Goal: Task Accomplishment & Management: Complete application form

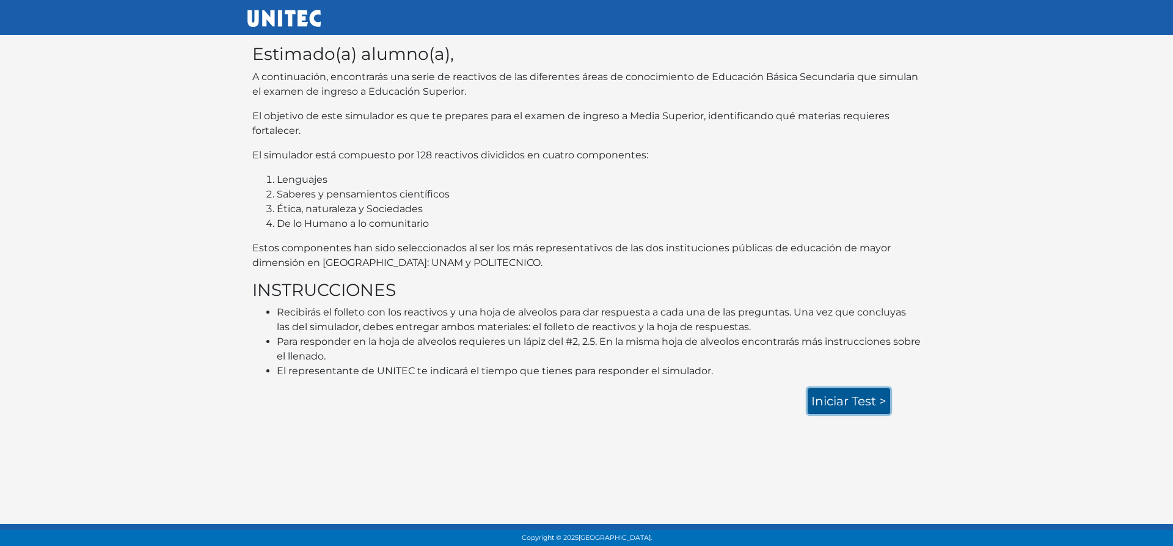
click at [853, 396] on link "Iniciar test >" at bounding box center [849, 401] width 82 height 26
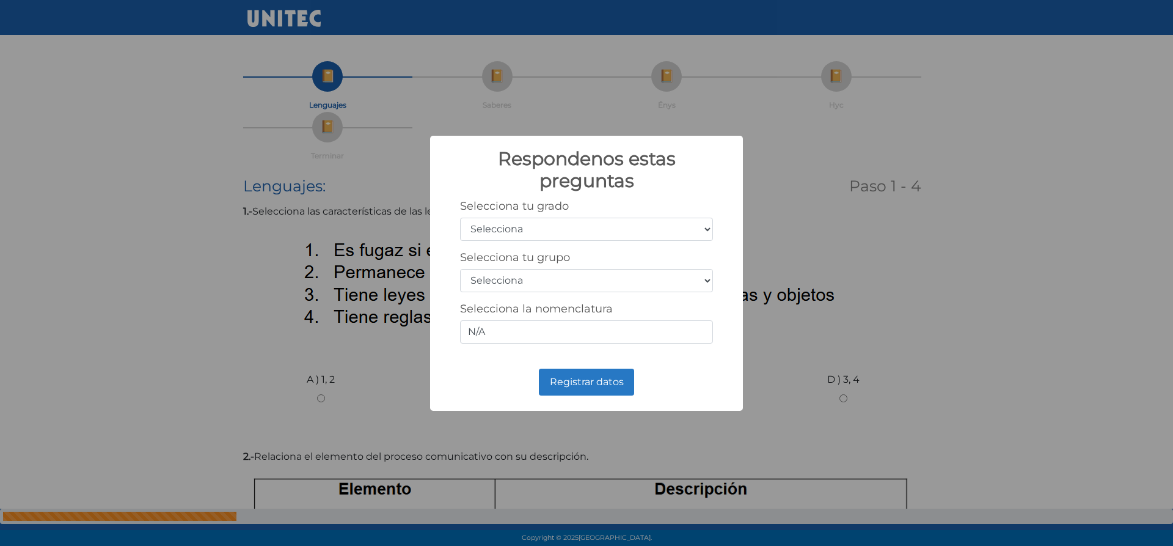
click at [709, 232] on select "Selecciona 1er grado 2do grado 3er grado 4to grado 5to grado 6to grado" at bounding box center [586, 228] width 253 height 23
select select "3"
click at [460, 217] on select "Selecciona 1er grado 2do grado 3er grado 4to grado 5to grado 6to grado" at bounding box center [586, 228] width 253 height 23
click at [580, 279] on select "Selecciona A B C D E F G H I J K L M N O P Q R S T U V W X Y Z" at bounding box center [586, 280] width 253 height 23
select select "a"
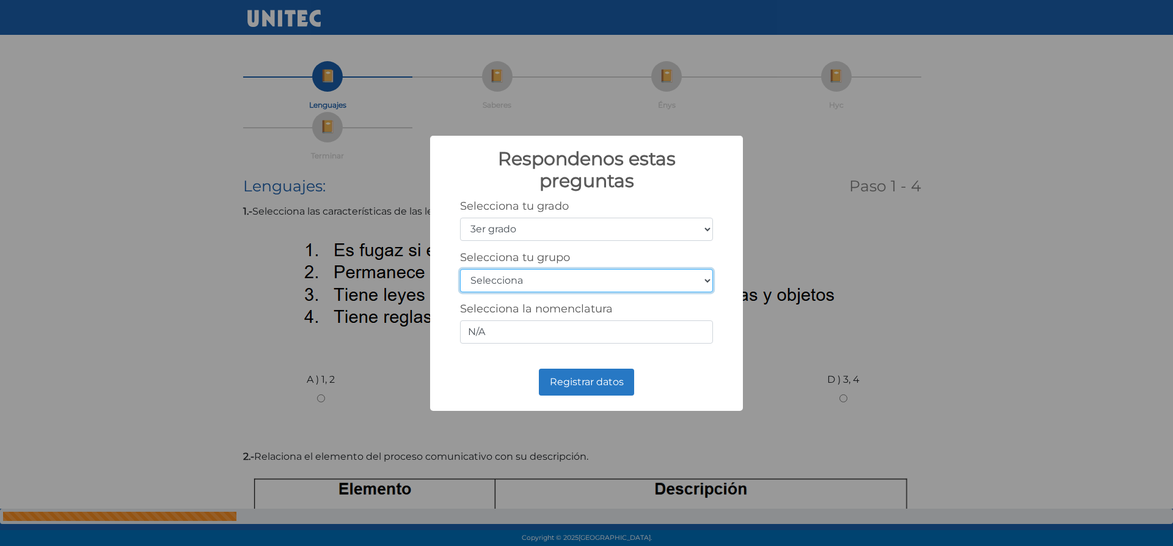
click at [460, 269] on select "Selecciona A B C D E F G H I J K L M N O P Q R S T U V W X Y Z" at bounding box center [586, 280] width 253 height 23
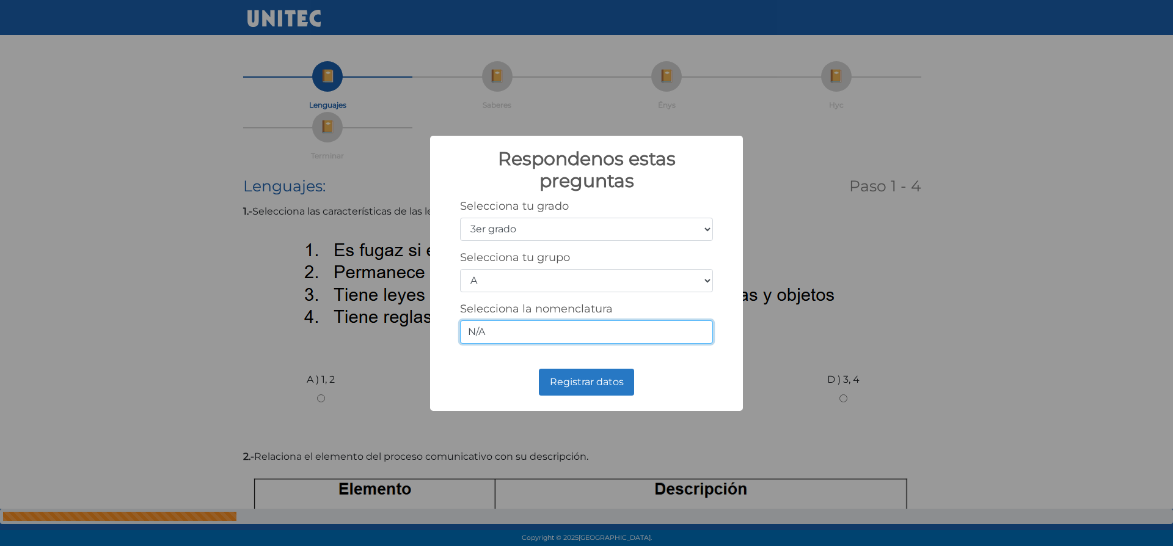
click at [493, 332] on input "N/A" at bounding box center [586, 331] width 253 height 23
type input "N"
type input "3a"
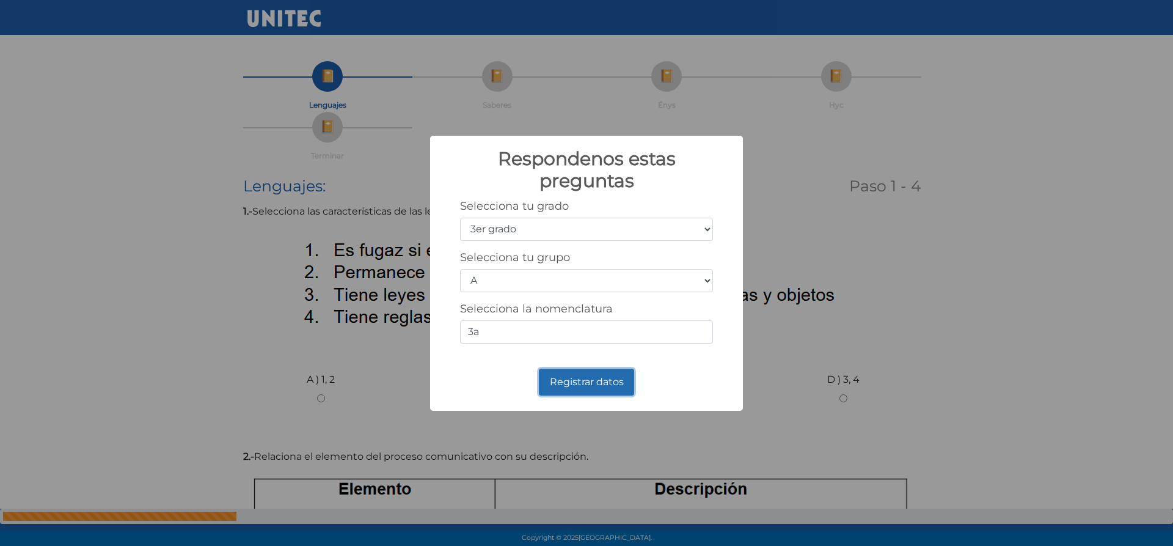
click at [609, 383] on button "Registrar datos" at bounding box center [586, 381] width 95 height 27
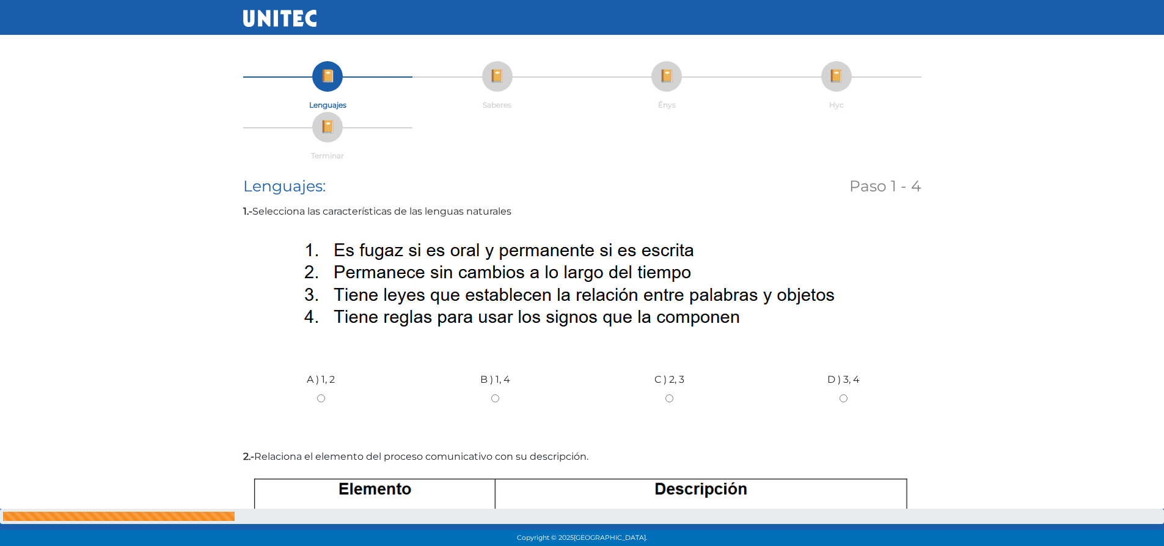
scroll to position [61, 0]
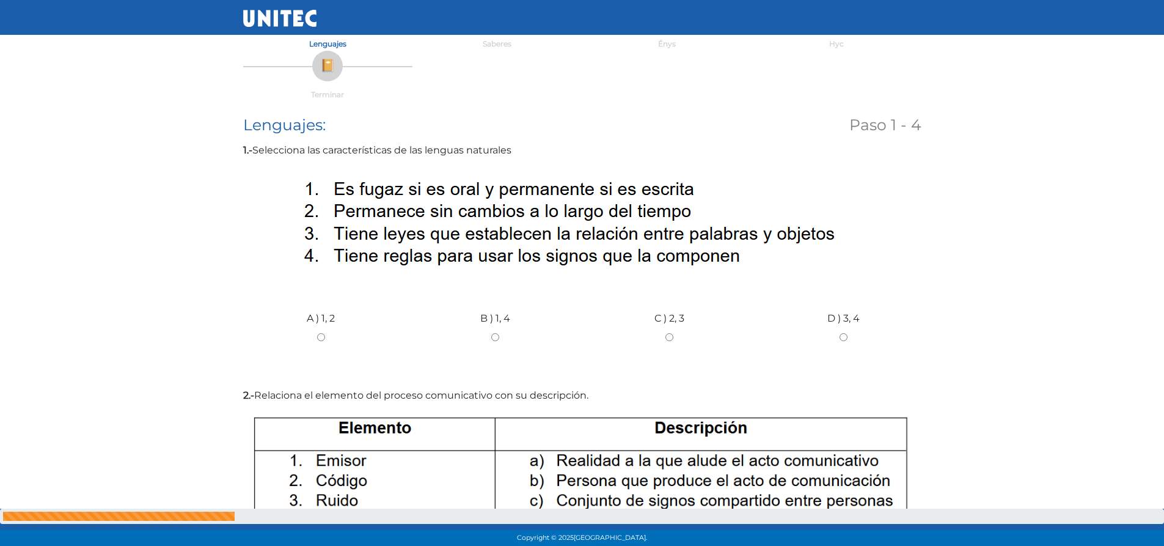
click at [498, 345] on div "B ) 1, 4" at bounding box center [495, 333] width 174 height 92
click at [493, 337] on input "B ) 1, 4" at bounding box center [495, 337] width 156 height 8
radio input "true"
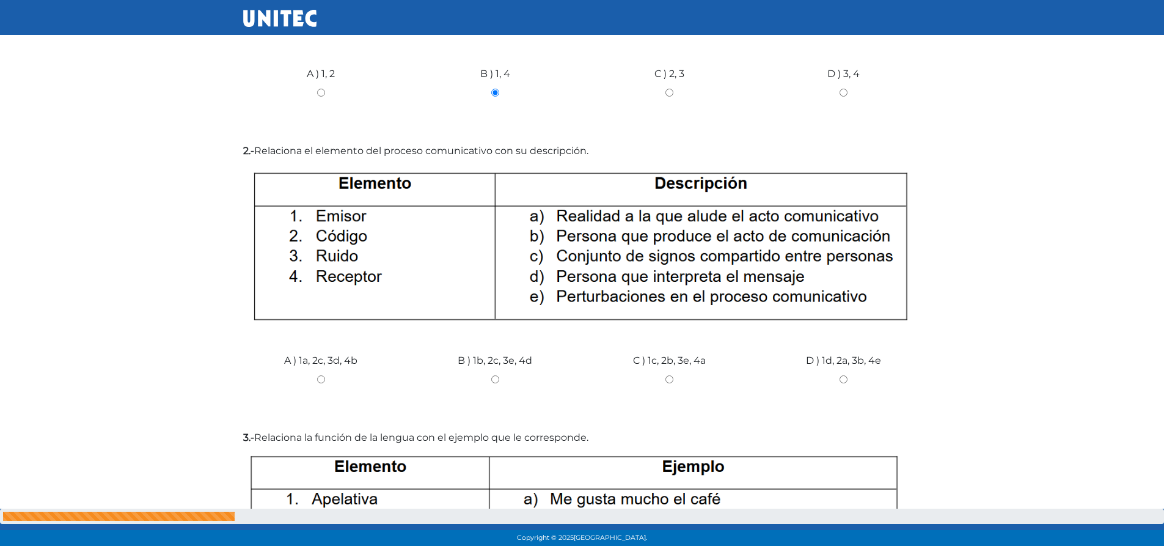
scroll to position [367, 0]
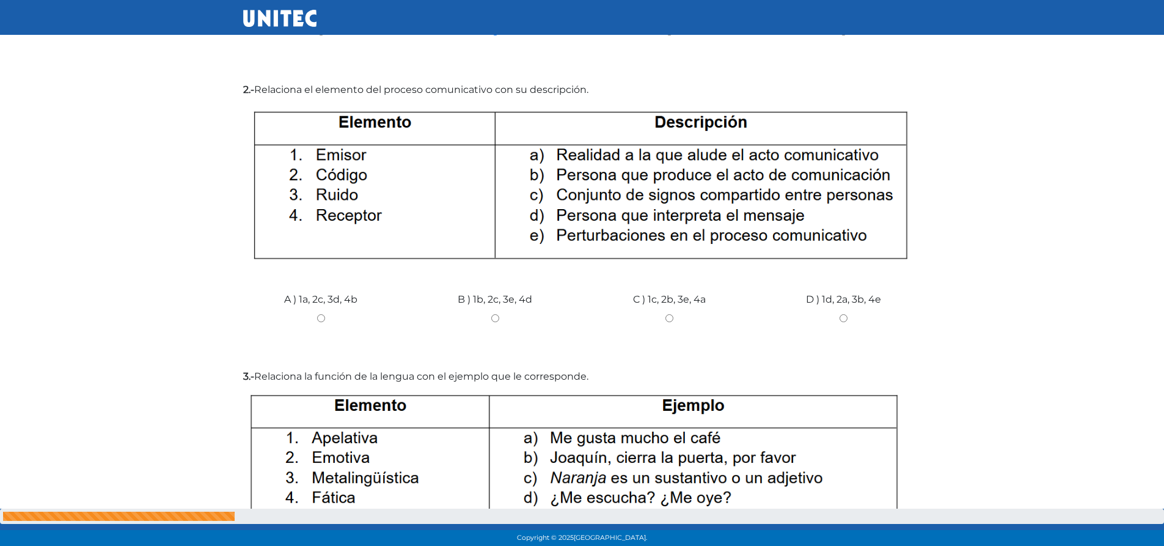
click at [491, 323] on div "B ) 1b, 2c, 3e, 4d" at bounding box center [495, 314] width 174 height 92
click at [492, 320] on input "B ) 1b, 2c, 3e, 4d" at bounding box center [495, 318] width 156 height 8
radio input "true"
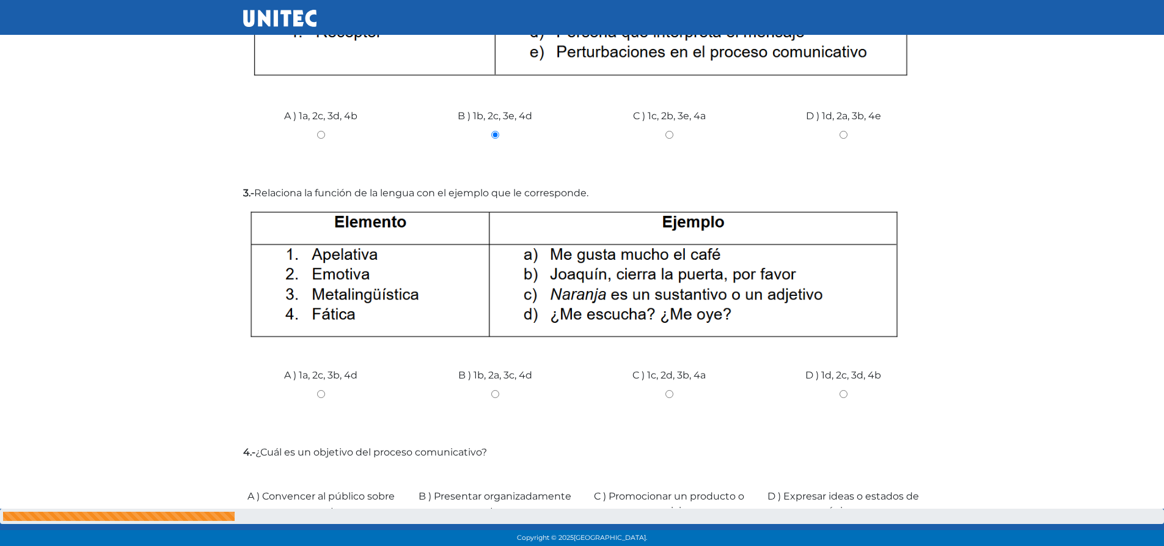
scroll to position [611, 0]
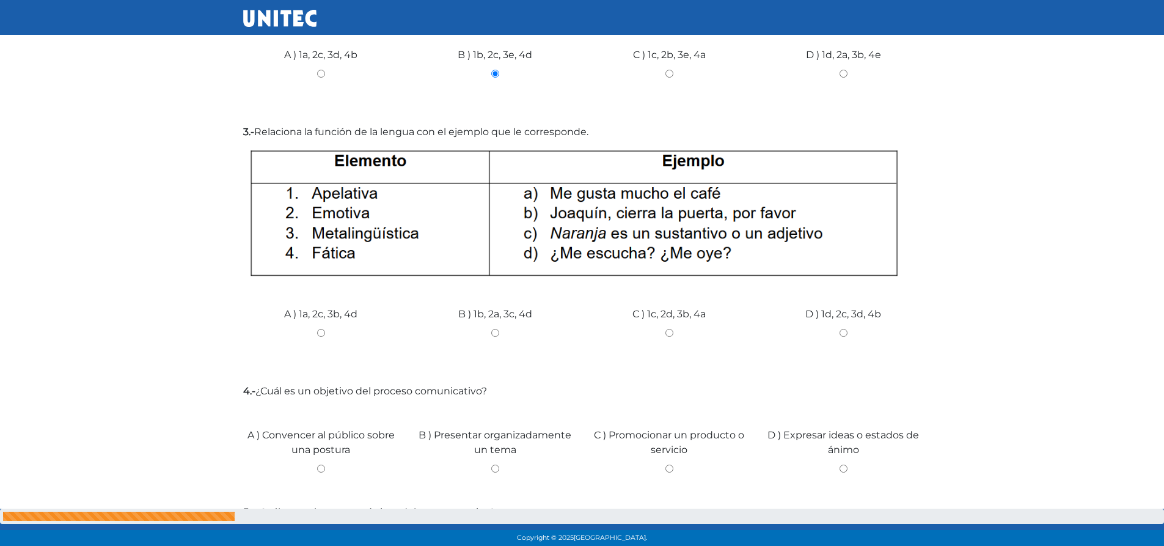
click at [496, 332] on input "B ) 1b, 2a, 3c, 4d" at bounding box center [495, 333] width 156 height 8
radio input "true"
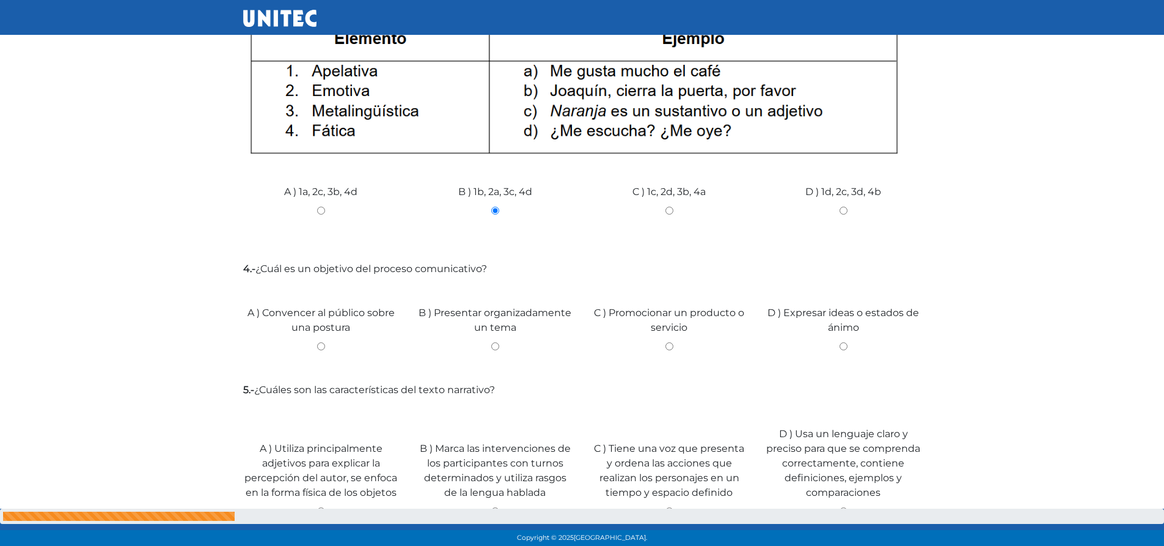
scroll to position [916, 0]
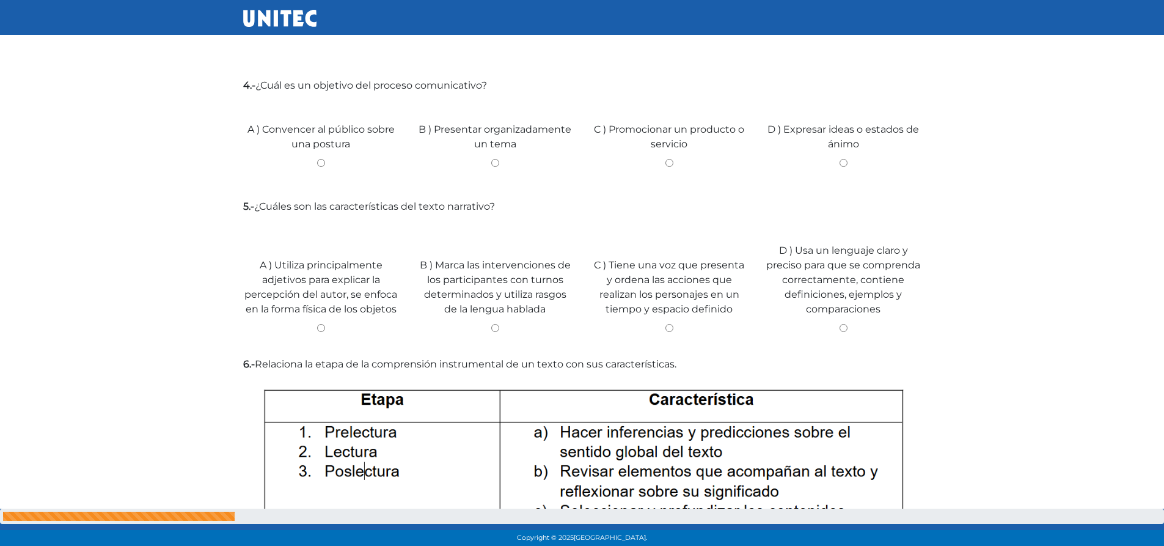
click at [844, 167] on input "D ) Expresar ideas o estados de ánimo" at bounding box center [844, 163] width 156 height 8
radio input "true"
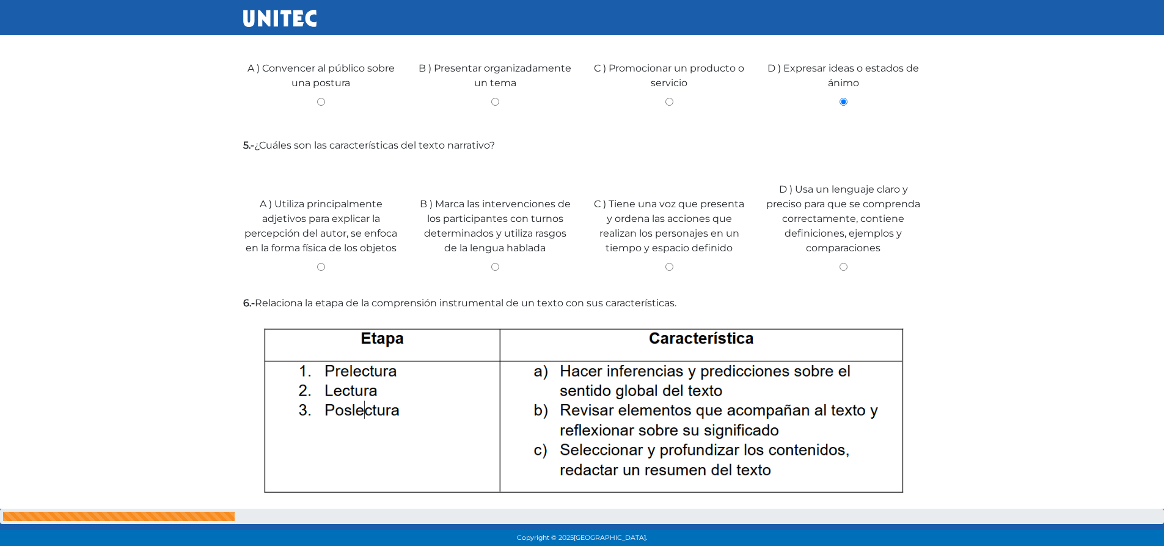
scroll to position [1039, 0]
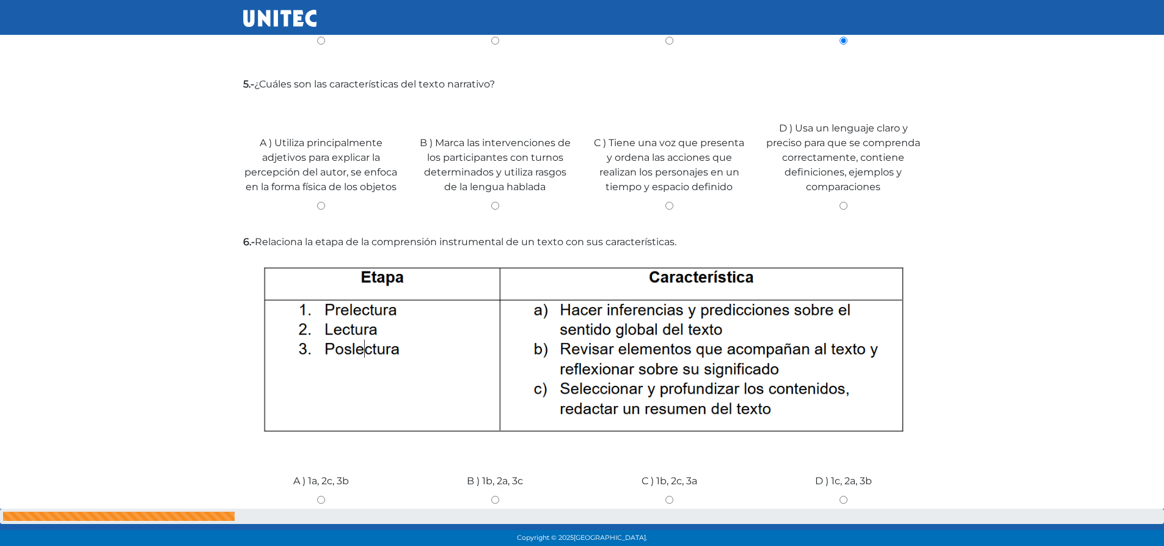
click at [495, 497] on input "B ) 1b, 2a, 3c" at bounding box center [495, 499] width 156 height 8
radio input "true"
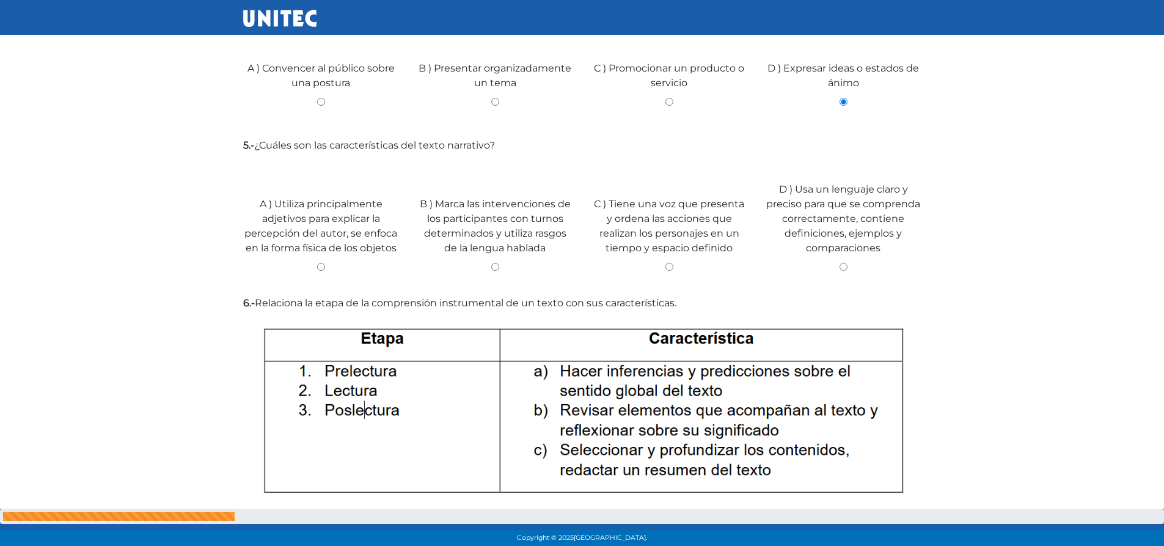
click at [843, 265] on input "D ) Usa un lenguaje claro y preciso para que se comprenda correctamente, contie…" at bounding box center [844, 267] width 156 height 8
radio input "true"
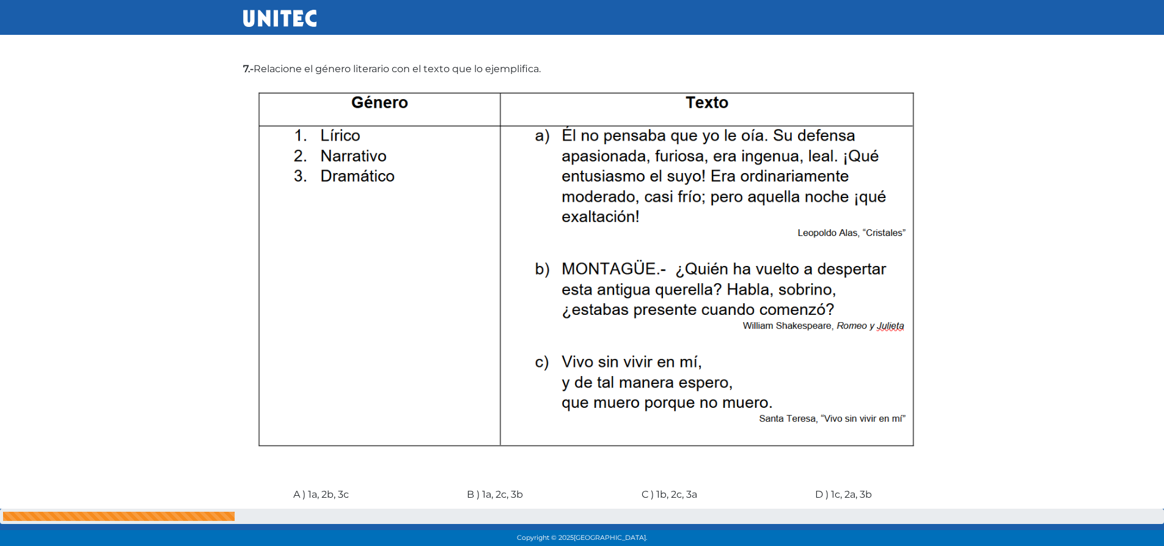
scroll to position [1650, 0]
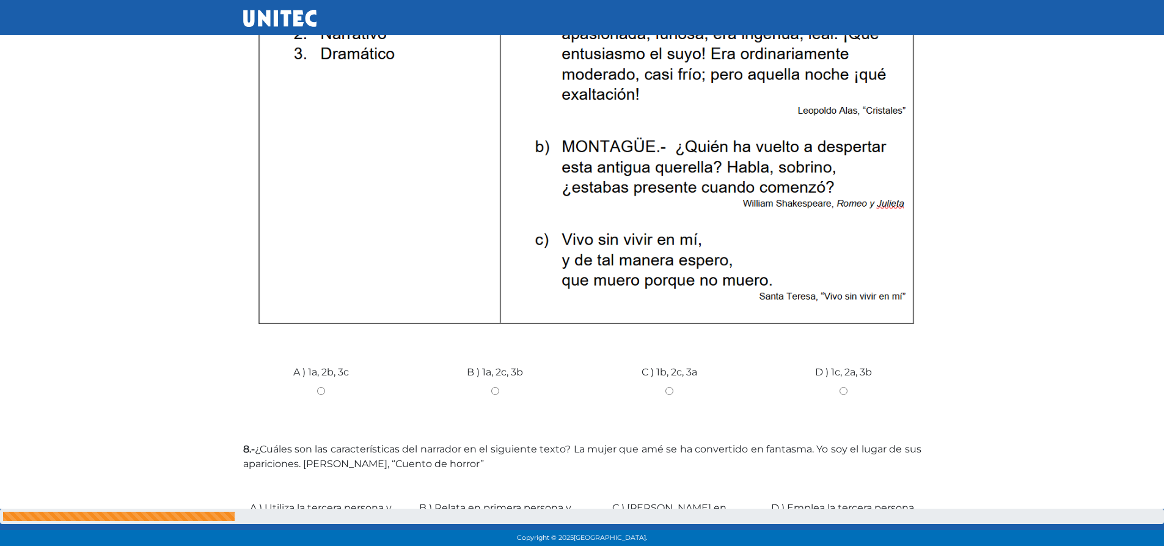
click at [326, 387] on input "A ) 1a, 2b, 3c" at bounding box center [321, 391] width 156 height 8
radio input "true"
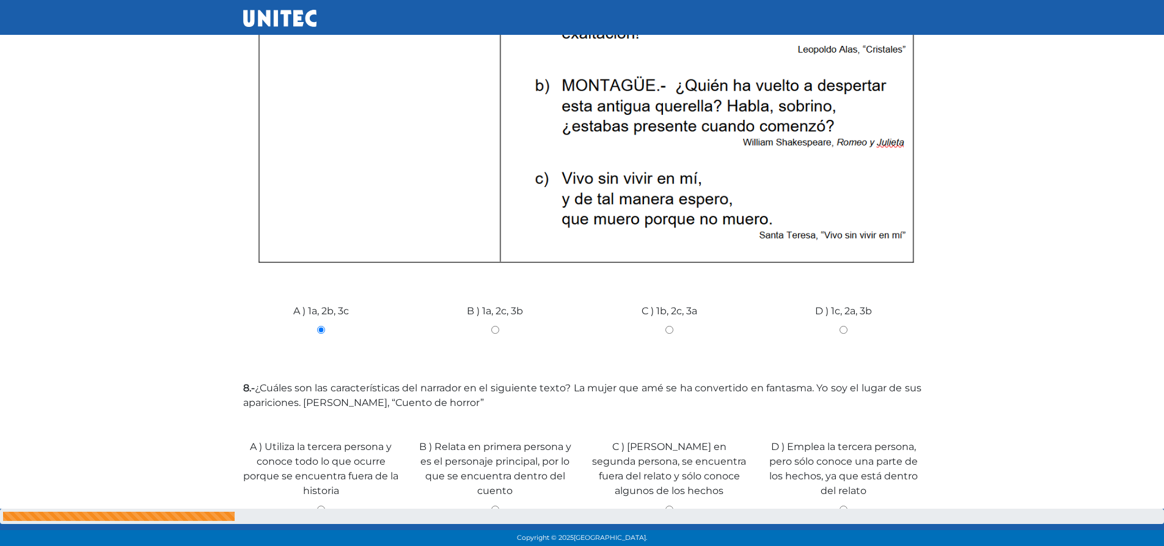
scroll to position [1833, 0]
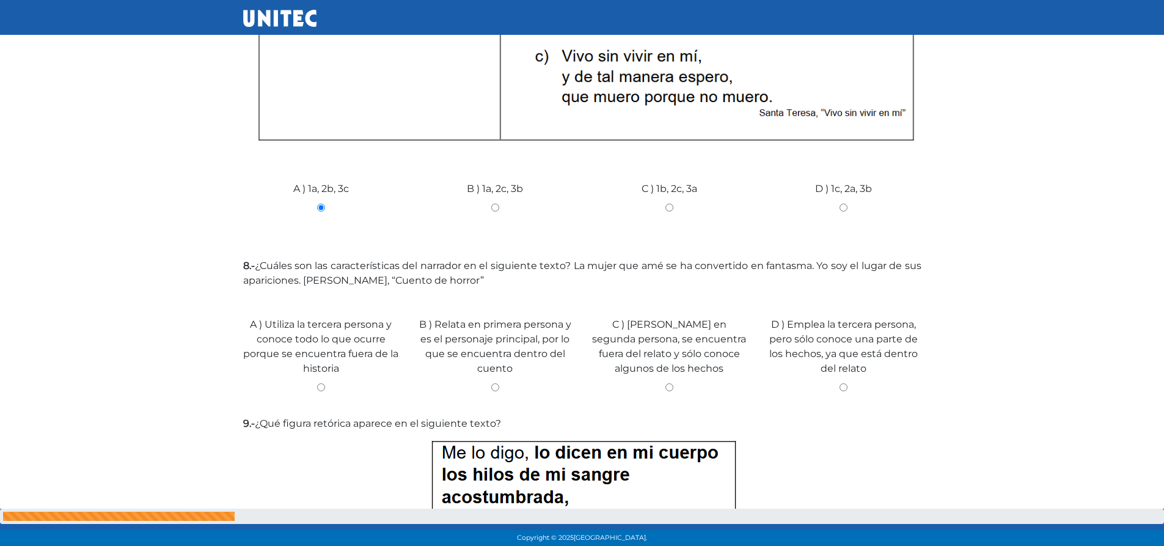
click at [842, 382] on div "D ) Emplea la tercera persona, pero sólo conoce una parte de los hechos, ya que…" at bounding box center [843, 350] width 174 height 114
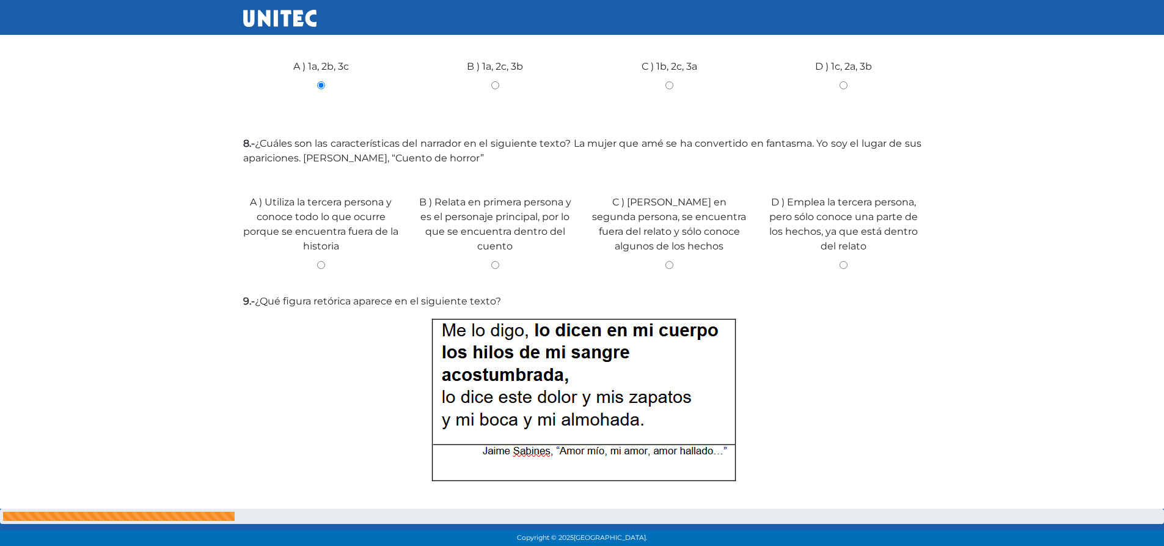
click at [848, 266] on input "D ) Emplea la tercera persona, pero sólo conoce una parte de los hechos, ya que…" at bounding box center [844, 265] width 156 height 8
radio input "true"
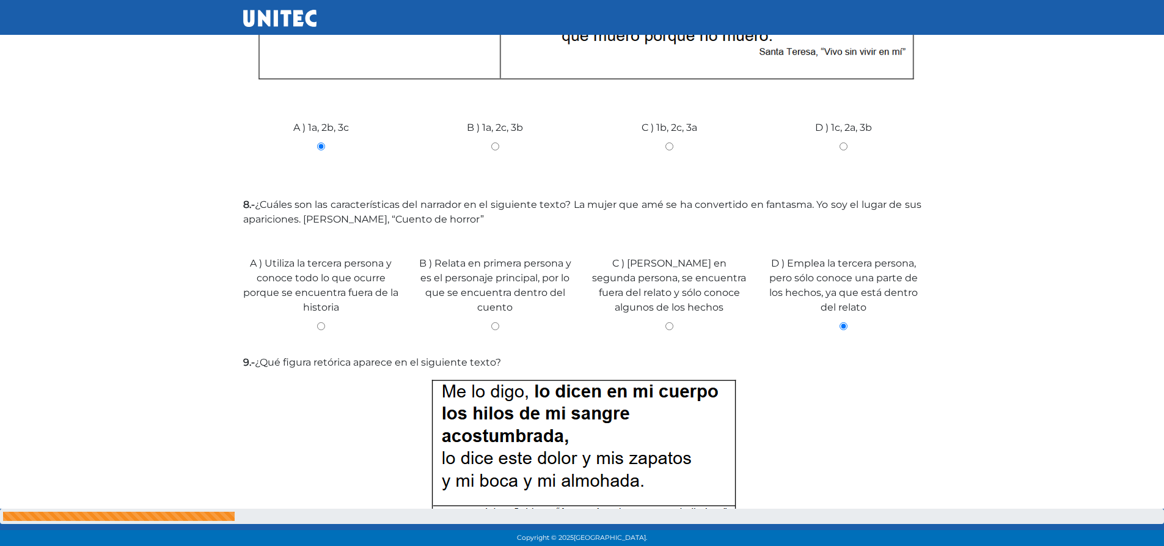
scroll to position [2077, 0]
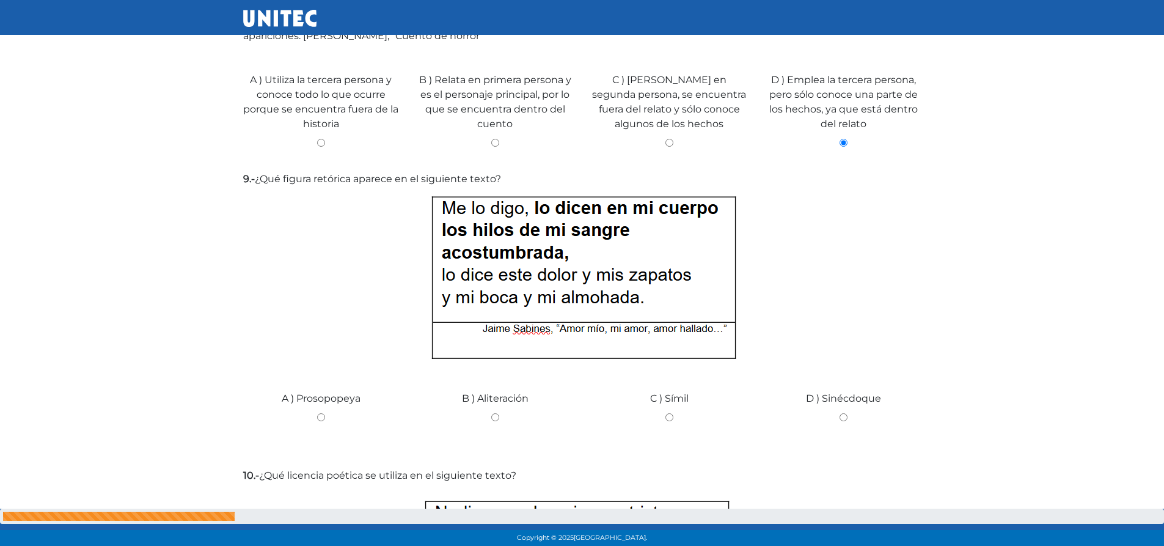
click at [488, 415] on input "B ) Aliteración" at bounding box center [495, 417] width 156 height 8
radio input "true"
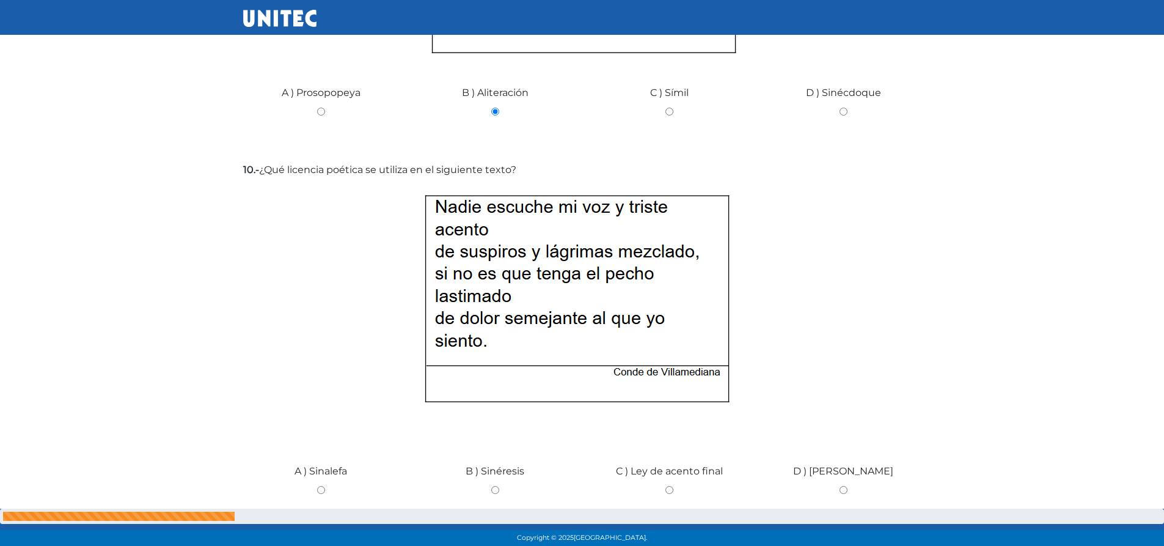
scroll to position [2444, 0]
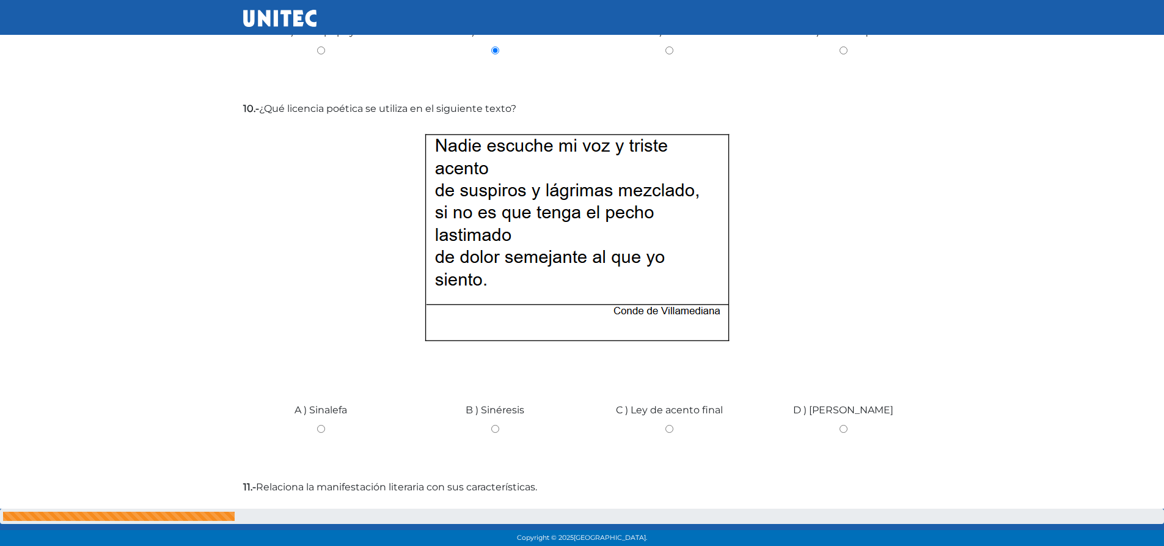
click at [321, 431] on input "A ) Sinalefa" at bounding box center [321, 429] width 156 height 8
radio input "true"
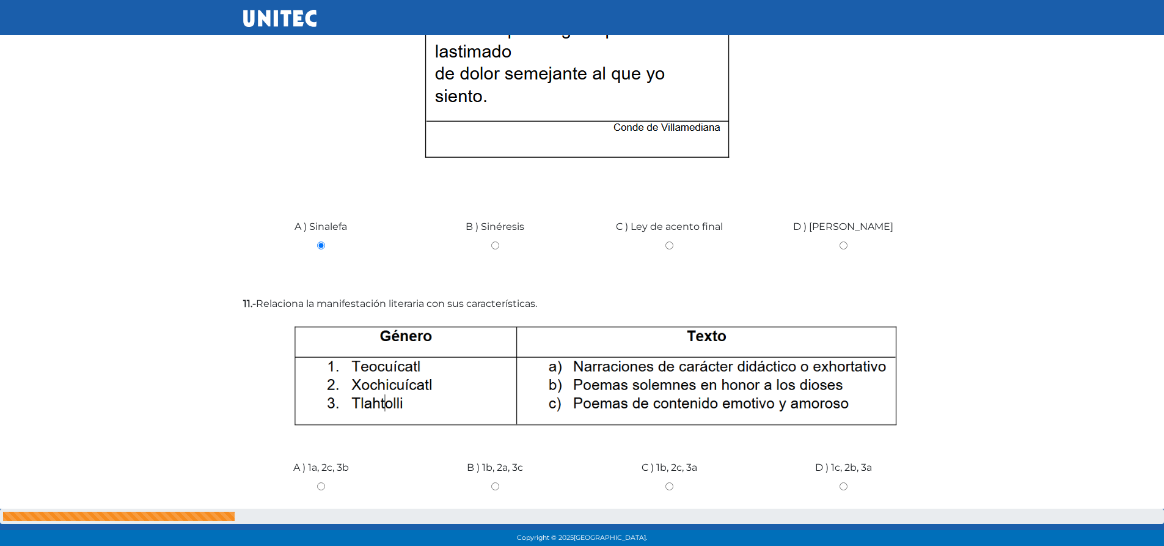
scroll to position [2749, 0]
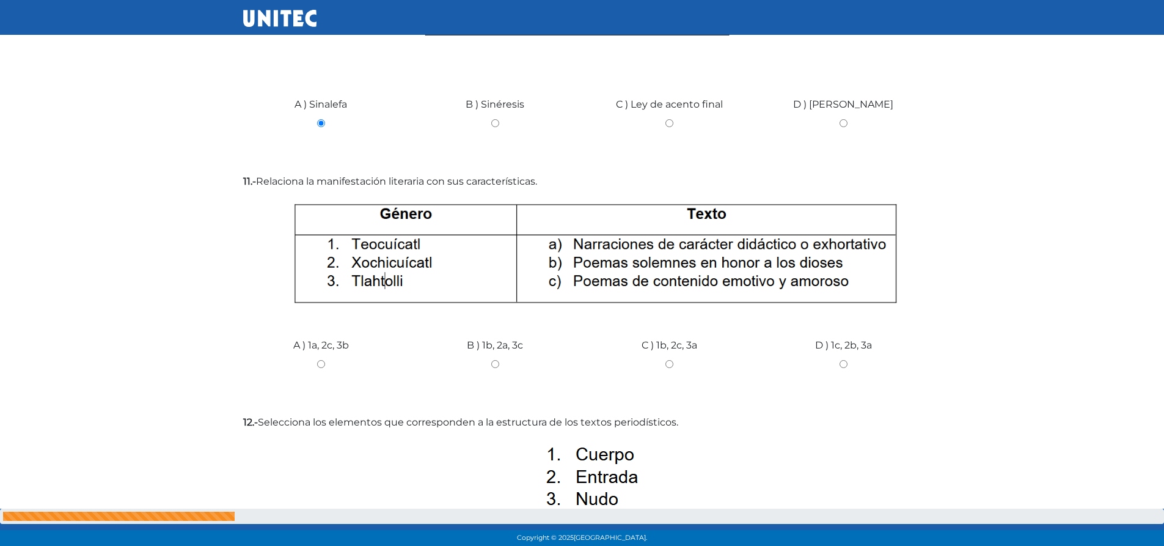
click at [321, 364] on input "A ) 1a, 2c, 3b" at bounding box center [321, 364] width 156 height 8
radio input "true"
click at [670, 364] on input "C ) 1b, 2c, 3a" at bounding box center [669, 364] width 156 height 8
radio input "true"
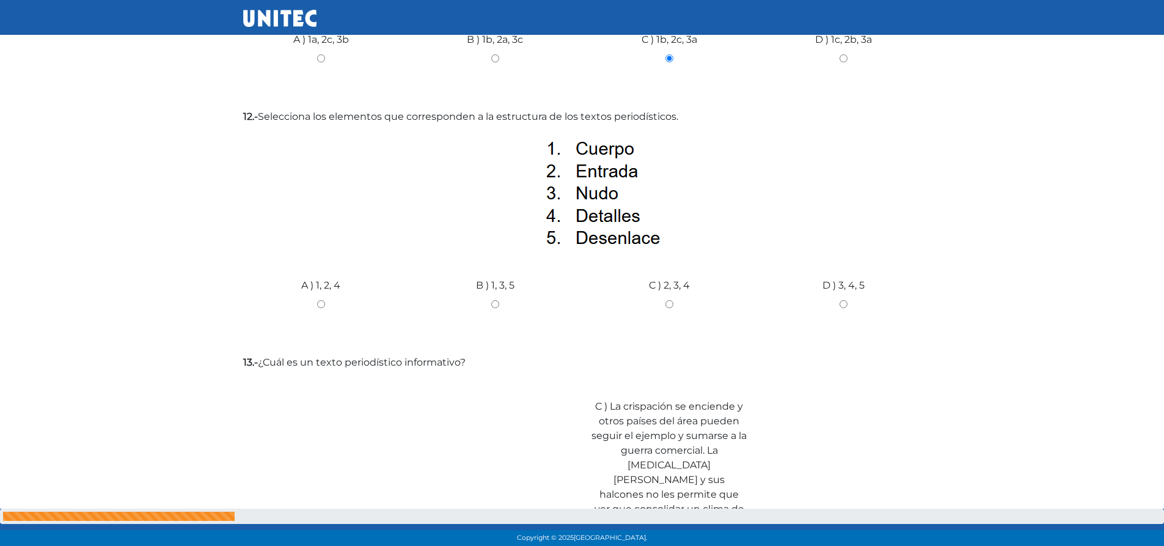
scroll to position [2994, 0]
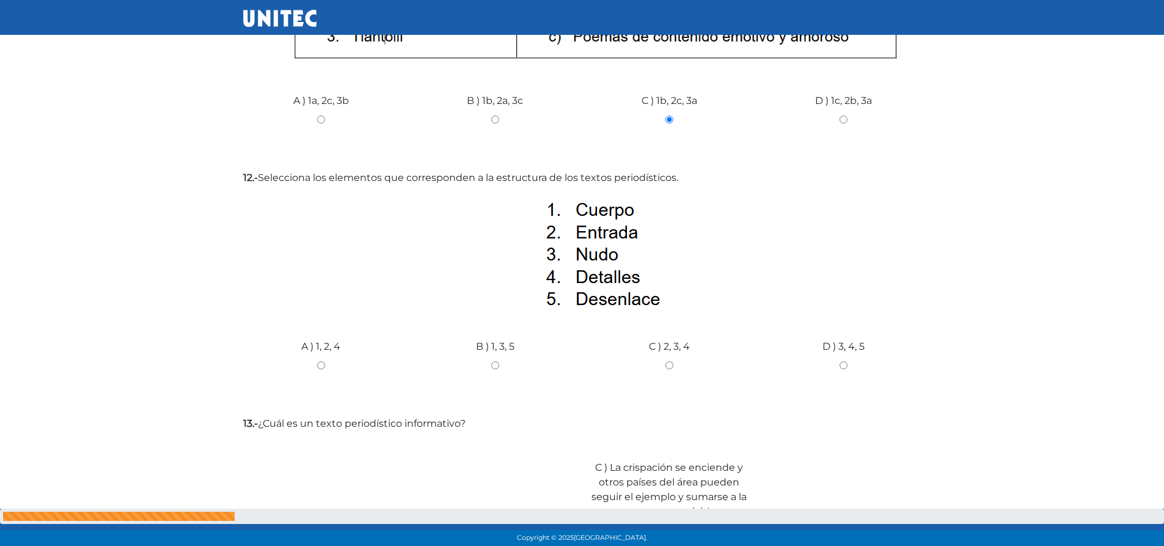
click at [766, 115] on input "D ) 1c, 2b, 3a" at bounding box center [844, 119] width 156 height 8
radio input "true"
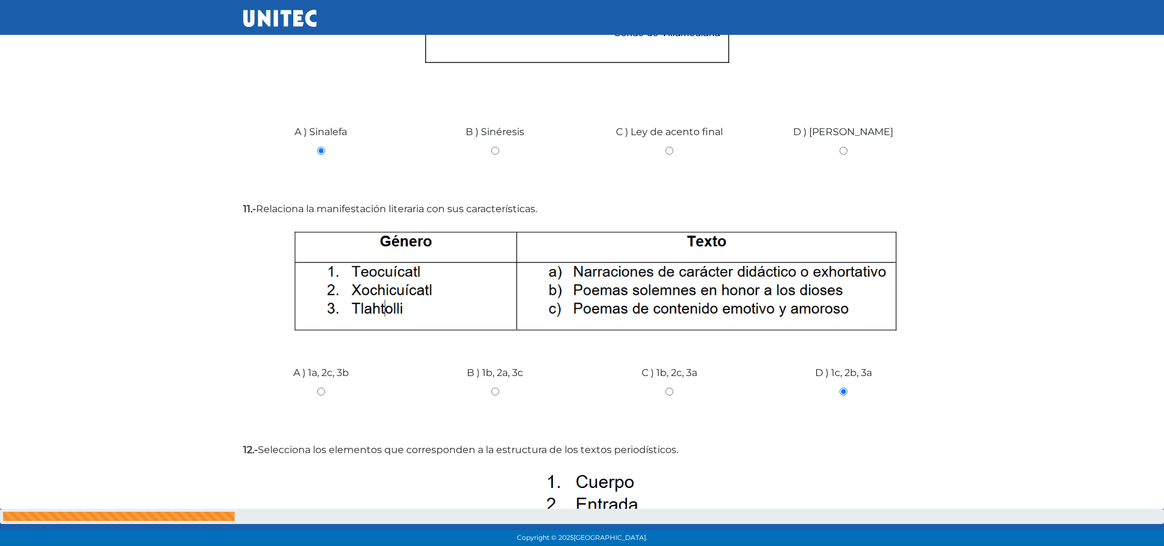
click at [591, 387] on input "C ) 1b, 2c, 3a" at bounding box center [669, 391] width 156 height 8
radio input "true"
click at [417, 387] on input "B ) 1b, 2a, 3c" at bounding box center [495, 391] width 156 height 8
radio input "true"
click at [667, 387] on input "C ) 1b, 2c, 3a" at bounding box center [669, 391] width 156 height 8
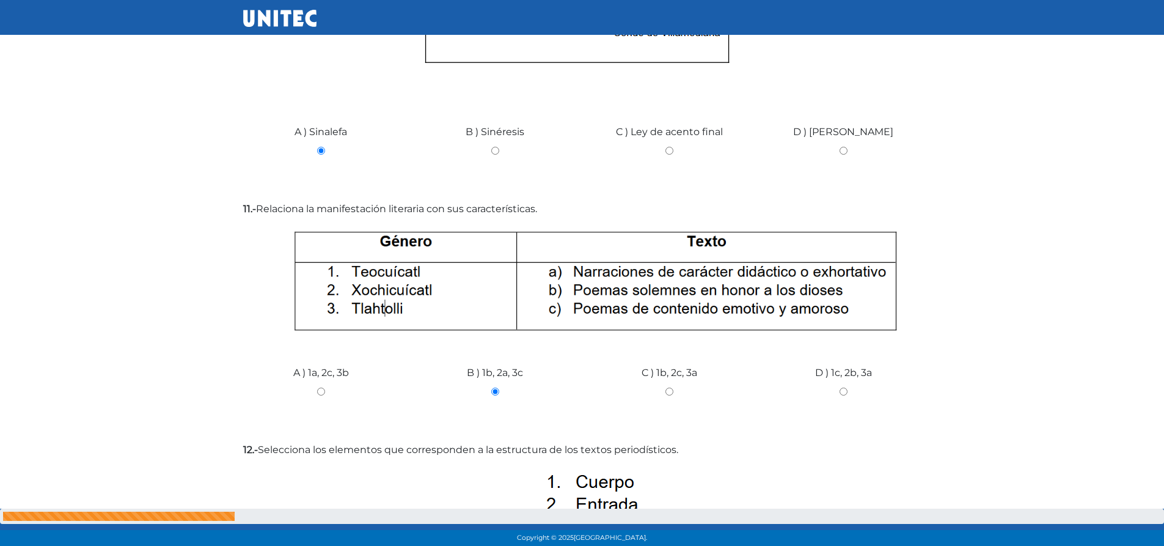
radio input "true"
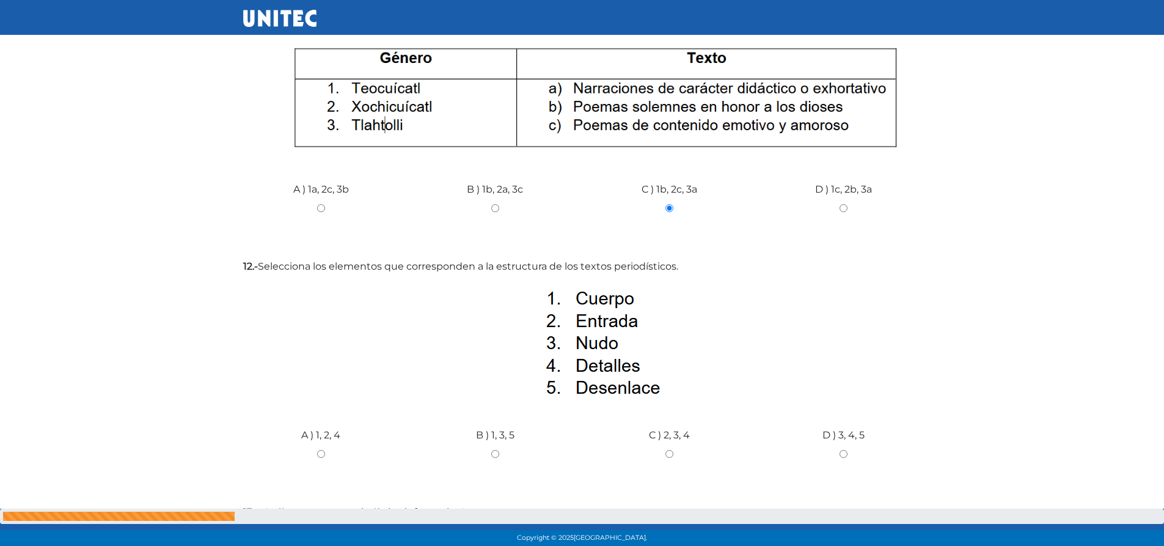
scroll to position [3027, 0]
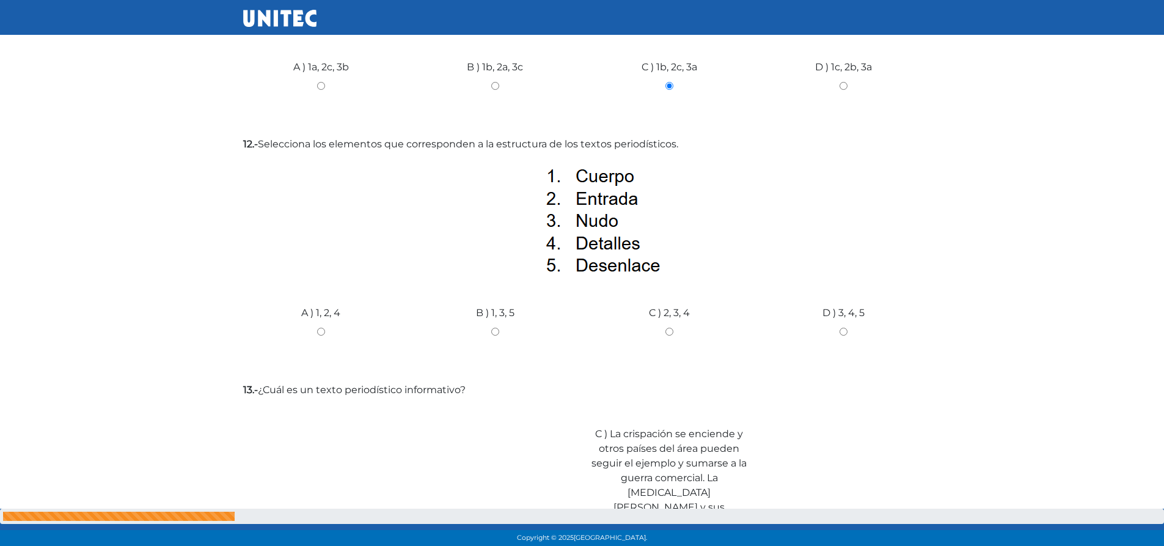
click at [497, 326] on div "B ) 1, 3, 5" at bounding box center [495, 327] width 174 height 92
click at [494, 332] on input "B ) 1, 3, 5" at bounding box center [495, 331] width 156 height 8
radio input "true"
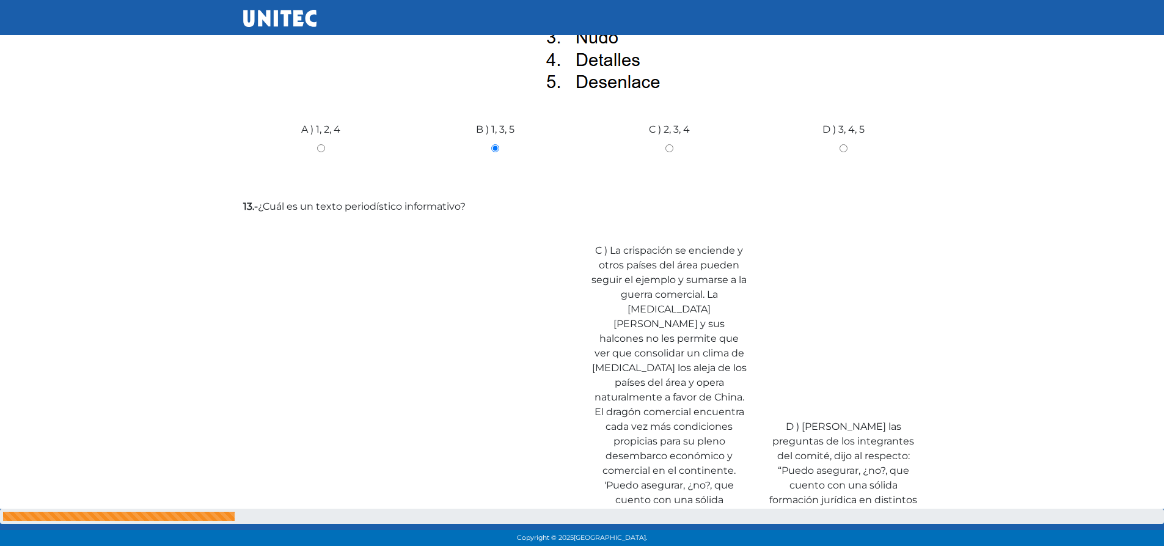
scroll to position [3516, 0]
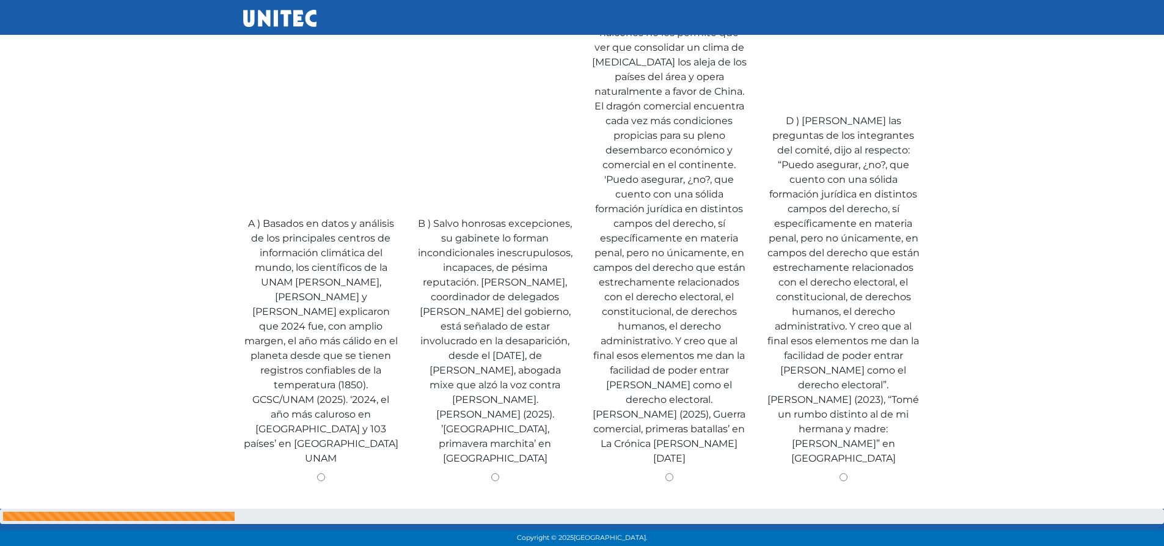
click at [321, 473] on input "A ) Basados en datos y análisis de los principales centros de información climá…" at bounding box center [321, 477] width 156 height 8
radio input "true"
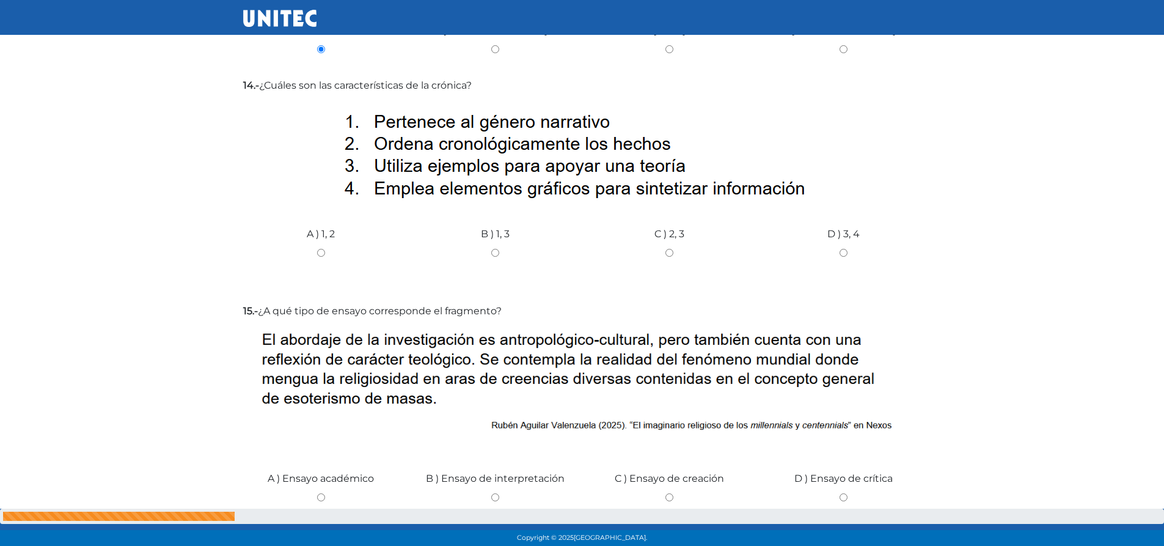
scroll to position [3883, 0]
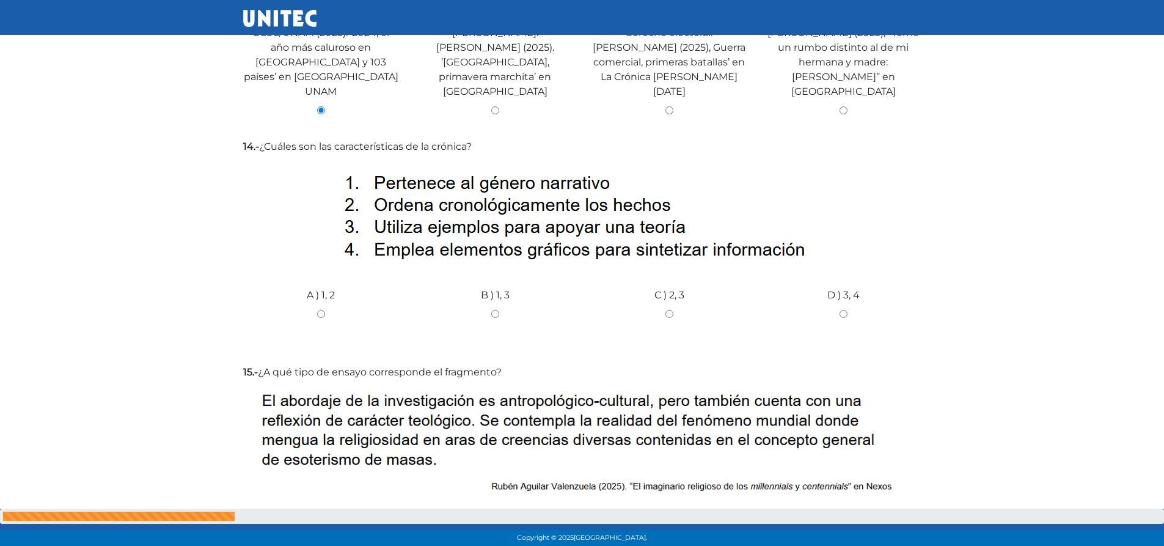
click at [495, 310] on input "B ) 1, 3" at bounding box center [495, 314] width 156 height 8
radio input "true"
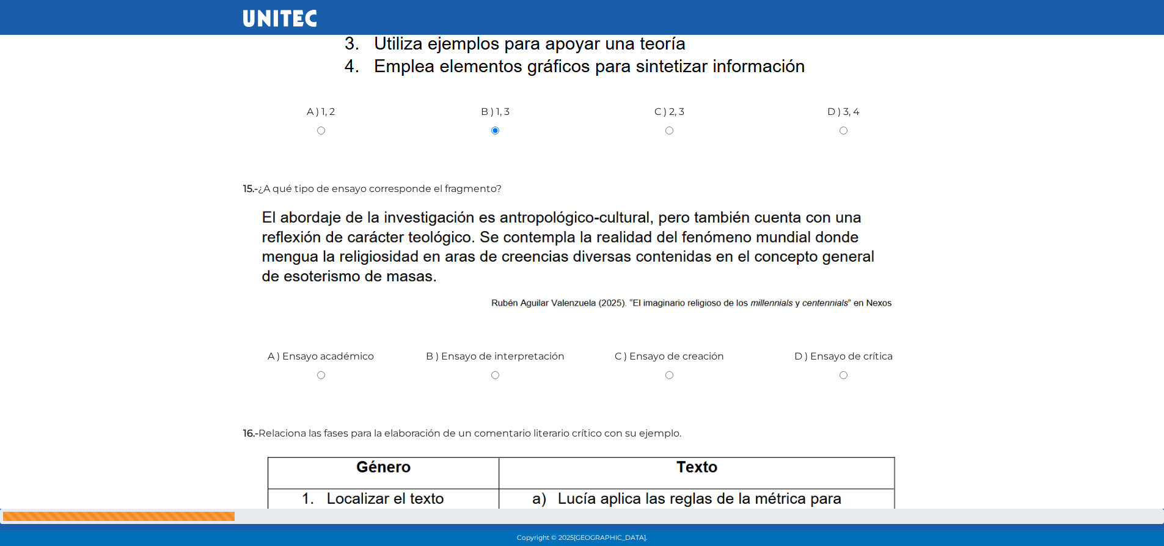
scroll to position [4127, 0]
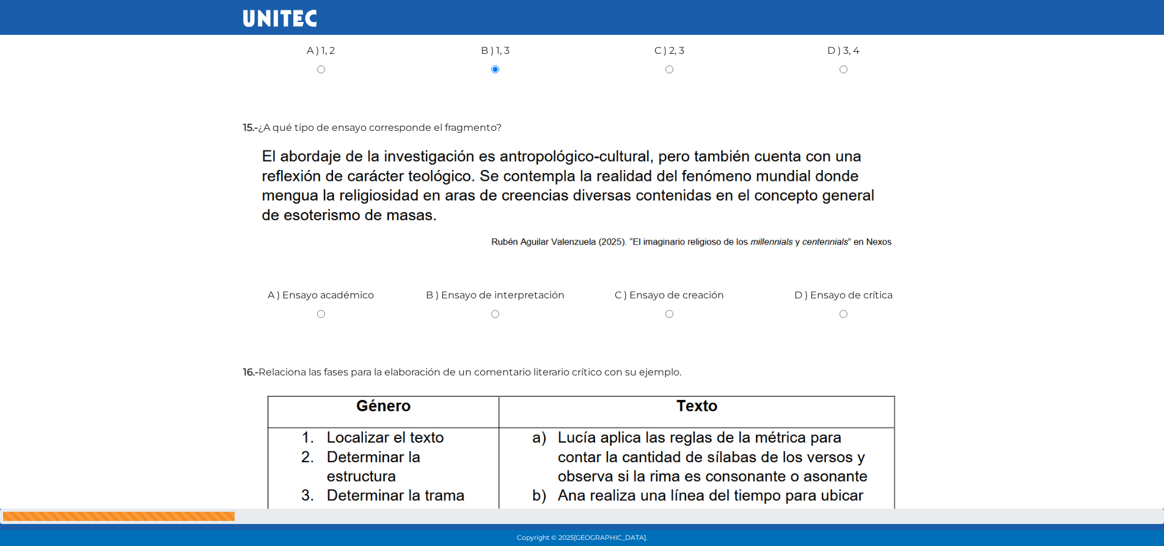
click at [497, 310] on input "B ) Ensayo de interpretación" at bounding box center [495, 314] width 156 height 8
radio input "true"
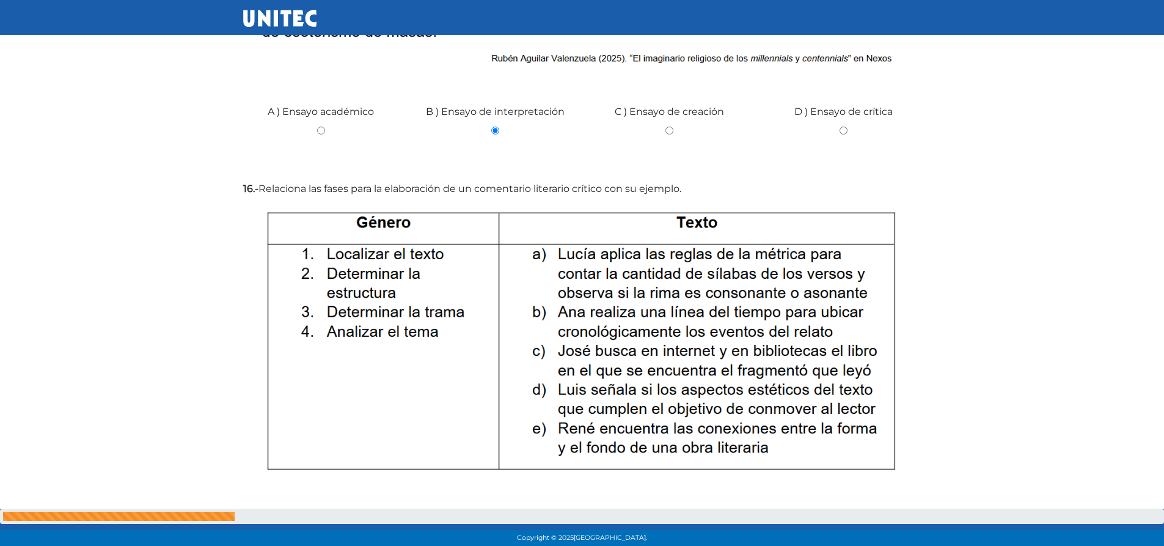
scroll to position [4371, 0]
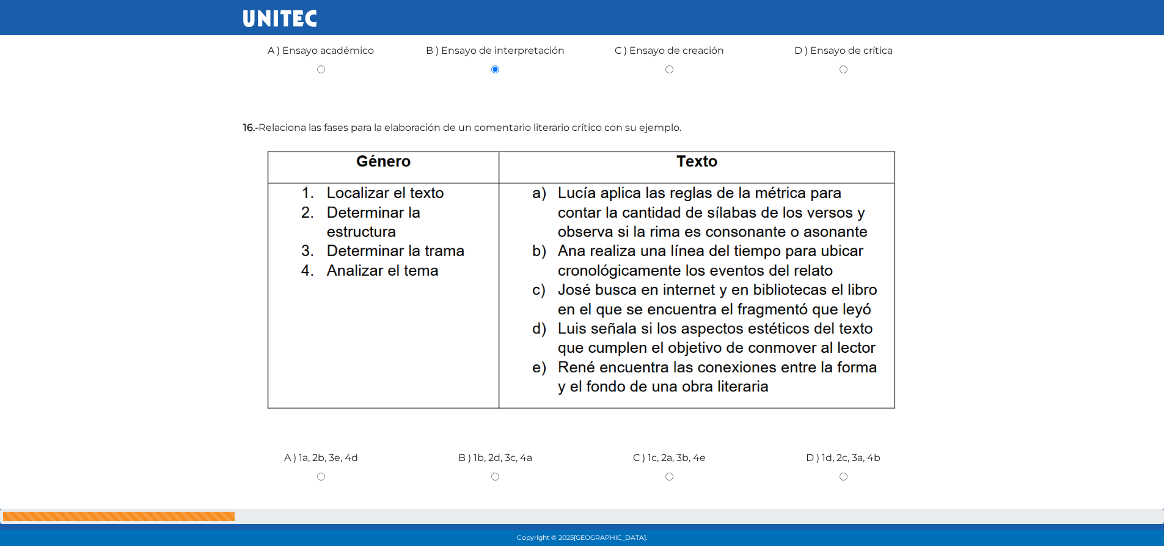
click at [665, 426] on div "C ) 1c, 2a, 3b, 4e" at bounding box center [669, 472] width 174 height 92
click at [673, 472] on input "C ) 1c, 2a, 3b, 4e" at bounding box center [669, 476] width 156 height 8
radio input "true"
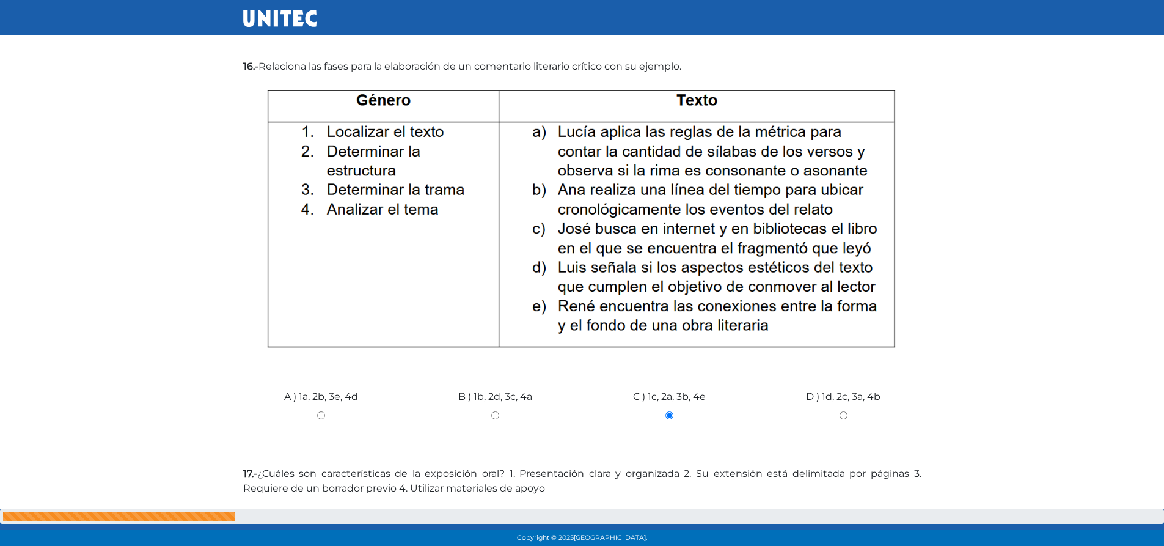
scroll to position [4677, 0]
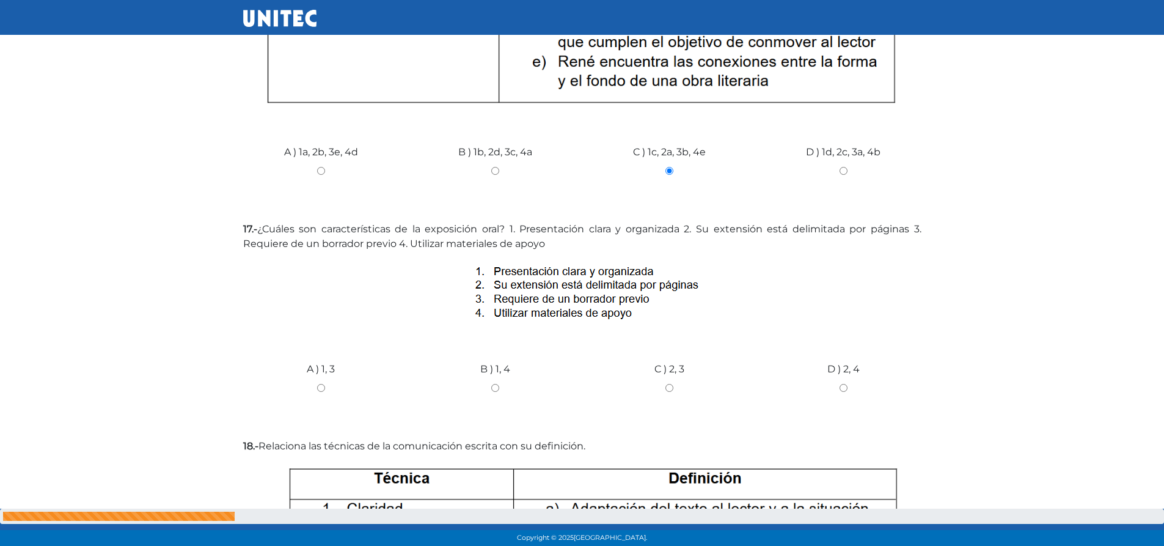
click at [320, 384] on input "A ) 1, 3" at bounding box center [321, 388] width 156 height 8
radio input "true"
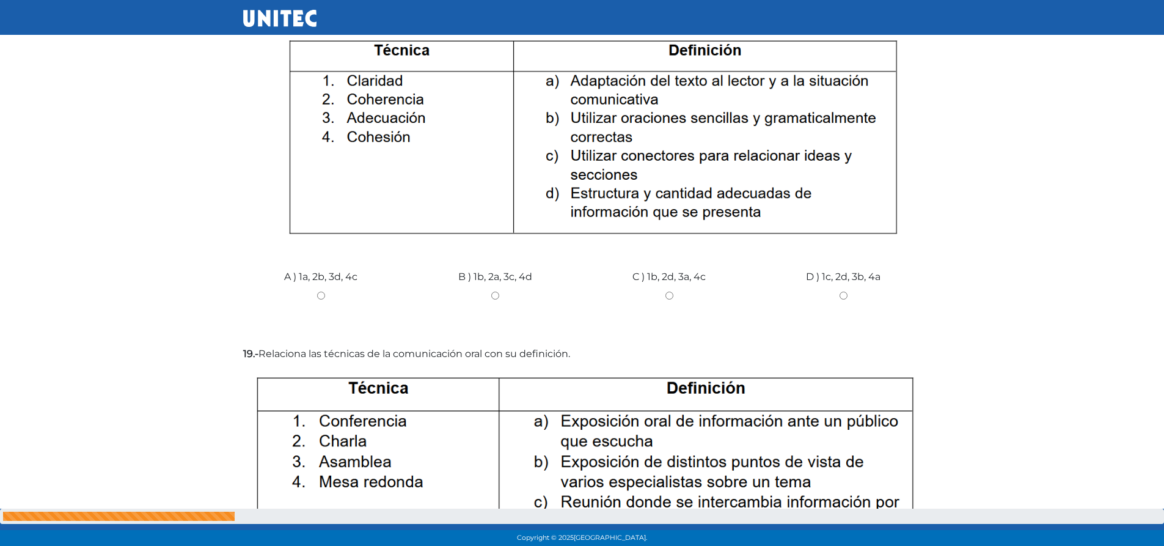
scroll to position [4921, 0]
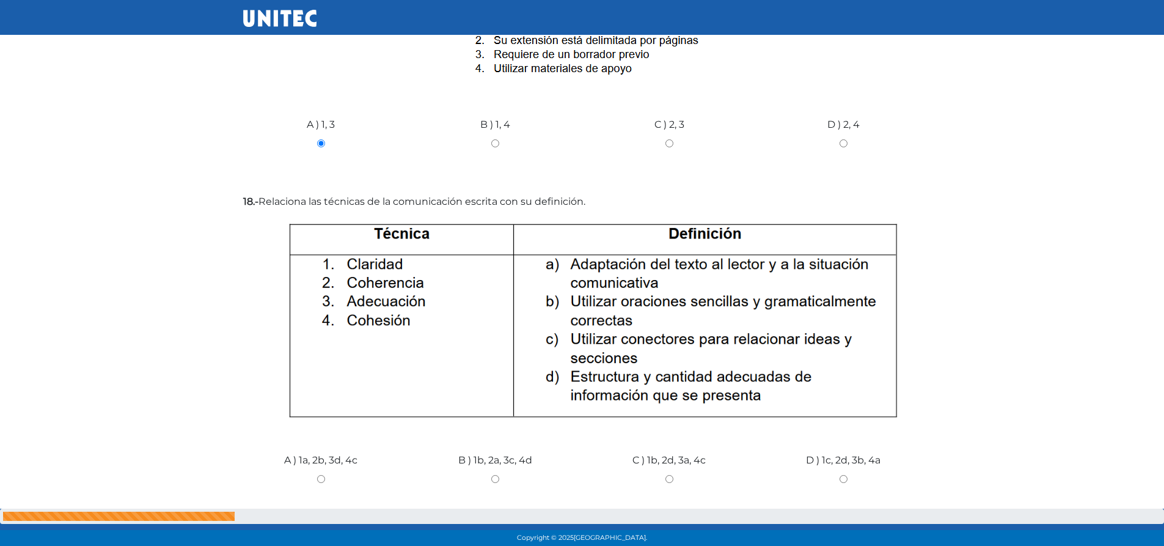
click at [322, 475] on input "A ) 1a, 2b, 3d, 4c" at bounding box center [321, 479] width 156 height 8
radio input "true"
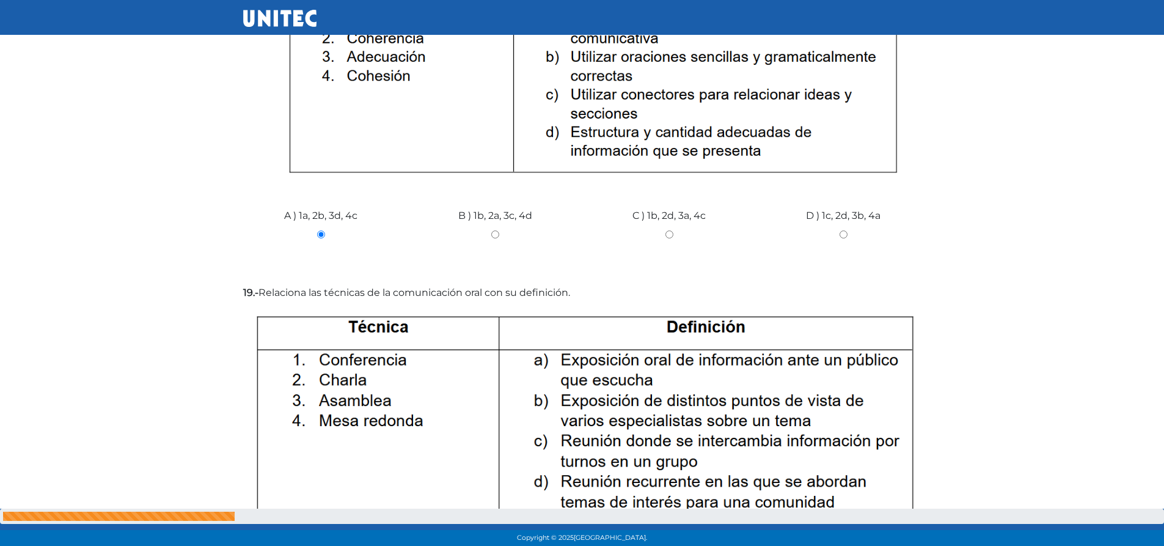
scroll to position [5227, 0]
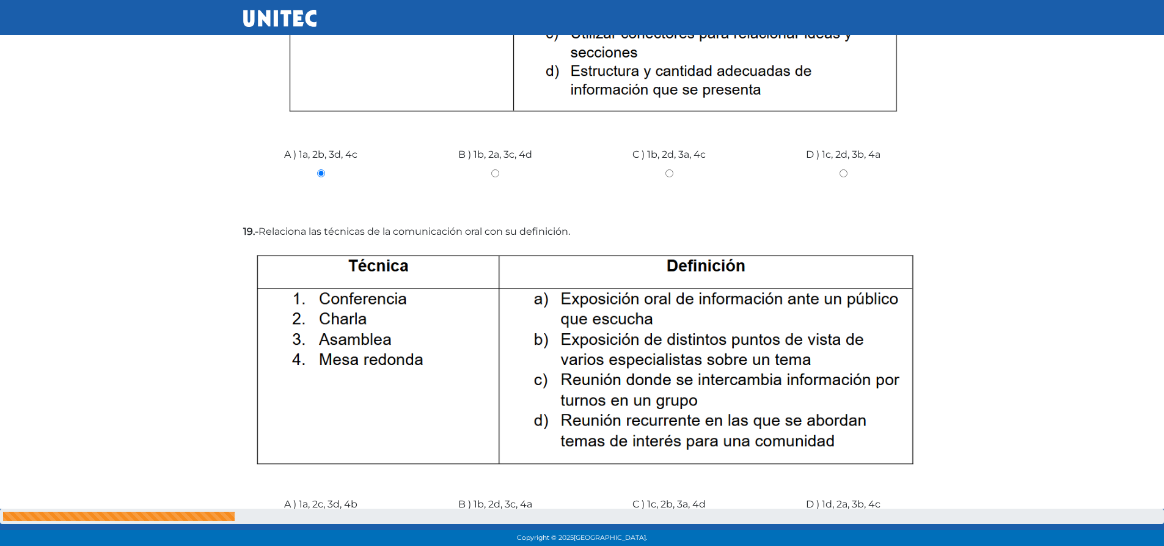
click at [323, 519] on input "A ) 1a, 2c, 3d, 4b" at bounding box center [321, 523] width 156 height 8
radio input "true"
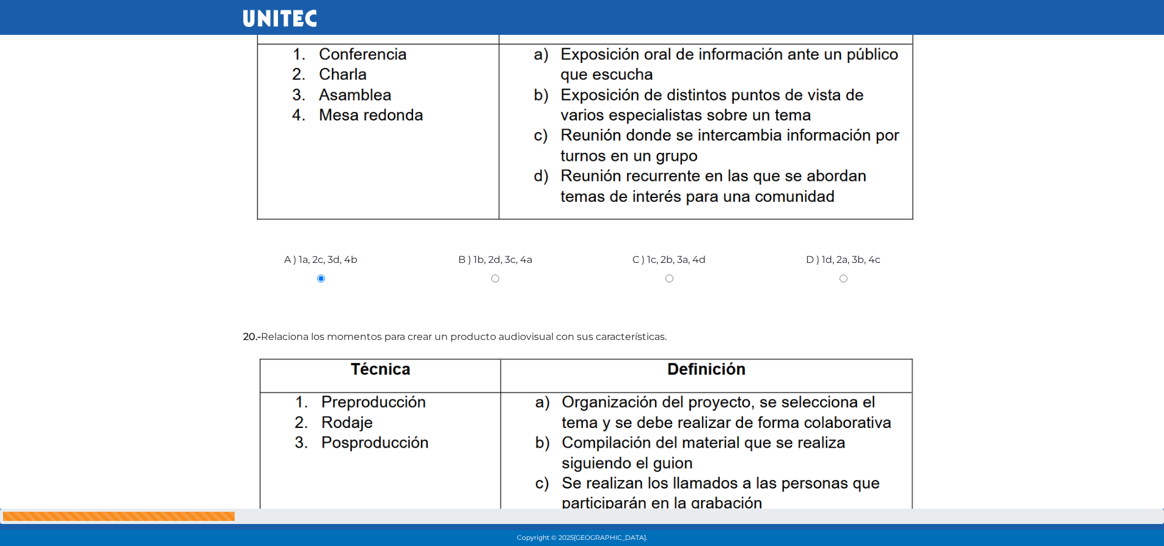
scroll to position [5532, 0]
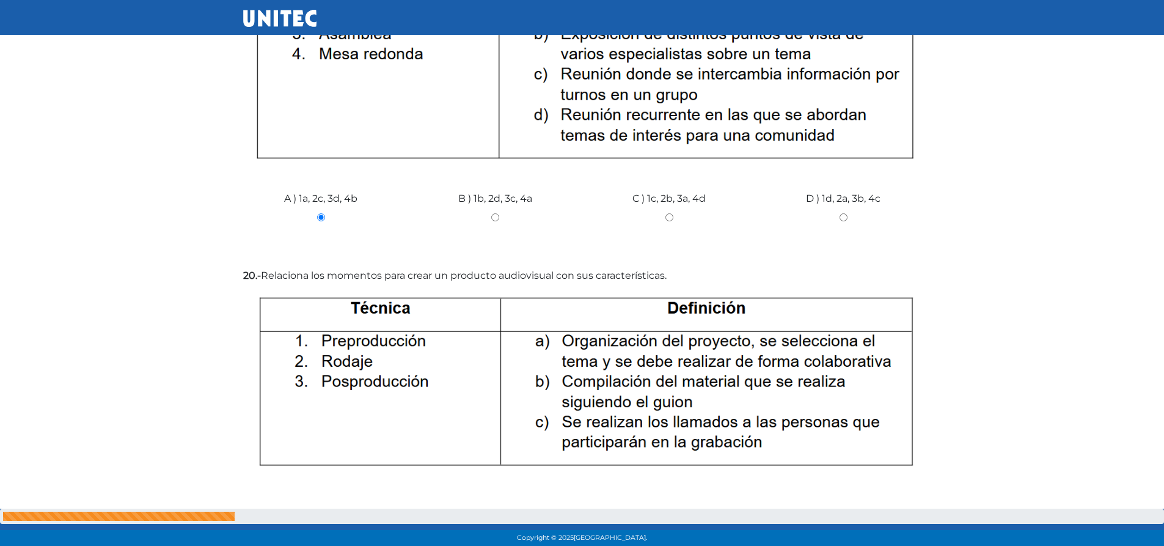
drag, startPoint x: 846, startPoint y: 494, endPoint x: 833, endPoint y: 492, distance: 12.9
click at [841, 498] on div "D ) 1c, 2b, 3a" at bounding box center [843, 544] width 174 height 92
click at [841, 544] on input "D ) 1c, 2b, 3a" at bounding box center [844, 548] width 156 height 8
radio input "true"
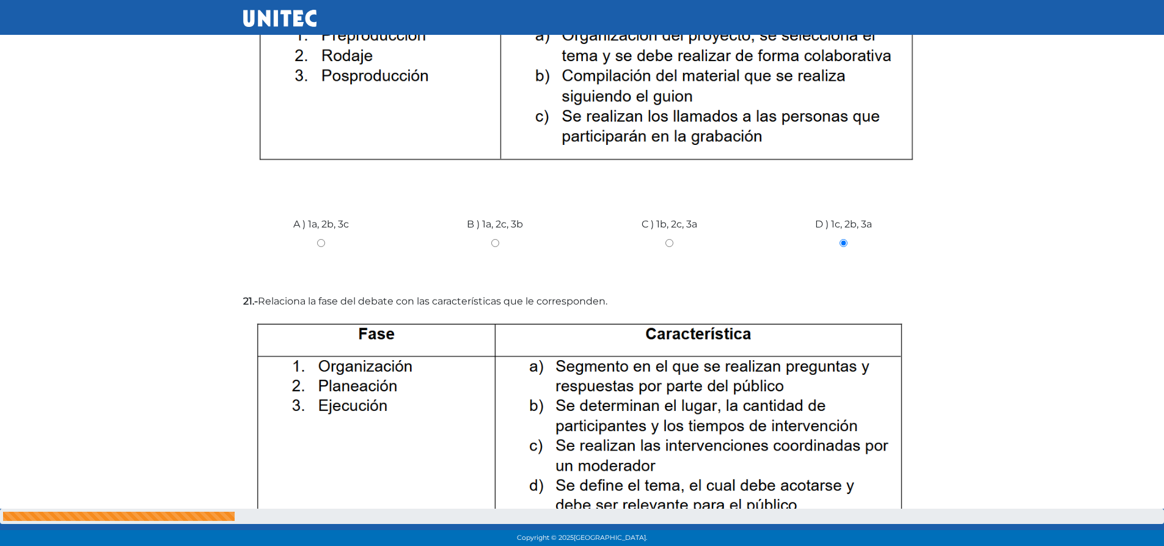
scroll to position [6021, 0]
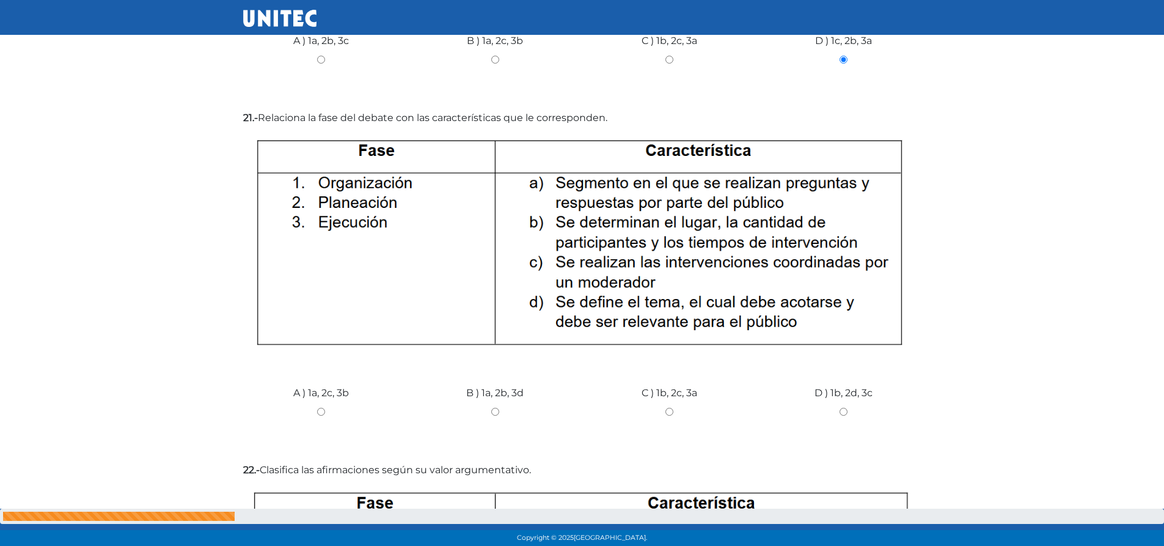
click at [669, 408] on input "C ) 1b, 2c, 3a" at bounding box center [669, 412] width 156 height 8
radio input "true"
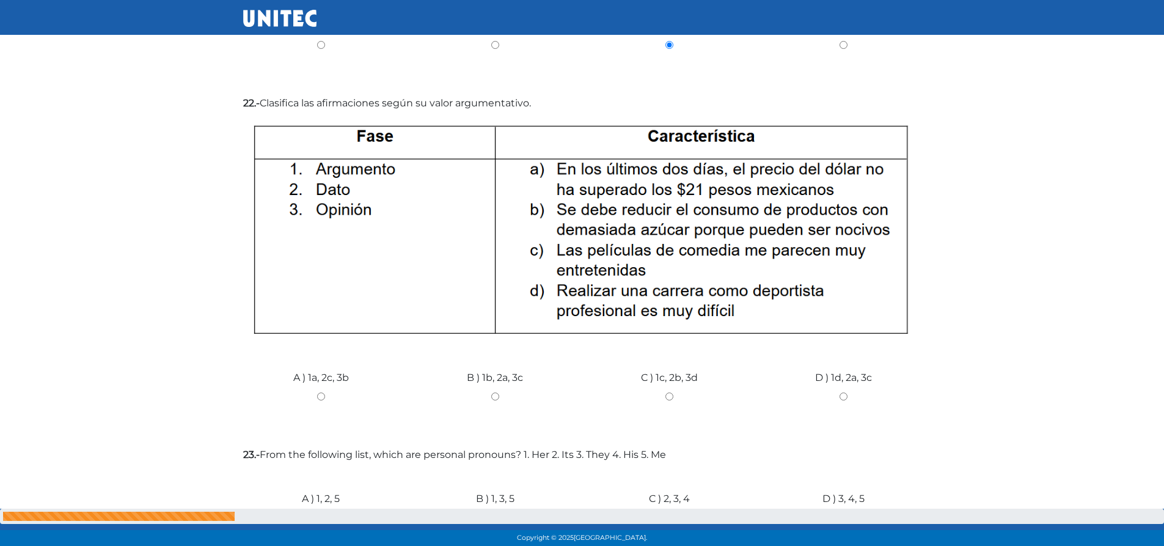
scroll to position [6326, 0]
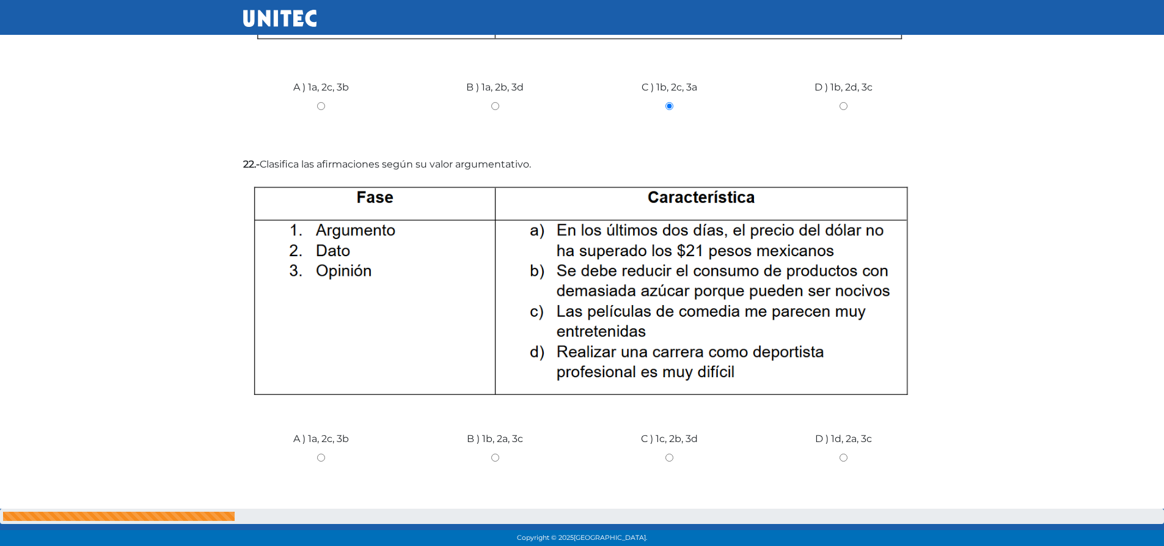
click at [492, 453] on input "B ) 1b, 2a, 3c" at bounding box center [495, 457] width 156 height 8
radio input "true"
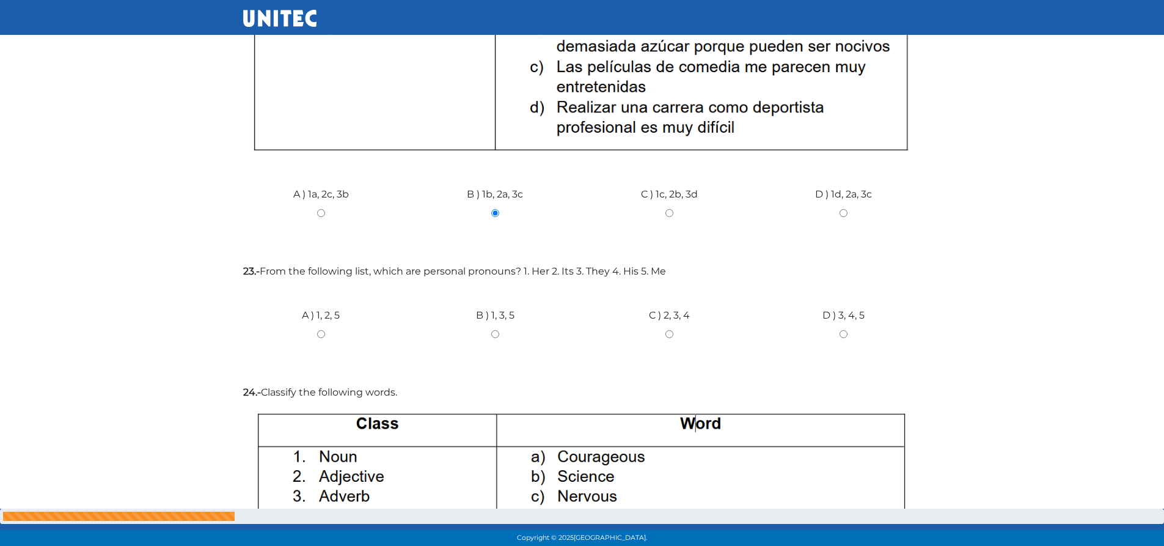
scroll to position [6693, 0]
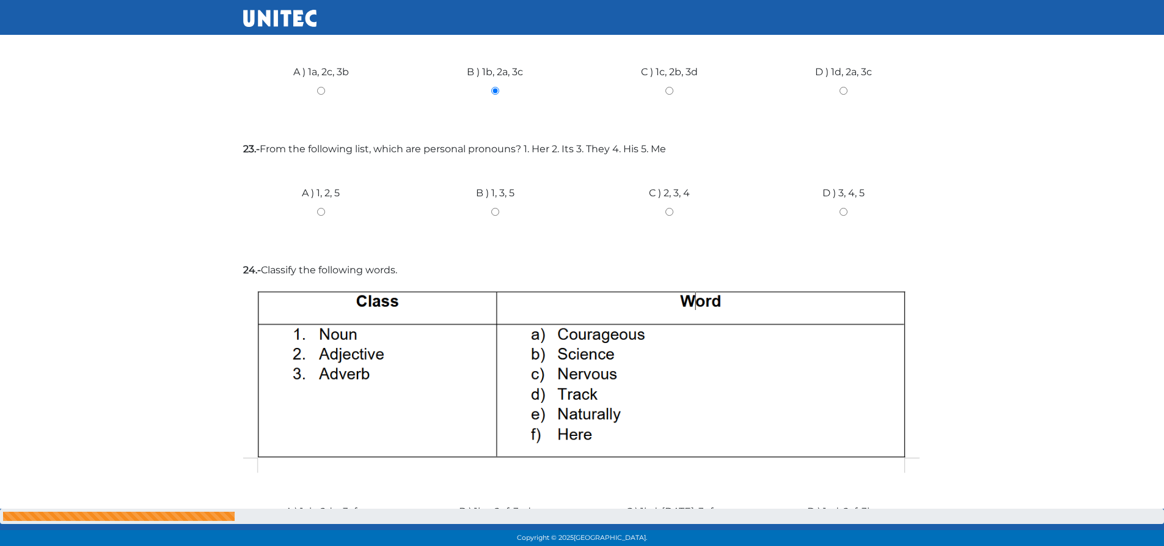
click at [495, 208] on input "B ) 1, 3, 5" at bounding box center [495, 212] width 156 height 8
radio input "true"
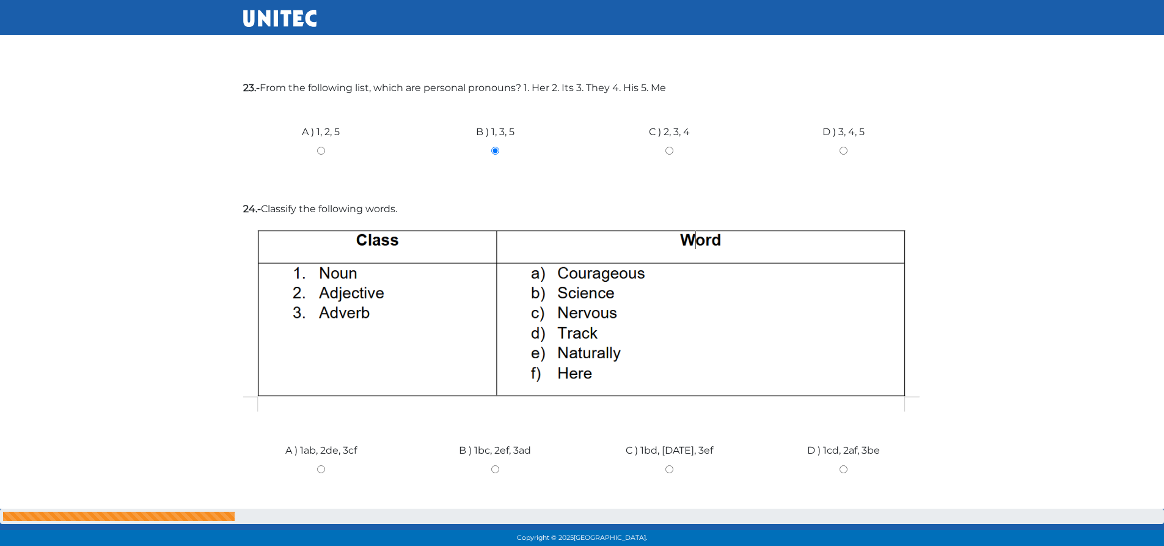
click at [666, 465] on input "C ) 1bd, 2ac, 3ef" at bounding box center [669, 469] width 156 height 8
radio input "true"
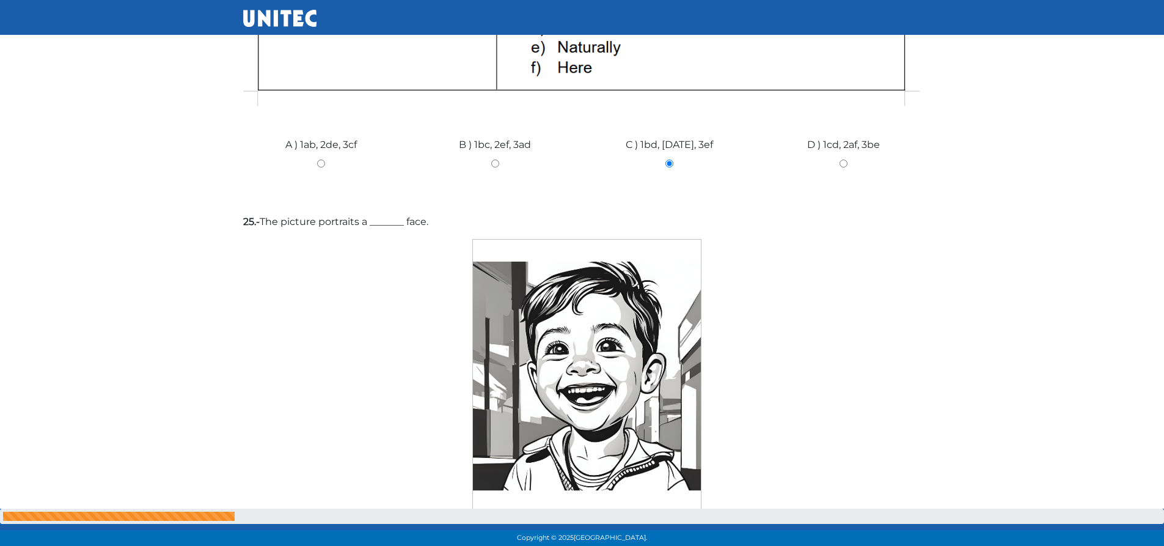
scroll to position [7121, 0]
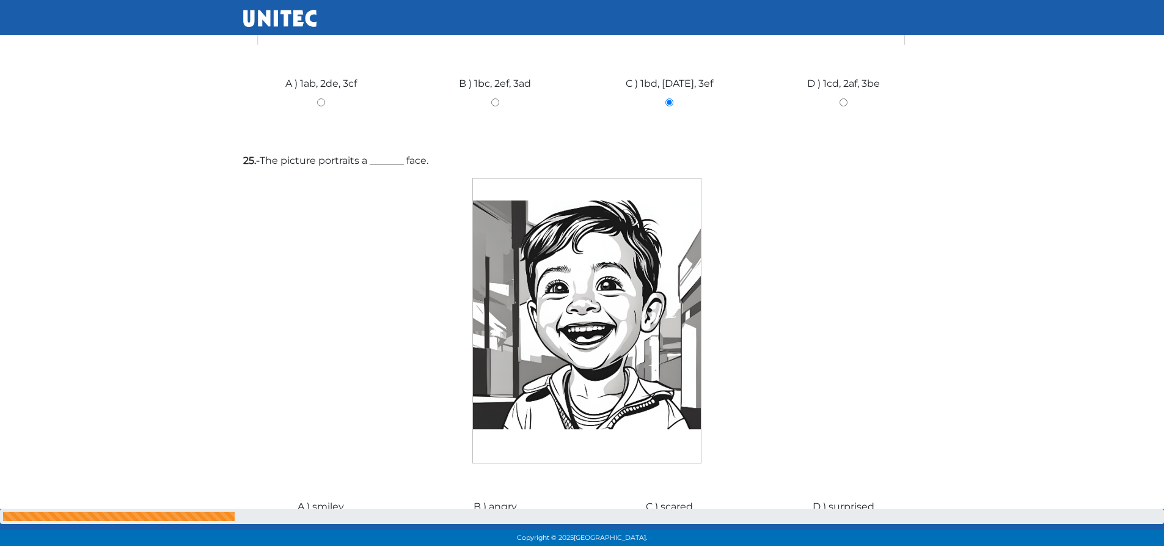
click at [319, 521] on input "A ) smiley" at bounding box center [321, 525] width 156 height 8
radio input "true"
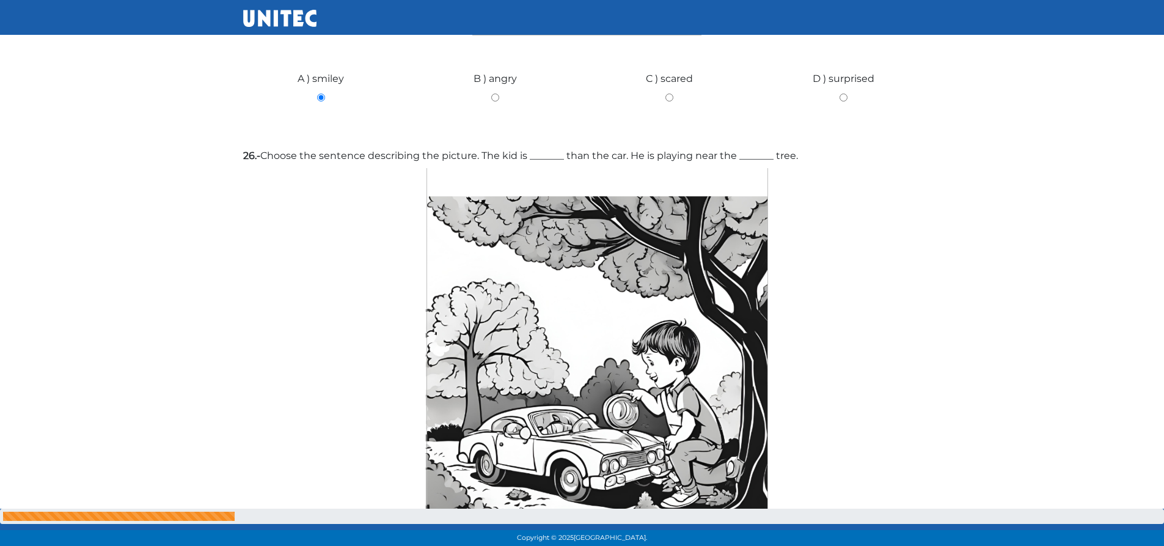
scroll to position [7609, 0]
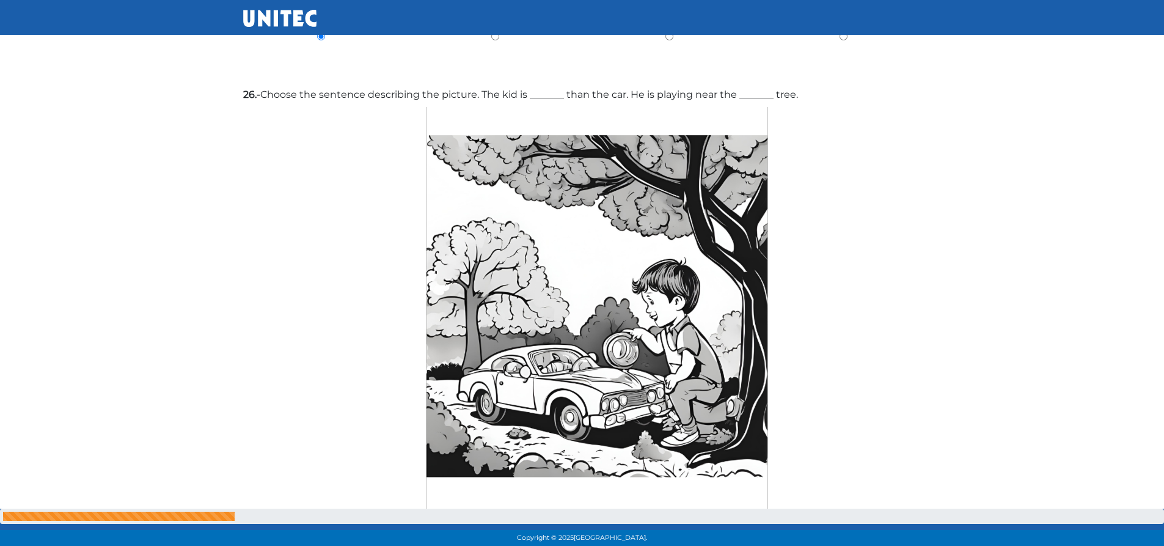
radio input "true"
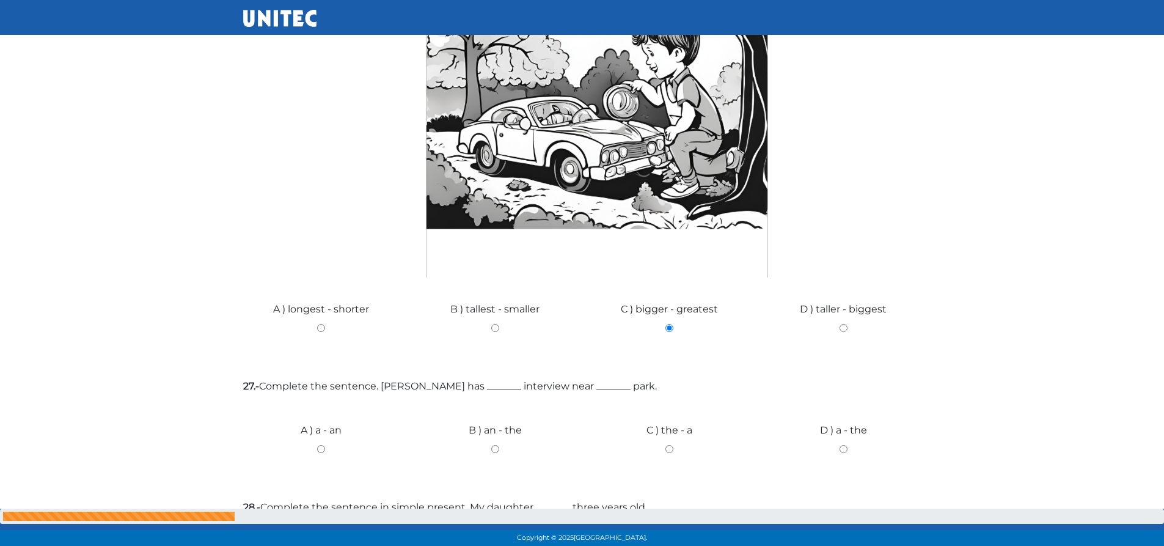
scroll to position [7919, 0]
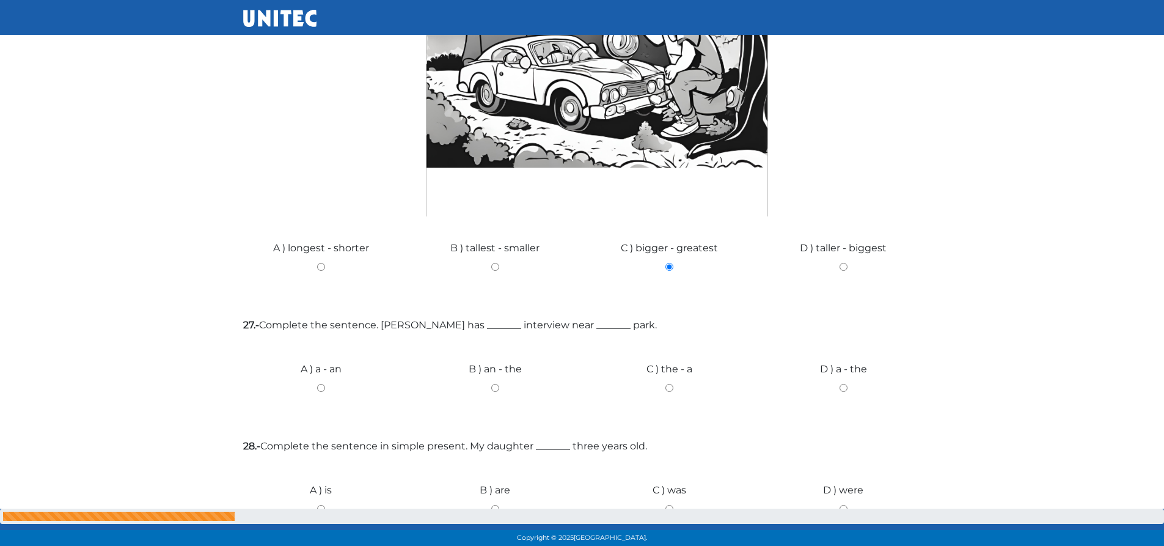
click at [492, 384] on input "B ) an - the" at bounding box center [495, 388] width 156 height 8
radio input "true"
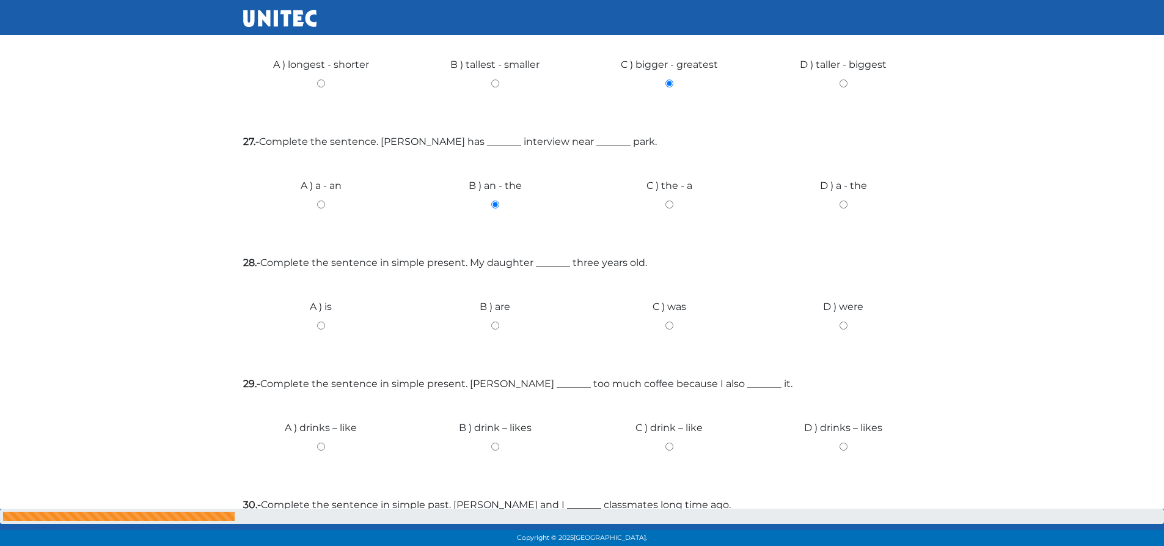
scroll to position [8163, 0]
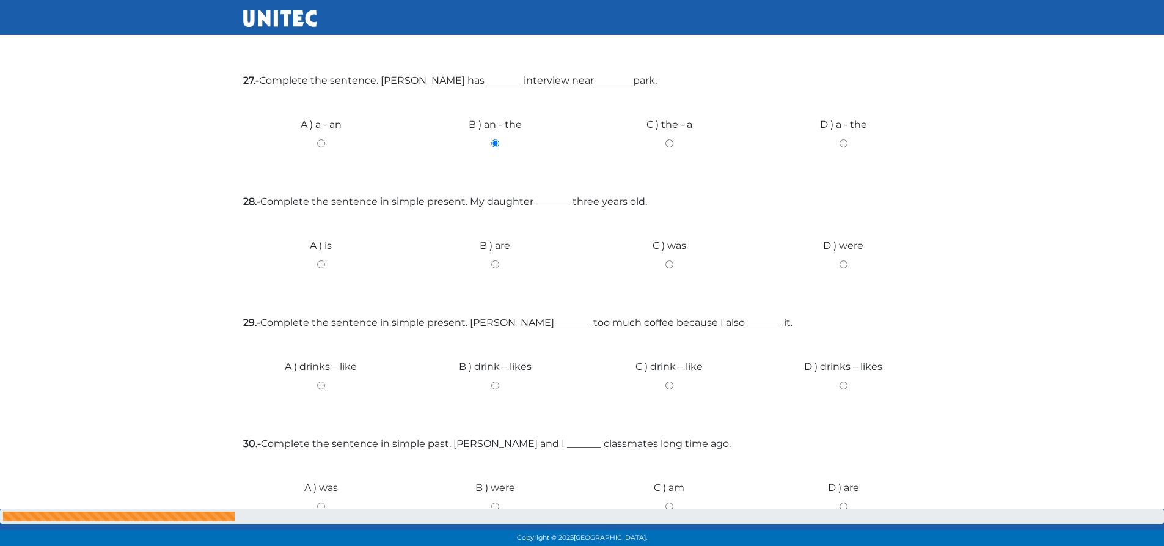
click at [318, 260] on input "A ) is" at bounding box center [321, 264] width 156 height 8
radio input "true"
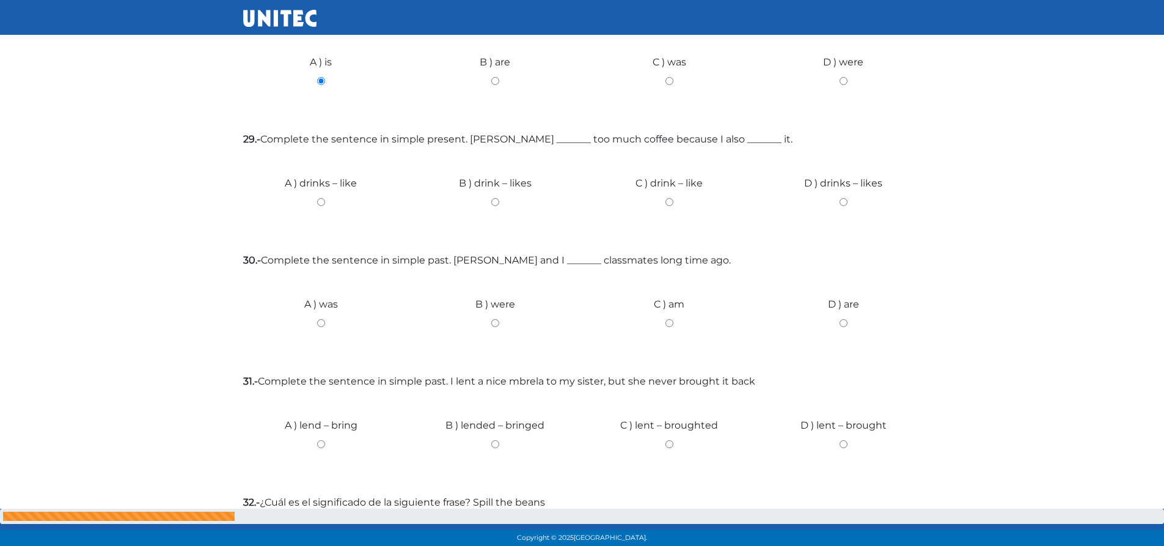
scroll to position [8285, 0]
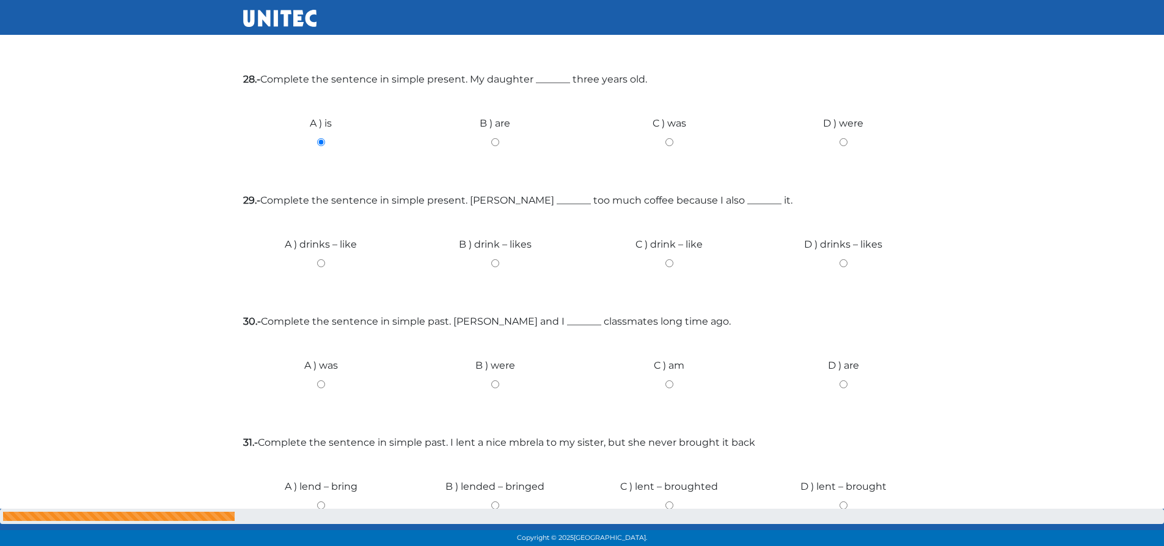
click at [669, 259] on input "C ) drink – like" at bounding box center [669, 263] width 156 height 8
radio input "true"
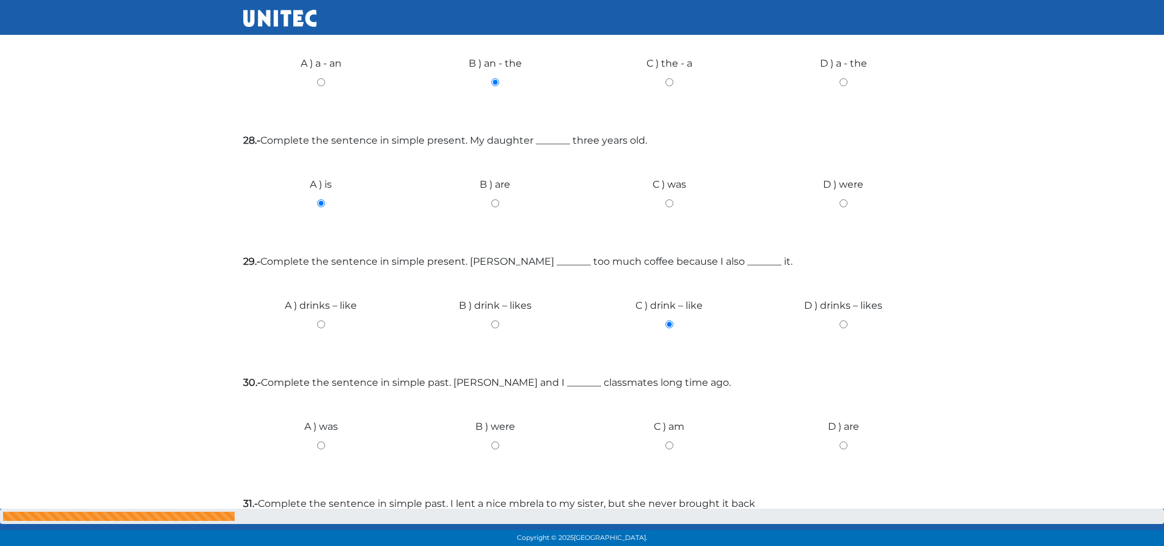
click at [493, 441] on input "B ) were" at bounding box center [495, 445] width 156 height 8
radio input "true"
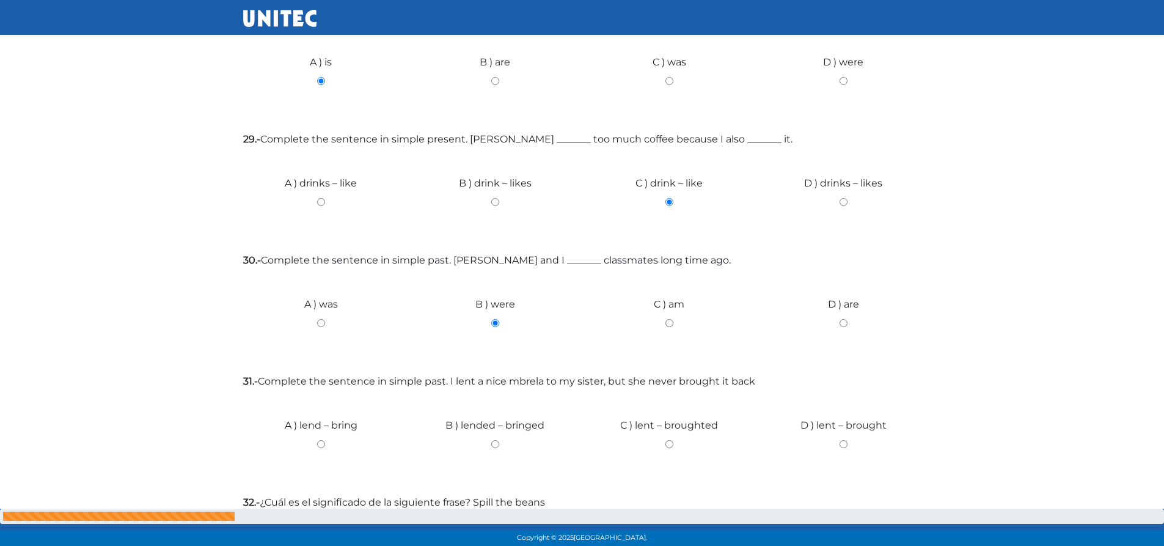
scroll to position [8407, 0]
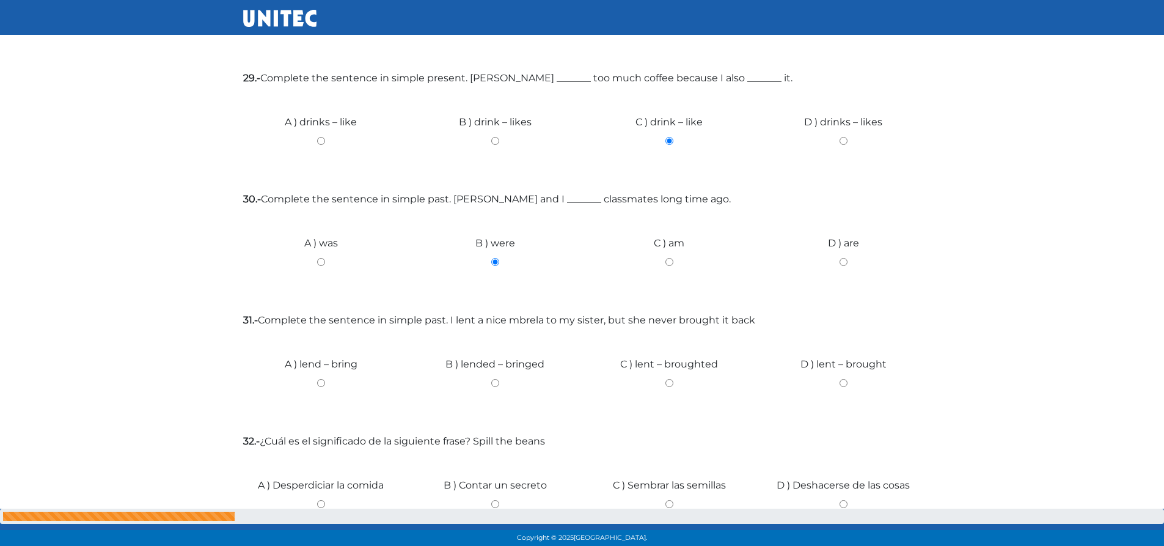
click at [843, 379] on input "D ) lent – brought" at bounding box center [844, 383] width 156 height 8
radio input "true"
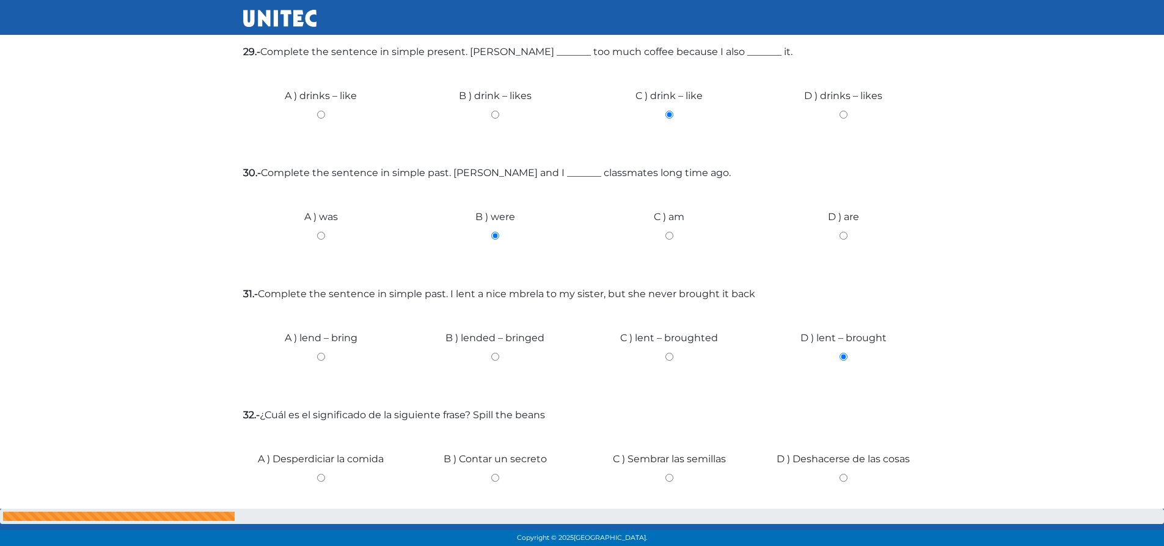
click at [665, 427] on div "C ) Sembrar las semillas" at bounding box center [669, 473] width 174 height 92
click at [670, 473] on input "C ) Sembrar las semillas" at bounding box center [669, 477] width 156 height 8
radio input "true"
click at [874, 535] on input "Siguiente" at bounding box center [890, 549] width 61 height 28
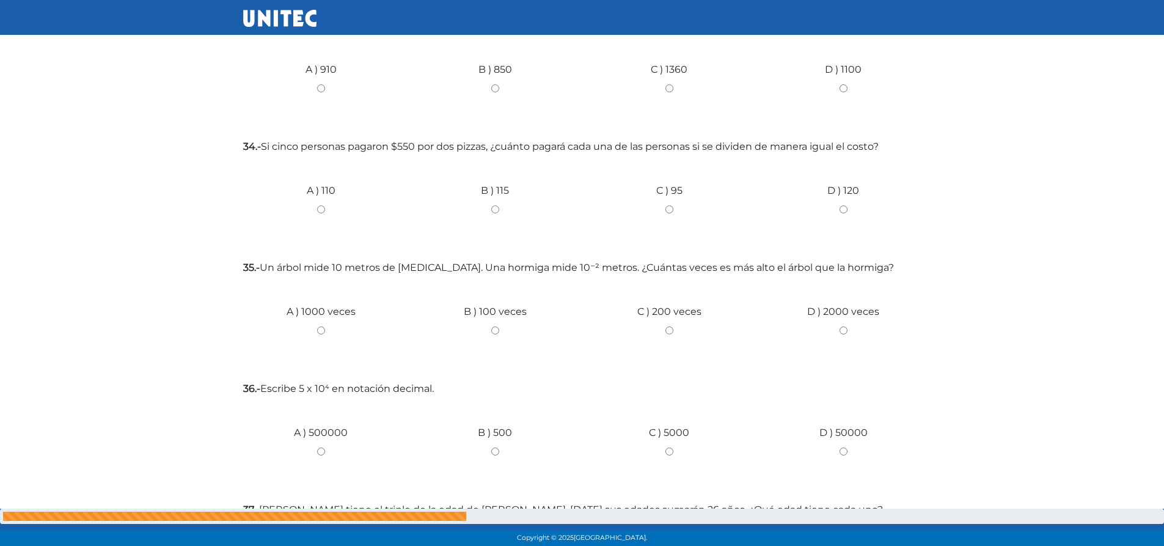
scroll to position [0, 0]
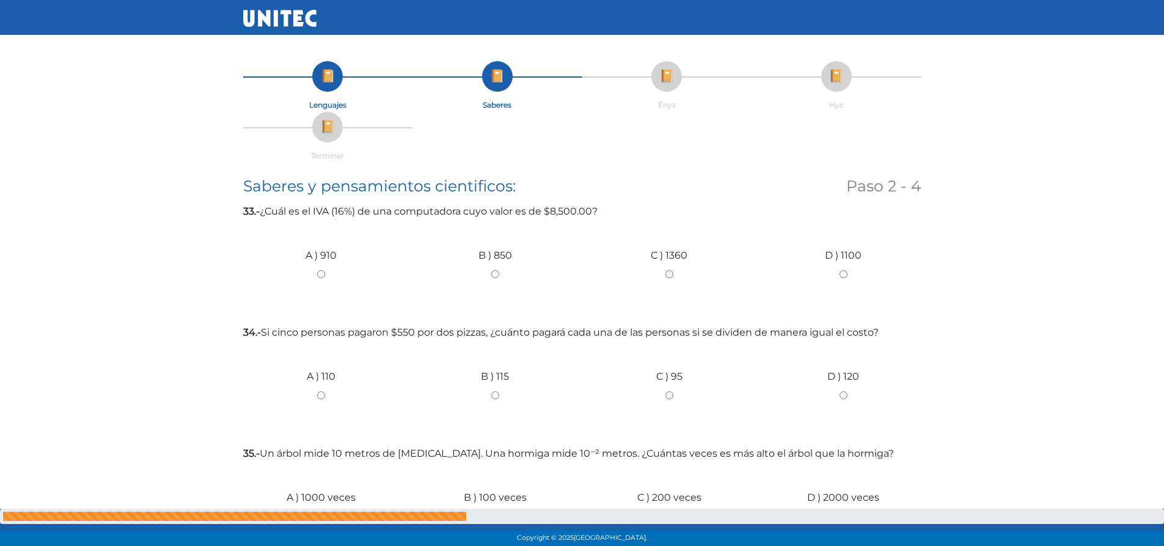
click at [322, 398] on input "A ) 110" at bounding box center [321, 395] width 156 height 8
radio input "true"
click at [497, 273] on input "B ) 850" at bounding box center [495, 274] width 156 height 8
radio input "true"
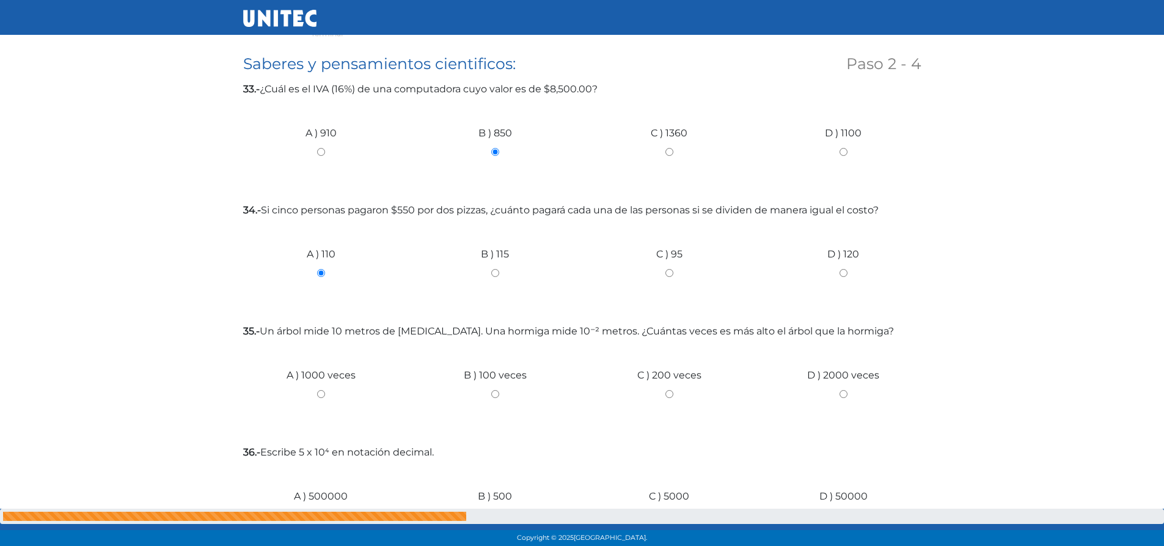
scroll to position [61, 0]
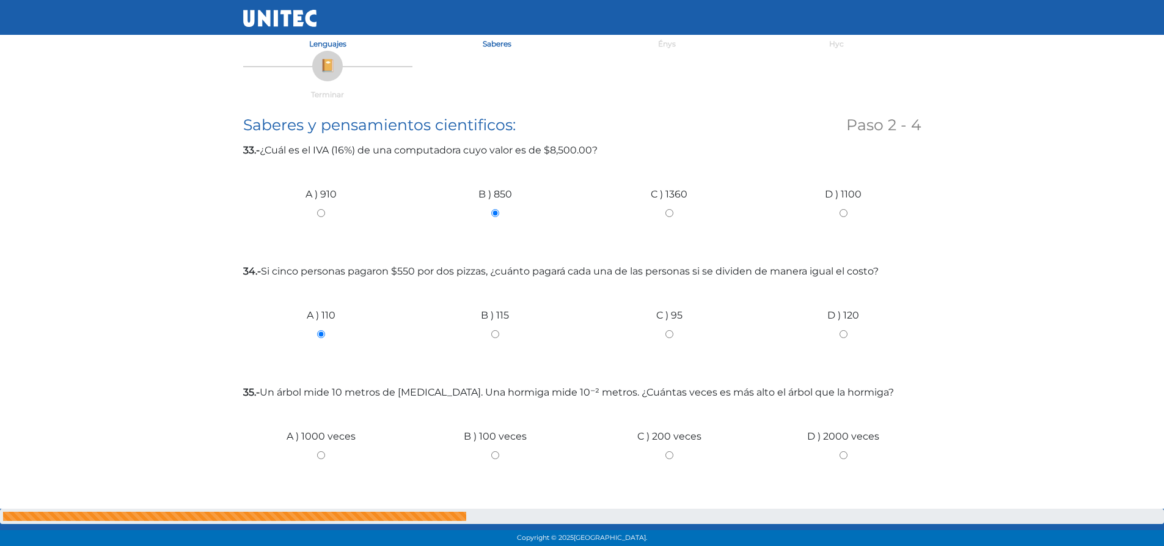
click at [492, 213] on input "B ) 850" at bounding box center [495, 213] width 156 height 8
click at [318, 214] on input "A ) 910" at bounding box center [321, 213] width 156 height 8
radio input "true"
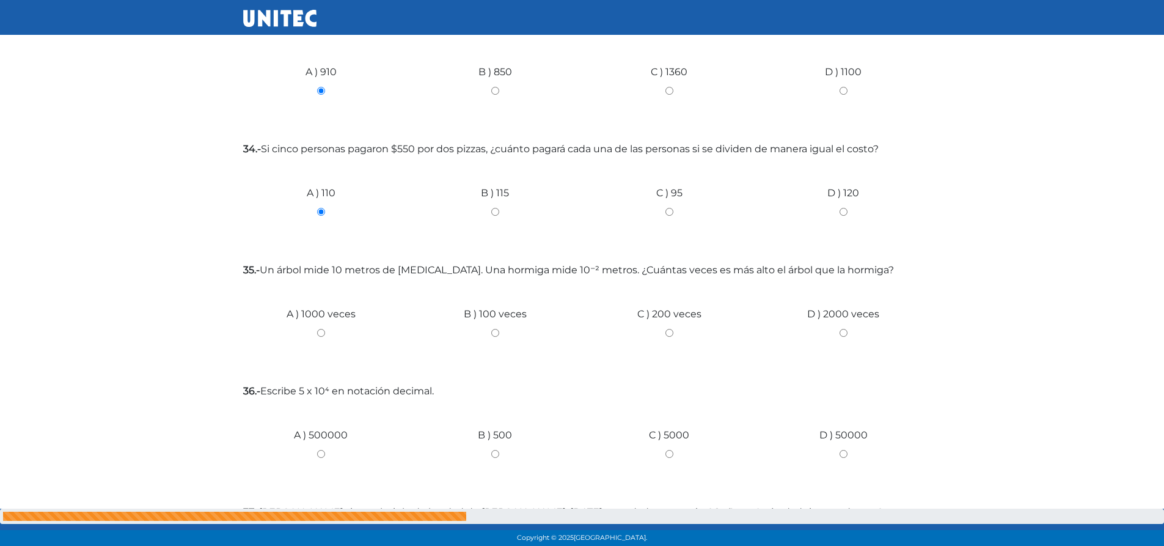
click at [495, 92] on input "B ) 850" at bounding box center [495, 91] width 156 height 8
radio input "true"
click at [323, 87] on input "A ) 910" at bounding box center [321, 91] width 156 height 8
radio input "true"
click at [843, 454] on input "D ) 50000" at bounding box center [844, 454] width 156 height 8
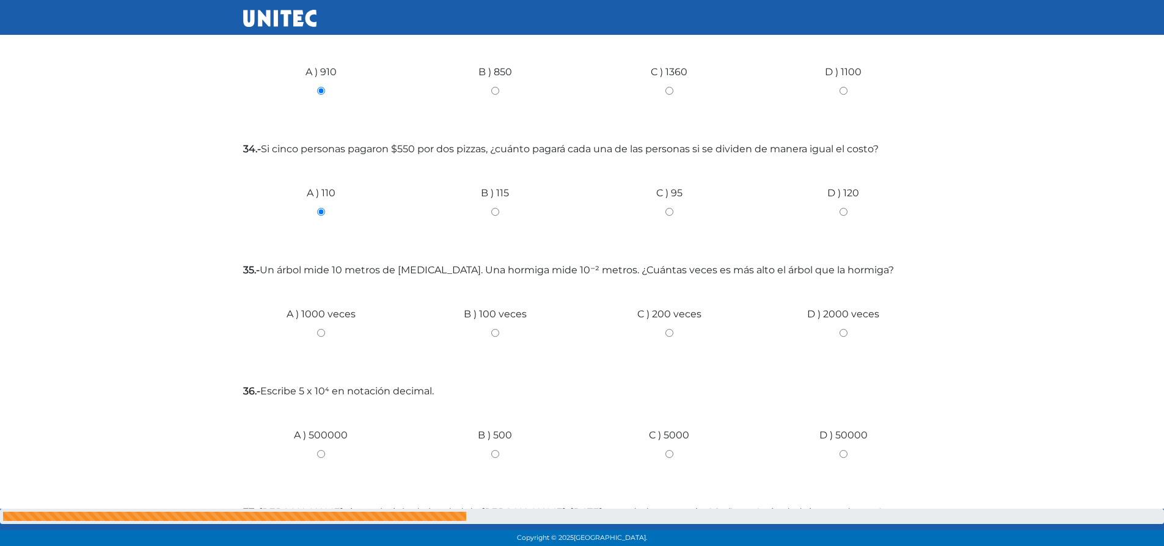
radio input "true"
click at [479, 330] on input "B ) 100 veces" at bounding box center [495, 333] width 156 height 8
radio input "true"
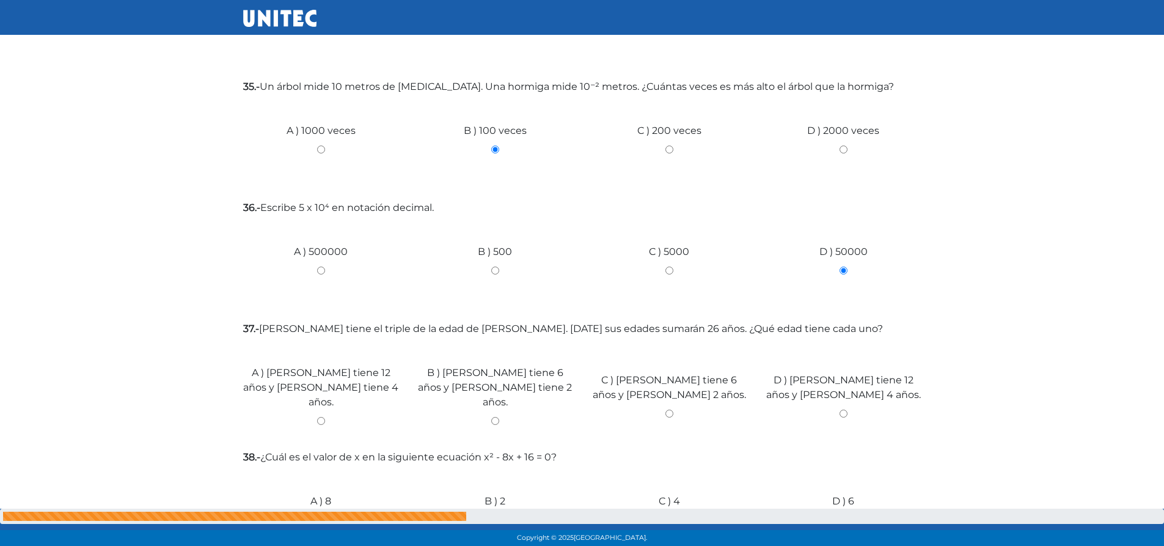
scroll to position [489, 0]
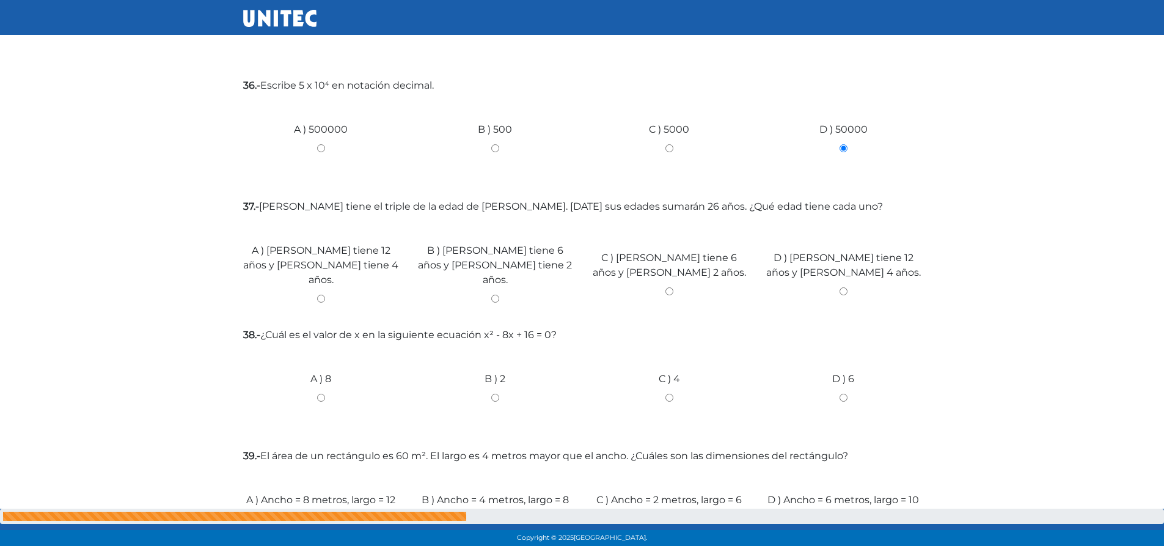
click at [491, 294] on input "B ) Sofía tiene 6 años y Marco tiene 2 años." at bounding box center [495, 298] width 156 height 8
radio input "true"
click at [591, 287] on input "C ) Marco tiene 6 años y Sofía 2 años." at bounding box center [669, 291] width 156 height 8
radio input "true"
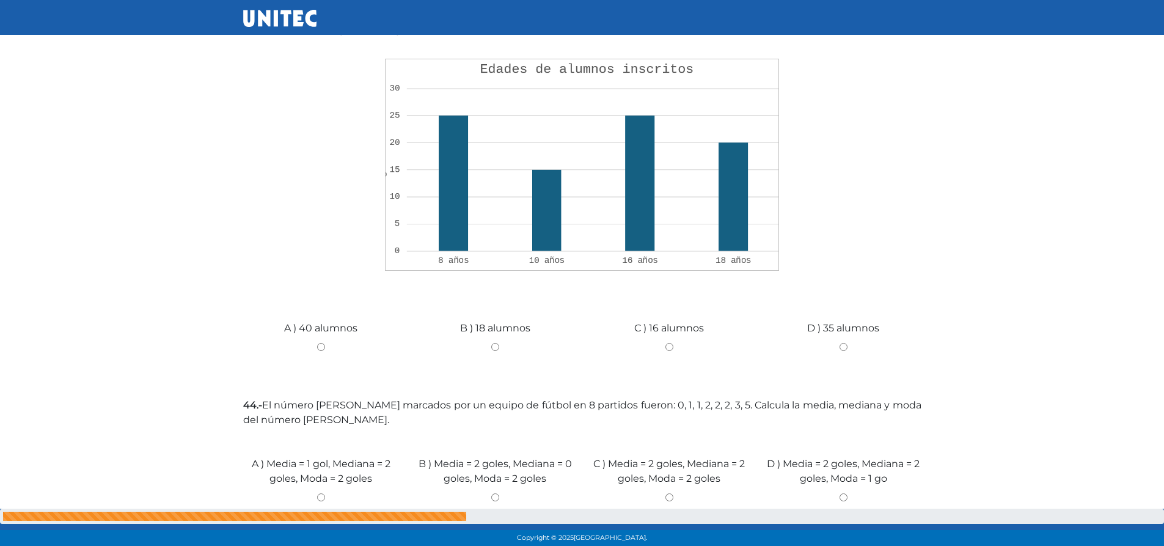
scroll to position [1306, 0]
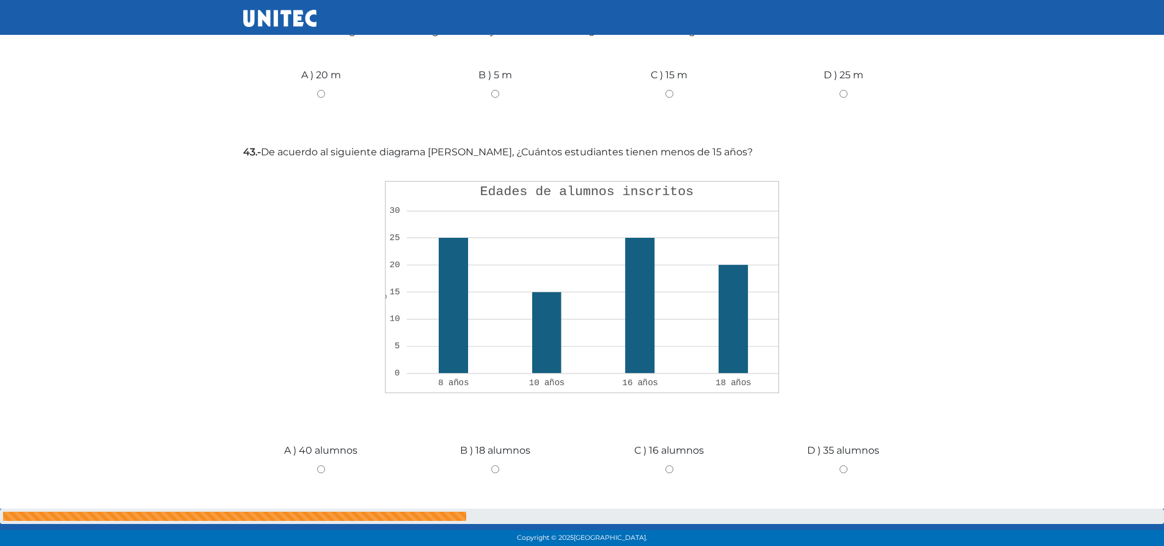
click at [323, 465] on input "A ) 40 alumnos" at bounding box center [321, 469] width 156 height 8
radio input "true"
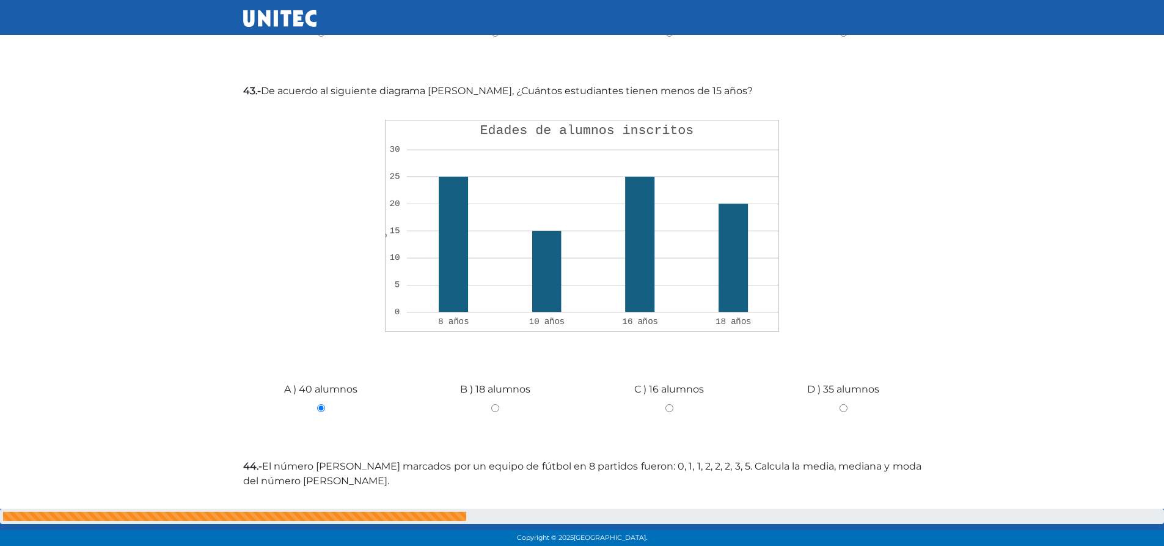
scroll to position [1367, 0]
click input "Finalizar" at bounding box center [0, 0] width 0 height 0
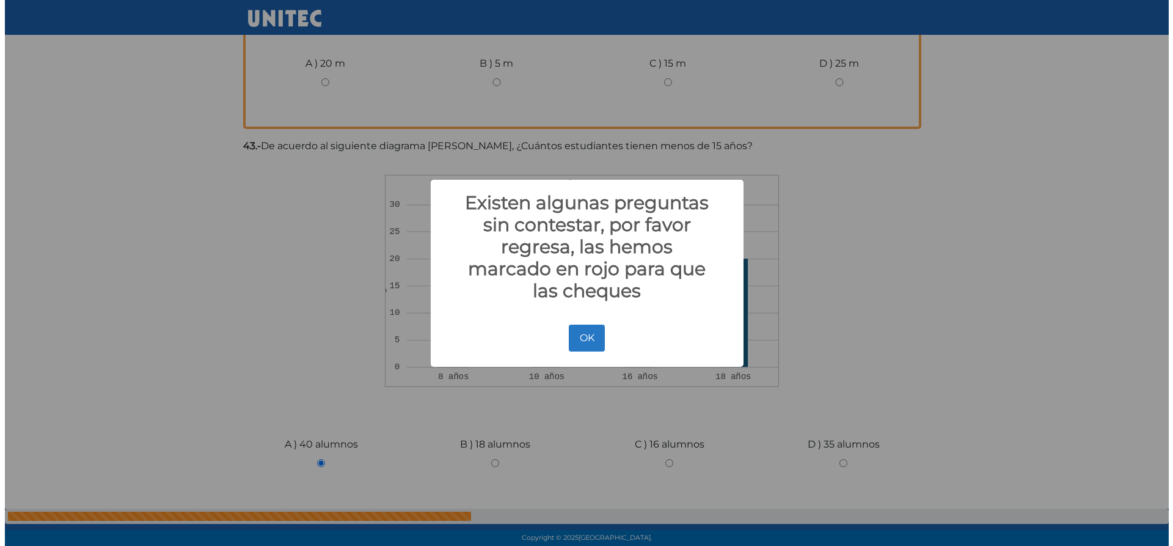
scroll to position [1422, 0]
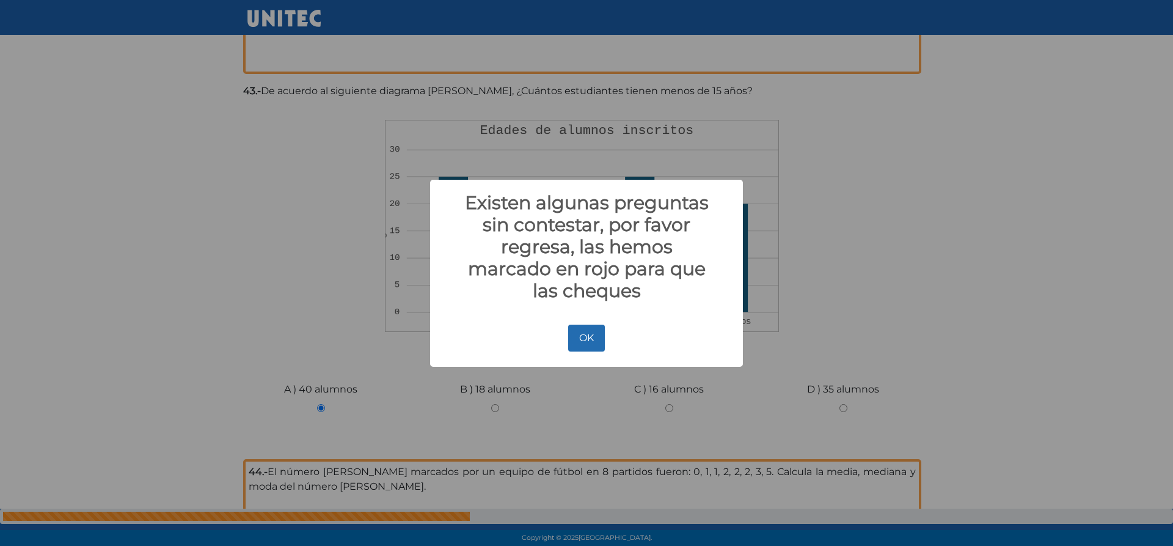
click at [600, 342] on button "OK" at bounding box center [586, 337] width 36 height 27
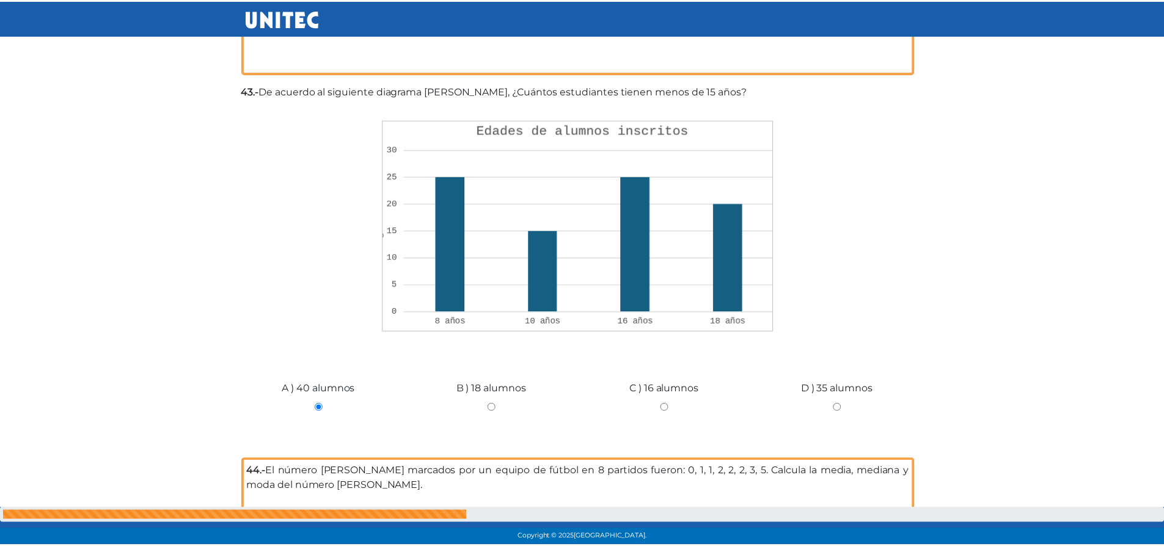
scroll to position [1431, 0]
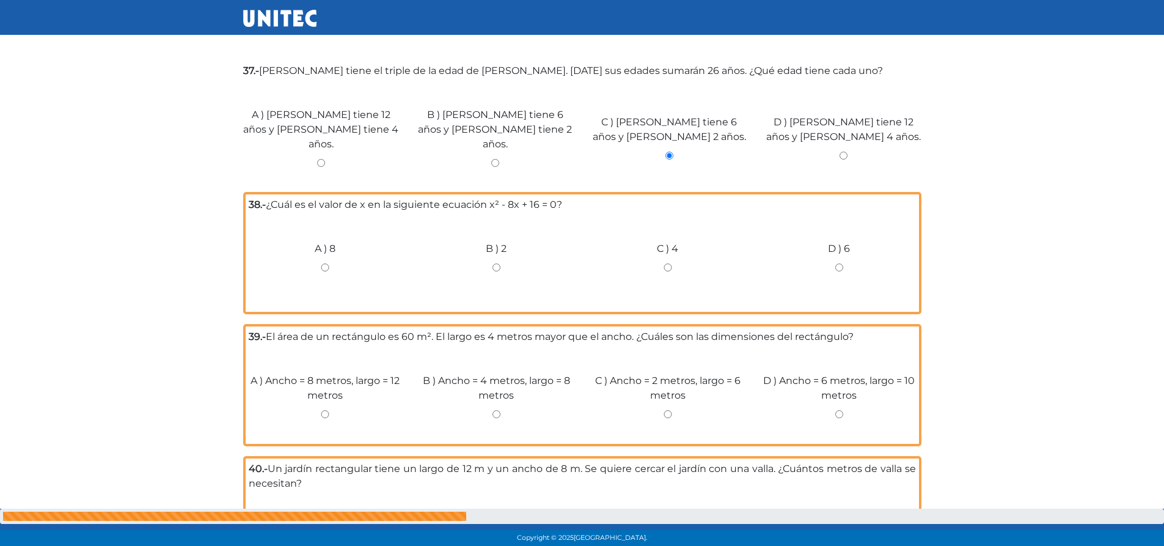
scroll to position [675, 0]
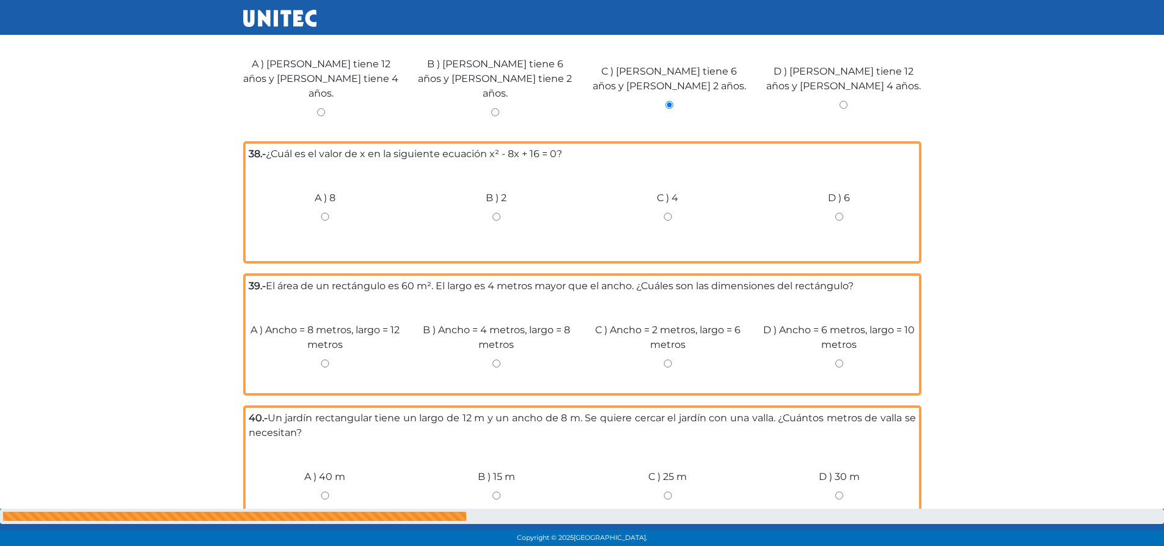
click at [465, 191] on div "B ) 2" at bounding box center [497, 212] width 172 height 92
click at [500, 213] on input "B ) 2" at bounding box center [496, 217] width 153 height 8
radio input "true"
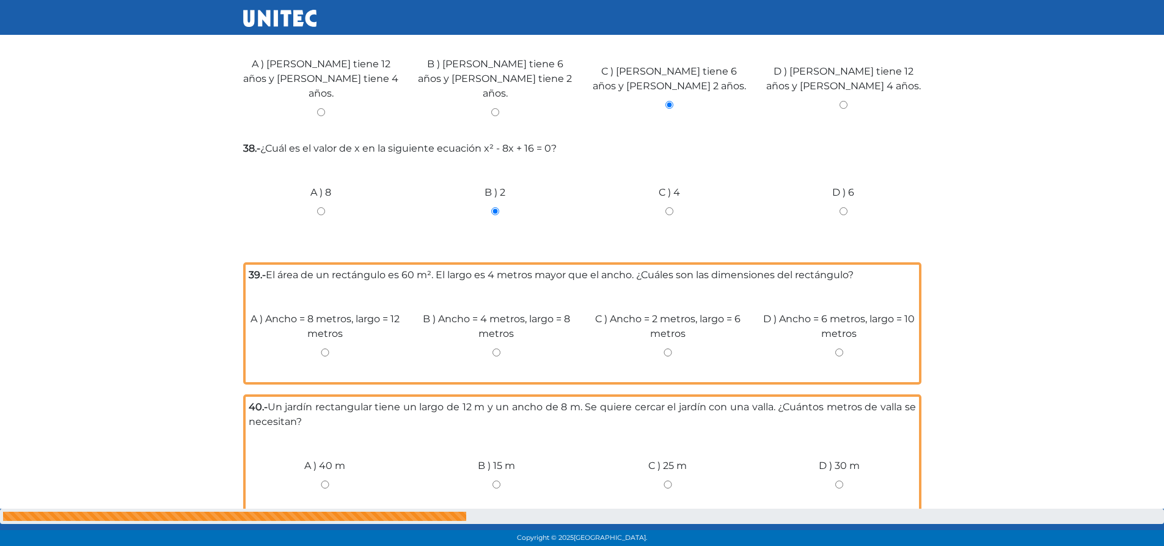
click at [315, 207] on input "A ) 8" at bounding box center [321, 211] width 156 height 8
radio input "true"
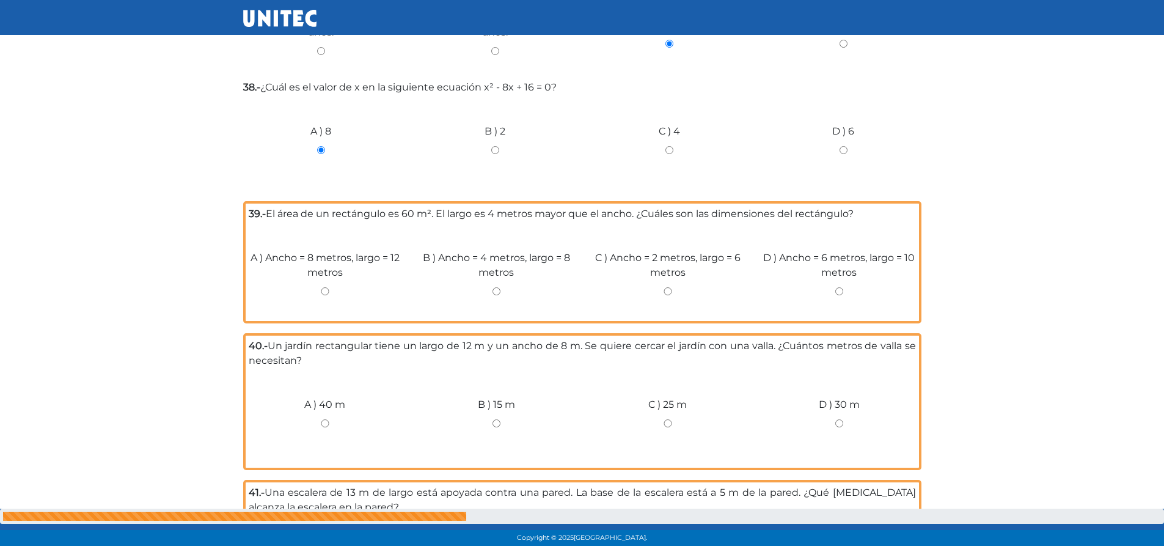
scroll to position [797, 0]
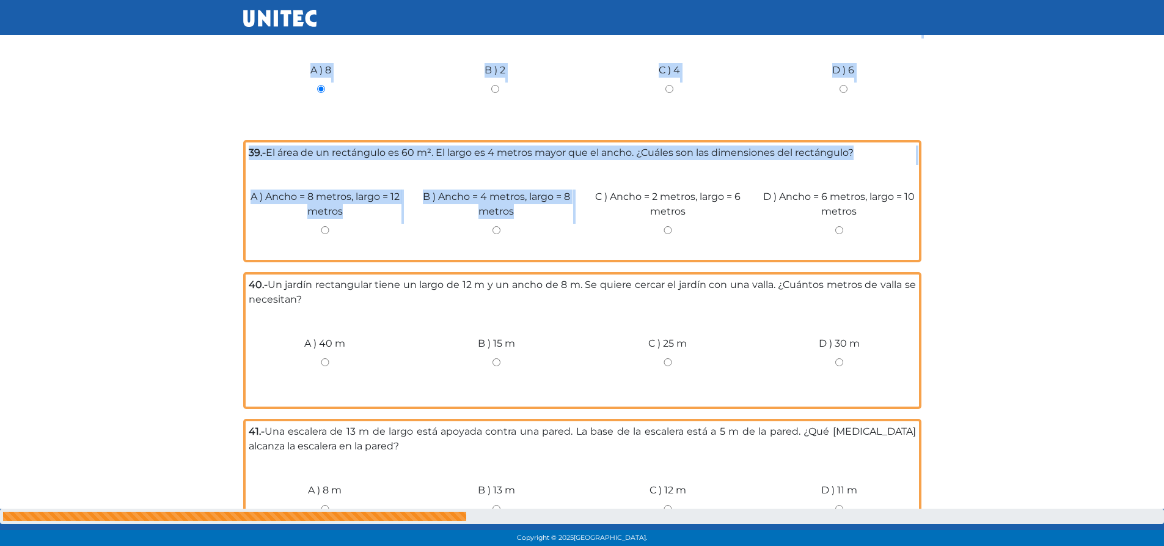
drag, startPoint x: 502, startPoint y: 227, endPoint x: 495, endPoint y: 224, distance: 7.2
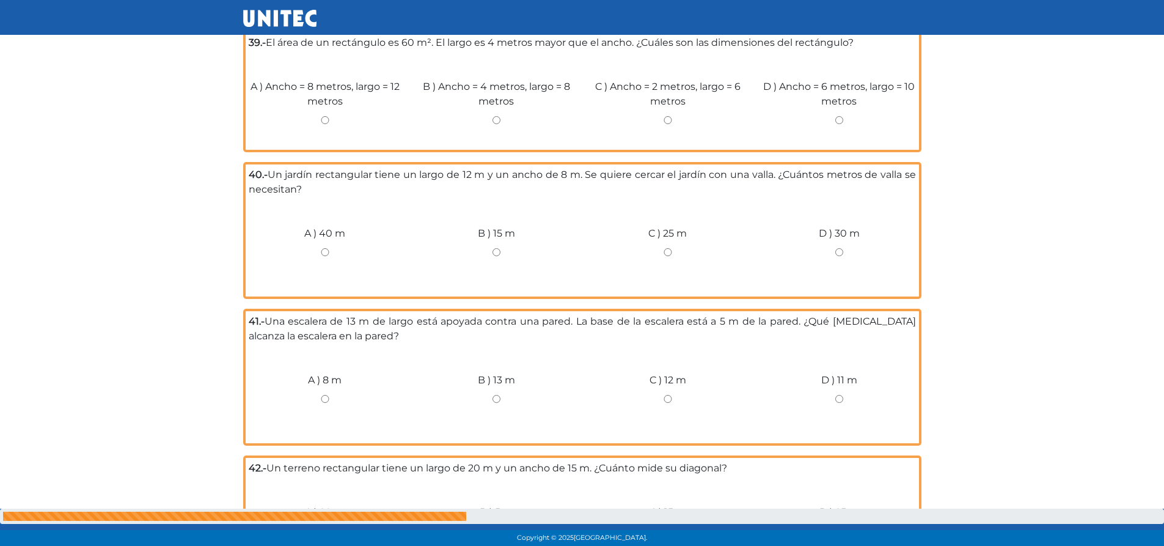
scroll to position [857, 0]
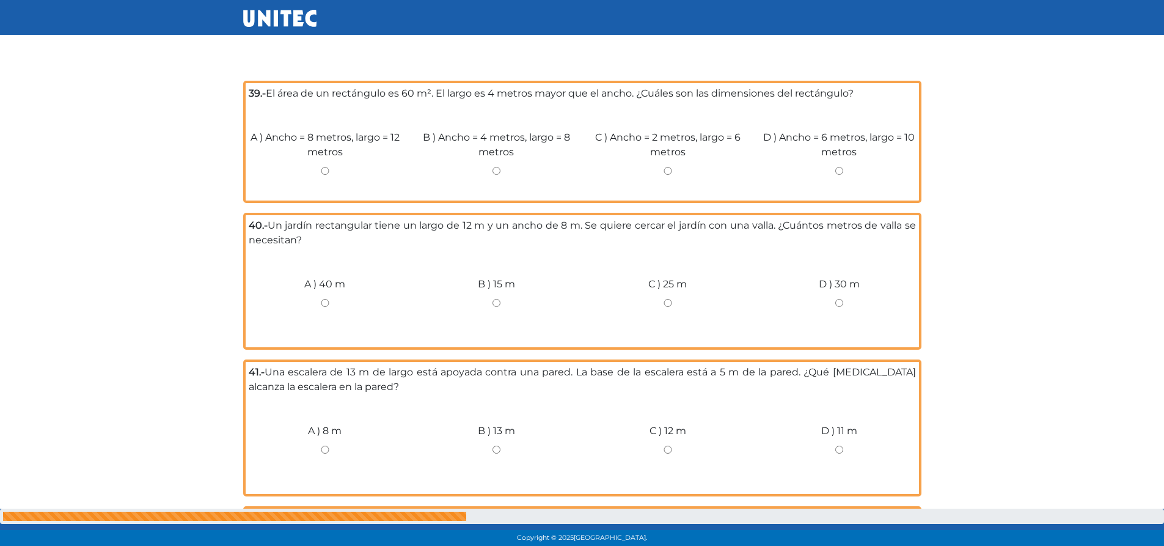
click at [492, 167] on input "B ) Ancho = 4 metros, largo = 8 metros" at bounding box center [496, 171] width 153 height 8
radio input "true"
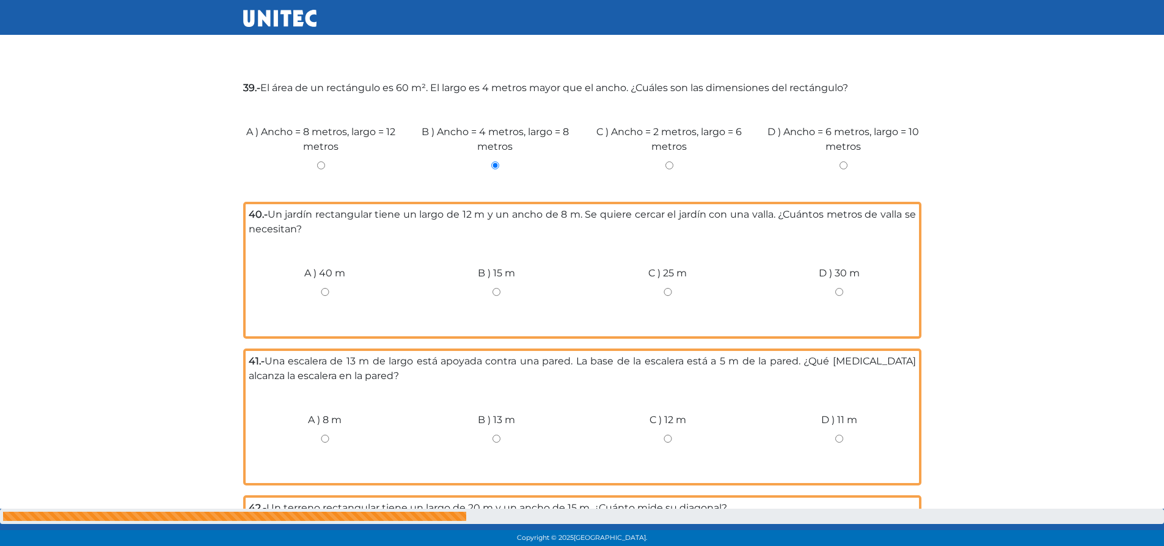
scroll to position [795, 0]
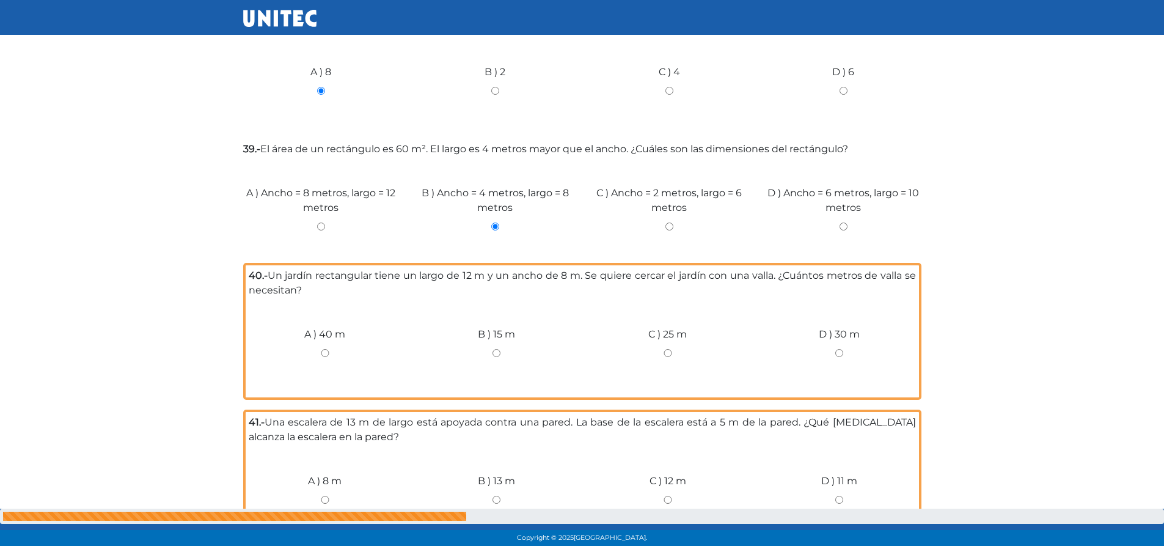
click at [326, 349] on input "A ) 40 m" at bounding box center [325, 353] width 153 height 8
radio input "true"
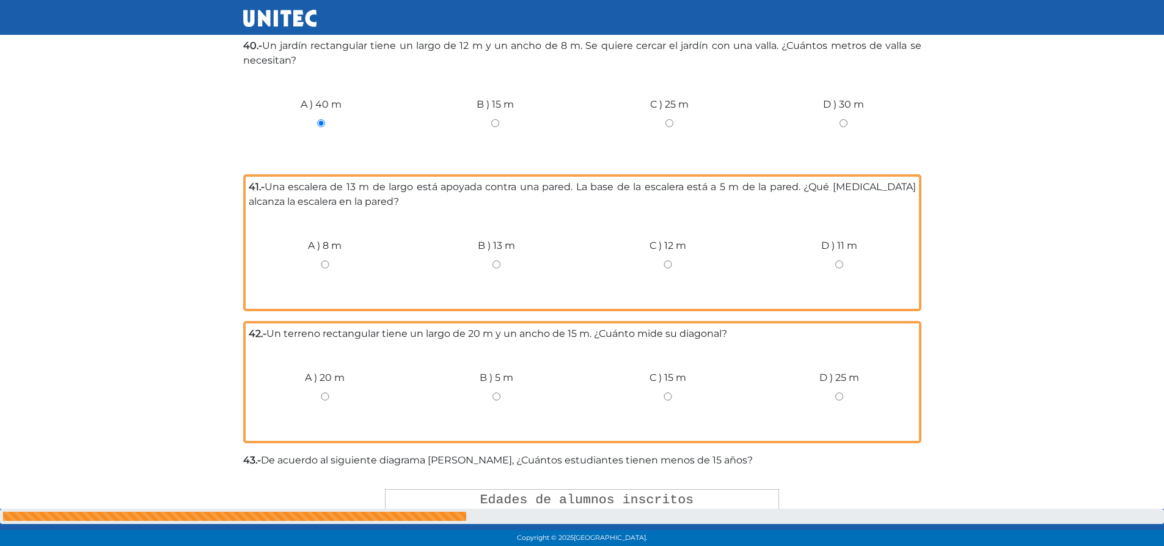
scroll to position [1085, 0]
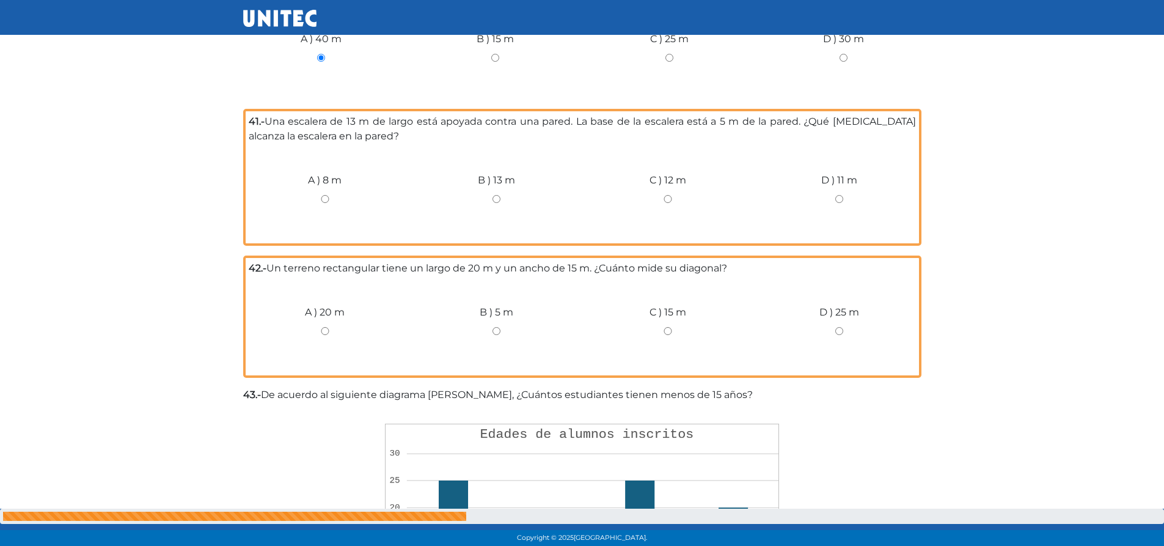
click at [321, 195] on input "A ) 8 m" at bounding box center [325, 199] width 153 height 8
radio input "true"
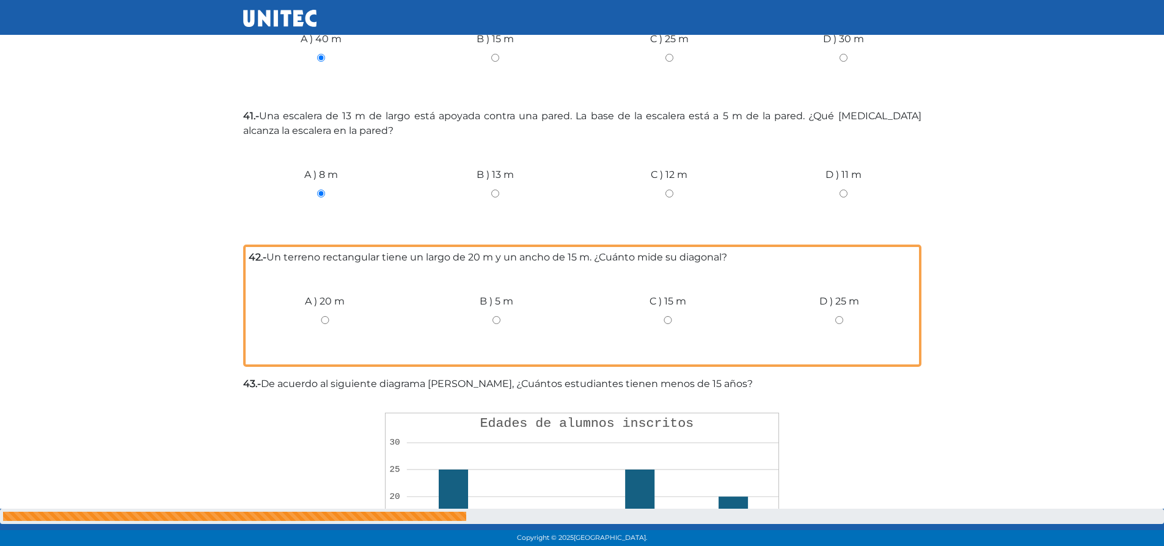
click at [492, 54] on input "B ) 15 m" at bounding box center [495, 58] width 156 height 8
radio input "true"
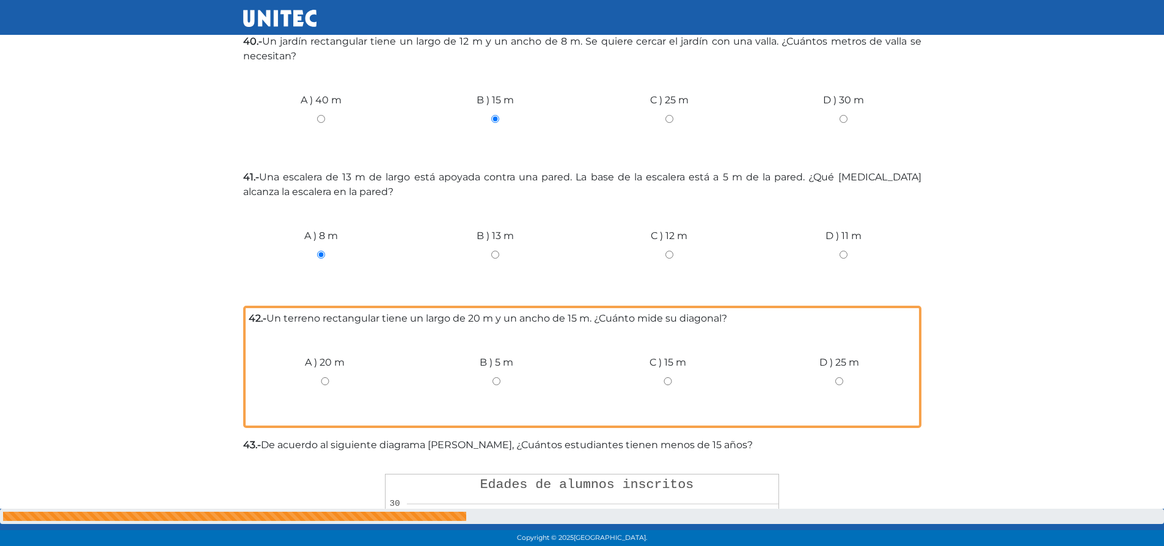
scroll to position [963, 0]
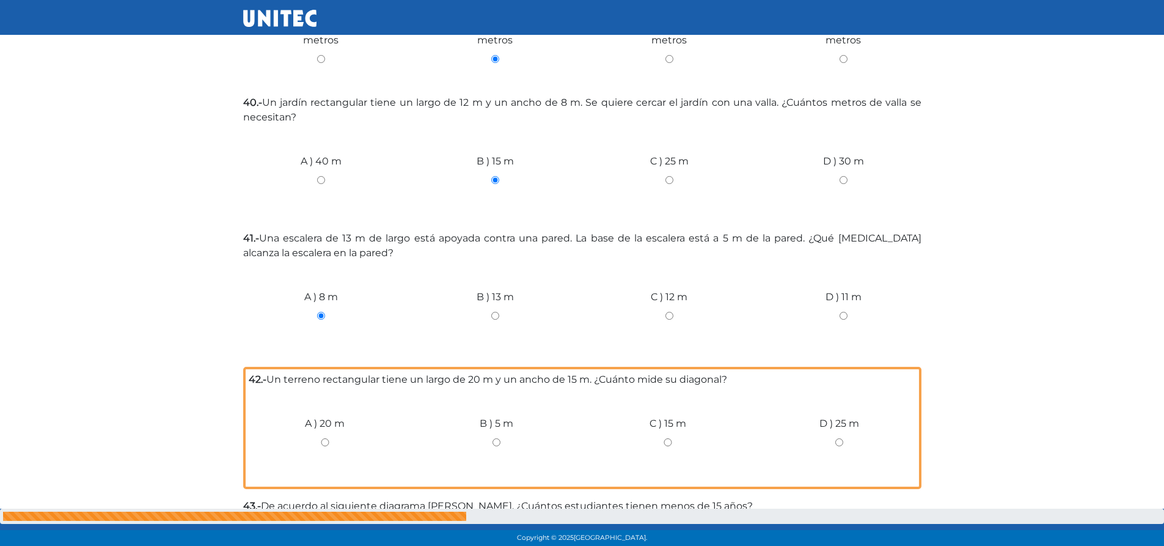
click at [677, 176] on input "C ) 25 m" at bounding box center [669, 180] width 156 height 8
radio input "true"
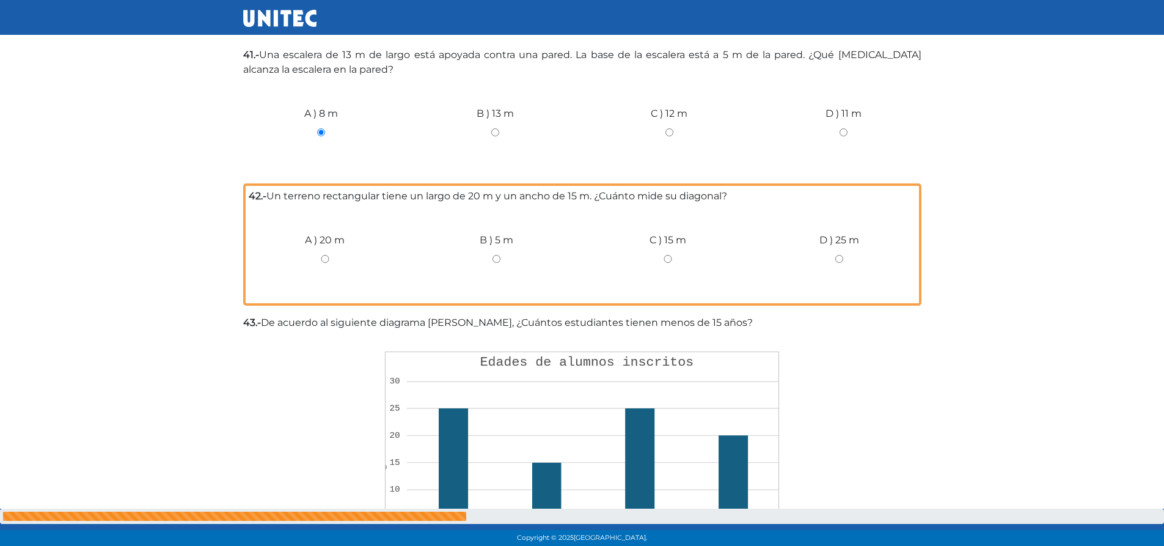
scroll to position [1207, 0]
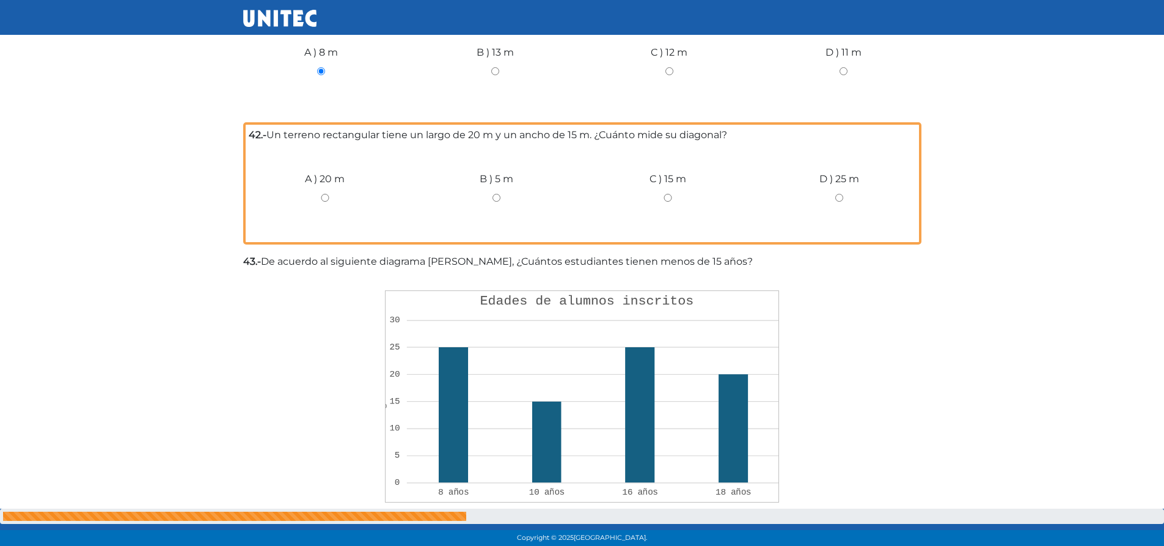
click at [838, 196] on div "D ) 25 m" at bounding box center [839, 193] width 172 height 92
click at [836, 194] on input "D ) 25 m" at bounding box center [838, 198] width 153 height 8
radio input "true"
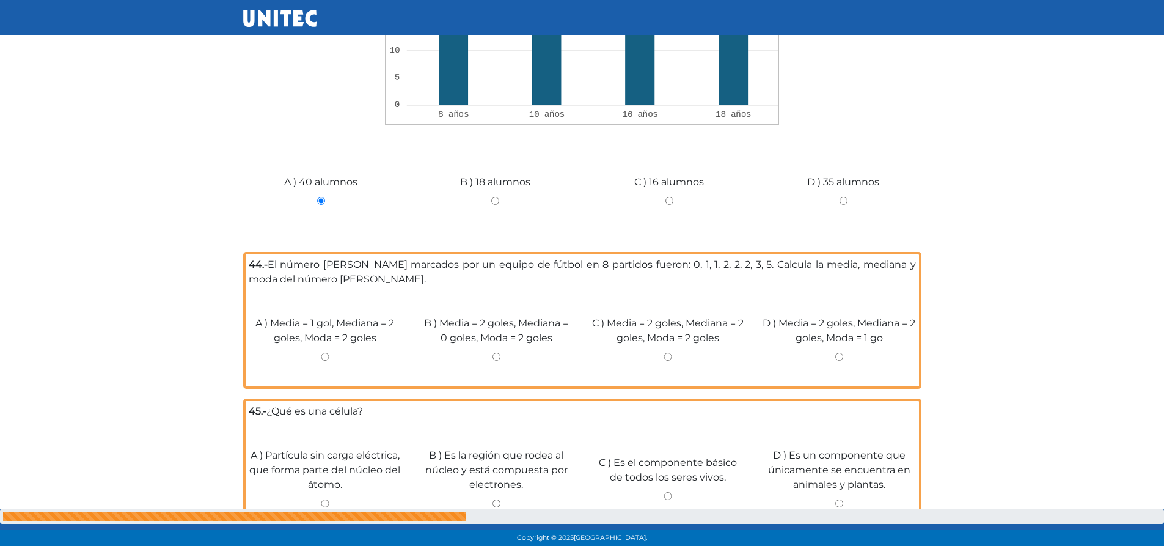
scroll to position [1635, 0]
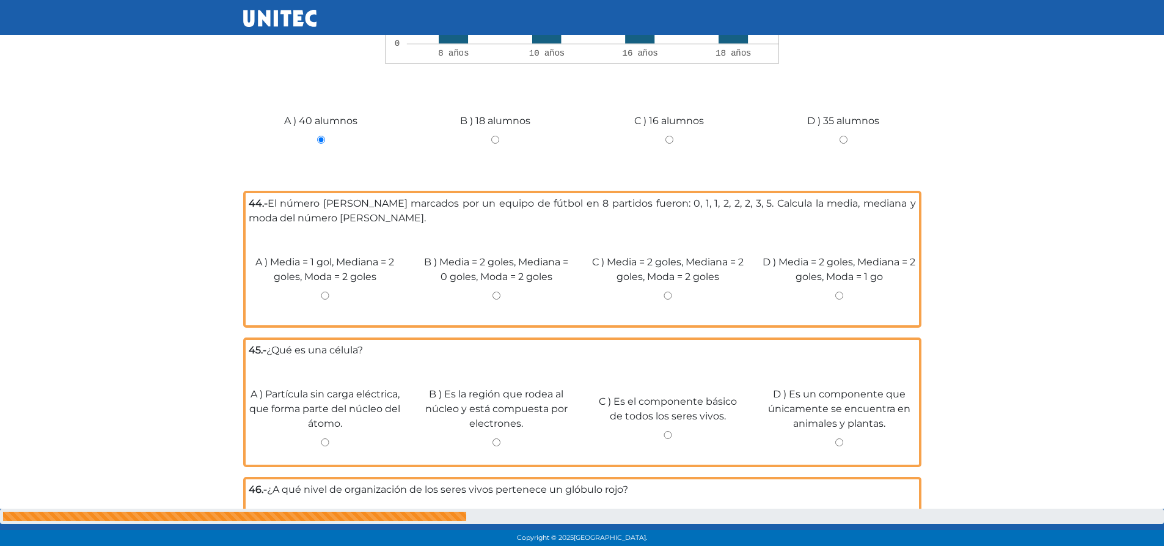
click at [668, 291] on input "C ) Media = 2 goles, Mediana = 2 goles, Moda = 2 goles" at bounding box center [667, 295] width 153 height 8
radio input "true"
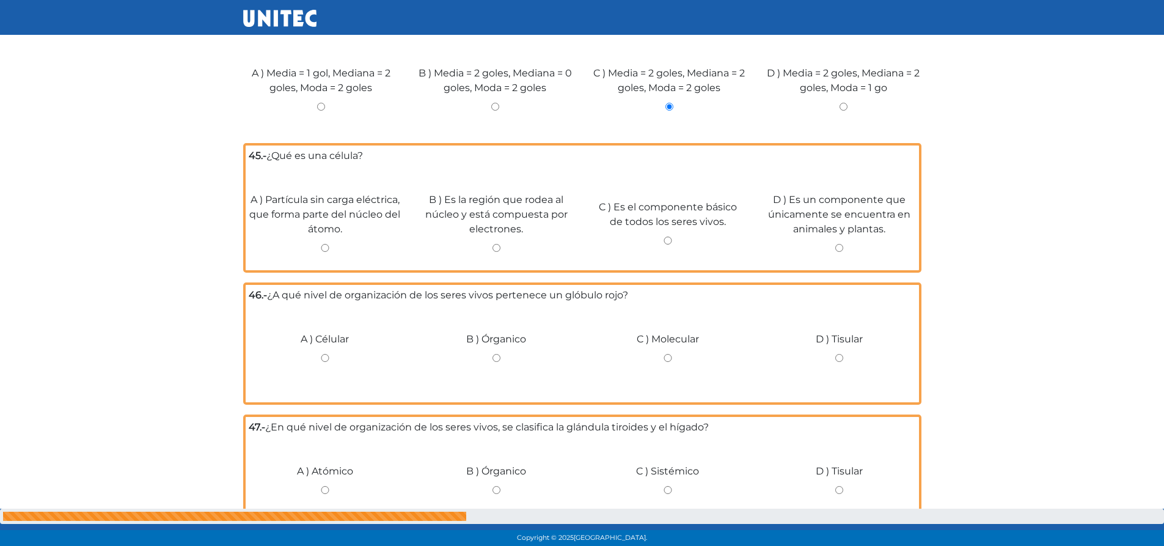
scroll to position [1879, 0]
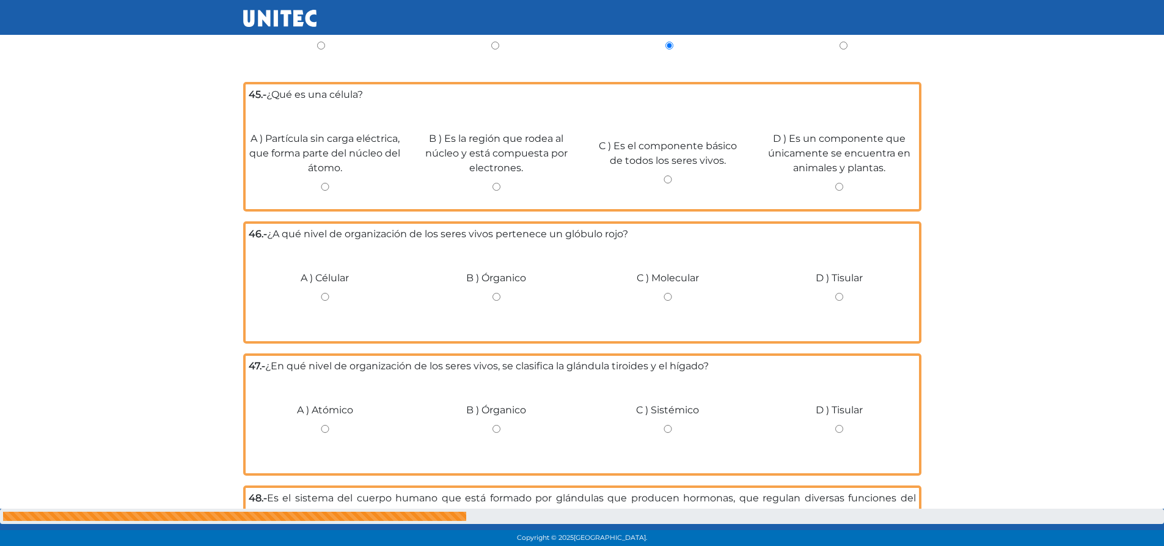
click at [671, 175] on input "C ) Es el componente básico de todos los seres vivos." at bounding box center [667, 179] width 153 height 8
radio input "true"
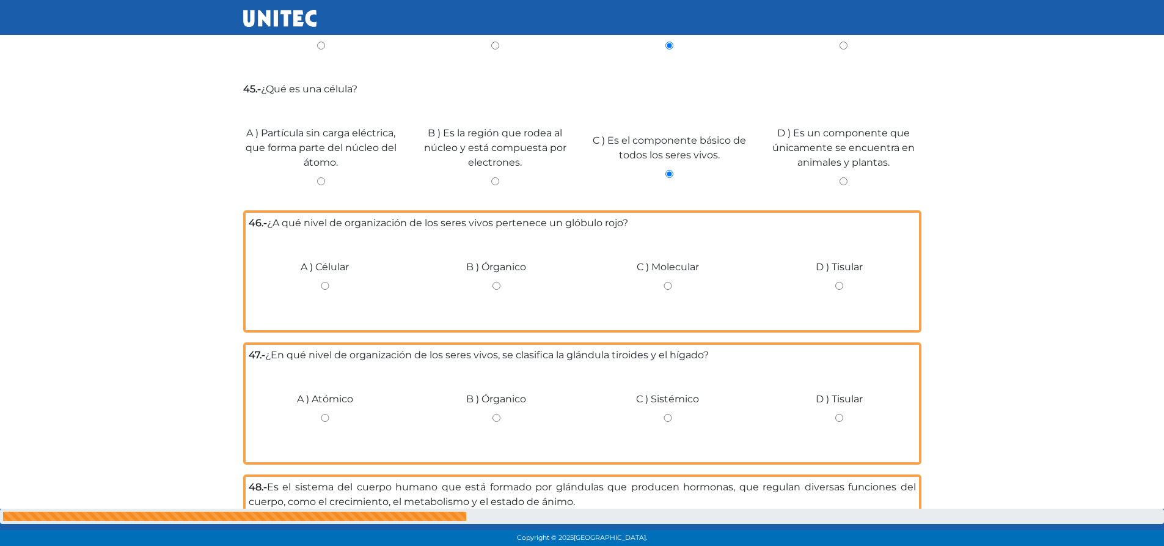
click at [496, 42] on input "B ) Media = 2 goles, Mediana = 0 goles, Moda = 2 goles" at bounding box center [495, 46] width 156 height 8
radio input "true"
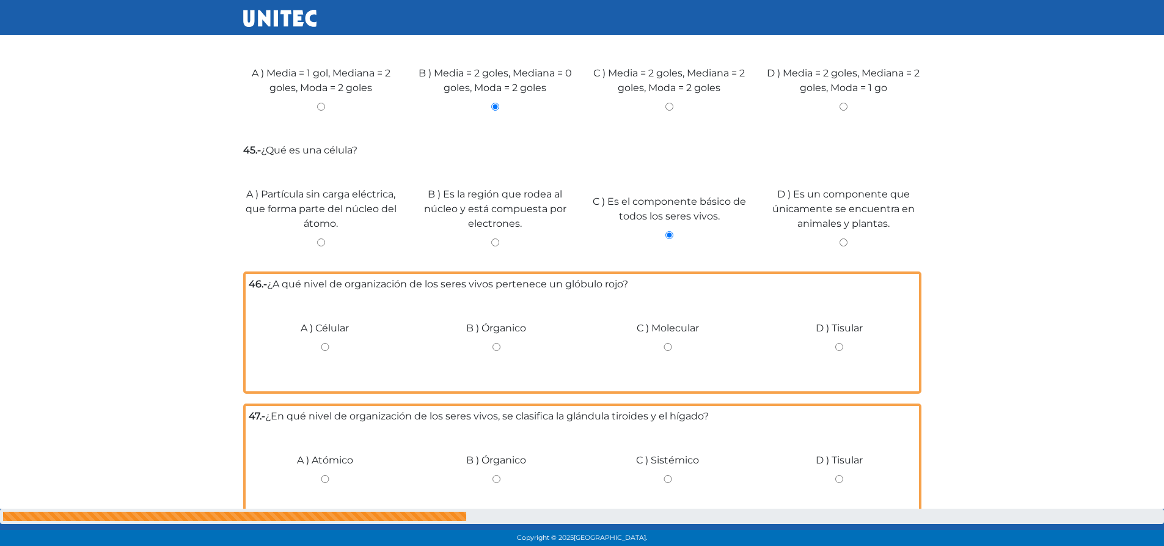
scroll to position [1940, 0]
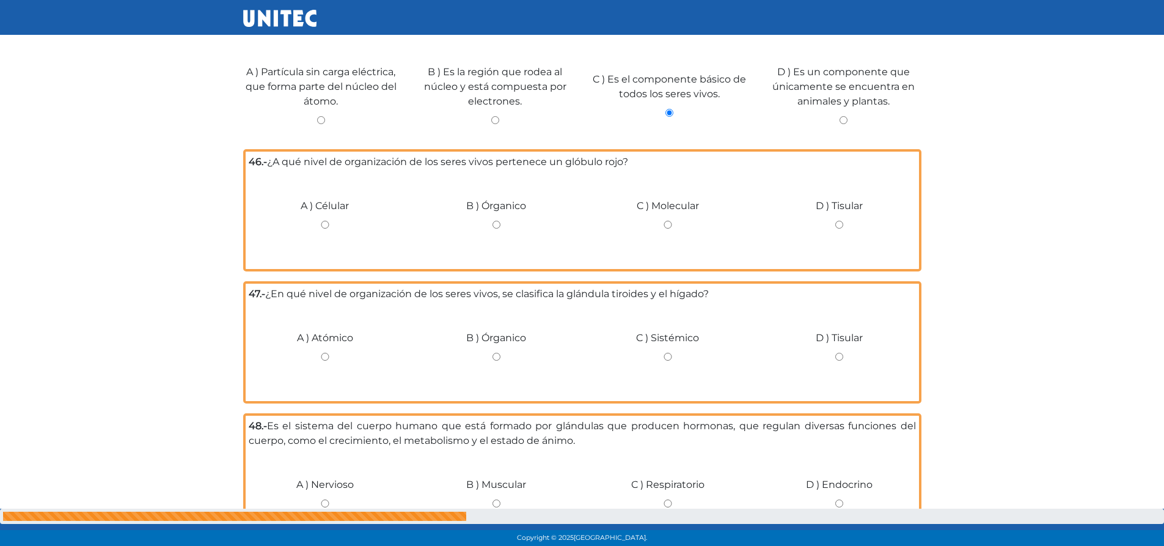
click at [322, 221] on input "A ) Célular" at bounding box center [325, 225] width 153 height 8
radio input "true"
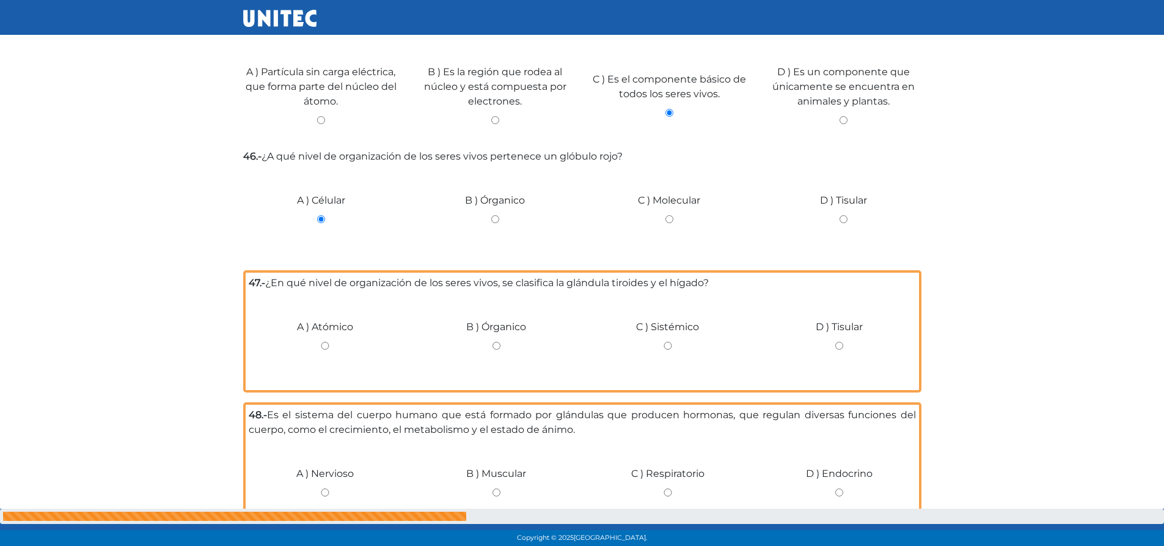
click at [663, 342] on div "C ) Sistémico" at bounding box center [668, 341] width 172 height 92
click at [667, 342] on input "C ) Sistémico" at bounding box center [667, 346] width 153 height 8
radio input "true"
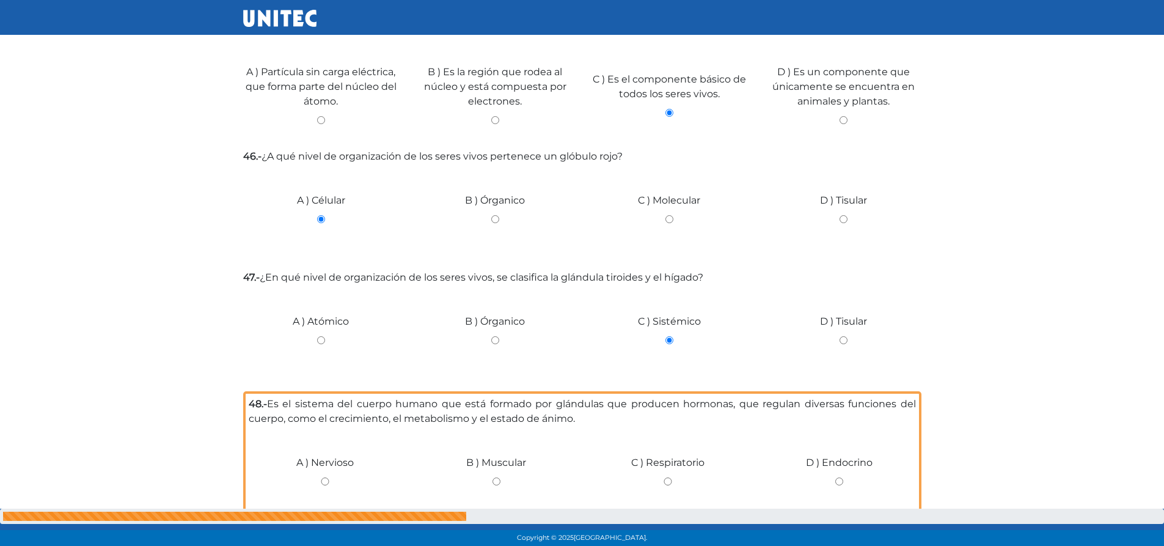
scroll to position [2001, 0]
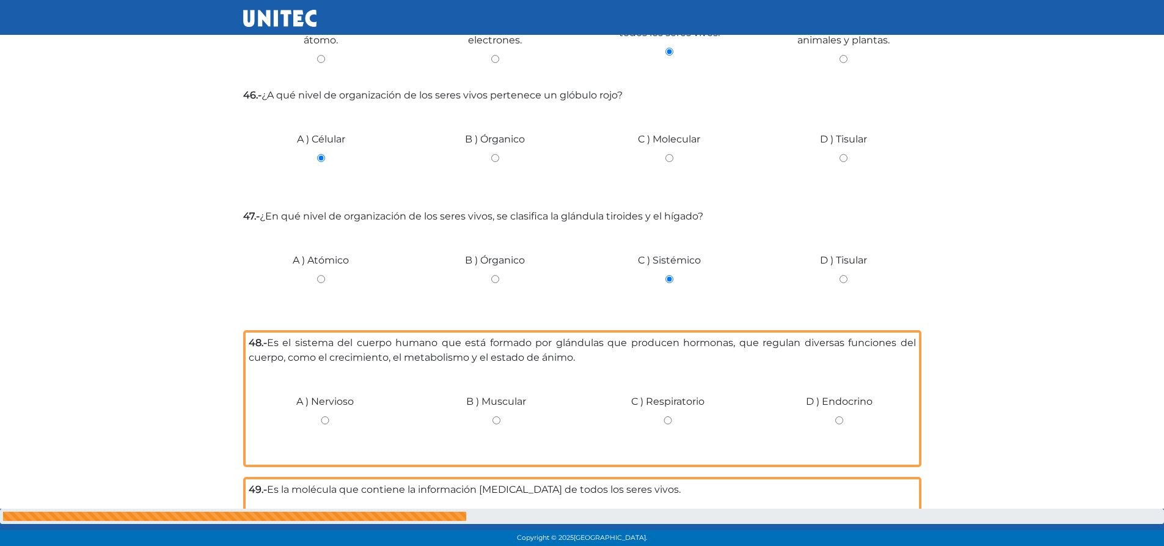
click at [842, 416] on input "D ) Endocrino" at bounding box center [838, 420] width 153 height 8
radio input "true"
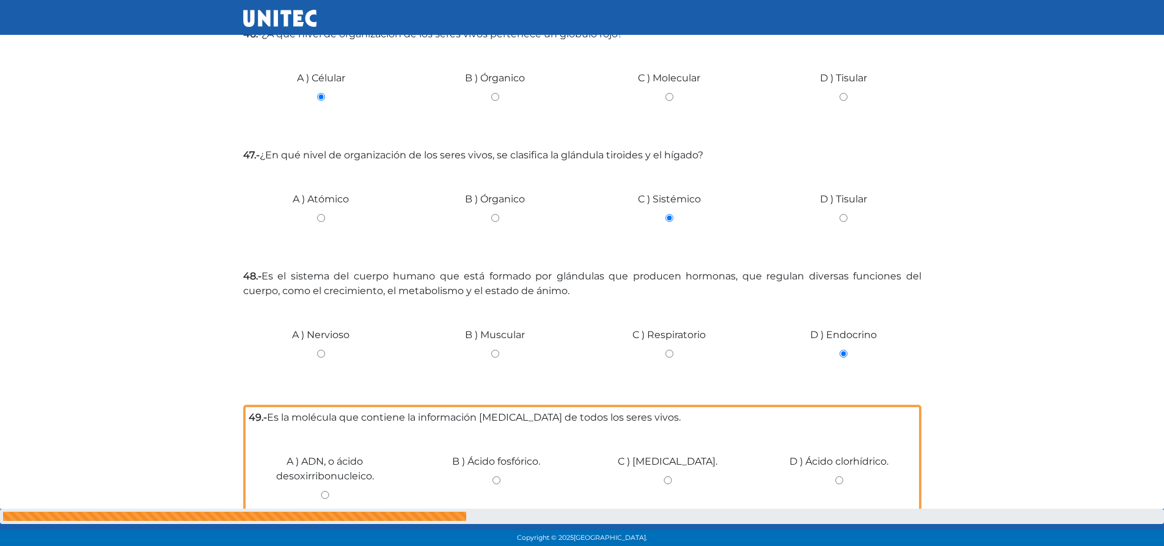
scroll to position [2185, 0]
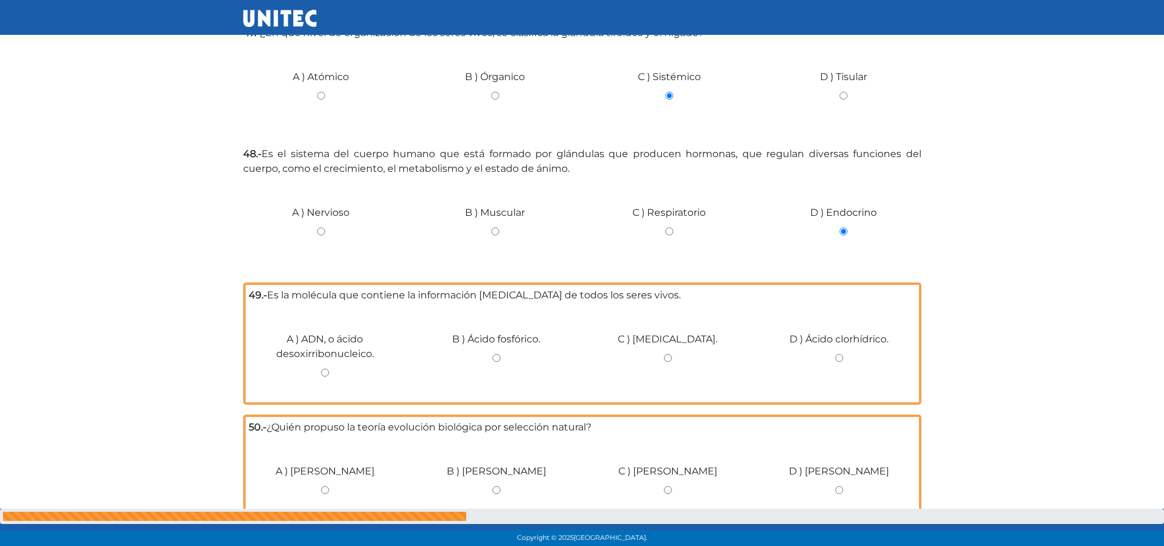
drag, startPoint x: 324, startPoint y: 367, endPoint x: 312, endPoint y: 362, distance: 12.4
click at [323, 368] on input "A ) ADN, o ácido desoxirribonucleico." at bounding box center [325, 372] width 153 height 8
radio input "true"
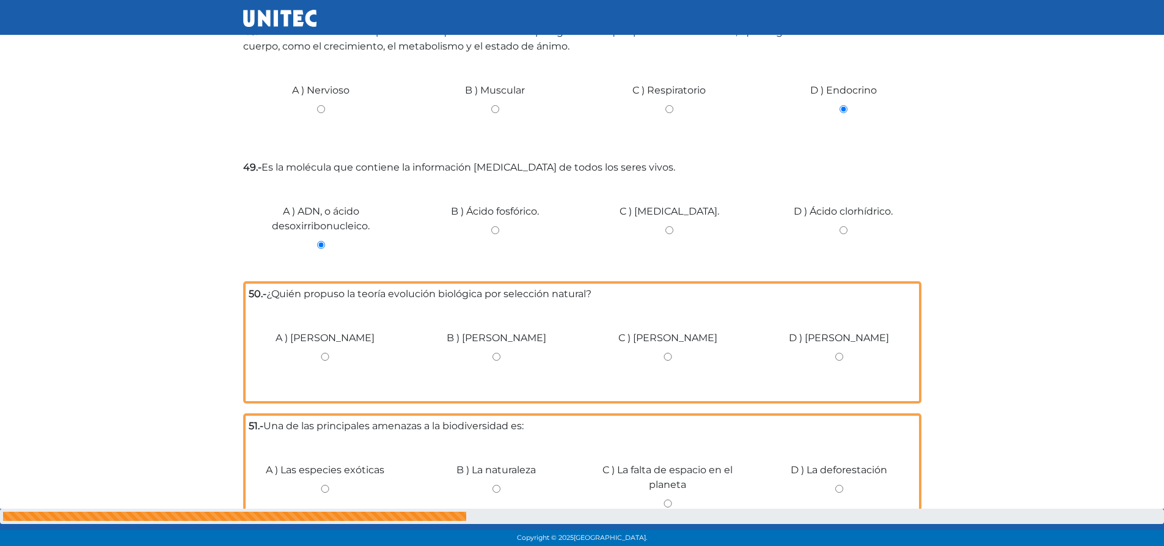
scroll to position [2368, 0]
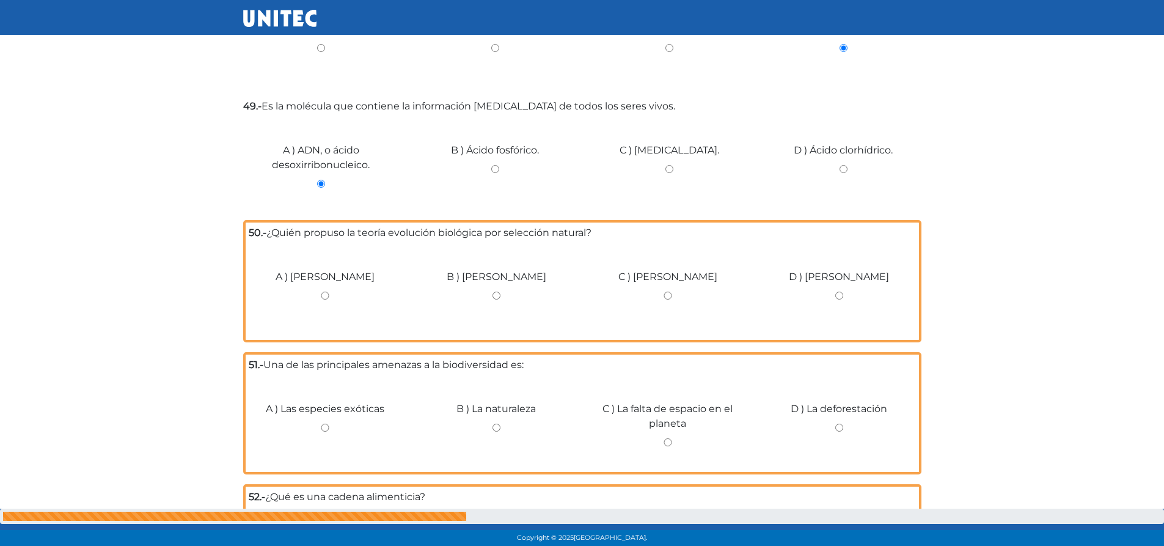
click at [667, 291] on input "C ) Charles Darwin" at bounding box center [667, 295] width 153 height 8
radio input "true"
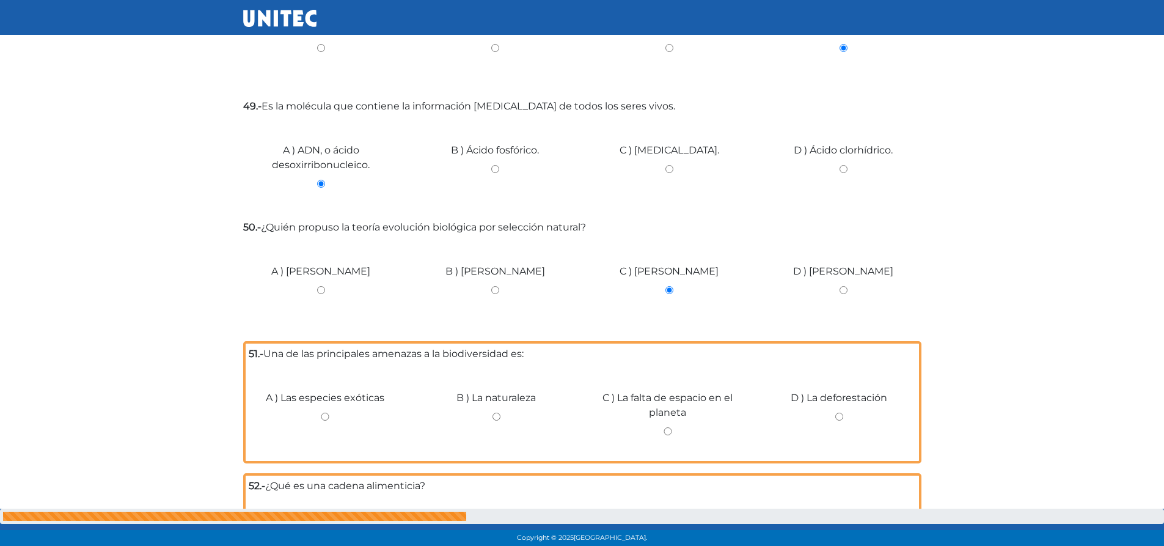
scroll to position [2612, 0]
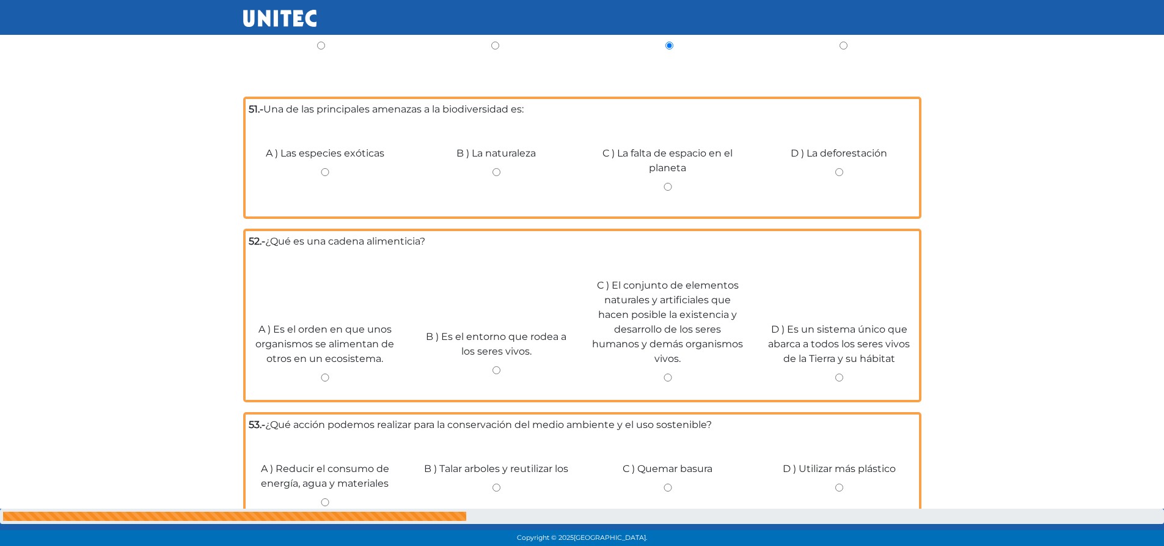
click at [843, 169] on div "D ) La deforestación" at bounding box center [839, 168] width 172 height 92
click at [839, 168] on input "D ) La deforestación" at bounding box center [838, 172] width 153 height 8
radio input "true"
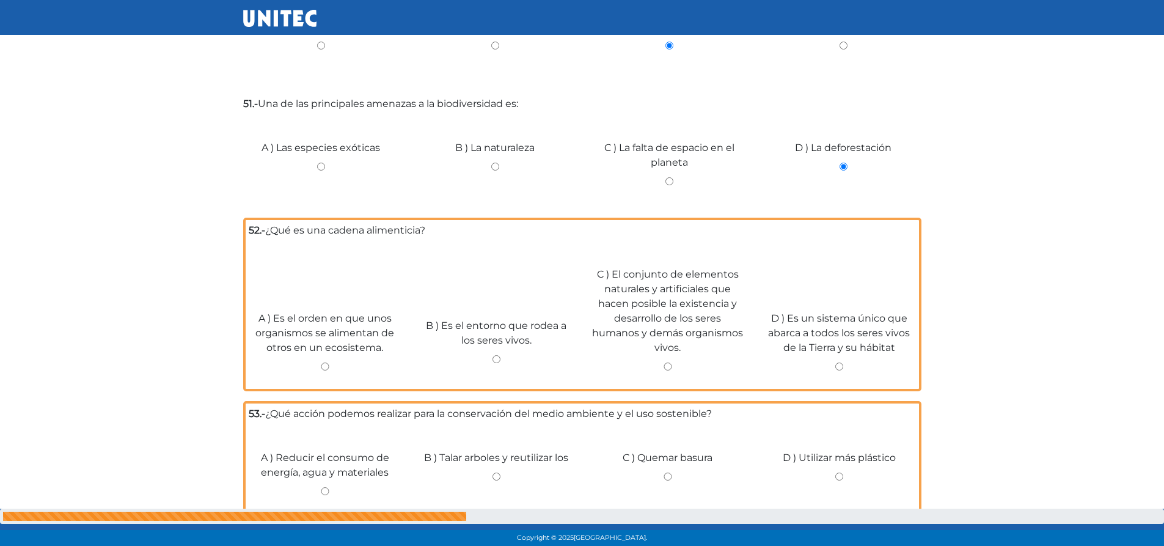
scroll to position [2674, 0]
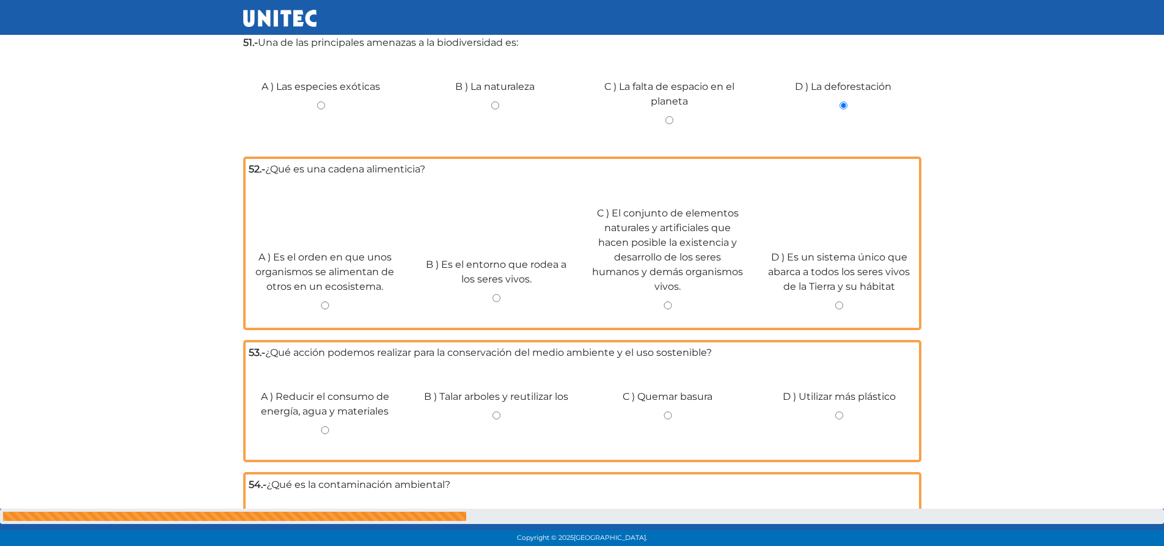
click at [332, 301] on input "A ) Es el orden en que unos organismos se alimentan de otros en un ecosistema." at bounding box center [325, 305] width 153 height 8
radio input "true"
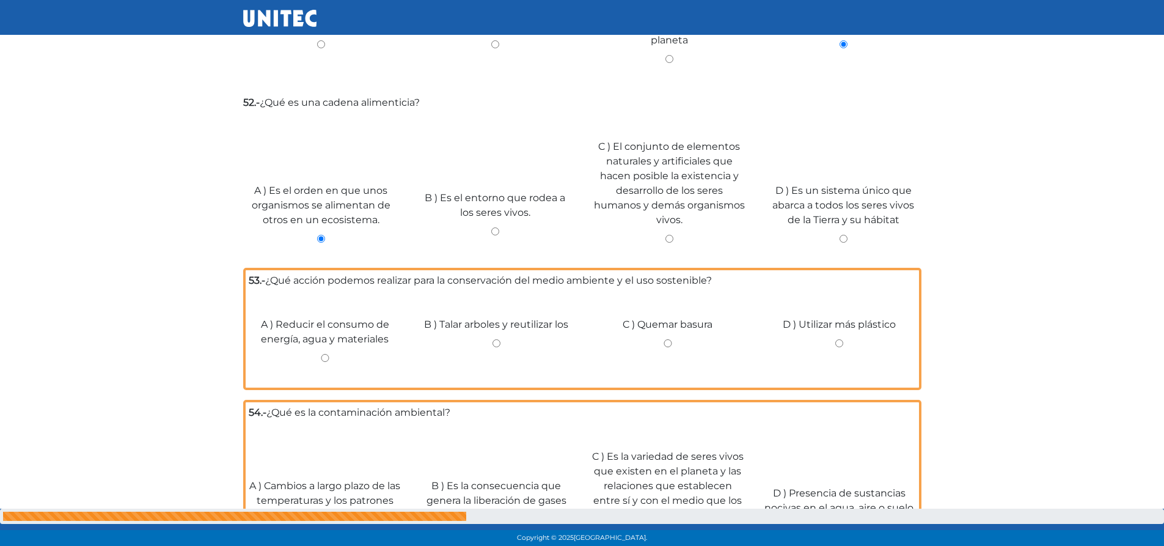
scroll to position [2796, 0]
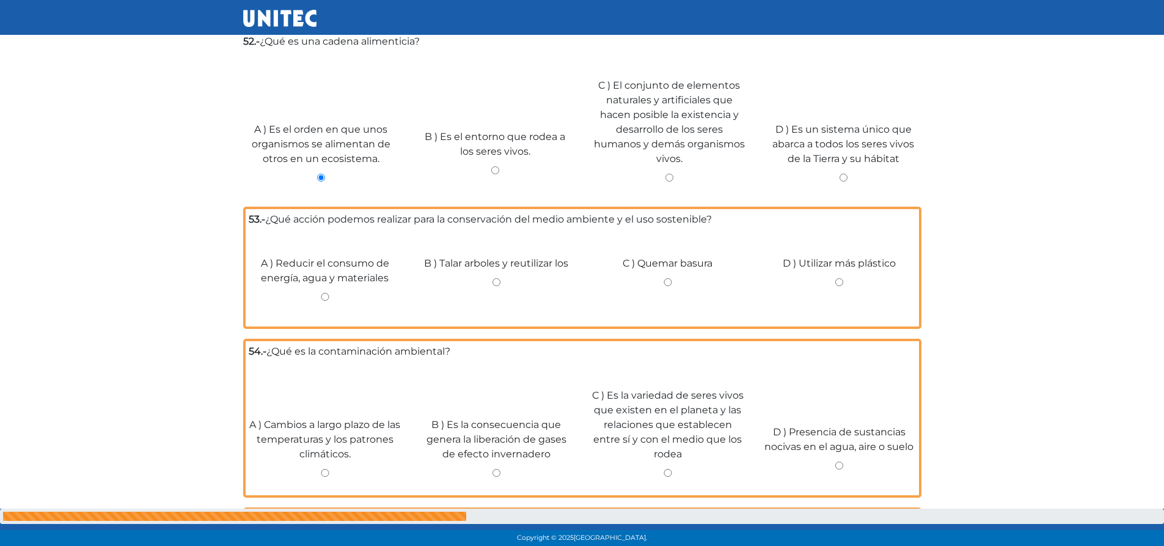
click at [326, 293] on input "A ) Reducir el consumo de energía, agua y materiales" at bounding box center [325, 297] width 153 height 8
radio input "true"
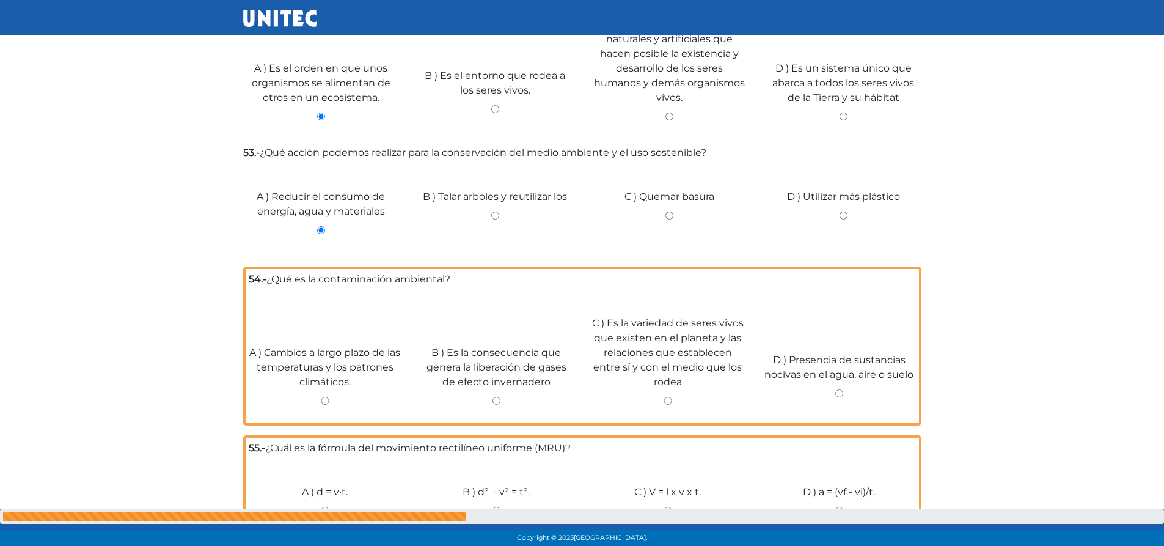
scroll to position [2918, 0]
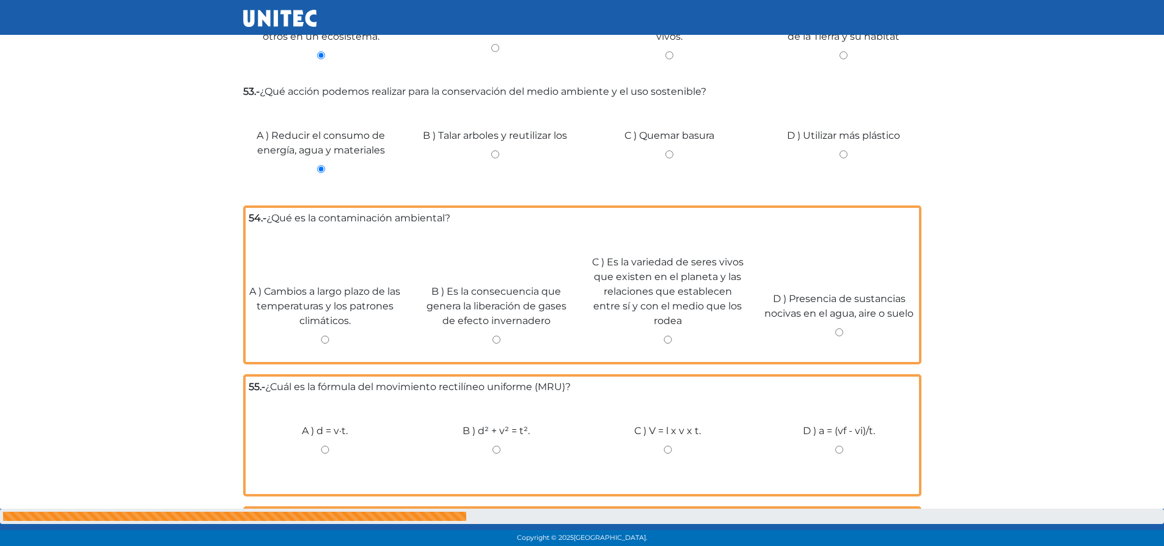
click at [841, 328] on input "D ) Presencia de sustancias nocivas en el agua, aire o suelo" at bounding box center [838, 332] width 153 height 8
radio input "true"
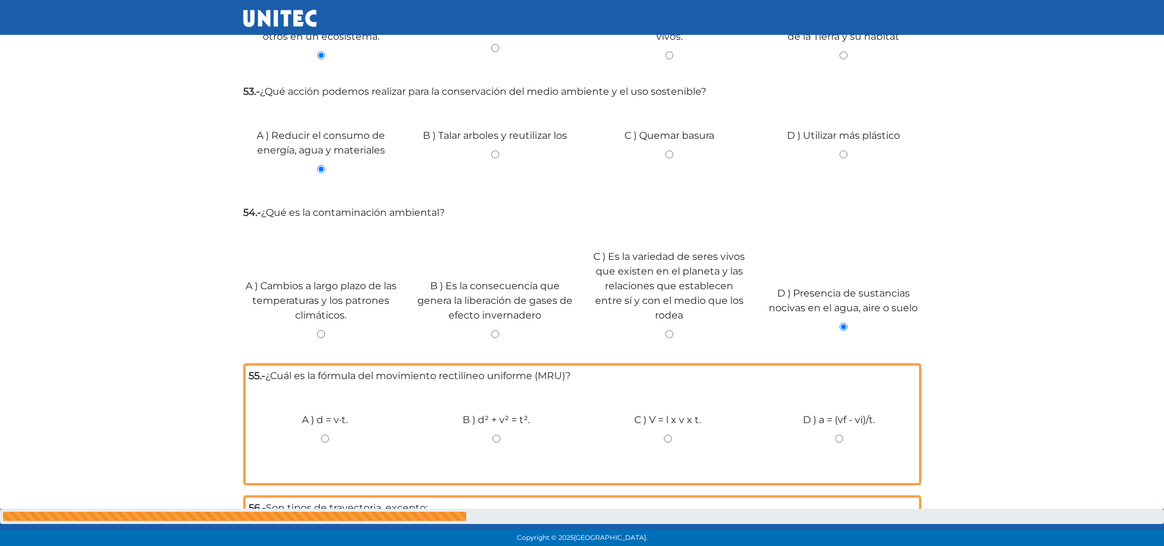
scroll to position [2979, 0]
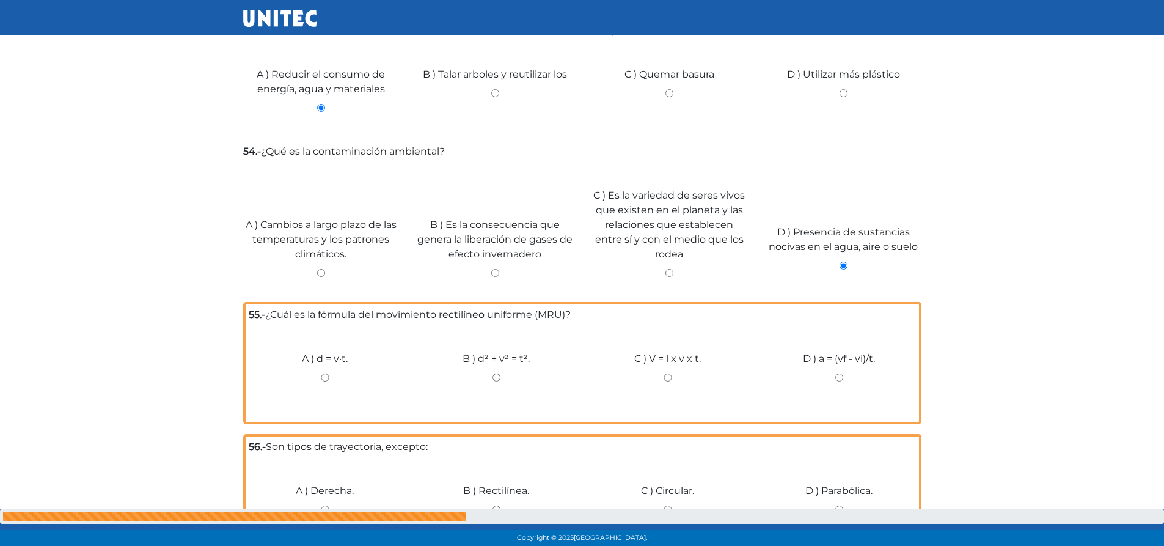
click at [499, 373] on input "B ) d² + v² = t²." at bounding box center [496, 377] width 153 height 8
radio input "true"
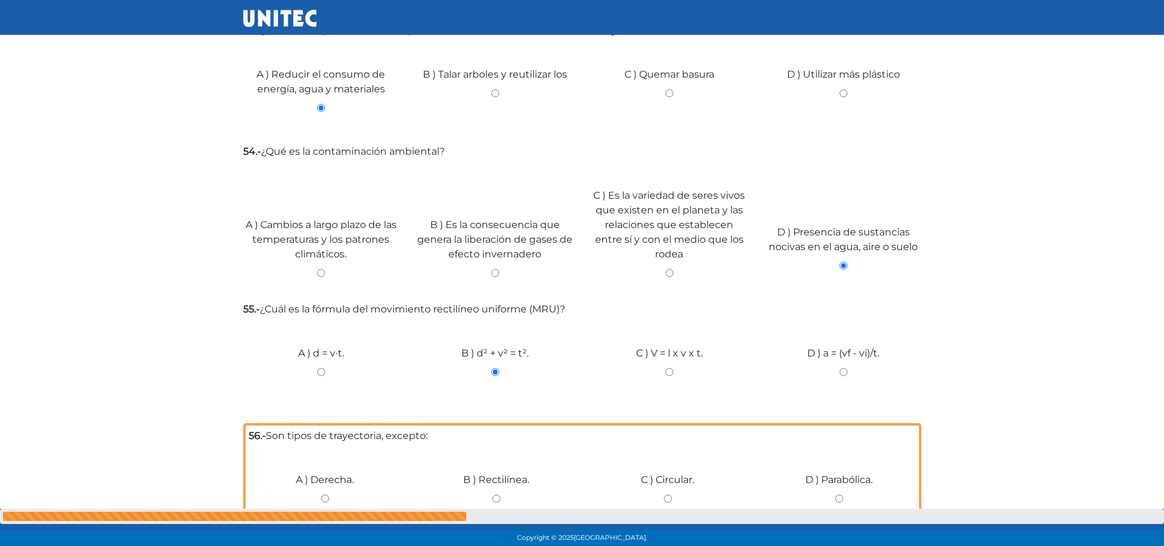
scroll to position [3162, 0]
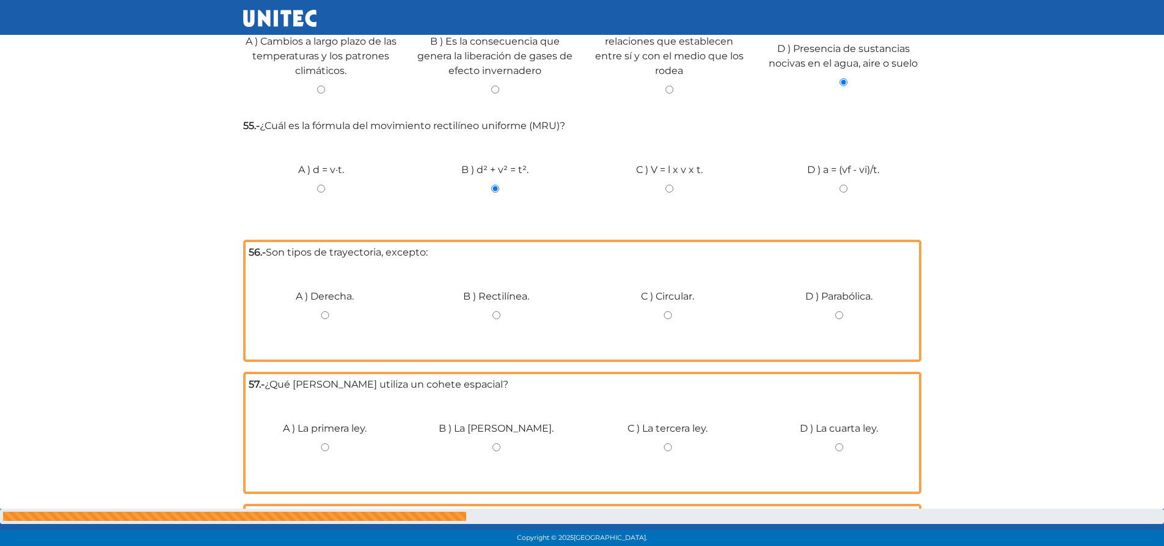
click at [321, 177] on div "A ) d = v·t." at bounding box center [321, 184] width 174 height 92
click at [332, 185] on input "A ) d = v·t." at bounding box center [321, 189] width 156 height 8
radio input "true"
click at [326, 311] on input "A ) Derecha." at bounding box center [325, 315] width 153 height 8
radio input "true"
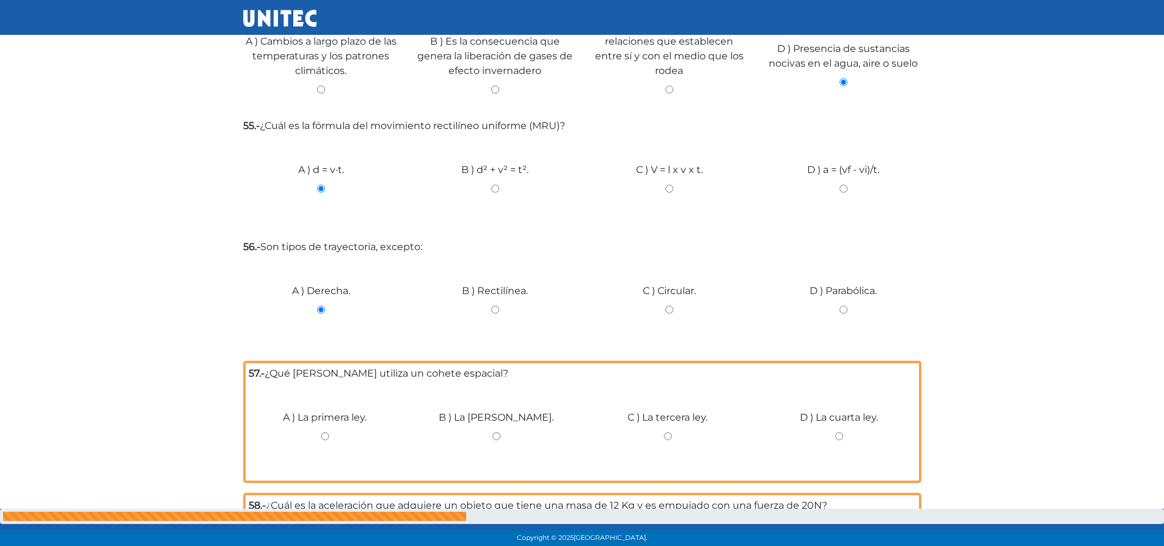
click at [667, 432] on input "C ) La tercera ley." at bounding box center [667, 436] width 153 height 8
radio input "true"
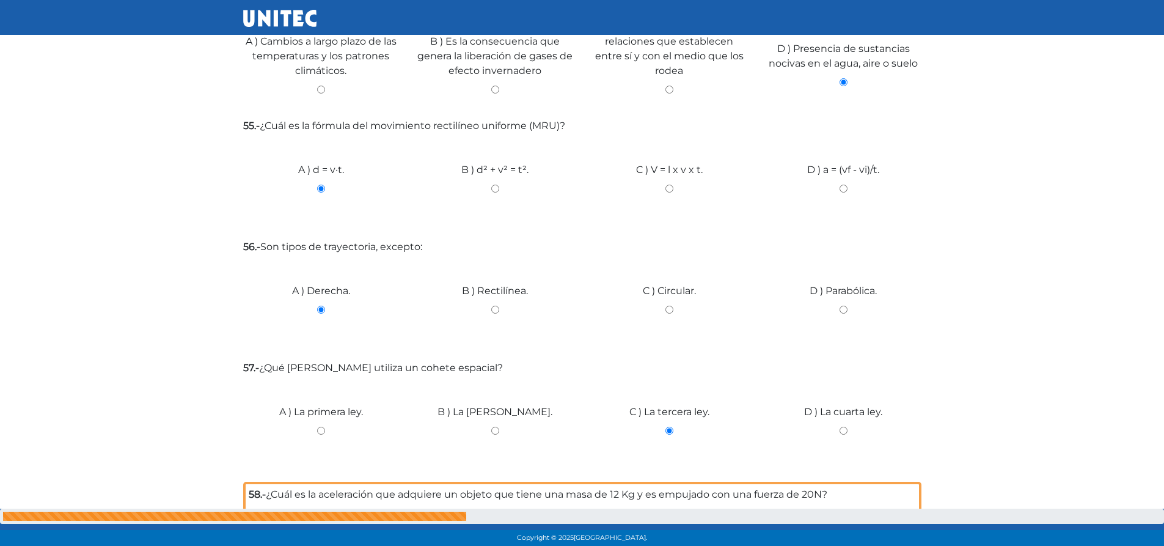
scroll to position [3284, 0]
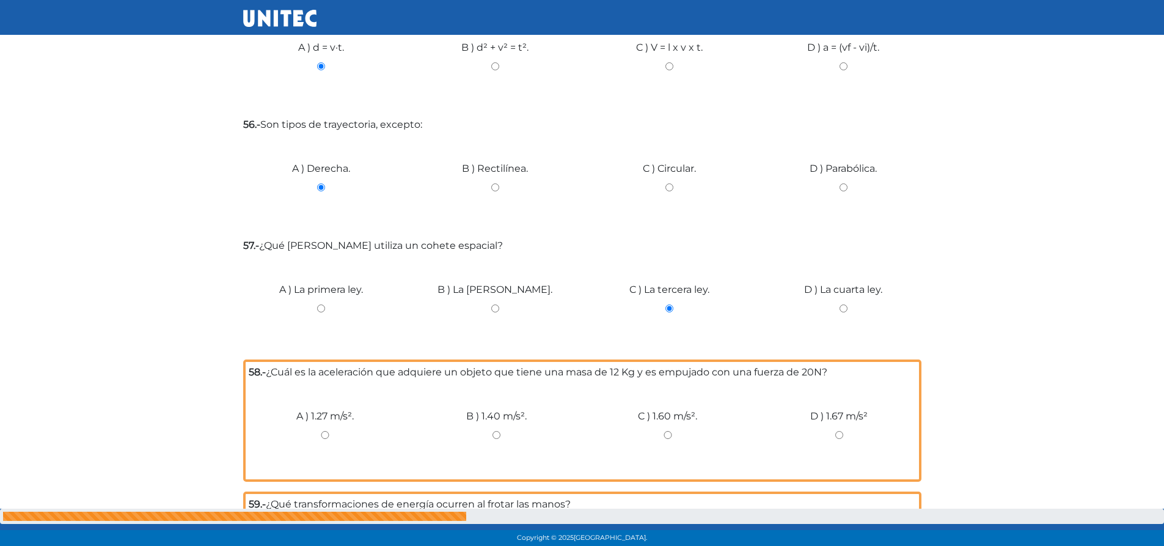
click at [844, 422] on div "D ) 1.67 m/s²" at bounding box center [839, 430] width 172 height 92
click at [843, 431] on input "D ) 1.67 m/s²" at bounding box center [838, 435] width 153 height 8
radio input "true"
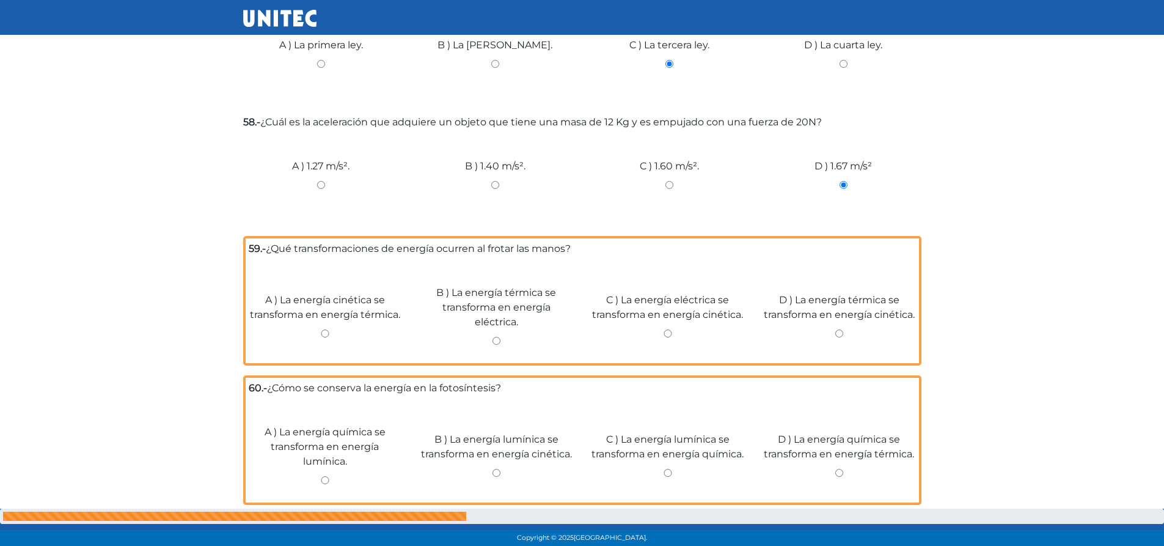
scroll to position [3590, 0]
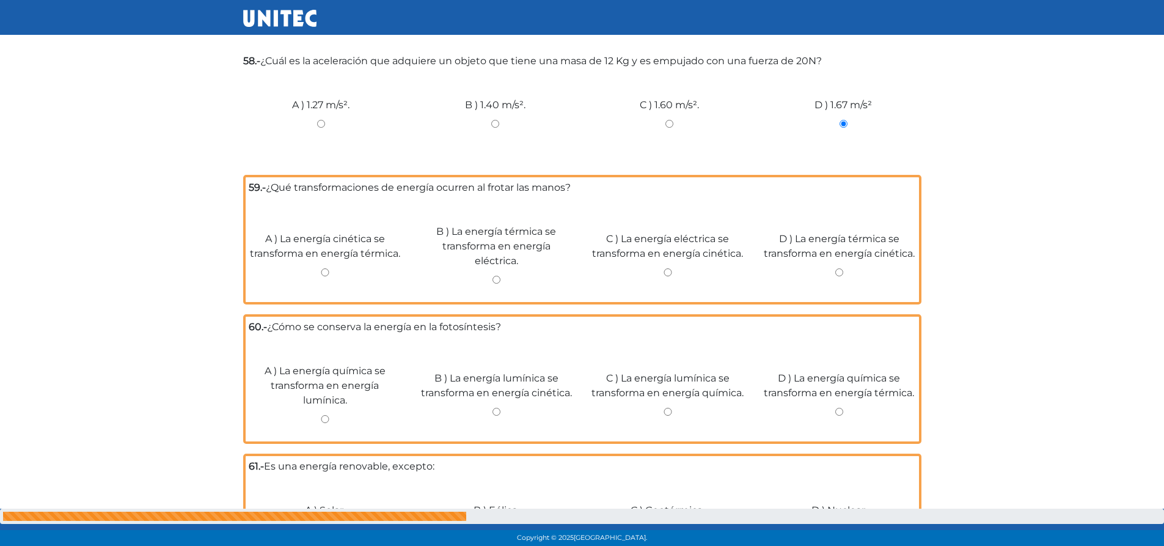
click at [836, 268] on input "D ) La energía térmica se transforma en energía cinética." at bounding box center [838, 272] width 153 height 8
radio input "true"
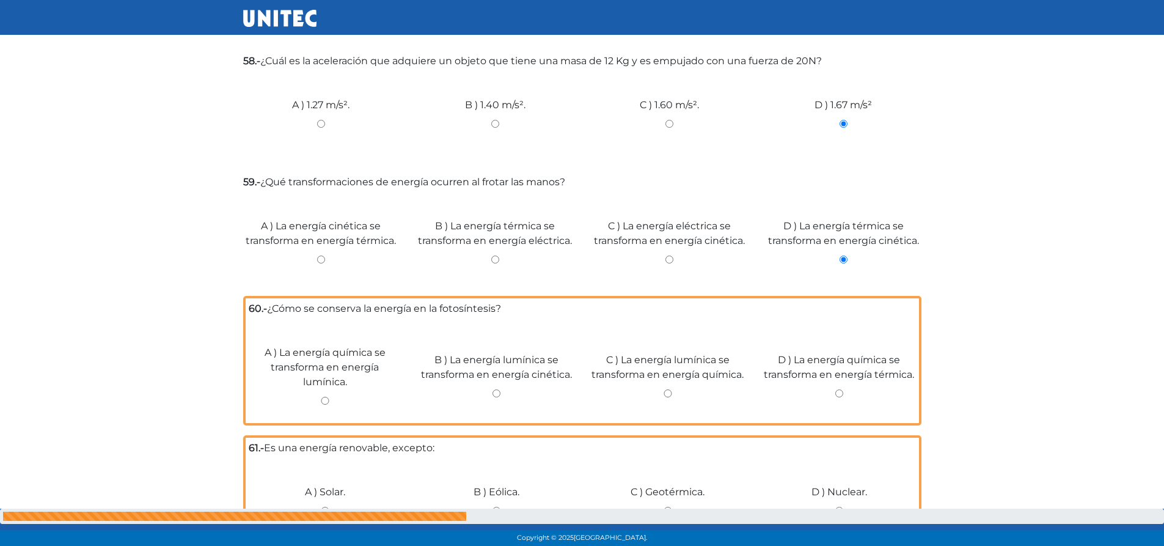
click at [321, 257] on div "A ) La energía cinética se transforma en energía térmica." at bounding box center [321, 240] width 174 height 92
click at [319, 255] on input "A ) La energía cinética se transforma en energía térmica." at bounding box center [321, 259] width 156 height 8
radio input "true"
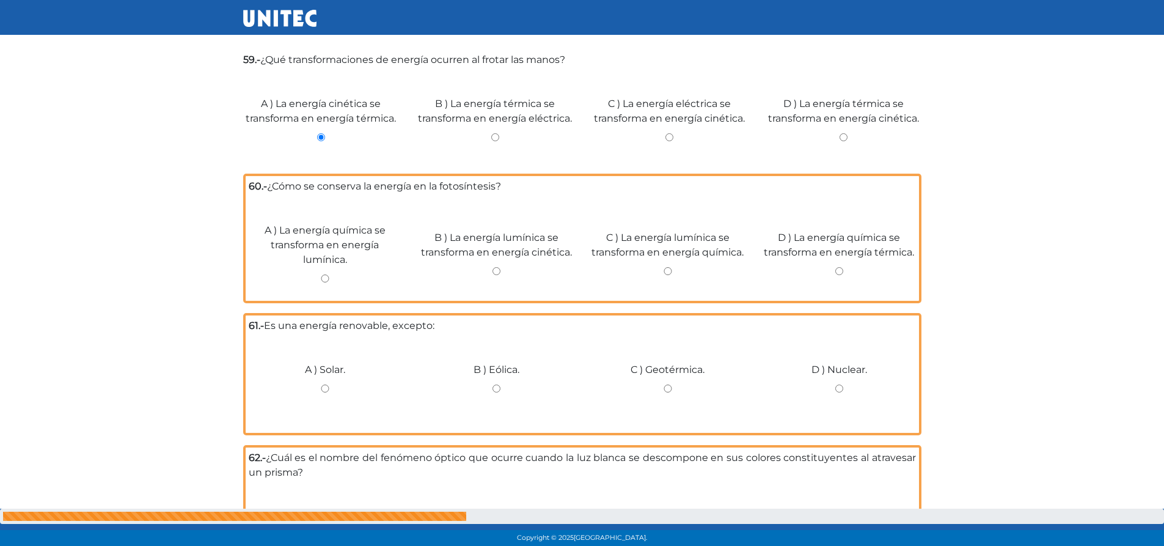
scroll to position [3773, 0]
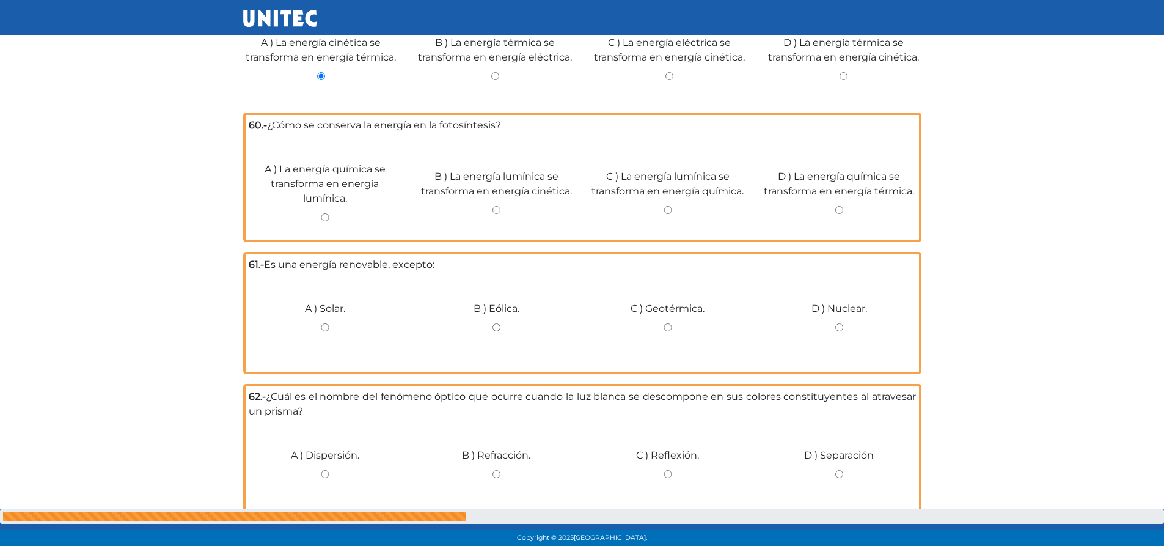
click at [839, 206] on input "D ) La energía química se transforma en energía térmica." at bounding box center [838, 210] width 153 height 8
radio input "true"
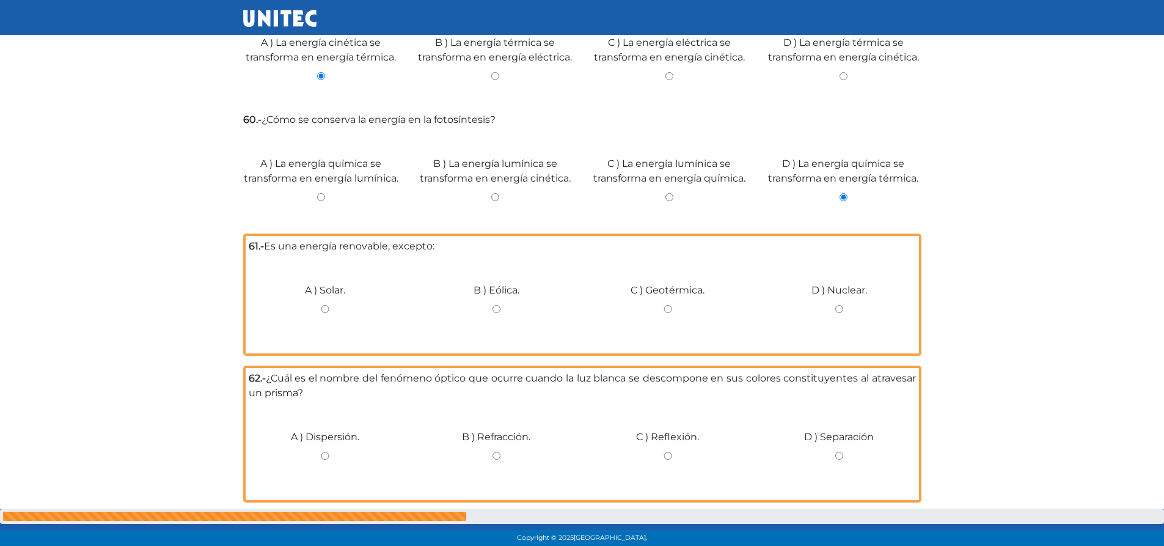
click at [838, 307] on input "D ) Nuclear." at bounding box center [838, 309] width 153 height 8
radio input "true"
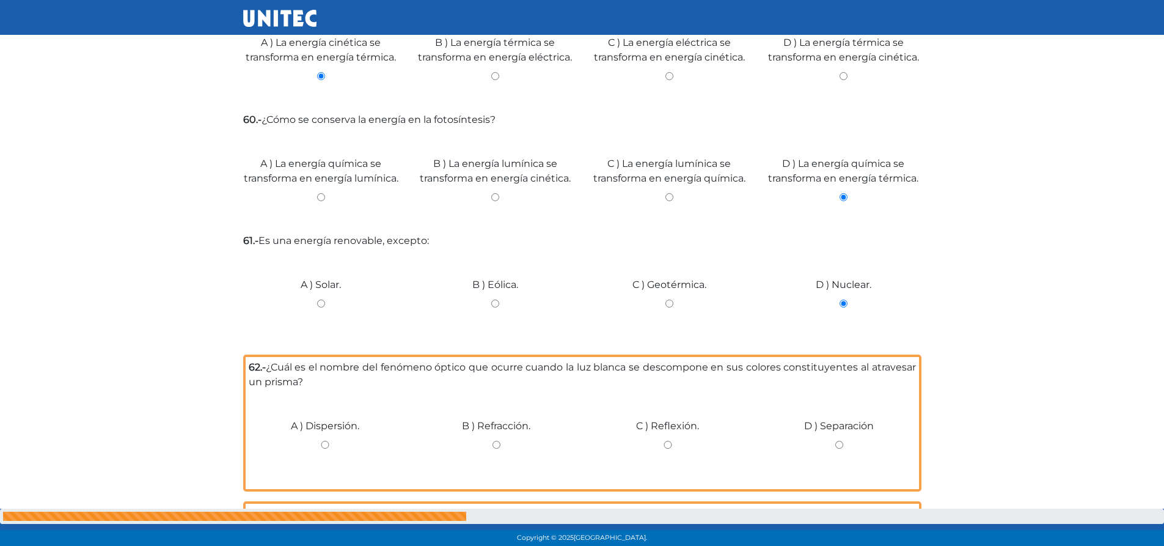
click at [662, 199] on input "C ) La energía lumínica se transforma en energía química." at bounding box center [669, 197] width 156 height 8
radio input "true"
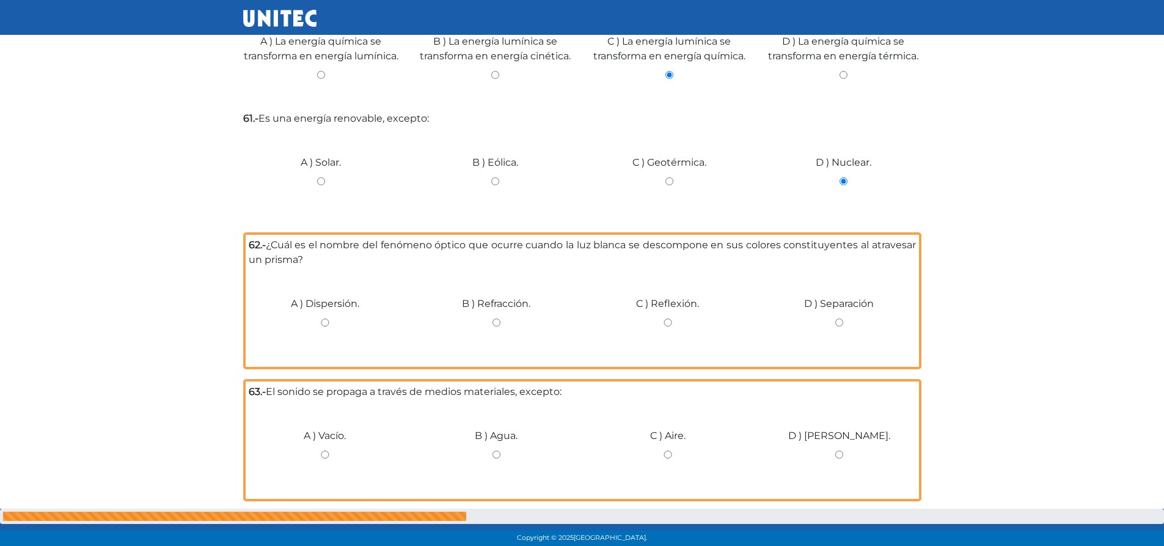
click at [320, 318] on input "A ) Dispersión." at bounding box center [325, 322] width 153 height 8
radio input "true"
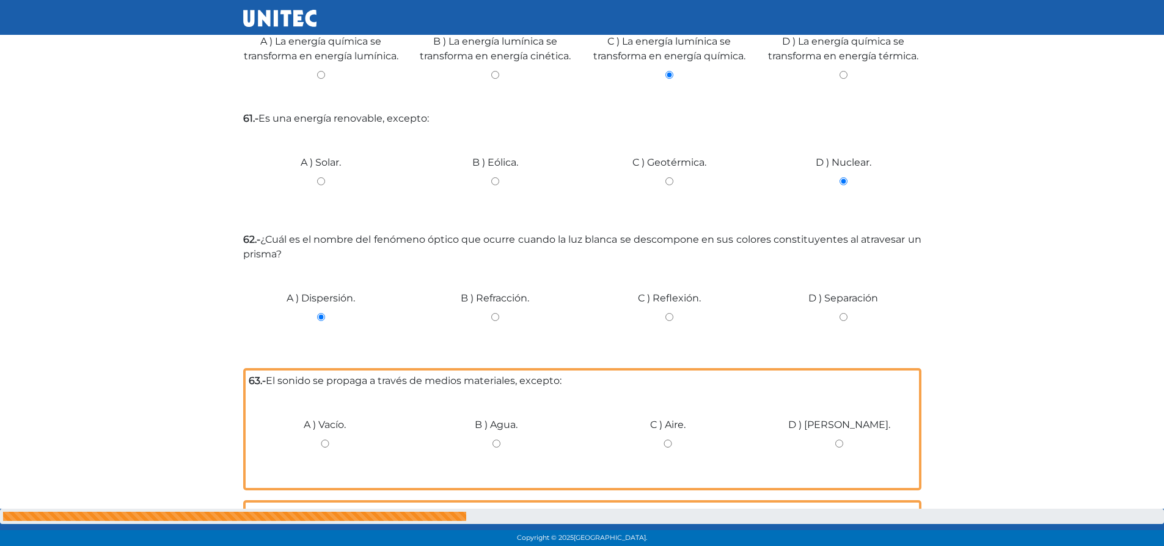
click at [841, 444] on input "D ) Madera." at bounding box center [838, 443] width 153 height 8
radio input "true"
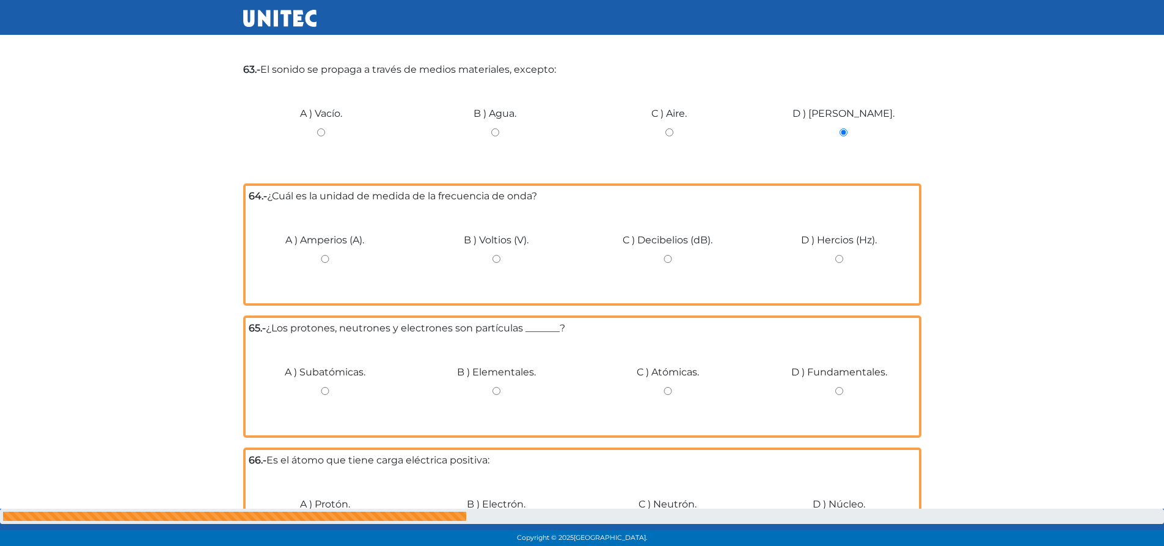
scroll to position [4323, 0]
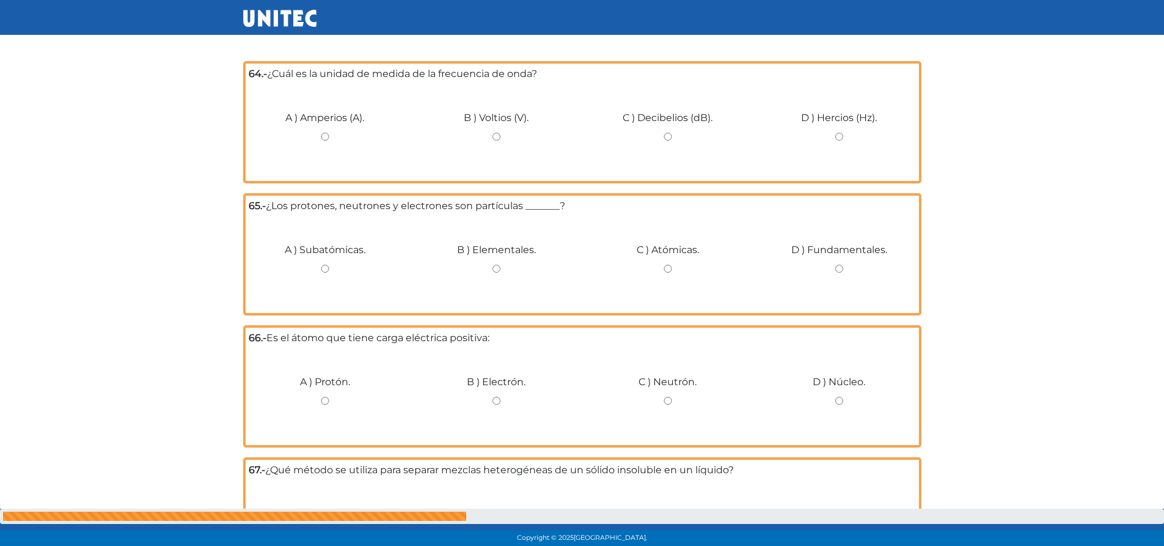
click at [669, 137] on input "C ) Decibelios (dB)." at bounding box center [667, 137] width 153 height 8
radio input "true"
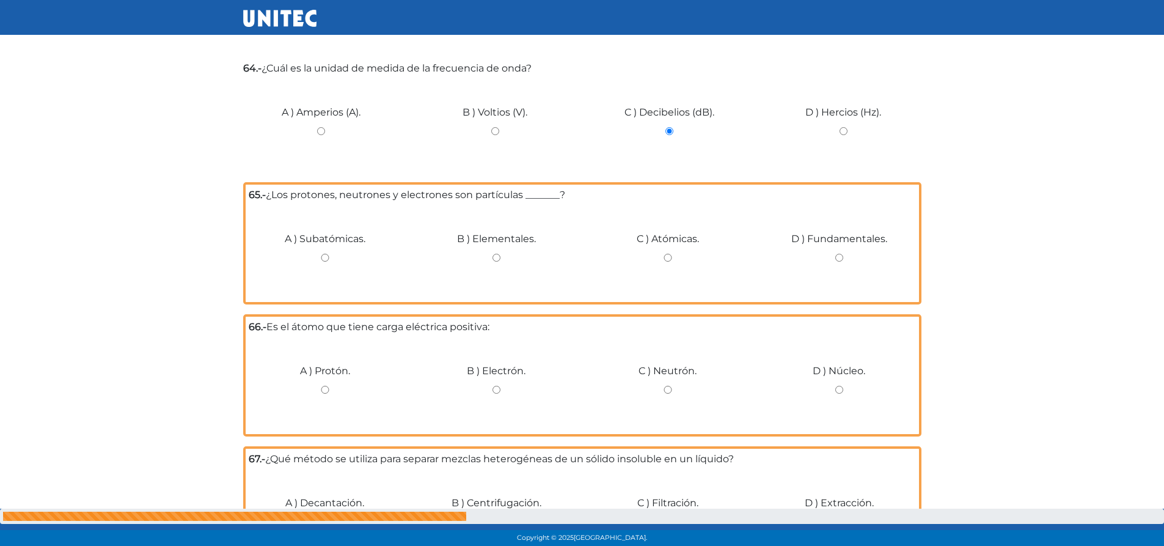
scroll to position [4445, 0]
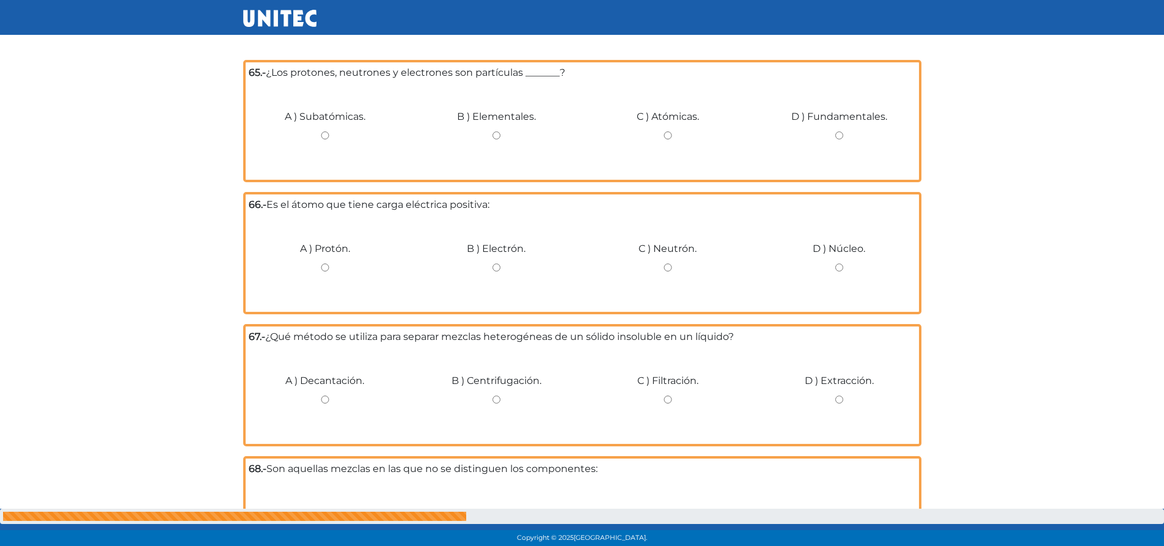
click at [326, 135] on input "A ) Subatómicas." at bounding box center [325, 135] width 153 height 8
radio input "true"
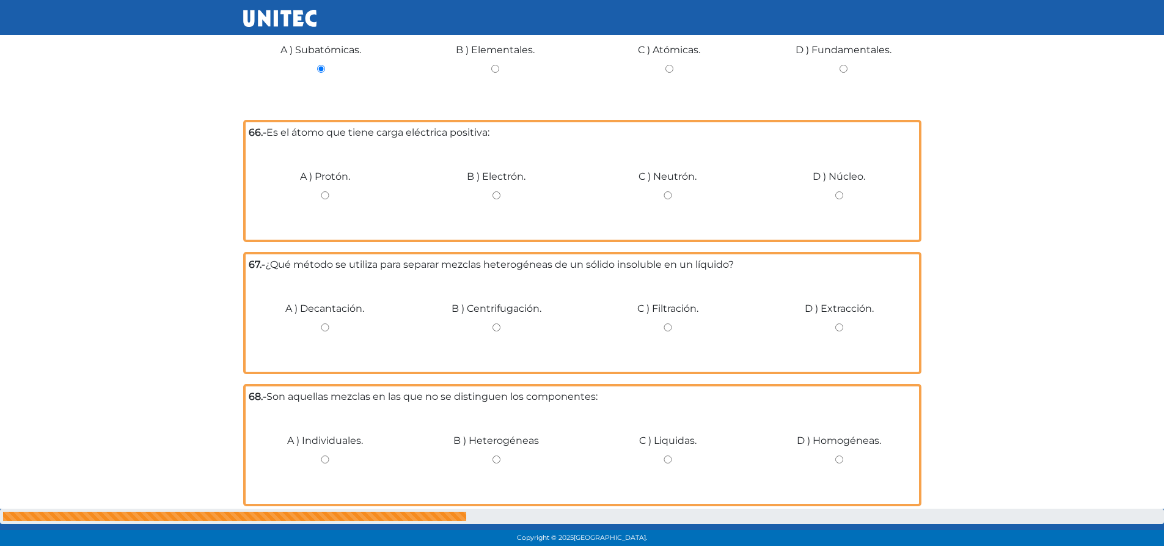
scroll to position [4567, 0]
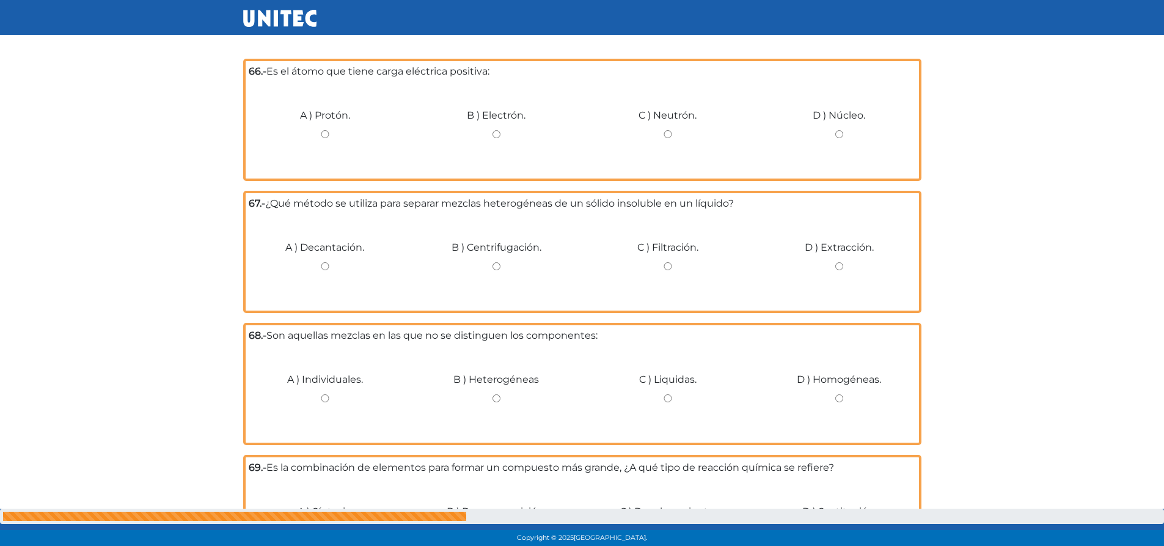
click at [662, 133] on input "C ) Neutrón." at bounding box center [667, 134] width 153 height 8
radio input "true"
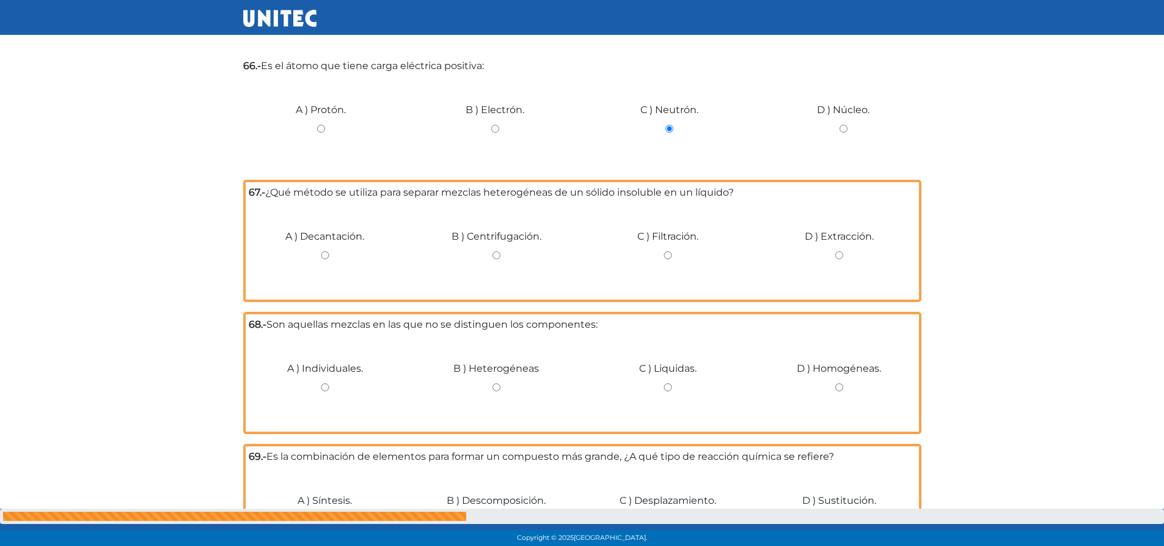
click at [671, 253] on input "C ) Filtración." at bounding box center [667, 255] width 153 height 8
radio input "true"
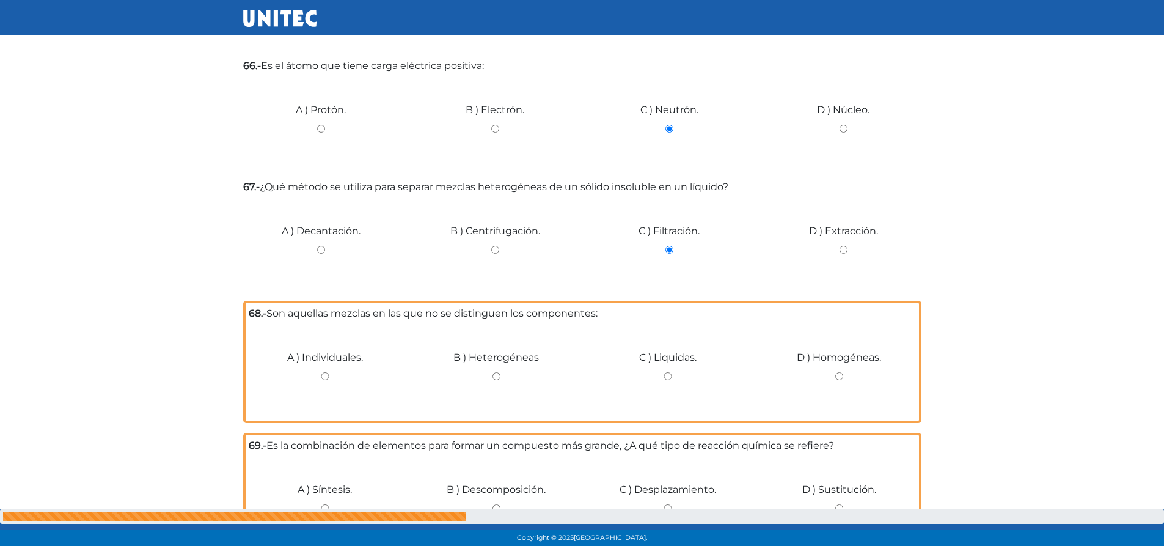
scroll to position [4690, 0]
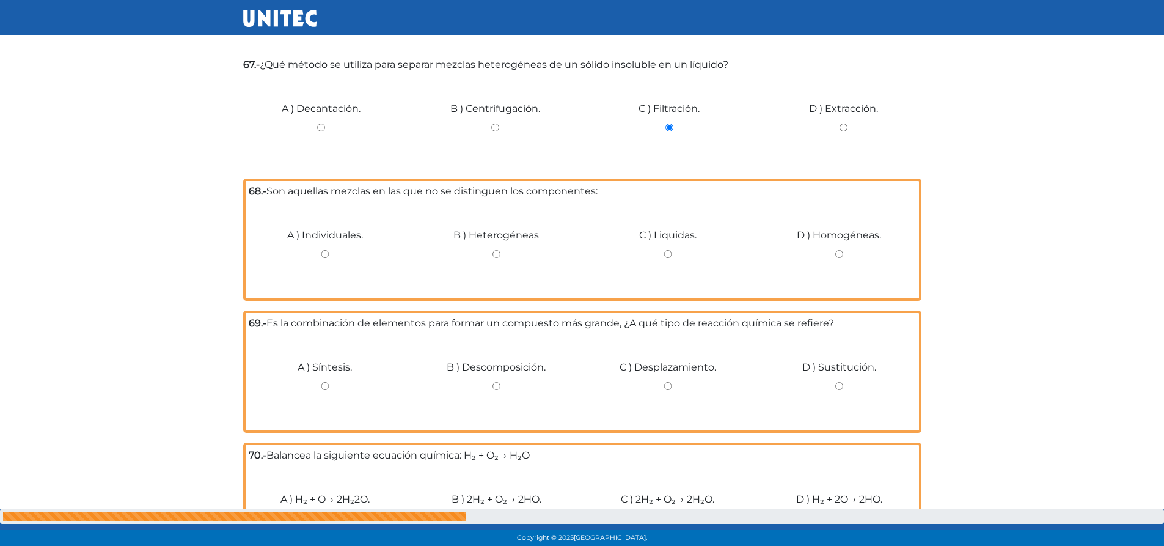
click at [840, 254] on input "D ) Homogéneas." at bounding box center [838, 254] width 153 height 8
radio input "true"
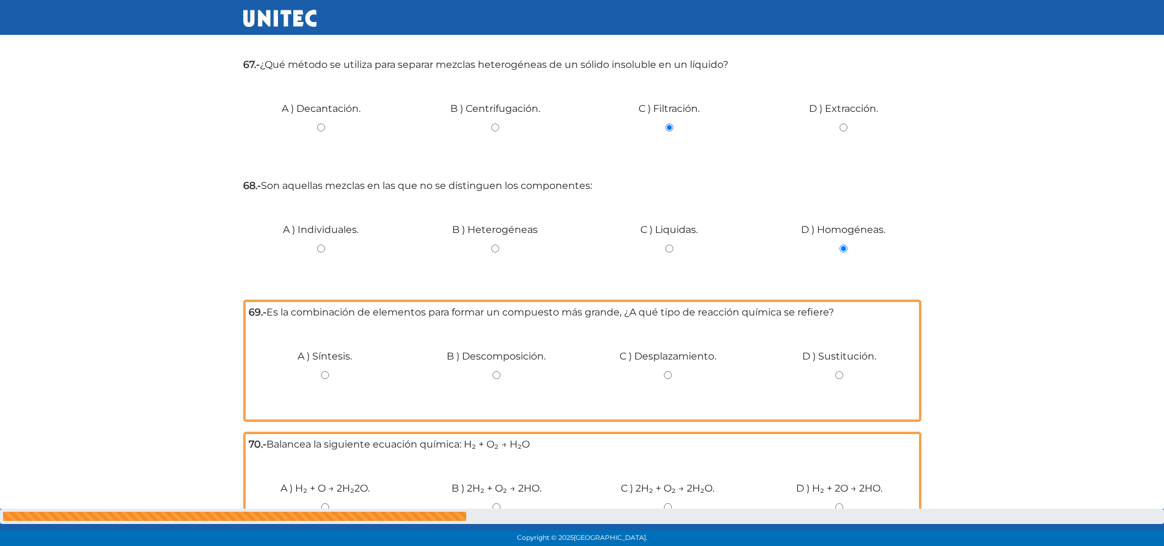
scroll to position [4751, 0]
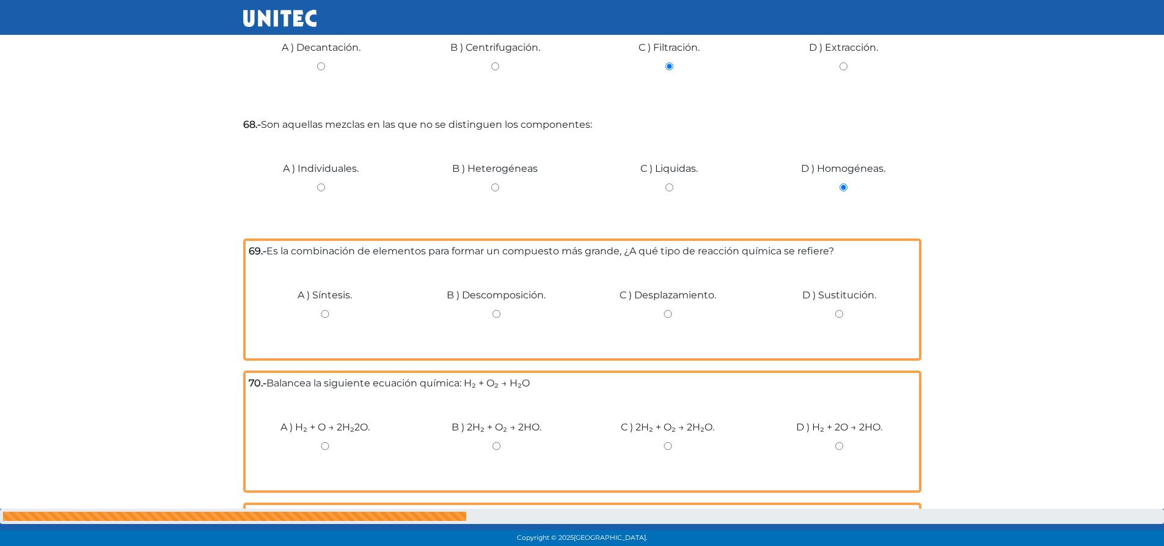
click at [495, 447] on input "B ) 2H₂ + O₂ → 2HO." at bounding box center [496, 446] width 153 height 8
radio input "true"
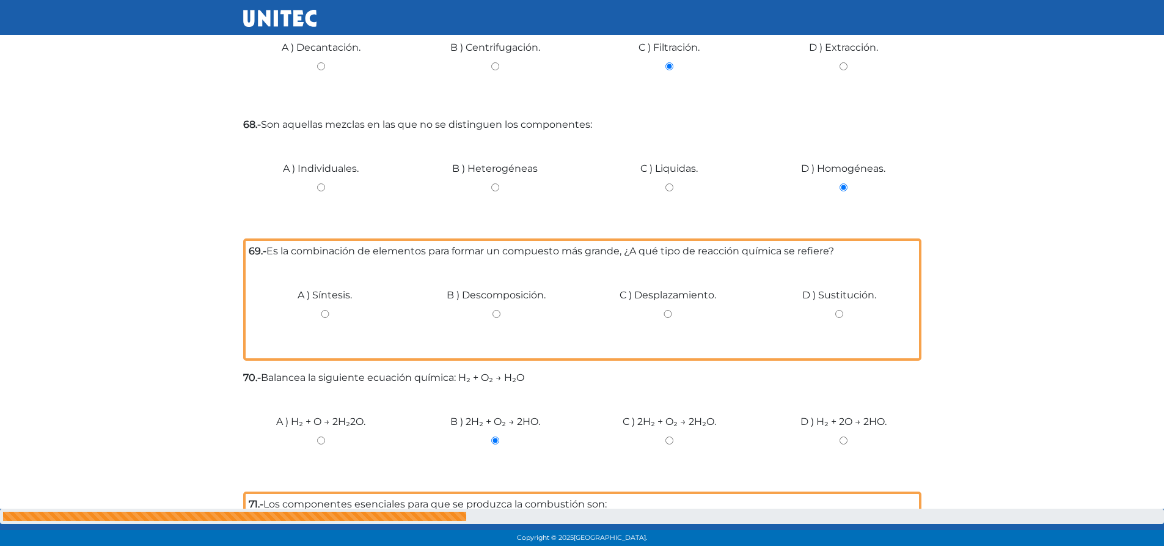
scroll to position [4567, 0]
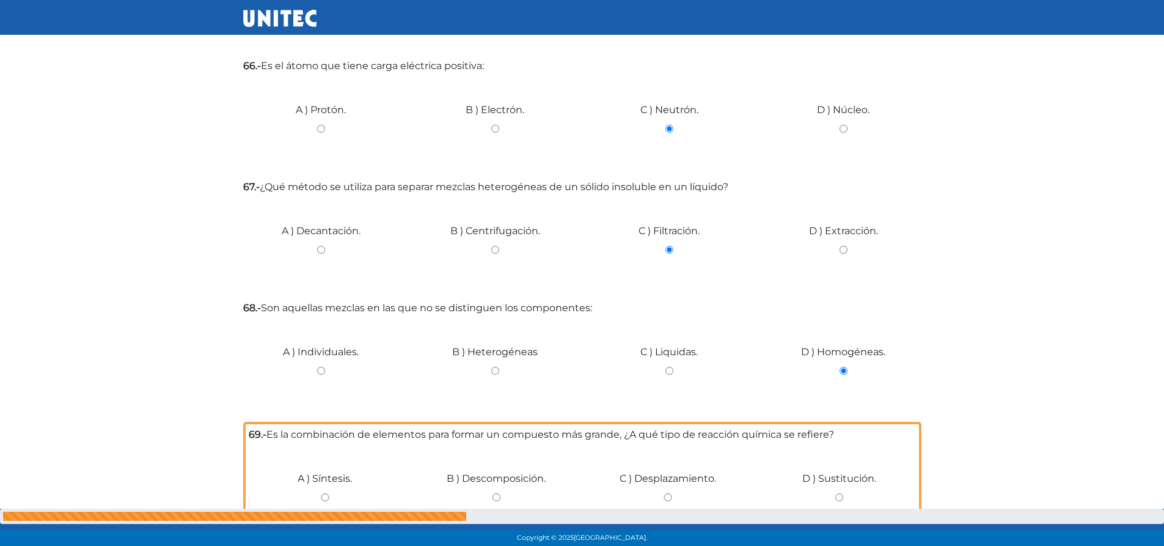
click at [326, 494] on input "A ) Síntesis." at bounding box center [325, 497] width 153 height 8
radio input "true"
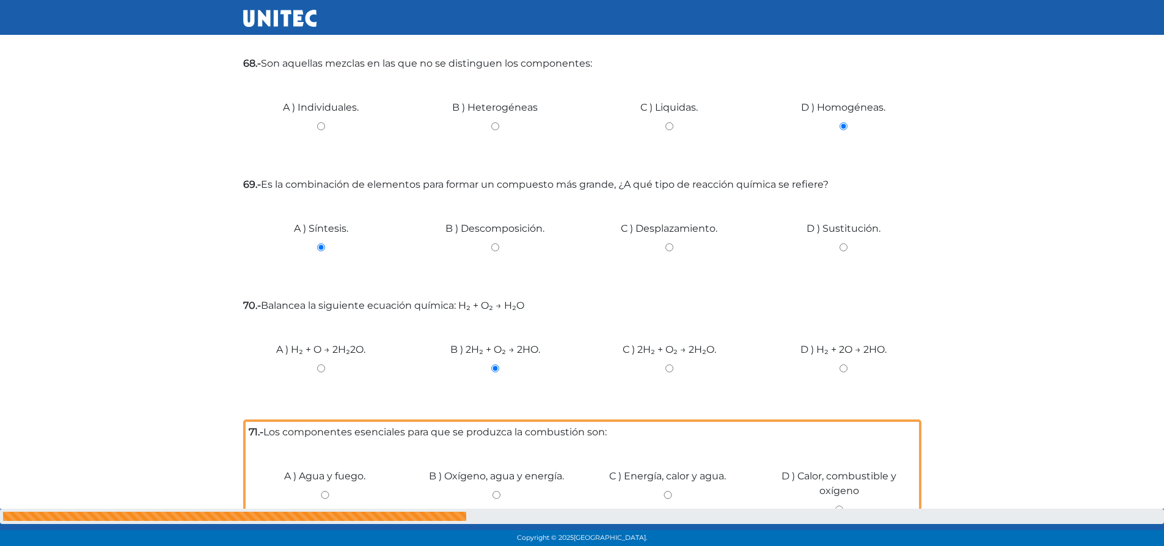
scroll to position [5056, 0]
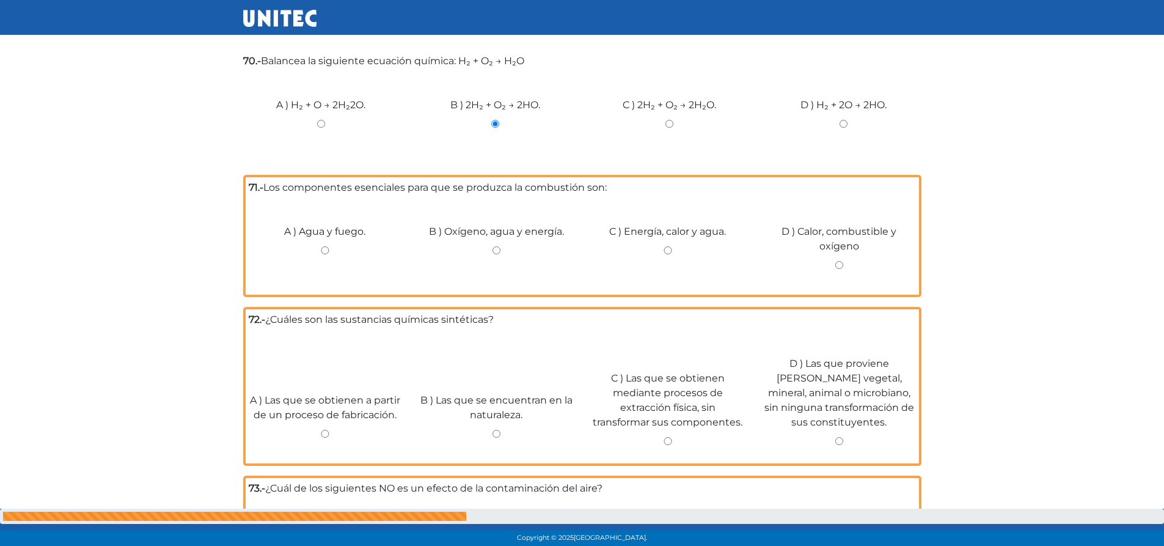
click at [495, 251] on input "B ) Oxígeno, agua y energía." at bounding box center [496, 250] width 153 height 8
radio input "true"
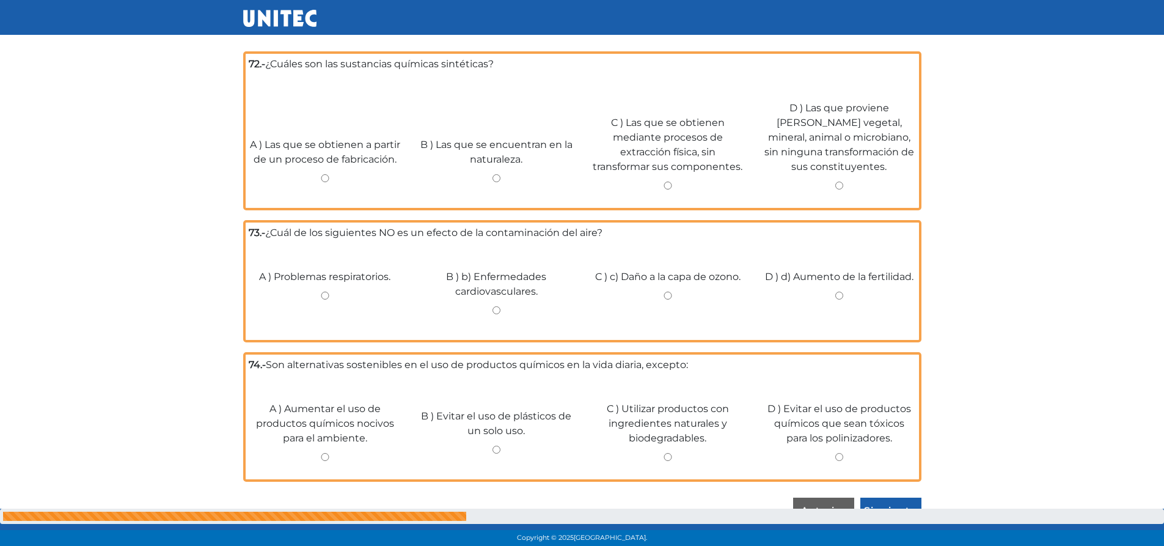
scroll to position [5322, 0]
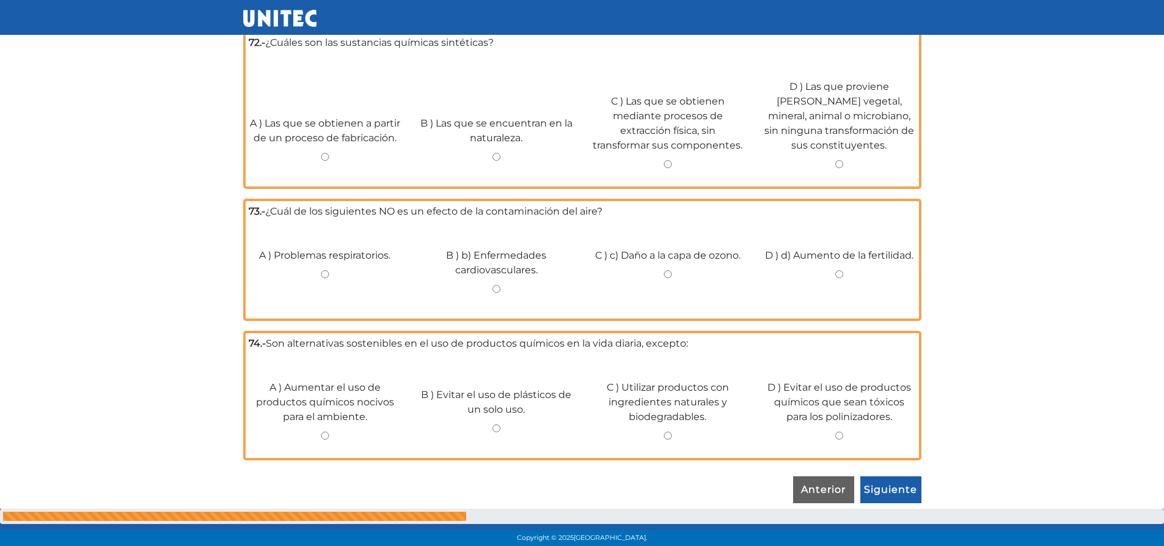
click at [320, 161] on div "A ) Las que se obtienen a partir de un proceso de fabricación." at bounding box center [325, 138] width 172 height 92
click at [327, 160] on input "A ) Las que se obtienen a partir de un proceso de fabricación." at bounding box center [325, 157] width 153 height 8
radio input "true"
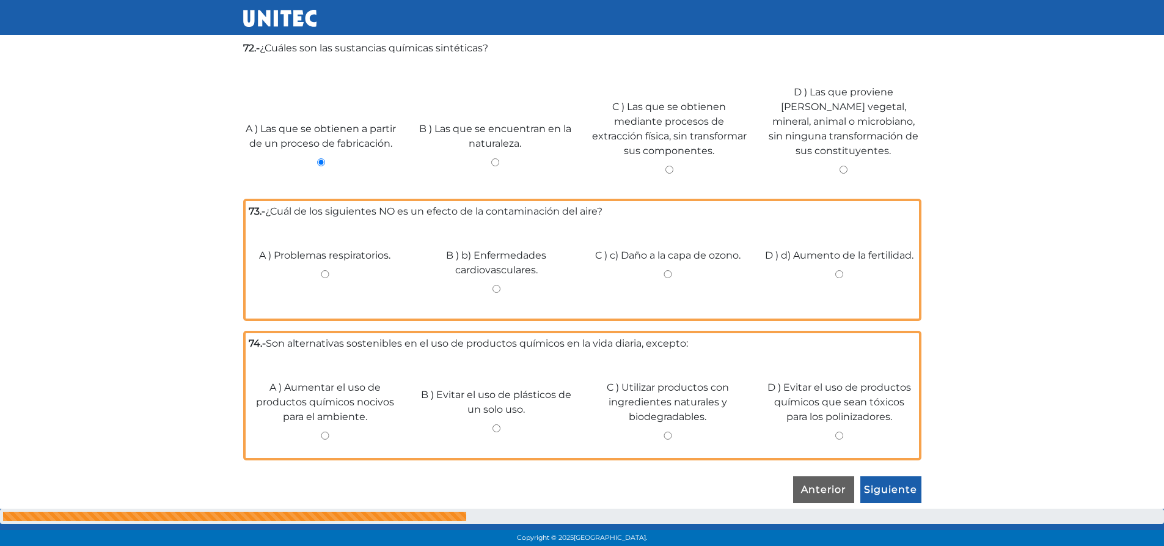
scroll to position [5311, 0]
click at [836, 273] on input "D ) d) Aumento de la fertilidad." at bounding box center [838, 274] width 153 height 8
radio input "true"
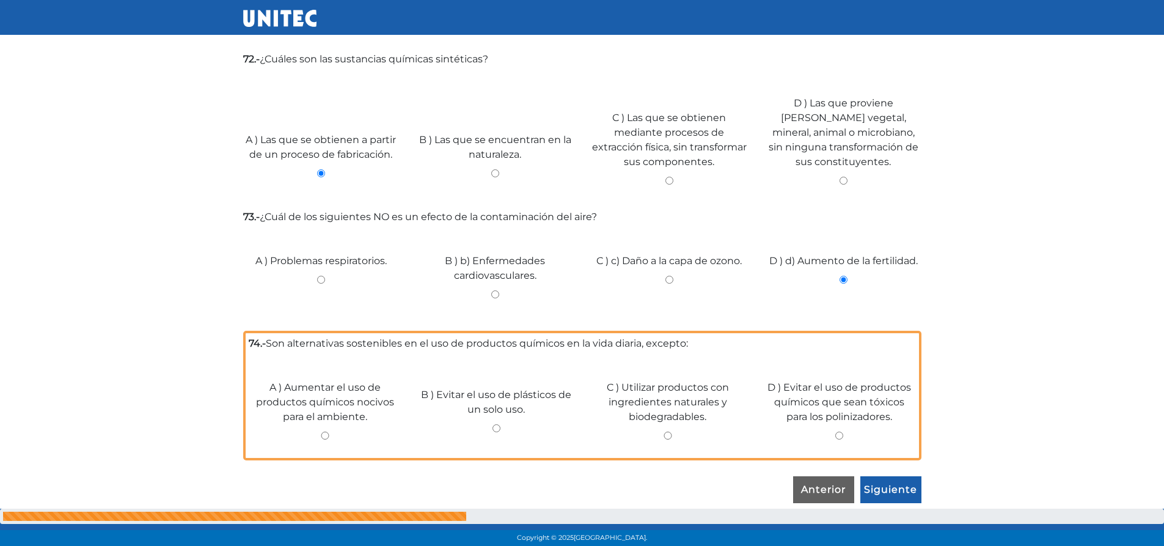
click at [668, 434] on input "C ) Utilizar productos con ingredientes naturales y biodegradables." at bounding box center [667, 435] width 153 height 8
radio input "true"
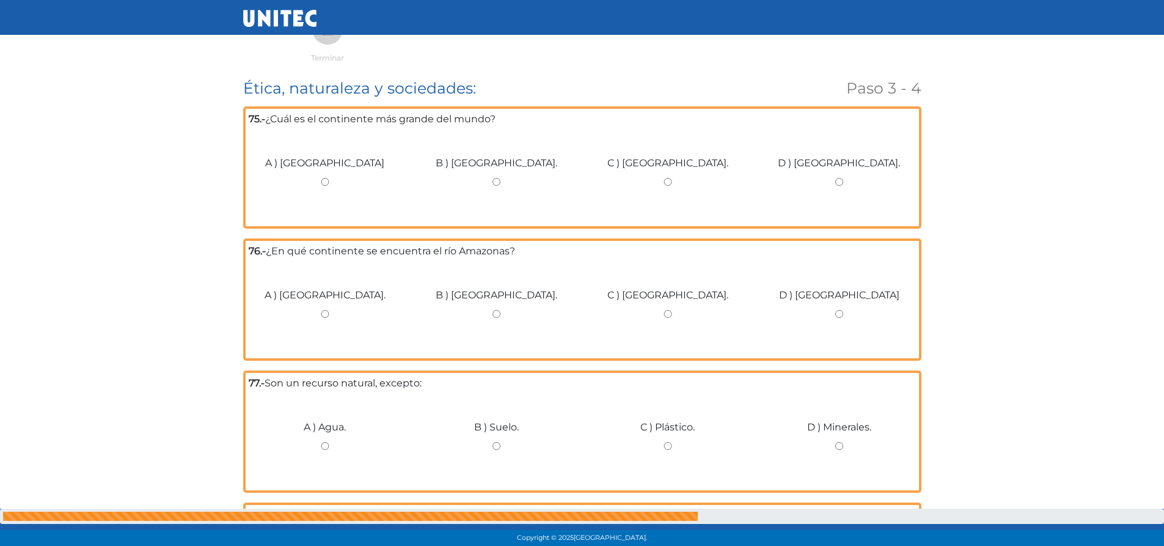
scroll to position [122, 0]
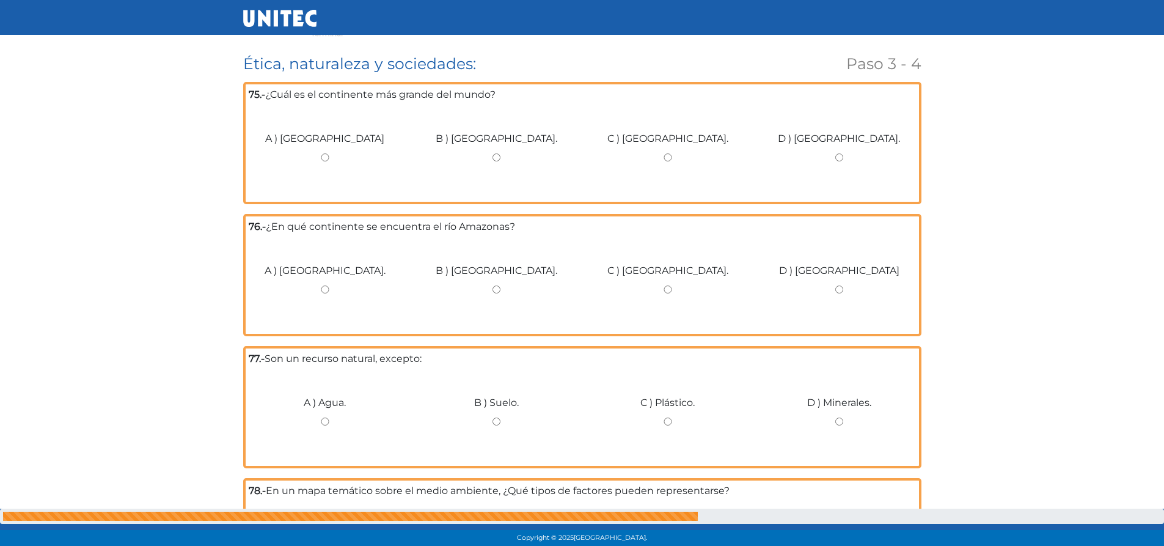
click at [327, 288] on input "A ) América." at bounding box center [325, 289] width 153 height 8
radio input "true"
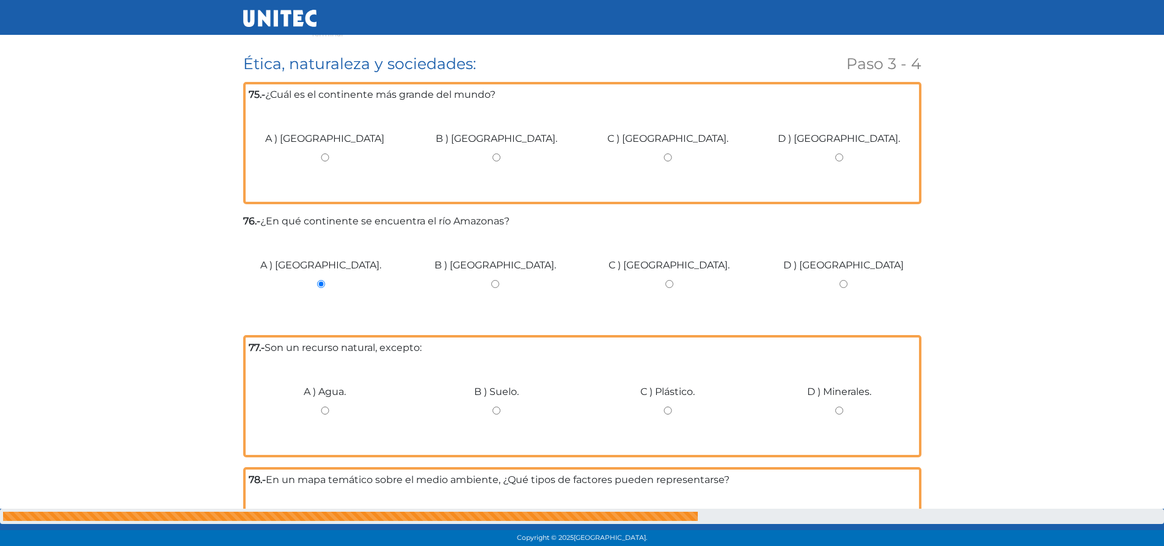
click at [667, 158] on input "C ) África." at bounding box center [667, 157] width 153 height 8
radio input "true"
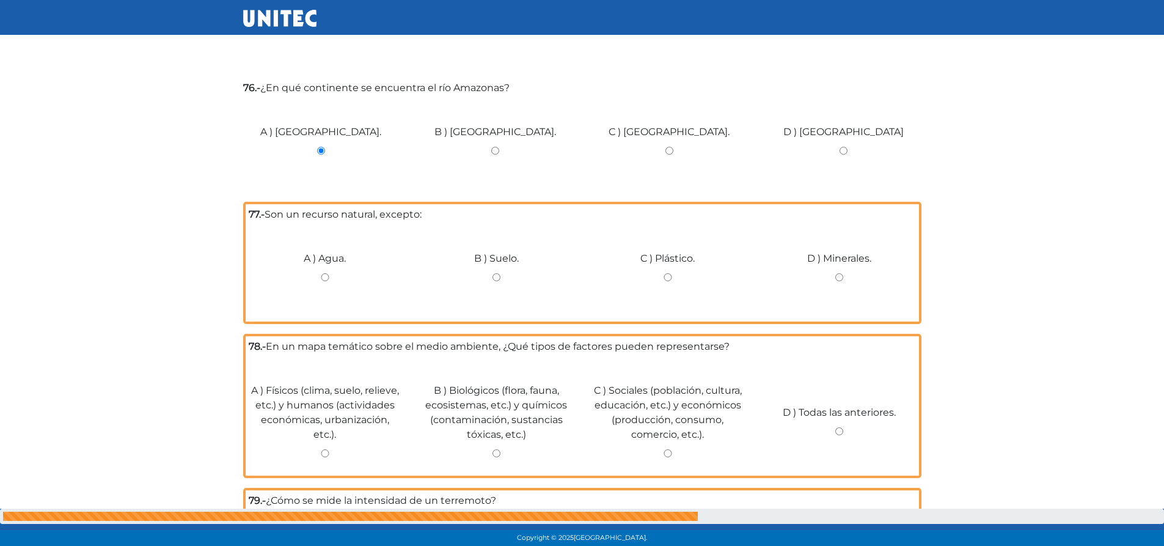
scroll to position [367, 0]
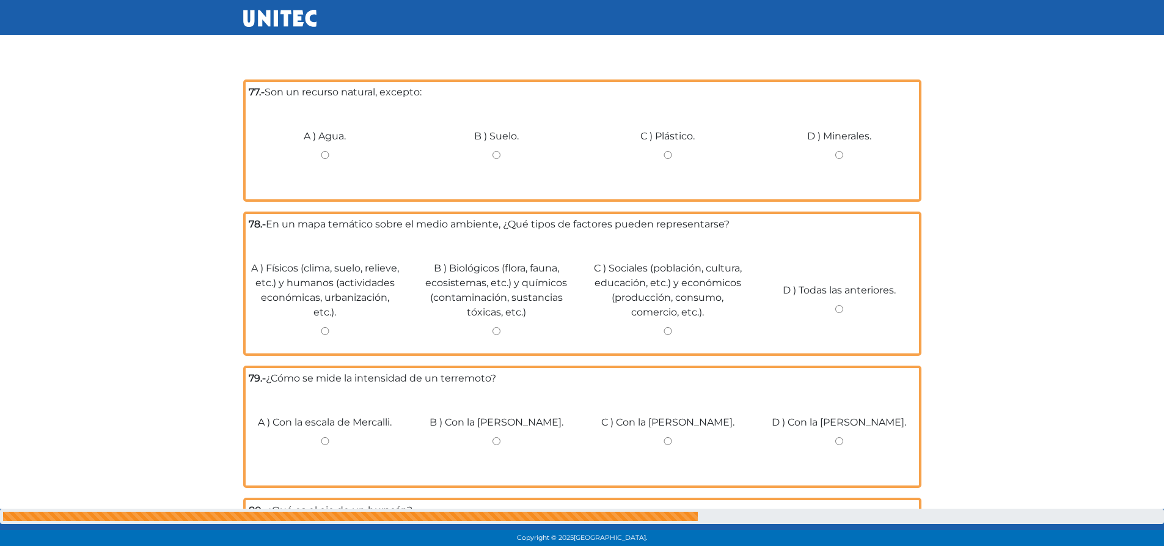
click at [668, 155] on input "C ) Plástico." at bounding box center [667, 155] width 153 height 8
radio input "true"
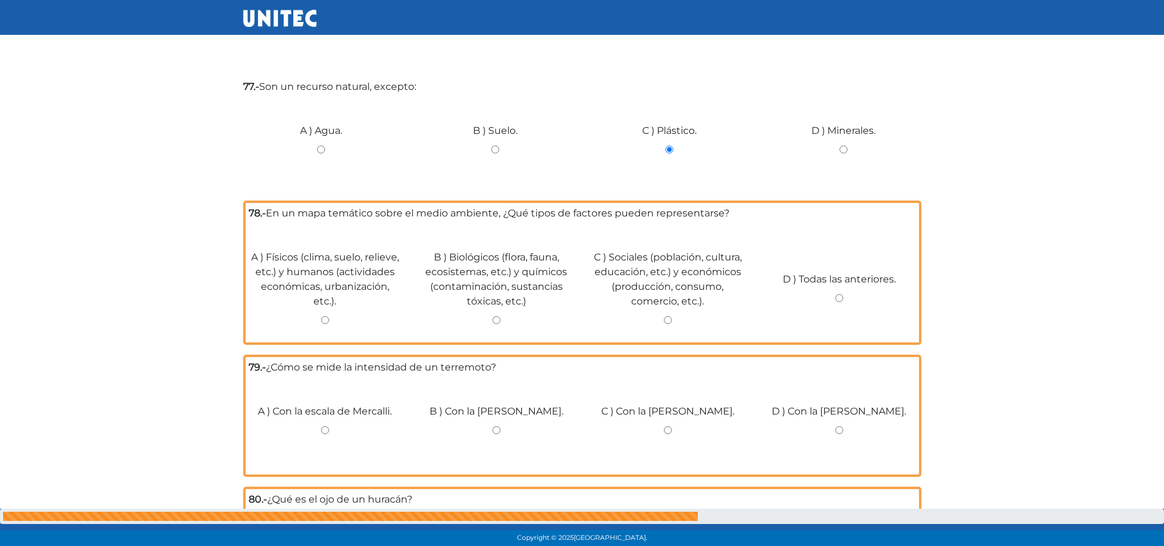
scroll to position [489, 0]
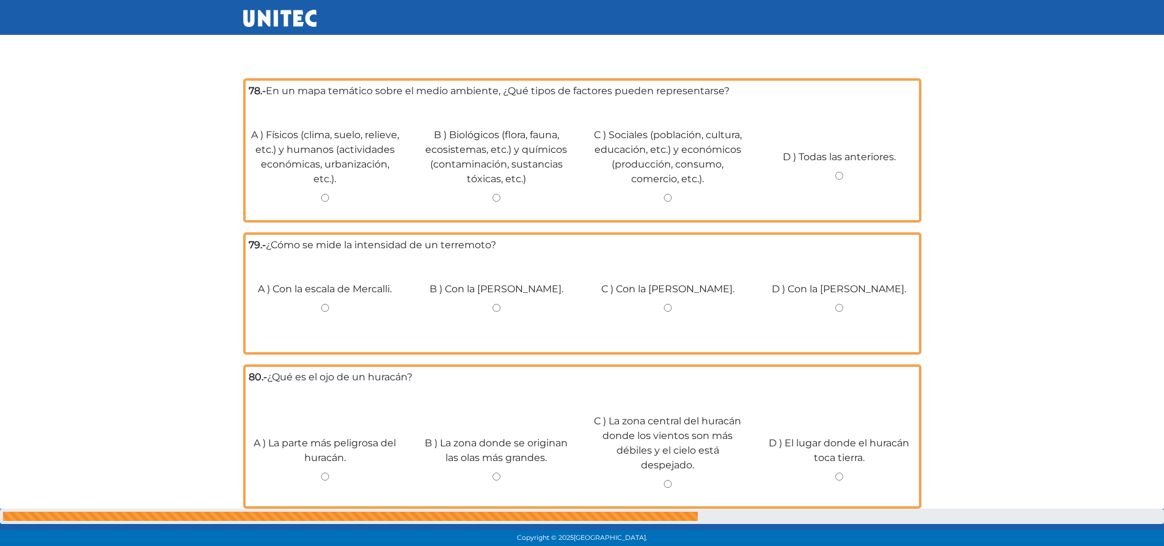
click at [841, 175] on input "D ) Todas las anteriores." at bounding box center [838, 176] width 153 height 8
radio input "true"
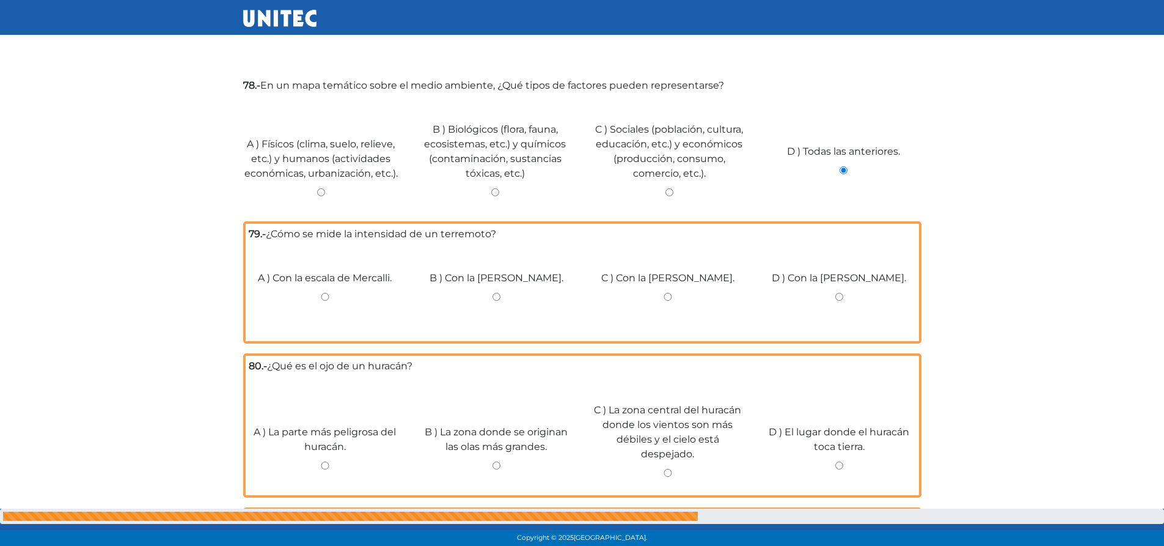
click at [667, 296] on input "C ) Con la escala de Beaufort." at bounding box center [667, 297] width 153 height 8
radio input "true"
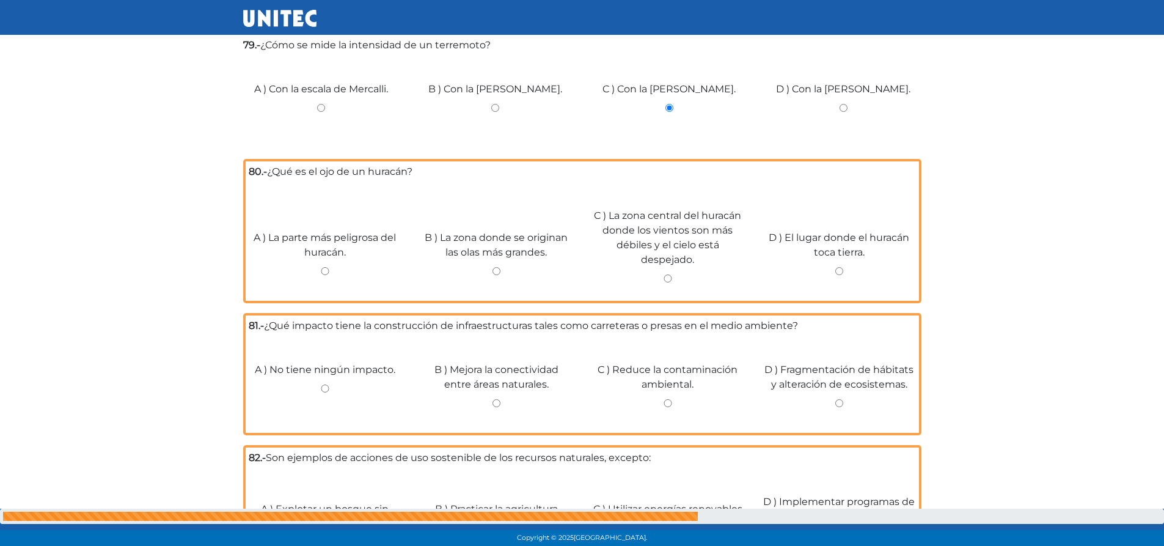
scroll to position [794, 0]
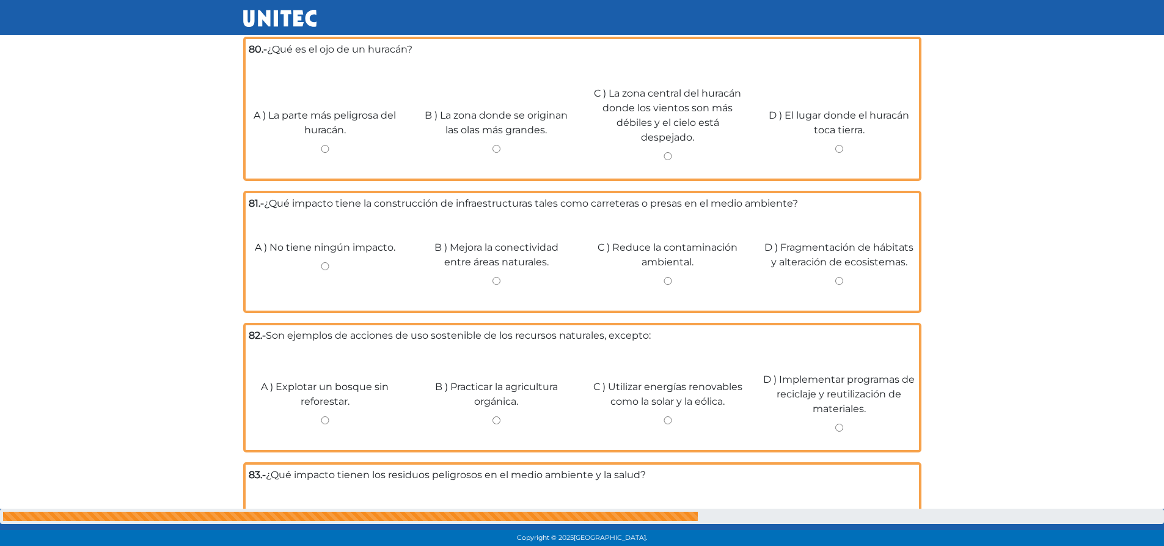
click at [666, 153] on input "C ) La zona central del huracán donde los vientos son más débiles y el cielo es…" at bounding box center [667, 156] width 153 height 8
radio input "true"
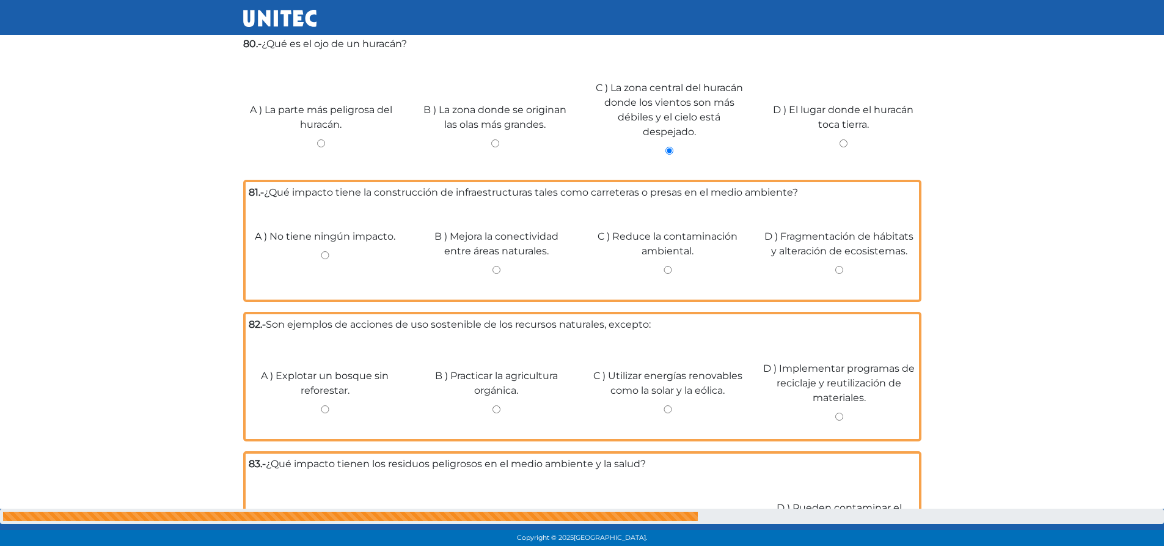
scroll to position [916, 0]
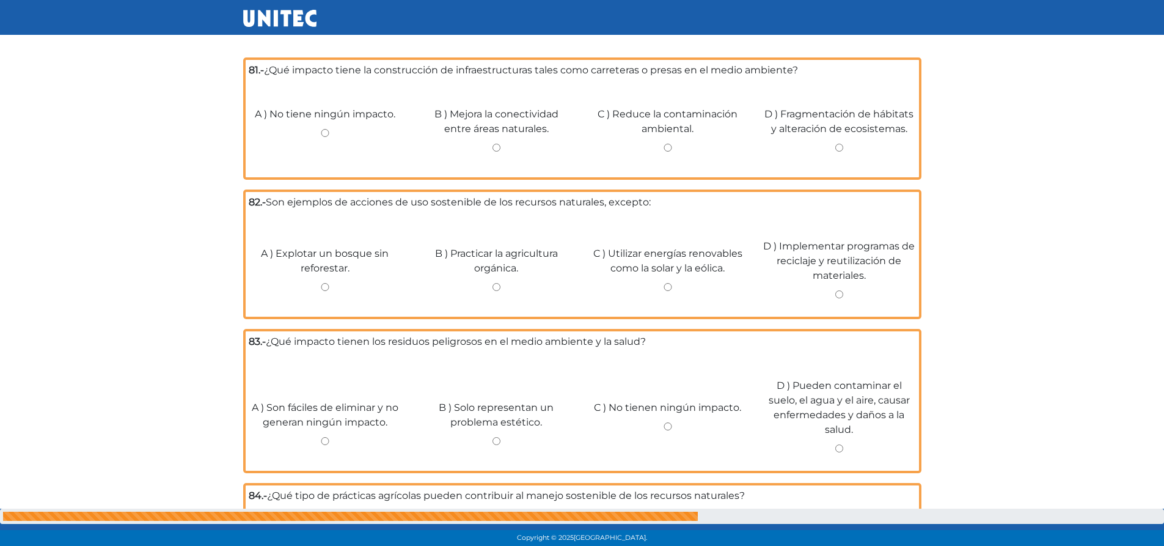
click at [841, 148] on input "D ) Fragmentación de hábitats y alteración de ecosistemas." at bounding box center [838, 148] width 153 height 8
radio input "true"
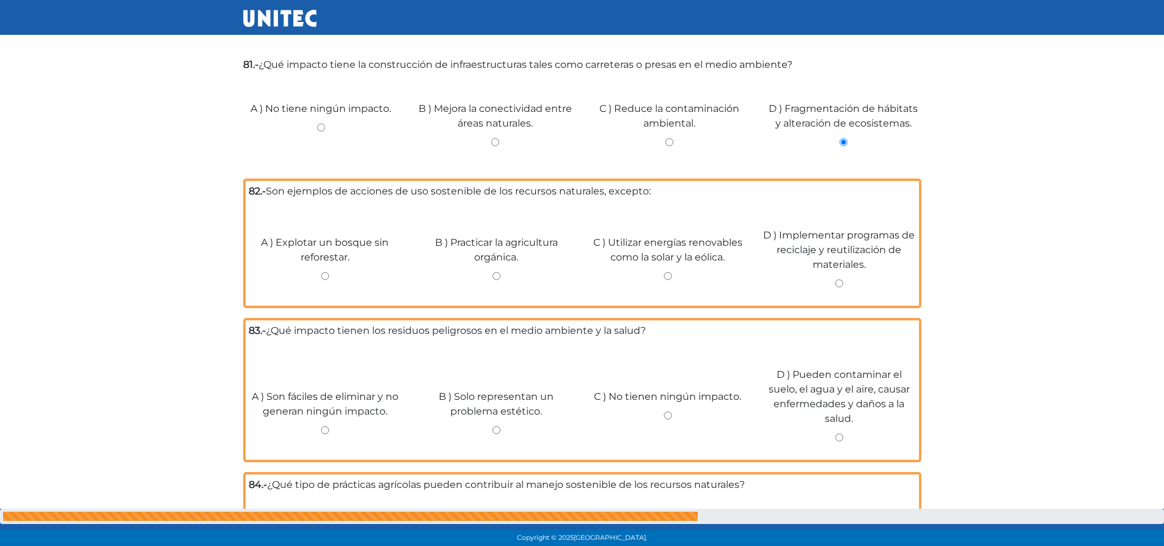
click at [323, 274] on input "A ) Explotar un bosque sin reforestar." at bounding box center [325, 276] width 153 height 8
radio input "true"
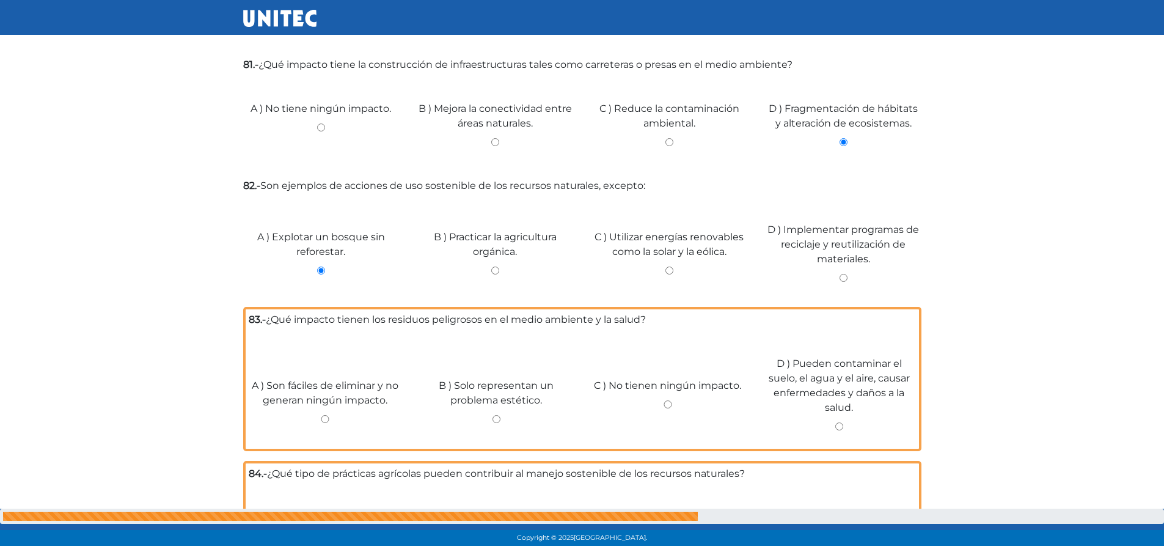
scroll to position [1039, 0]
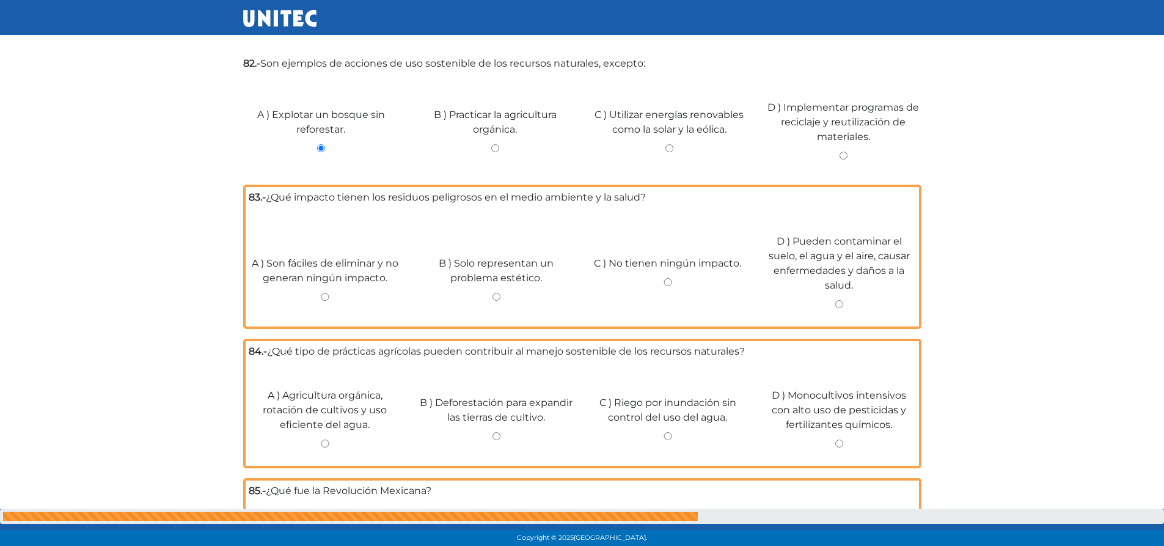
click at [835, 301] on input "D ) Pueden contaminar el suelo, el agua y el aire, causar enfermedades y daños …" at bounding box center [838, 304] width 153 height 8
radio input "true"
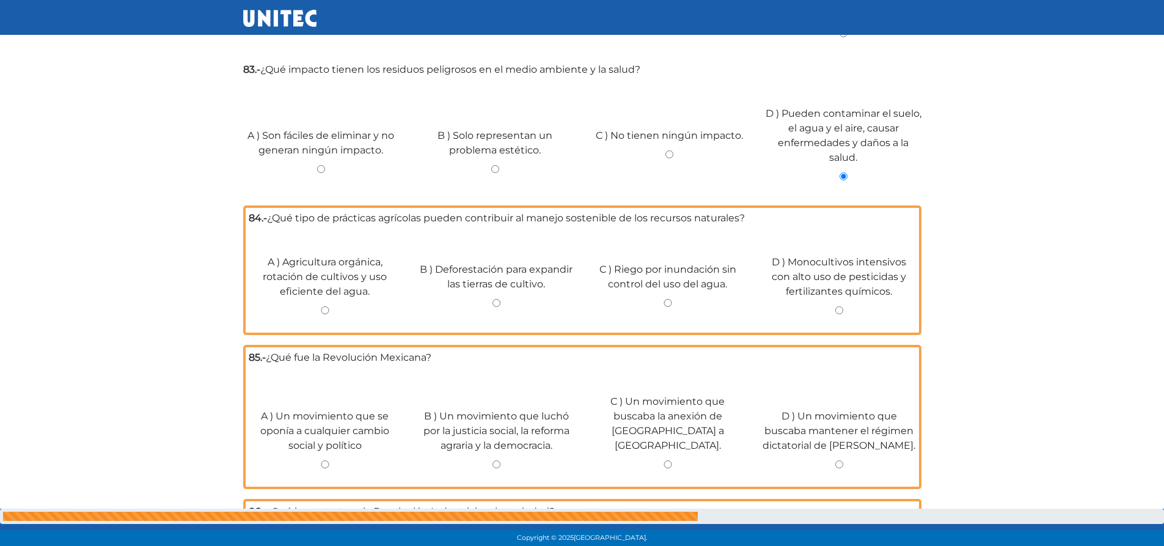
scroll to position [1222, 0]
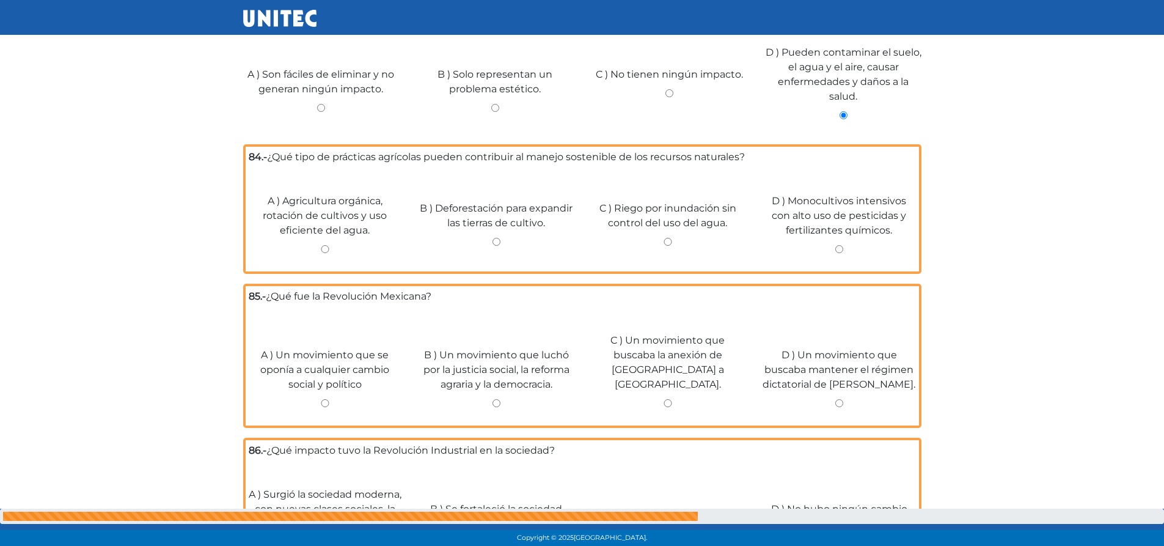
click at [321, 247] on input "A ) Agricultura orgánica, rotación de cultivos y uso eficiente del agua." at bounding box center [325, 249] width 153 height 8
radio input "true"
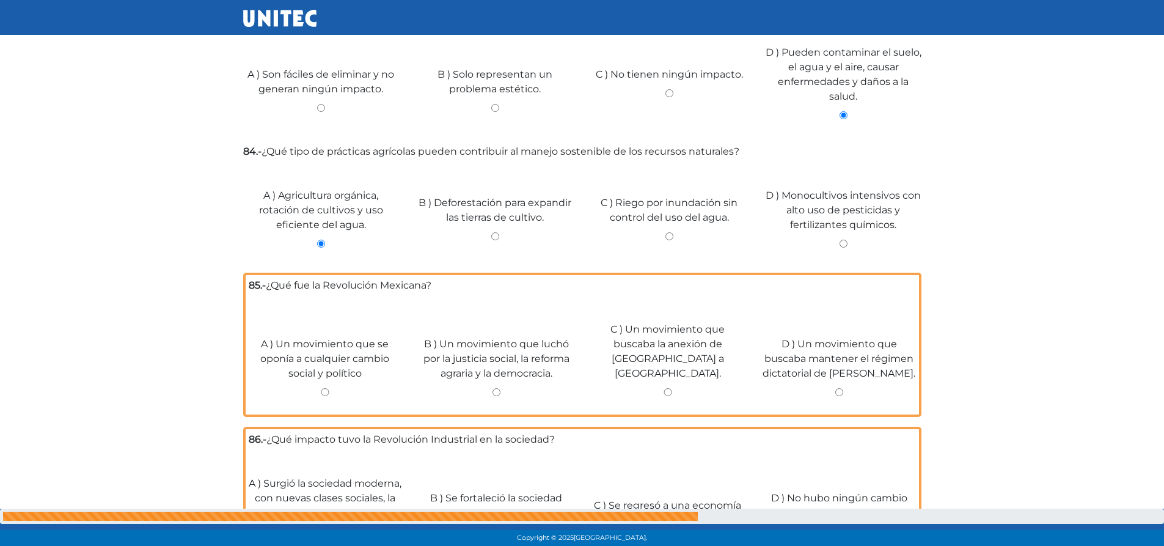
click at [497, 388] on input "B ) Un movimiento que luchó por la justicia social, la reforma agraria y la dem…" at bounding box center [496, 392] width 153 height 8
radio input "true"
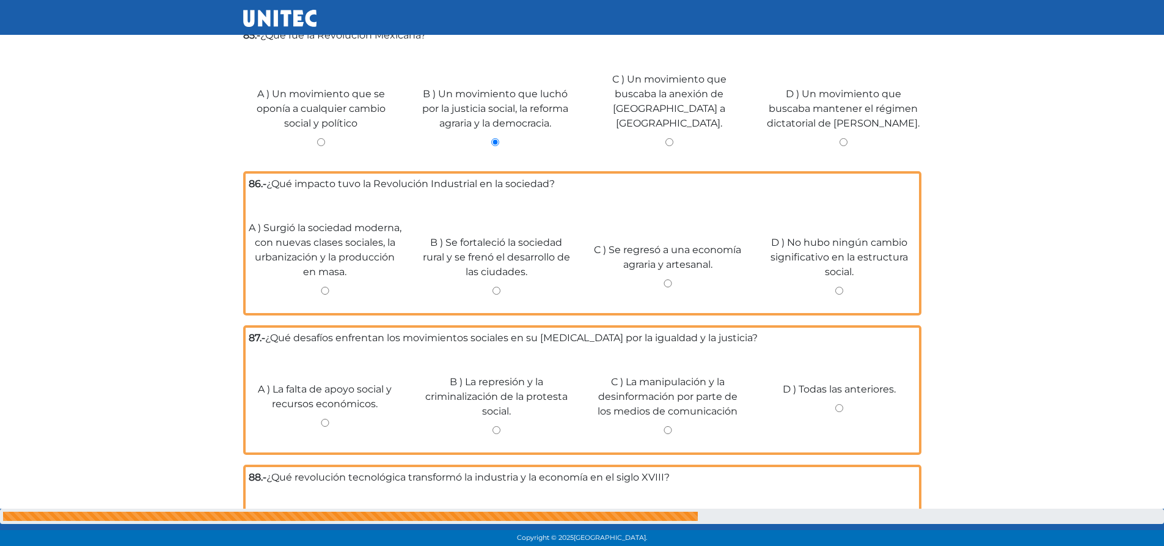
scroll to position [1527, 0]
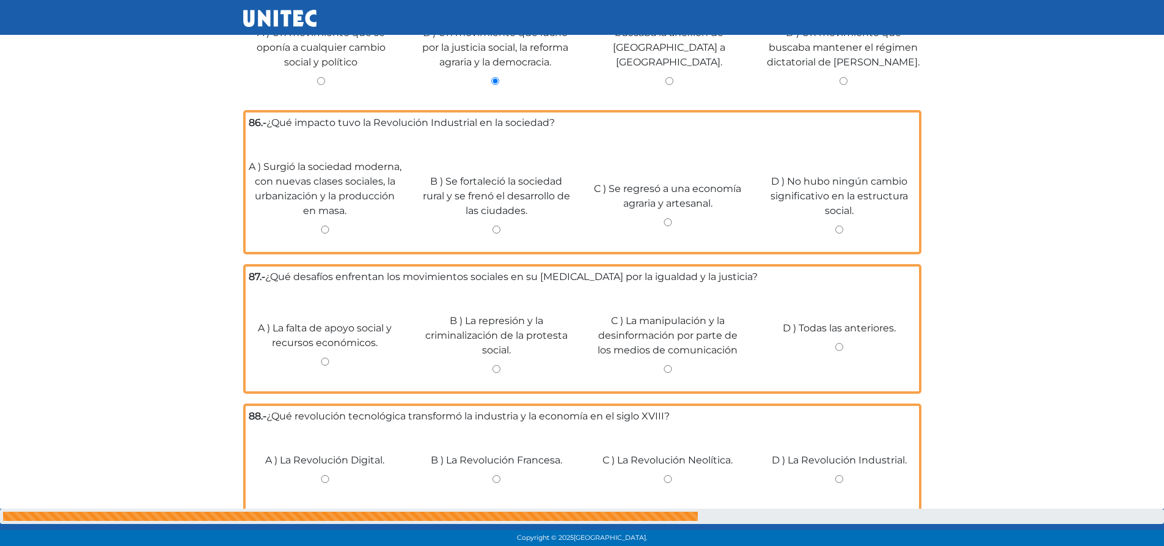
click at [320, 225] on input "A ) Surgió la sociedad moderna, con nuevas clases sociales, la urbanización y l…" at bounding box center [325, 229] width 153 height 8
radio input "true"
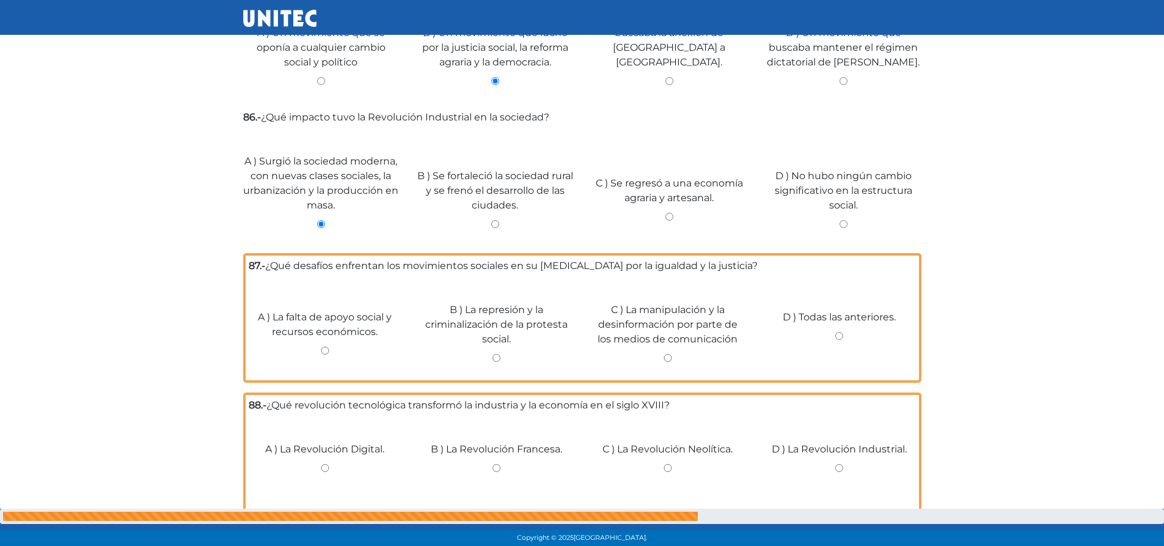
click at [326, 346] on input "A ) La falta de apoyo social y recursos económicos." at bounding box center [325, 350] width 153 height 8
radio input "true"
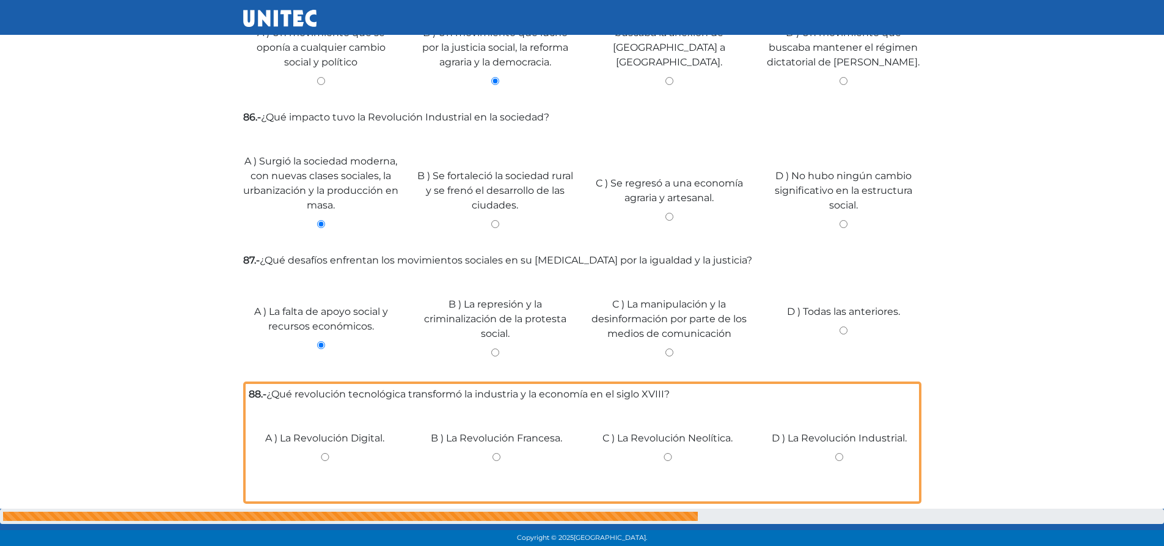
click at [667, 437] on div "C ) La Revolución Neolítica." at bounding box center [668, 452] width 172 height 92
click at [671, 453] on input "C ) La Revolución Neolítica." at bounding box center [667, 457] width 153 height 8
radio input "true"
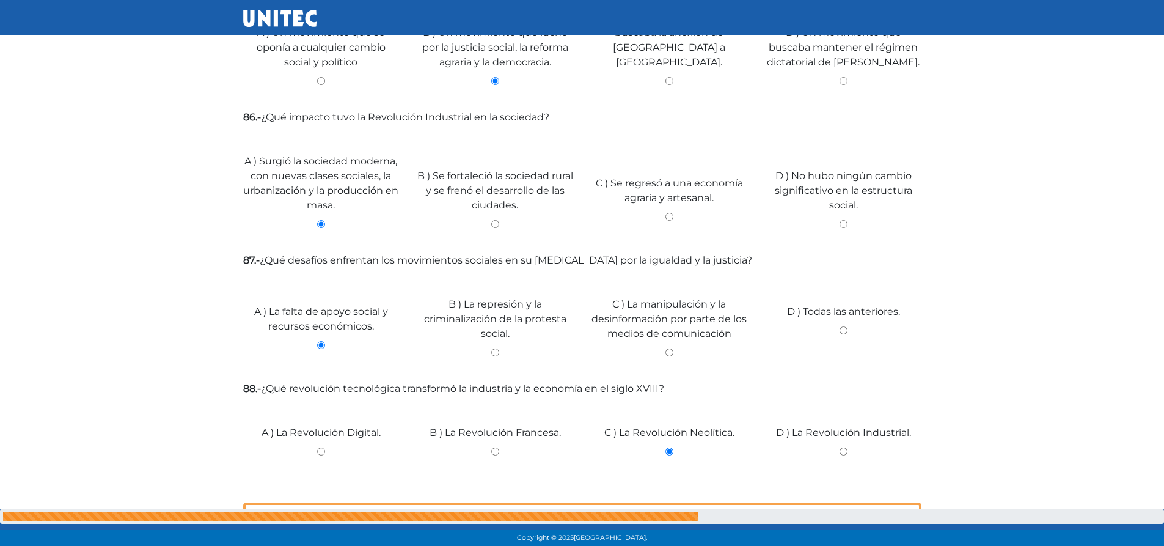
scroll to position [1650, 0]
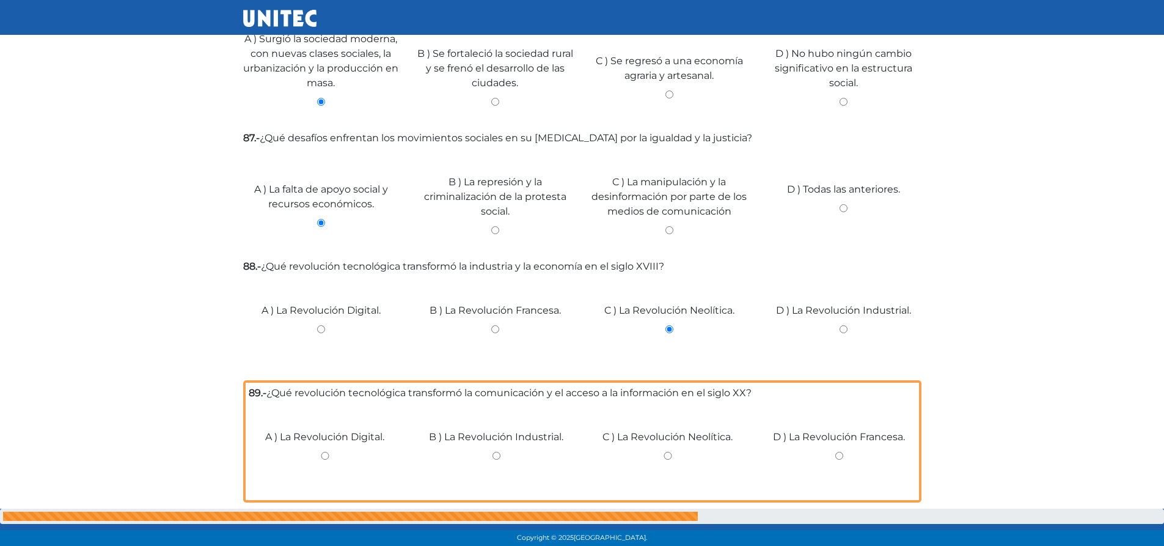
click at [327, 451] on input "A ) La Revolución Digital." at bounding box center [325, 455] width 153 height 8
radio input "true"
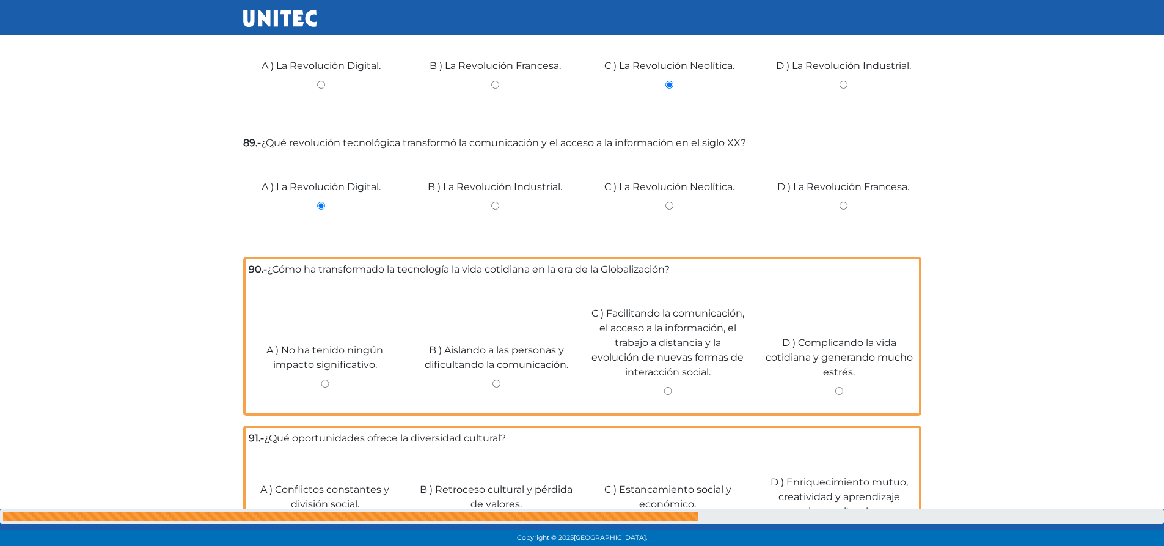
scroll to position [2016, 0]
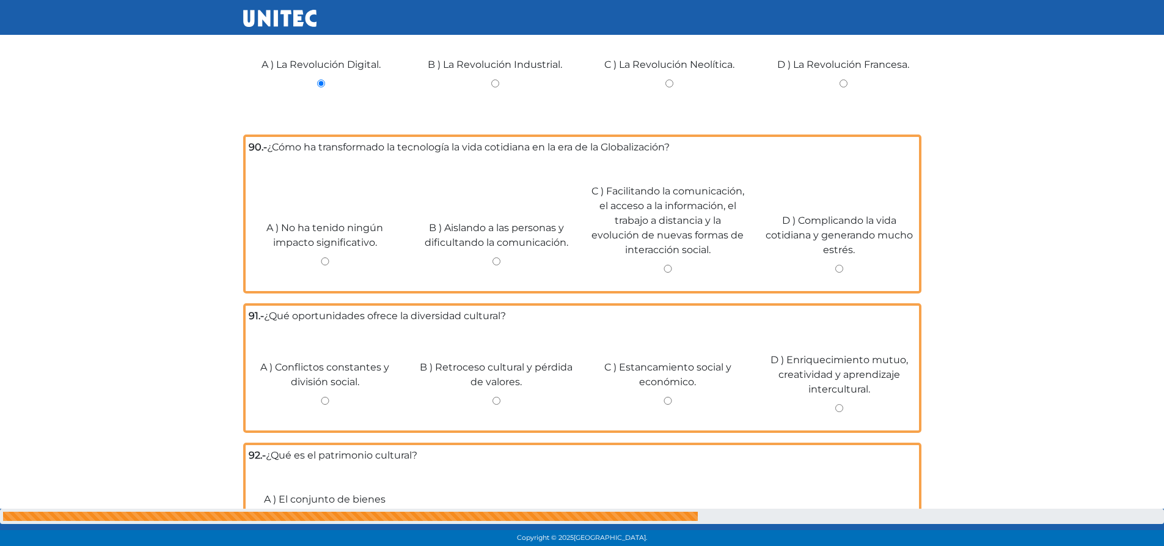
click at [668, 268] on input "C ) Facilitando la comunicación, el acceso a la información, el trabajo a dista…" at bounding box center [667, 269] width 153 height 8
radio input "true"
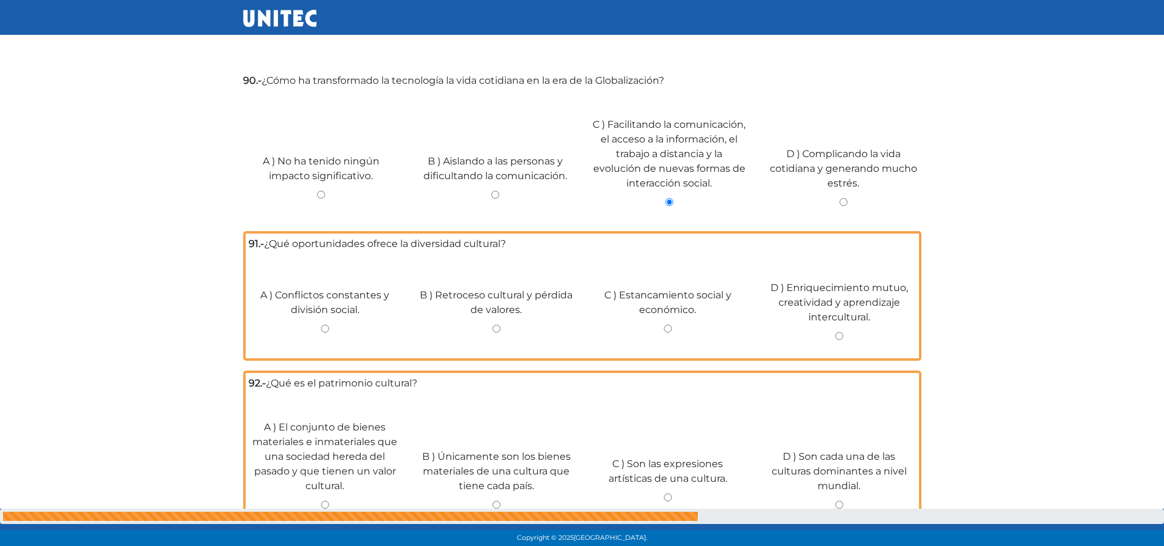
scroll to position [2138, 0]
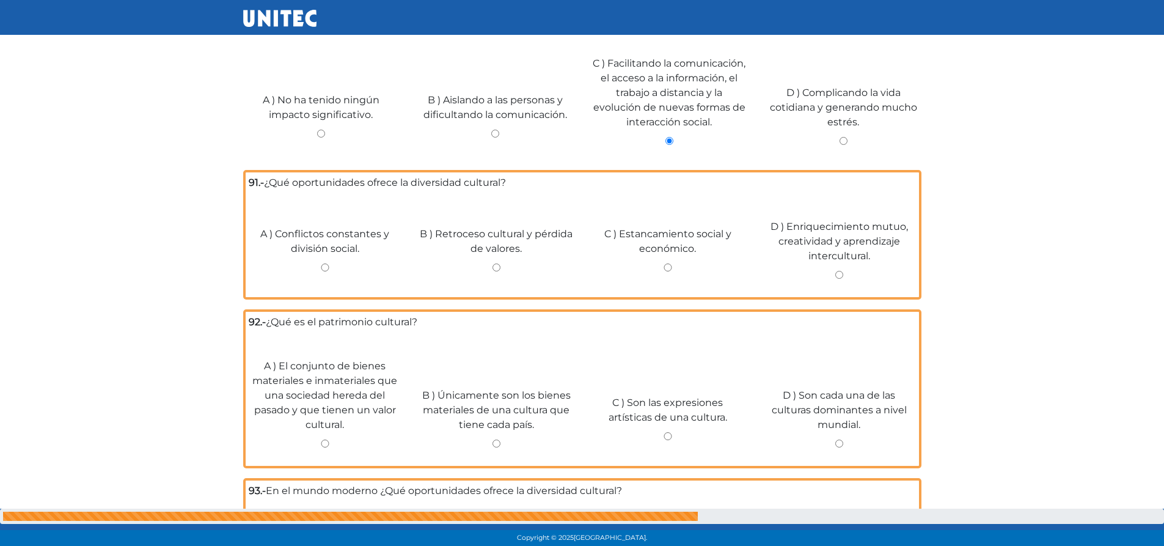
click at [835, 267] on div "D ) Enriquecimiento mutuo, creatividad y aprendizaje intercultural." at bounding box center [839, 244] width 172 height 99
click at [837, 271] on input "D ) Enriquecimiento mutuo, creatividad y aprendizaje intercultural." at bounding box center [838, 275] width 153 height 8
radio input "true"
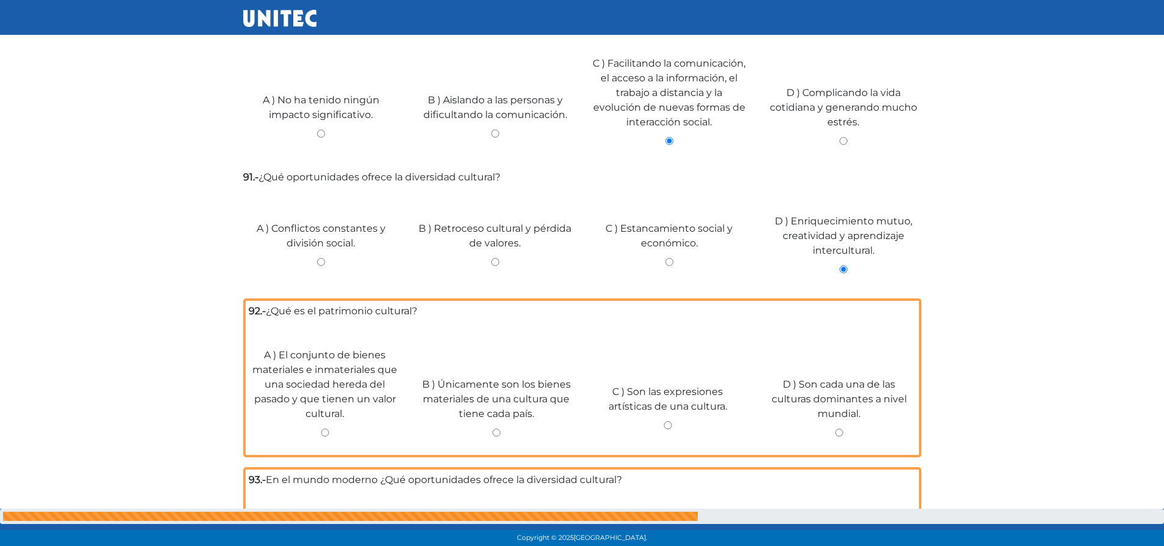
click at [324, 428] on input "A ) El conjunto de bienes materiales e inmateriales que una sociedad hereda del…" at bounding box center [325, 432] width 153 height 8
radio input "true"
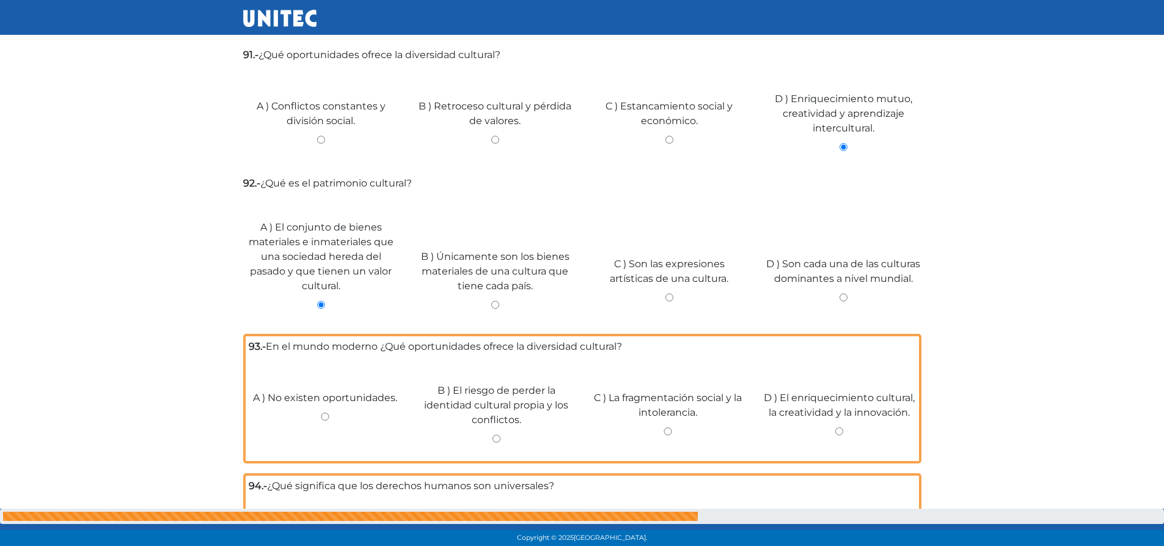
scroll to position [2444, 0]
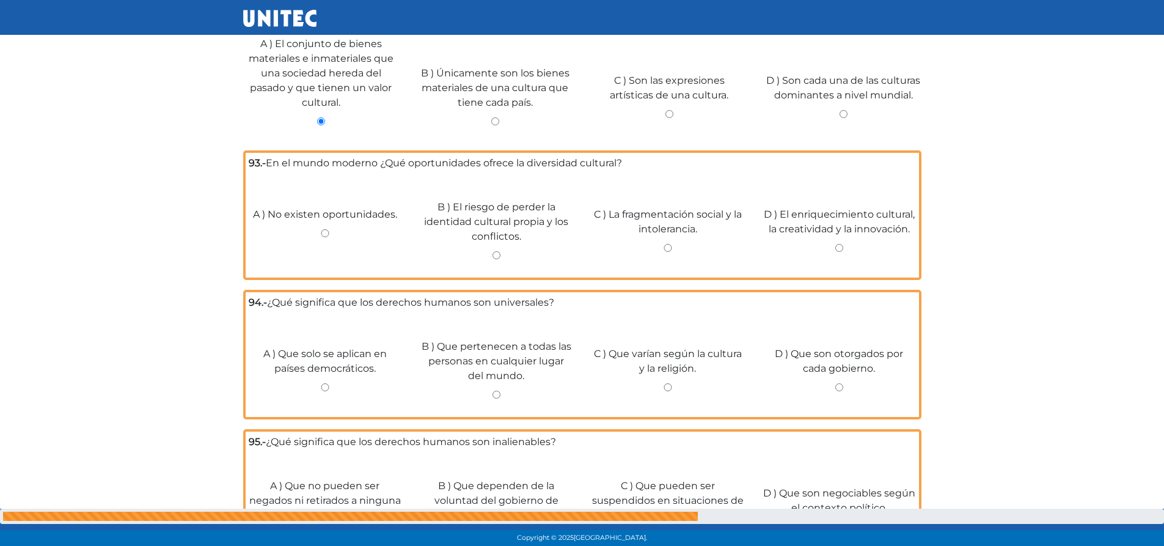
click at [844, 244] on input "D ) El enriquecimiento cultural, la creatividad y la innovación." at bounding box center [838, 248] width 153 height 8
radio input "true"
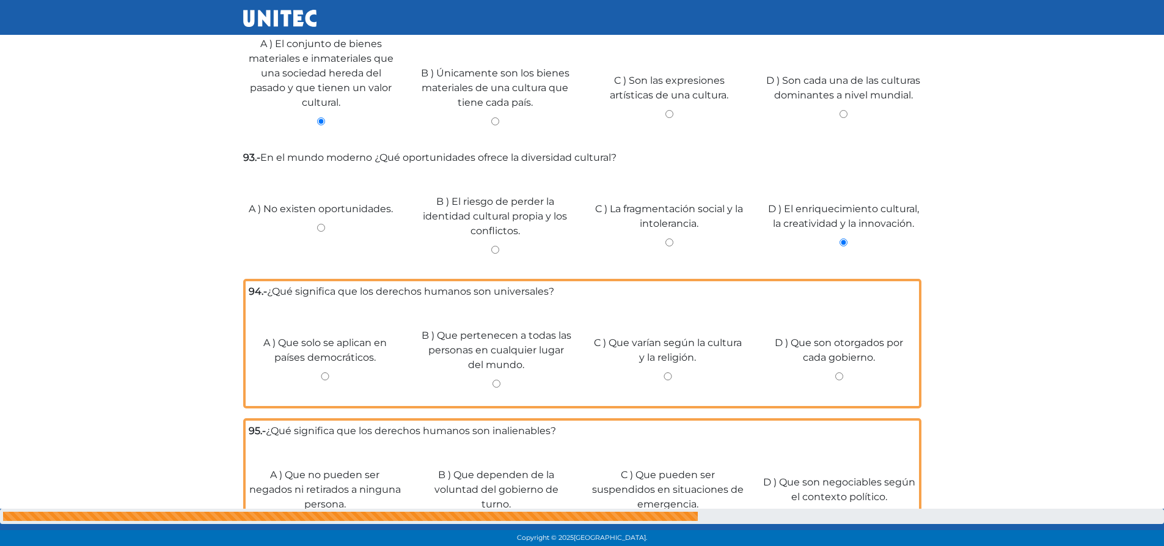
scroll to position [2505, 0]
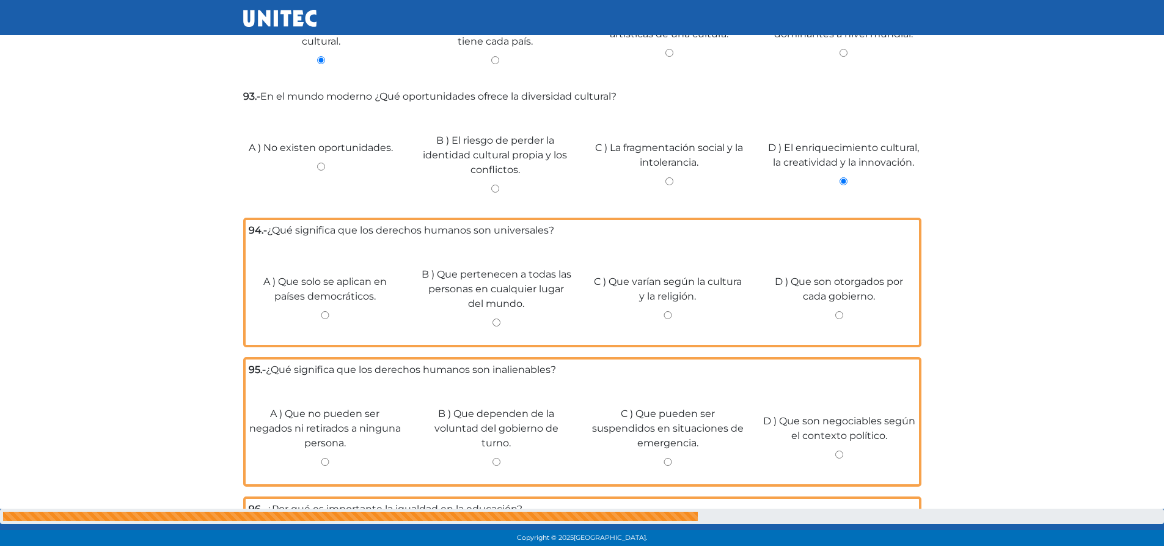
click at [497, 318] on input "B ) Que pertenecen a todas las personas en cualquier lugar del mundo." at bounding box center [496, 322] width 153 height 8
radio input "true"
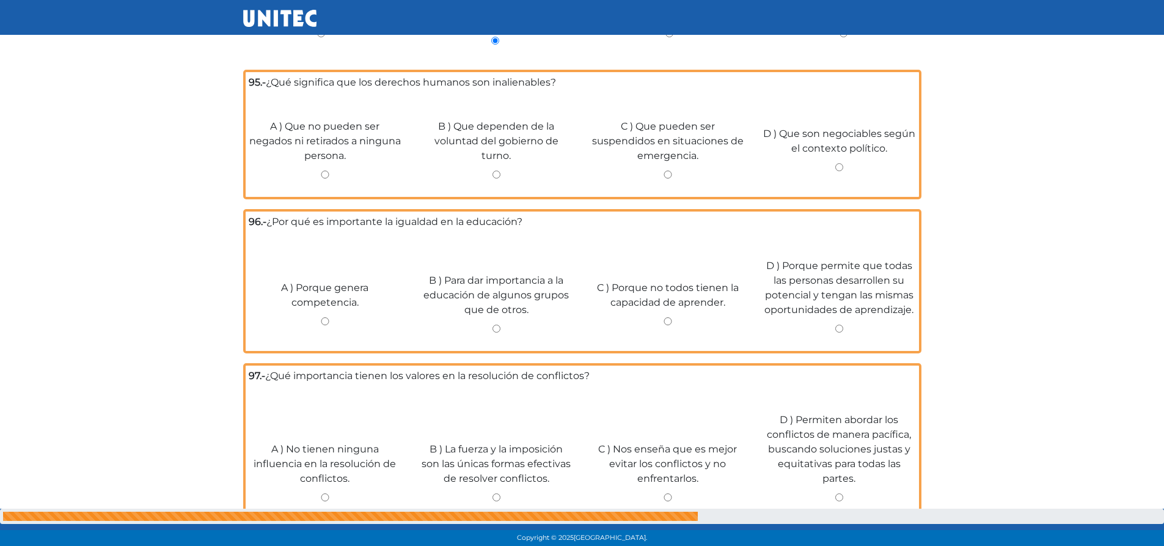
scroll to position [2807, 0]
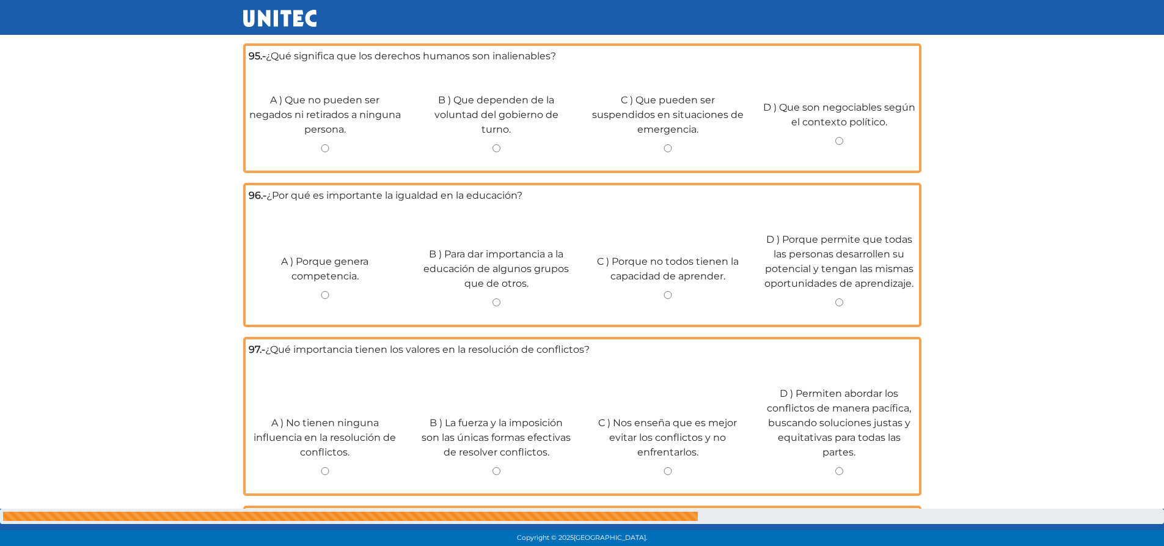
click at [837, 467] on input "D ) Permiten abordar los conflictos de manera pacífica, buscando soluciones jus…" at bounding box center [838, 471] width 153 height 8
radio input "true"
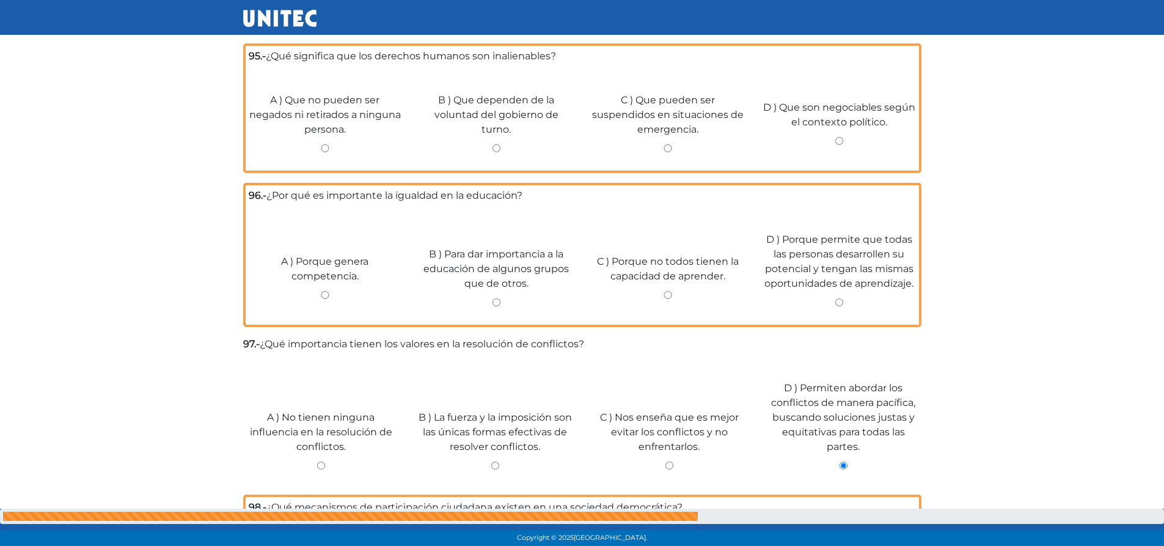
click at [841, 298] on input "D ) Porque permite que todas las personas desarrollen su potencial y tengan las…" at bounding box center [838, 302] width 153 height 8
radio input "true"
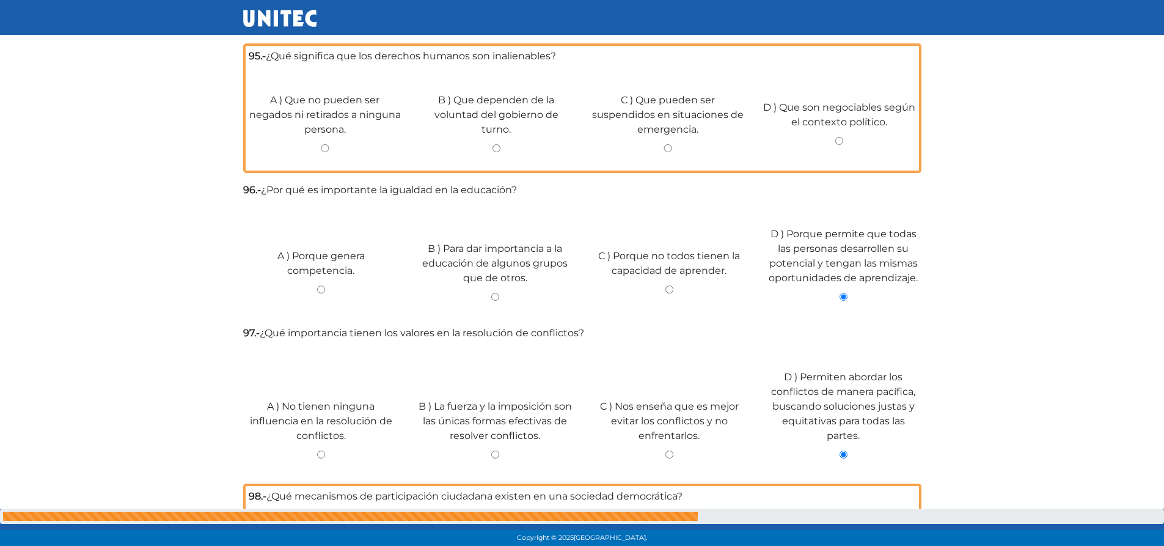
click at [322, 144] on input "A ) Que no pueden ser negados ni retirados a ninguna persona." at bounding box center [325, 148] width 153 height 8
radio input "true"
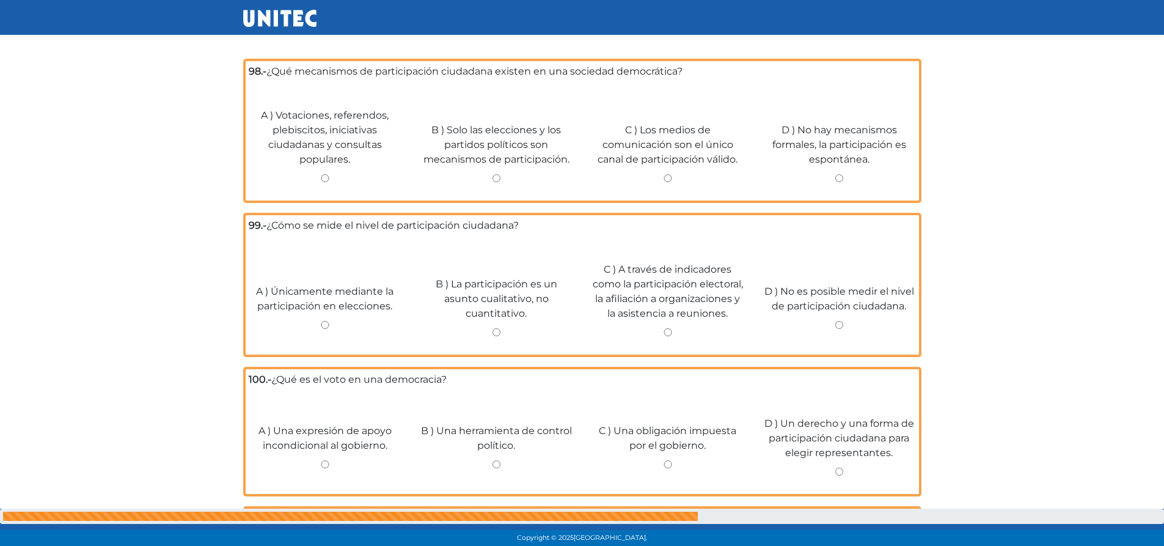
scroll to position [3226, 0]
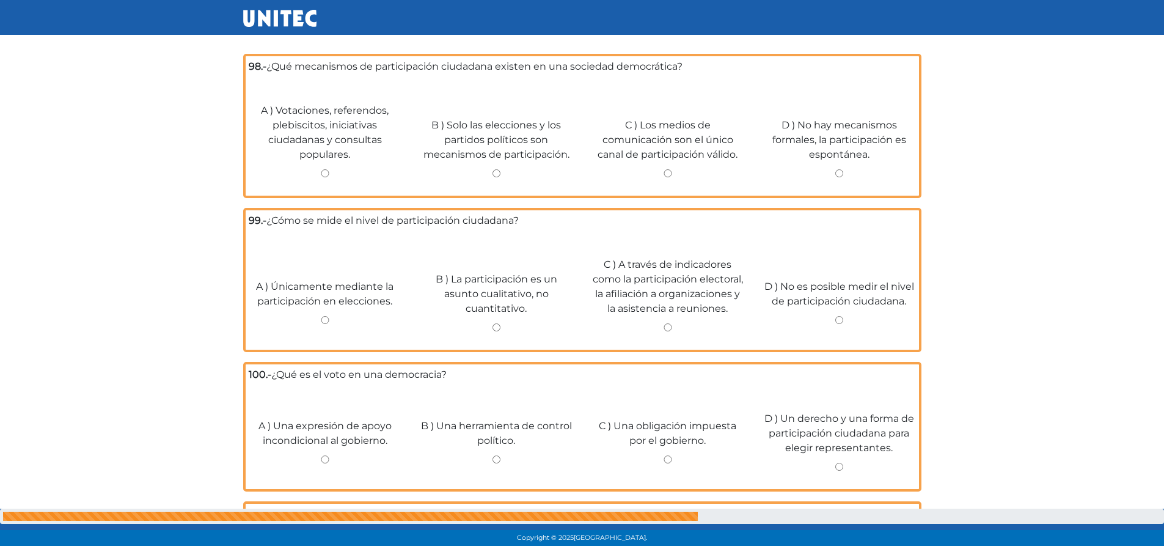
click at [320, 169] on input "A ) Votaciones, referendos, plebiscitos, iniciativas ciudadanas y consultas pop…" at bounding box center [325, 173] width 153 height 8
radio input "true"
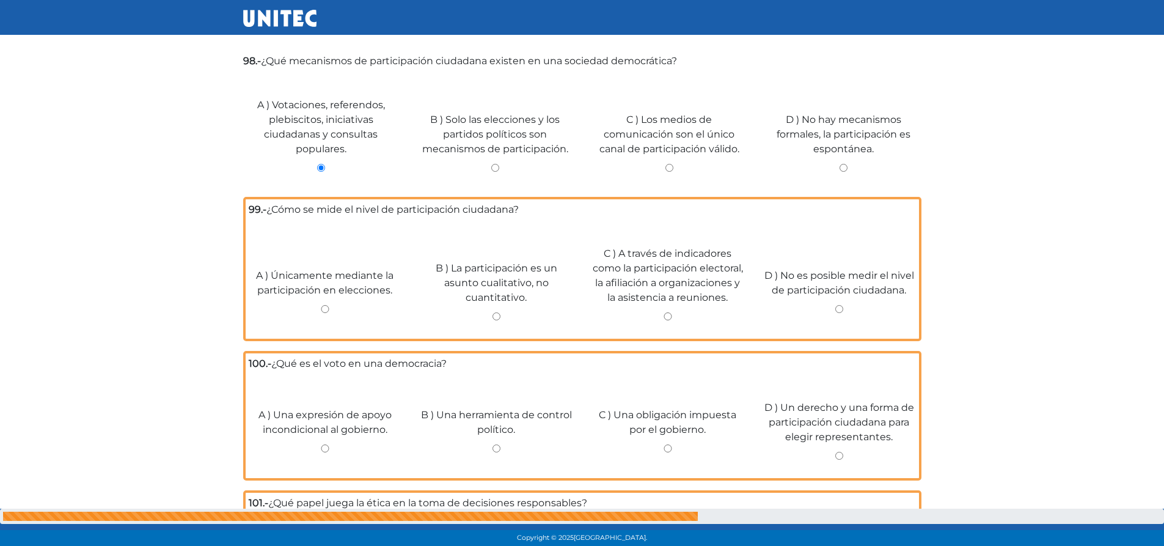
click at [667, 297] on div "C ) A través de indicadores como la participación electoral, la afiliación a or…" at bounding box center [668, 279] width 172 height 114
click at [666, 312] on input "C ) A través de indicadores como la participación electoral, la afiliación a or…" at bounding box center [667, 316] width 153 height 8
radio input "true"
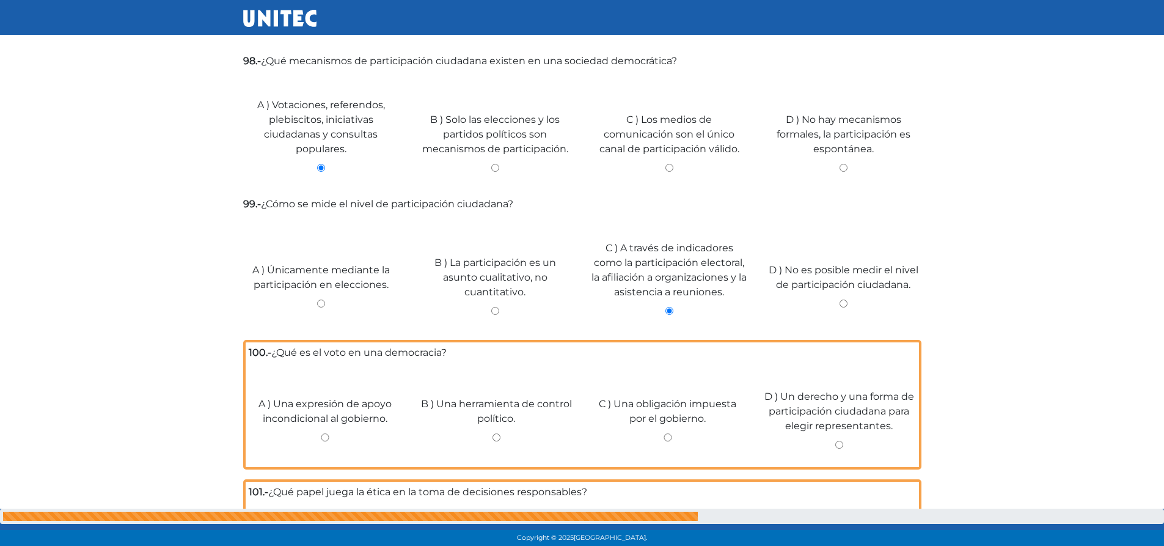
click at [841, 440] on input "D ) Un derecho y una forma de participación ciudadana para elegir representante…" at bounding box center [838, 444] width 153 height 8
radio input "true"
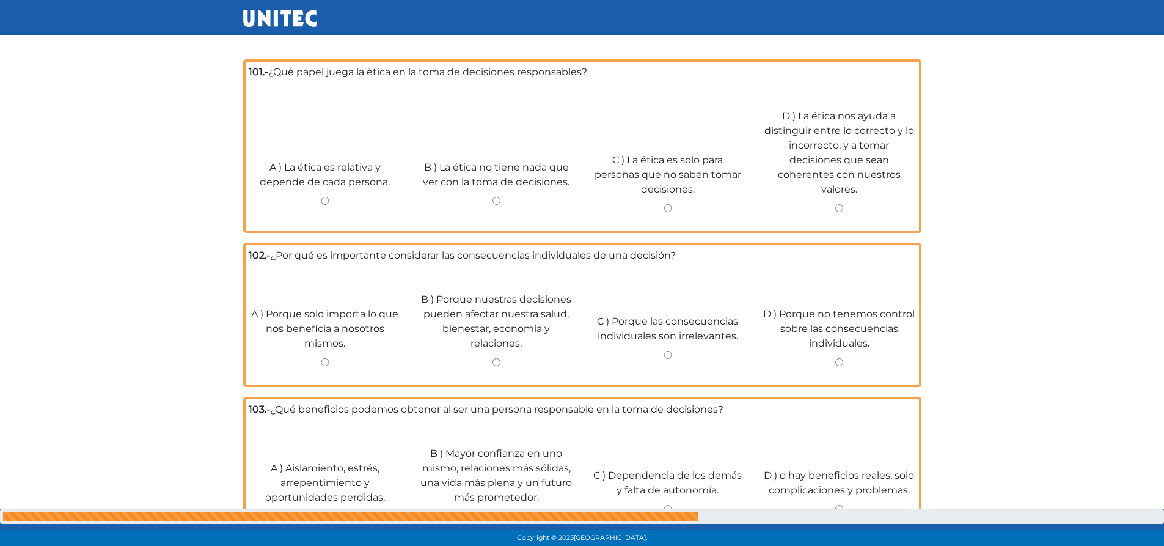
scroll to position [3639, 0]
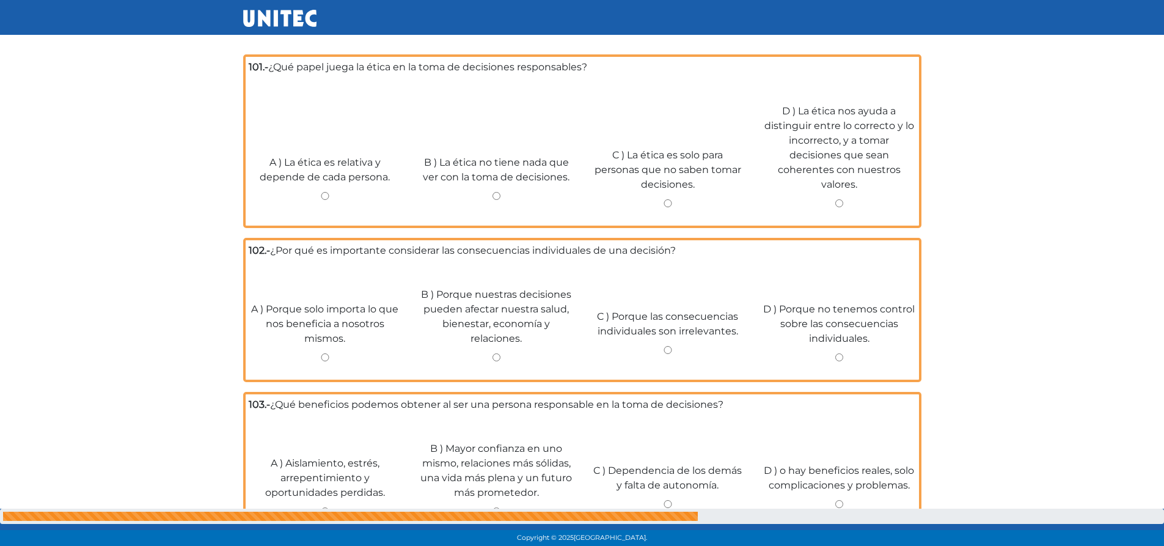
click at [835, 199] on input "D ) La ética nos ayuda a distinguir entre lo correcto y lo incorrecto, y a toma…" at bounding box center [838, 203] width 153 height 8
radio input "true"
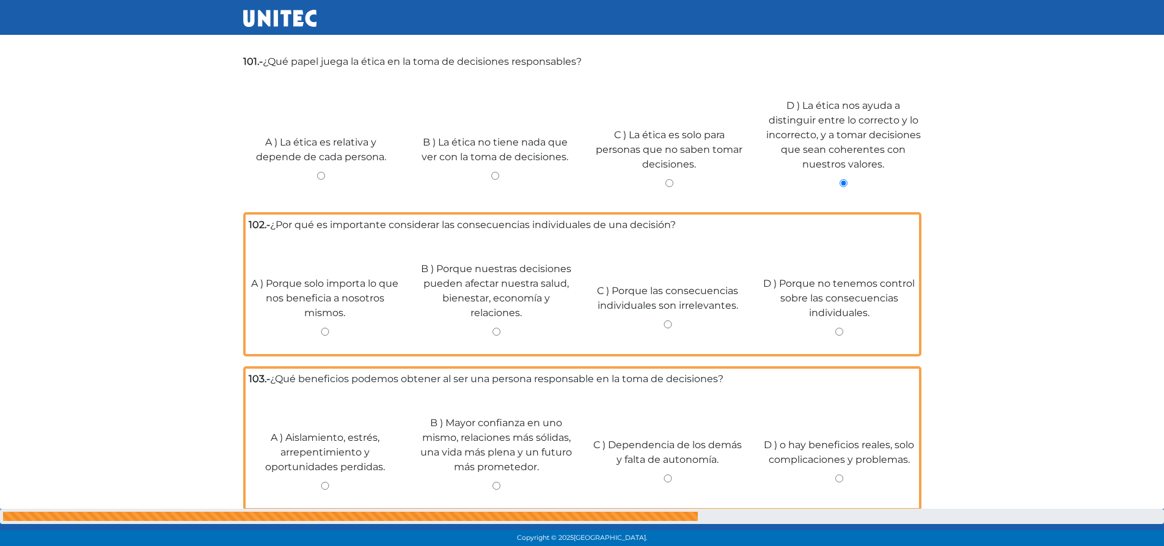
click at [495, 481] on input "B ) Mayor confianza en uno mismo, relaciones más sólidas, una vida más plena y …" at bounding box center [496, 485] width 153 height 8
radio input "true"
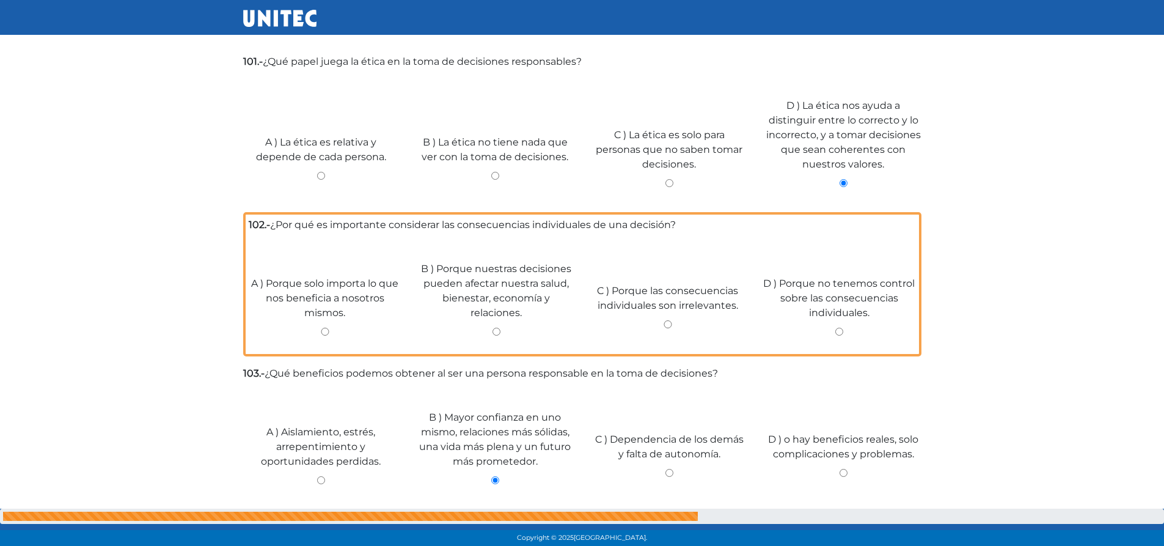
click at [497, 327] on input "B ) Porque nuestras decisiones pueden afectar nuestra salud, bienestar, economí…" at bounding box center [496, 331] width 153 height 8
radio input "true"
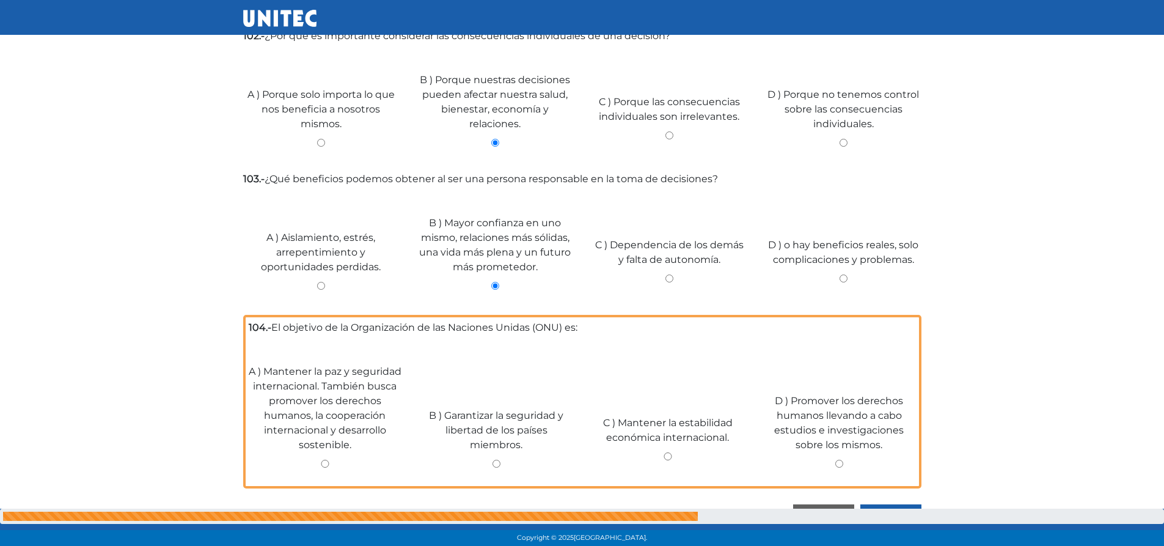
scroll to position [3836, 0]
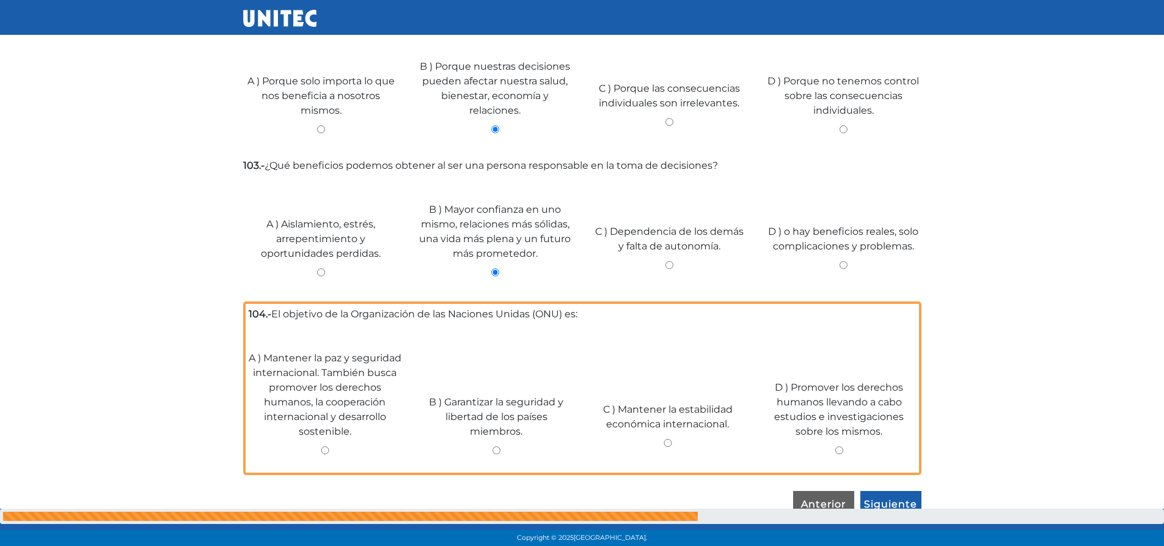
click at [323, 446] on input "A ) Mantener la paz y seguridad internacional. También busca promover los derec…" at bounding box center [325, 450] width 153 height 8
radio input "true"
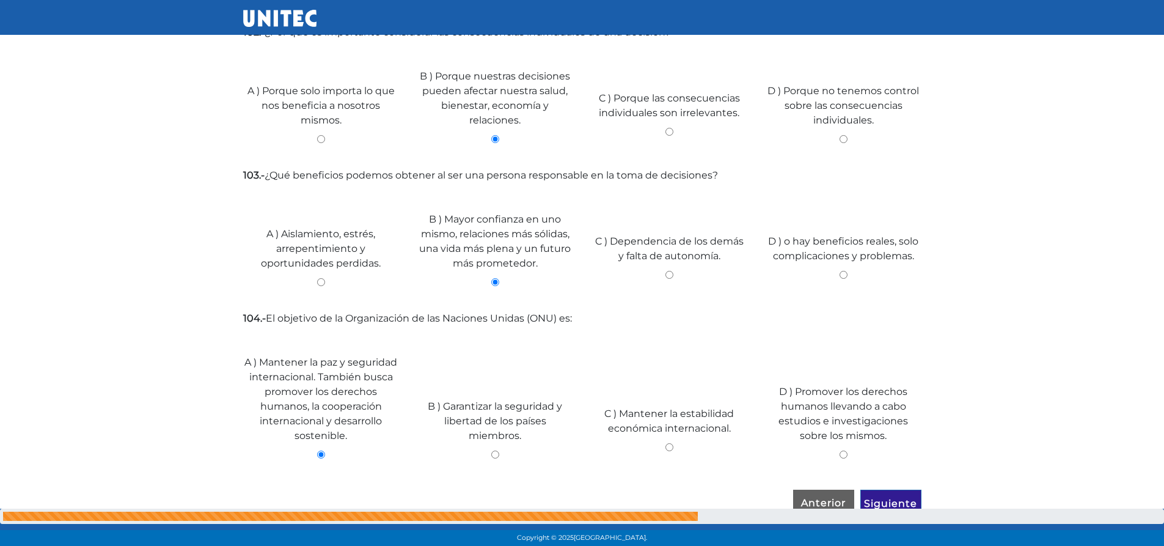
click at [889, 493] on input "Siguiente" at bounding box center [890, 503] width 61 height 28
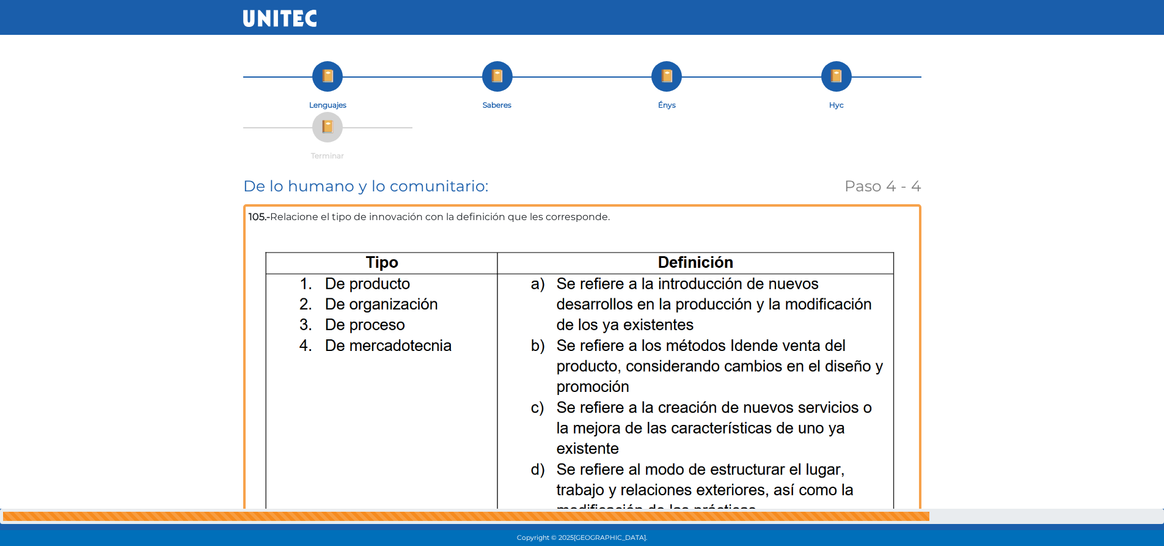
scroll to position [122, 0]
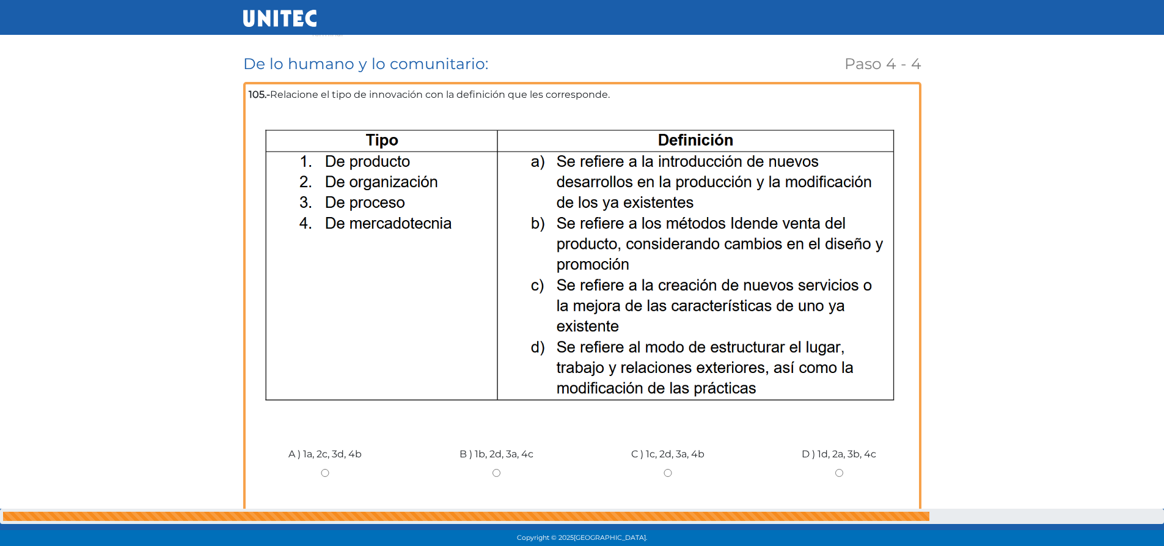
click at [499, 477] on div "B ) 1b, 2d, 3a, 4c" at bounding box center [497, 468] width 172 height 92
click at [494, 475] on input "B ) 1b, 2d, 3a, 4c" at bounding box center [496, 473] width 153 height 8
radio input "true"
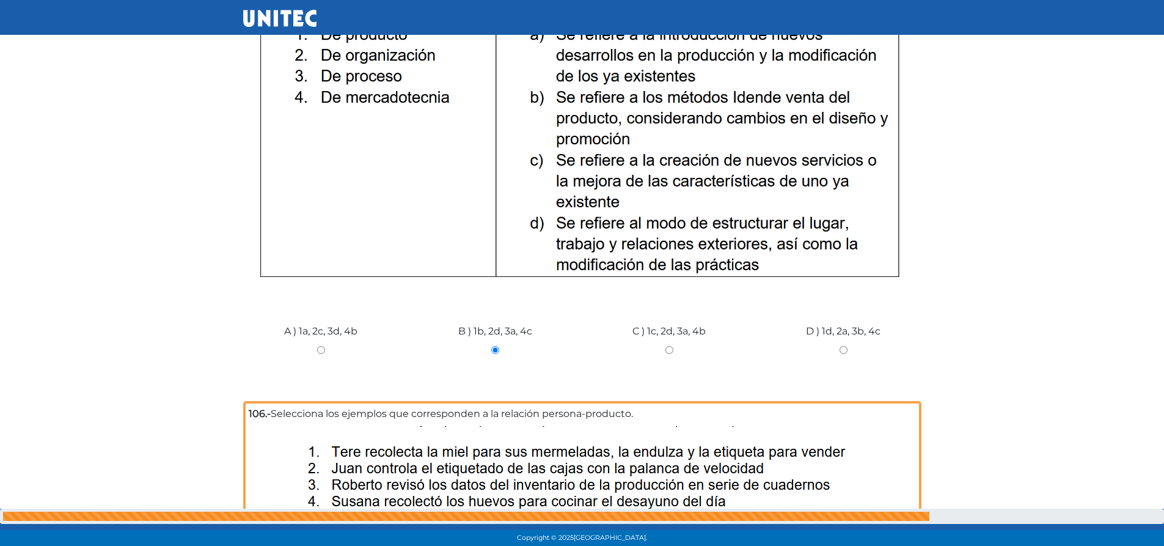
scroll to position [428, 0]
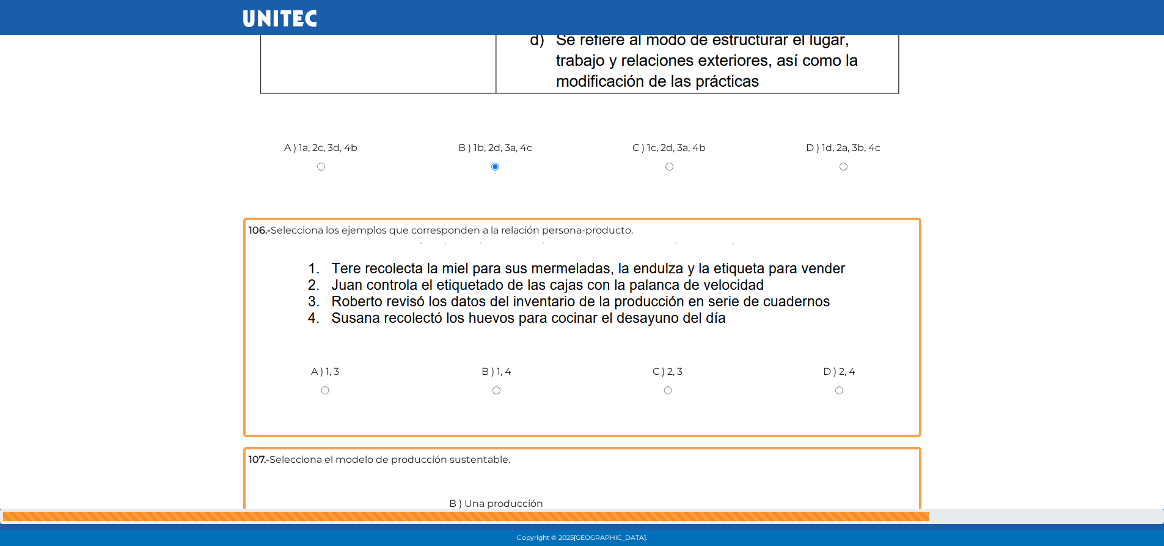
click at [495, 389] on input "B ) 1, 4" at bounding box center [496, 390] width 153 height 8
radio input "true"
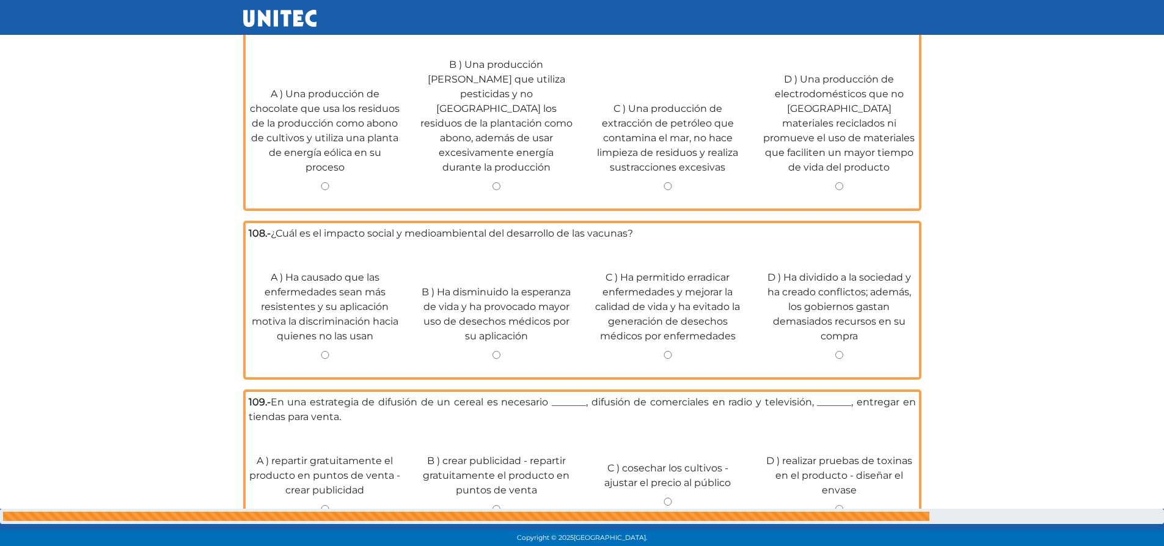
scroll to position [794, 0]
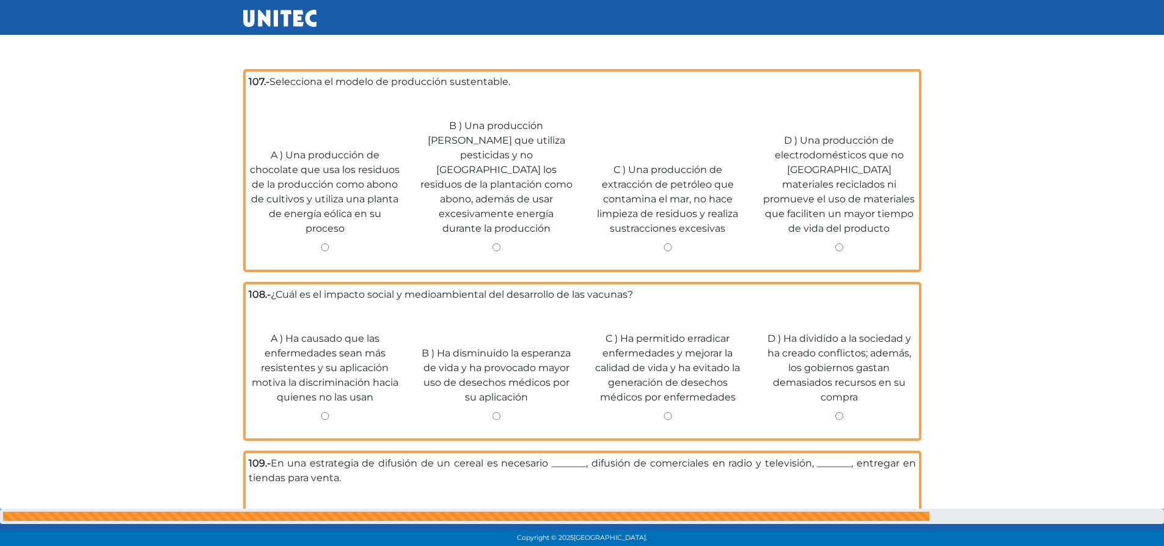
click at [326, 243] on input "A ) Una producción de chocolate que usa los residuos de la producción como abon…" at bounding box center [325, 247] width 153 height 8
radio input "true"
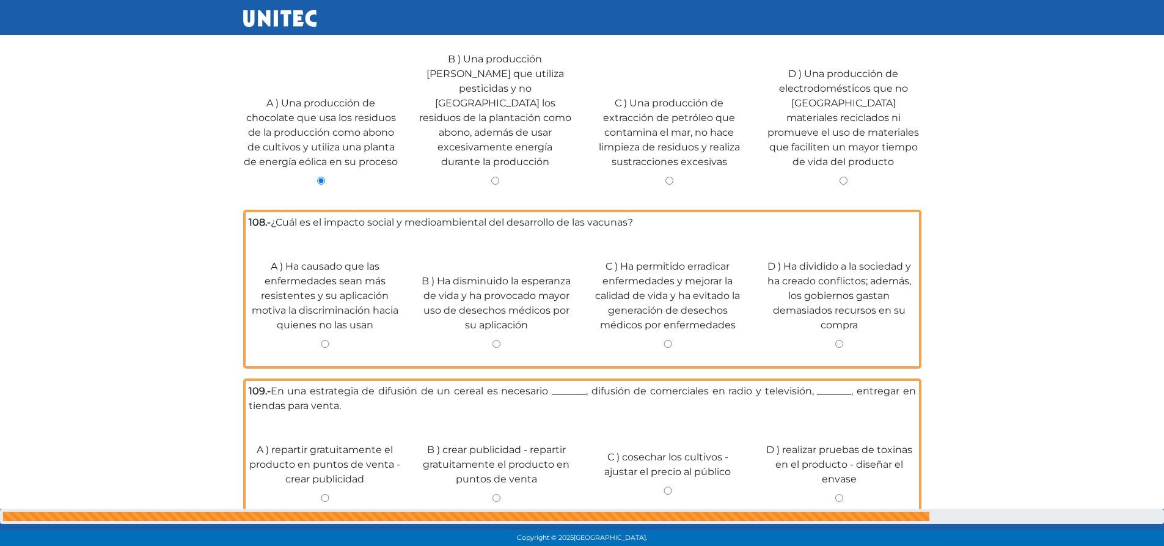
scroll to position [916, 0]
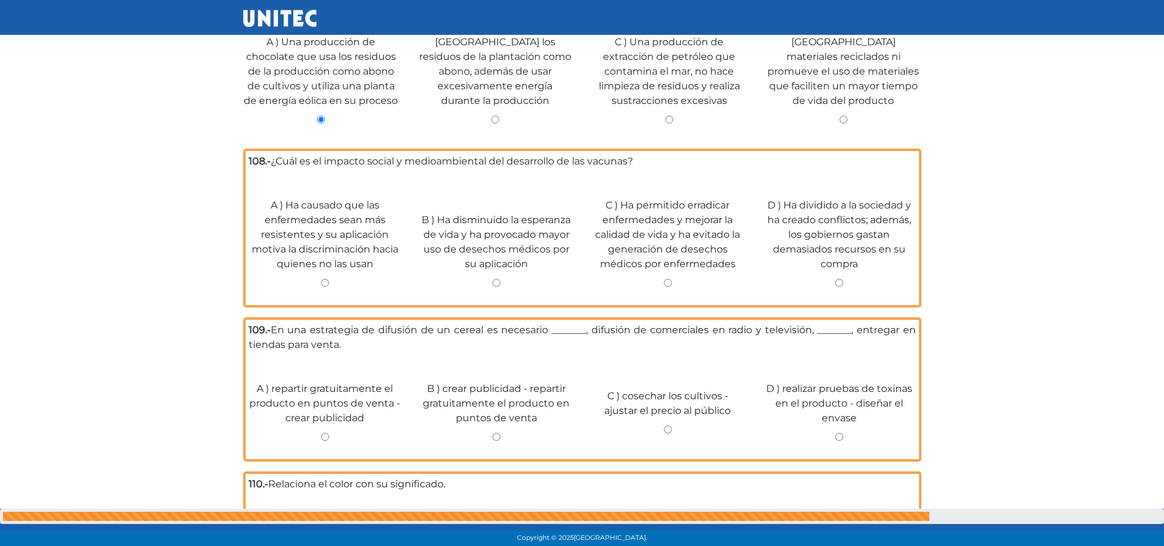
click at [666, 279] on input "C ) Ha permitido erradicar enfermedades y mejorar la calidad de vida y ha evita…" at bounding box center [667, 283] width 153 height 8
radio input "true"
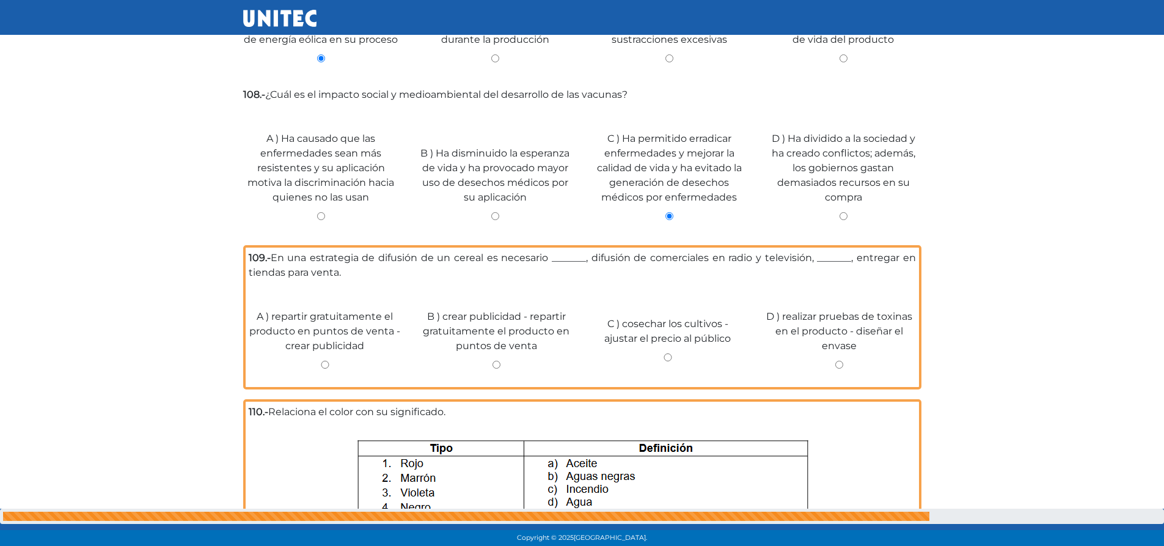
scroll to position [1100, 0]
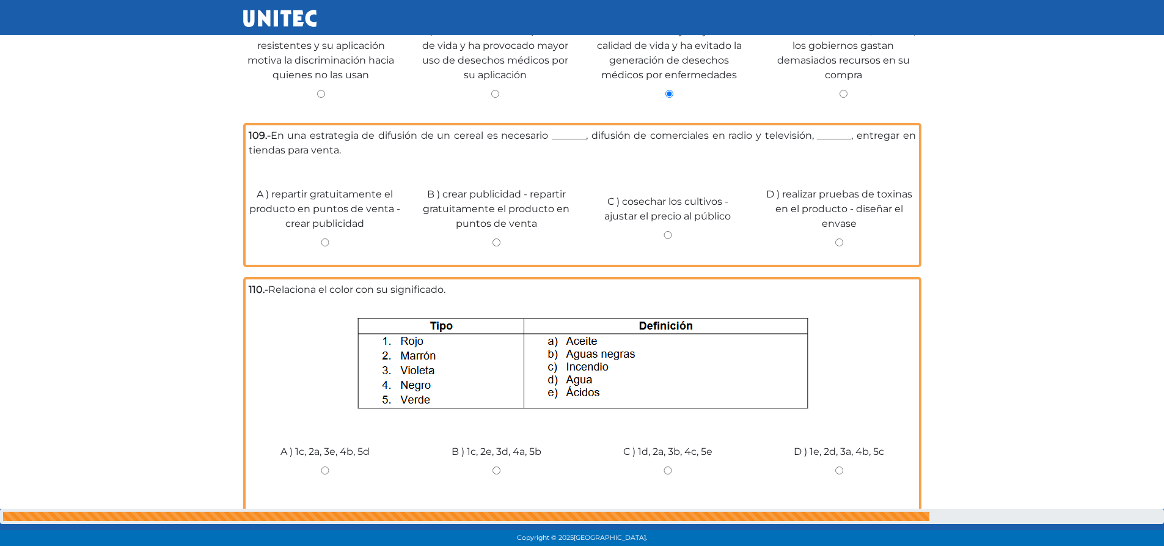
click at [665, 231] on input "C ) cosechar los cultivos - ajustar el precio al público" at bounding box center [667, 235] width 153 height 8
radio input "true"
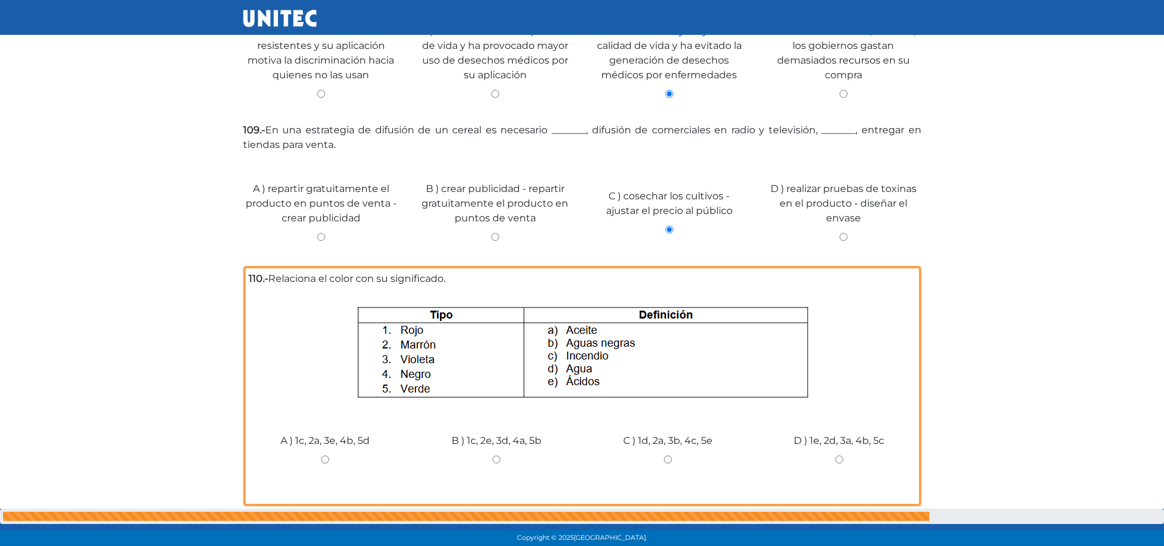
scroll to position [1222, 0]
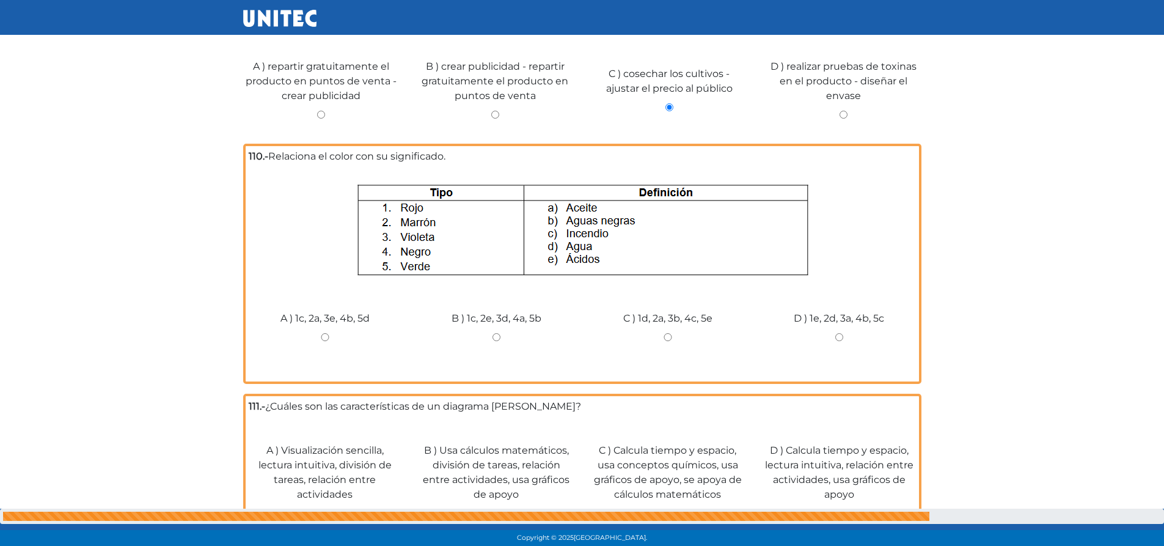
click at [662, 333] on input "C ) 1d, 2a, 3b, 4c, 5e" at bounding box center [667, 337] width 153 height 8
radio input "true"
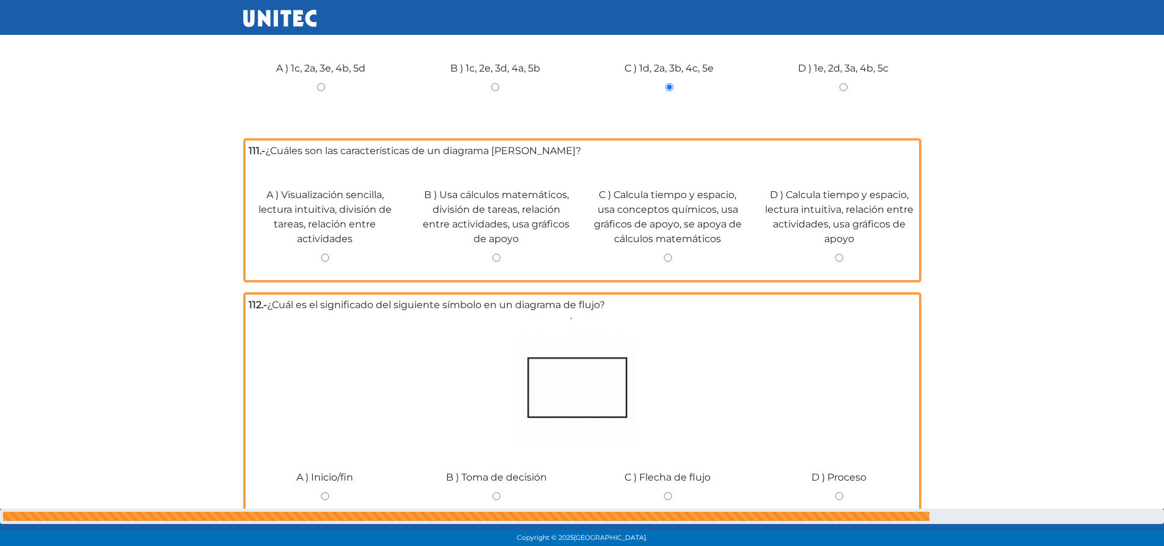
scroll to position [1527, 0]
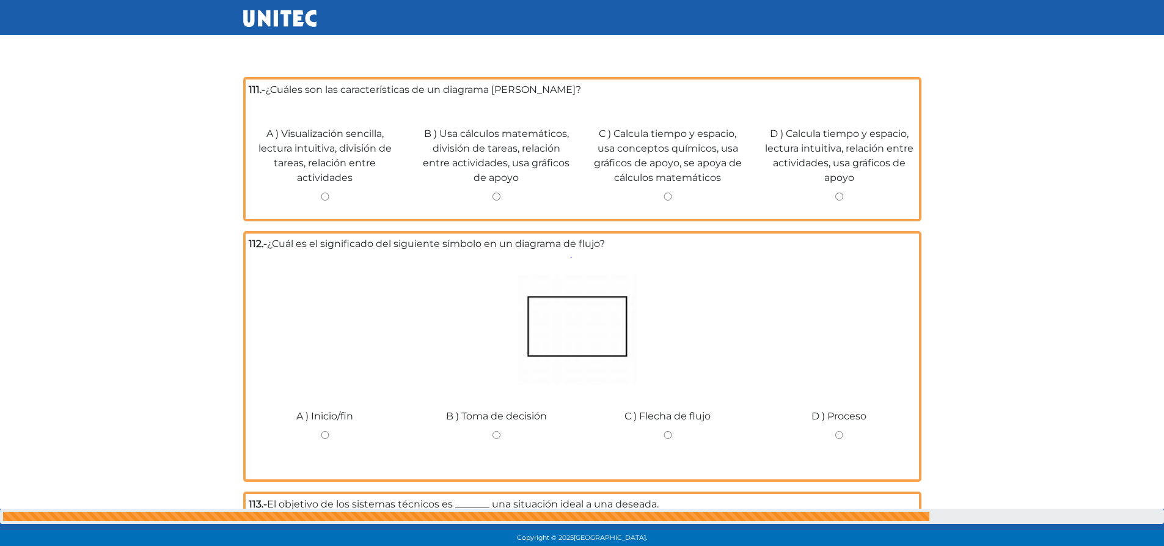
click at [326, 431] on input "A ) Inicio/fin" at bounding box center [325, 435] width 153 height 8
radio input "true"
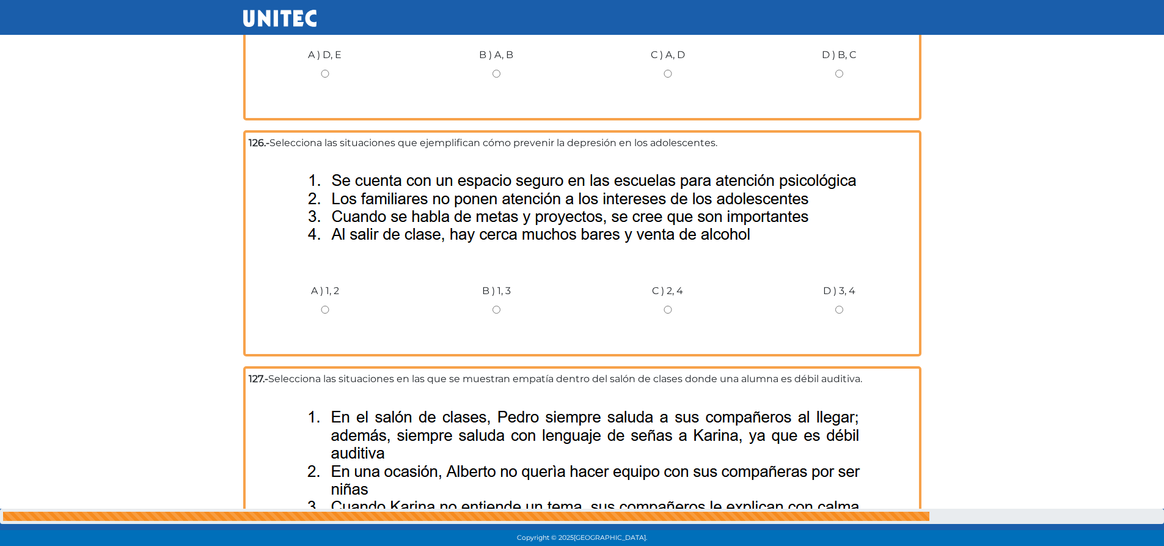
scroll to position [4690, 0]
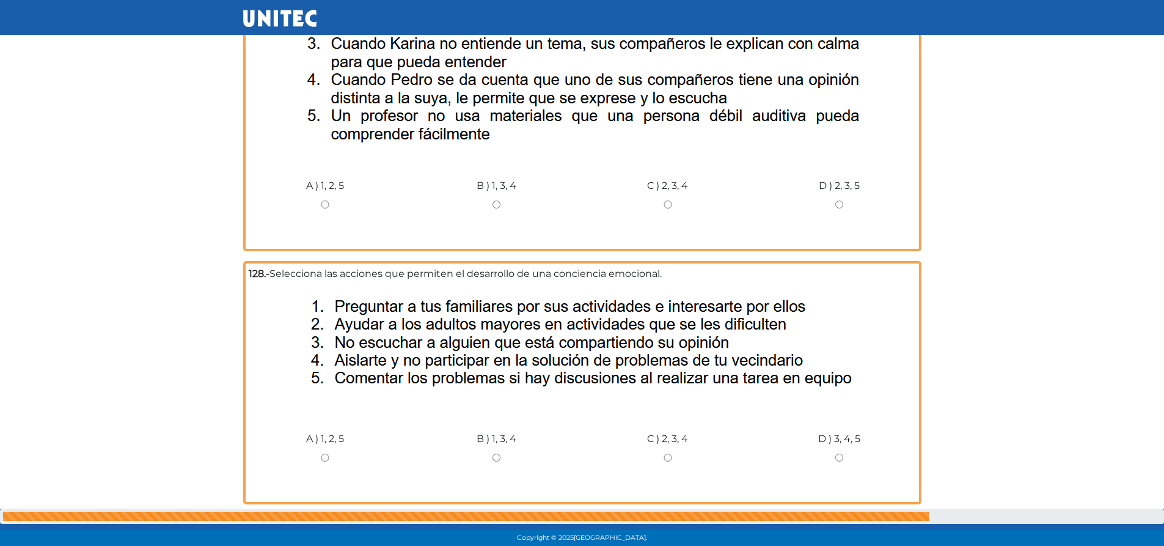
click at [324, 453] on input "A ) 1, 2, 5" at bounding box center [325, 457] width 153 height 8
radio input "true"
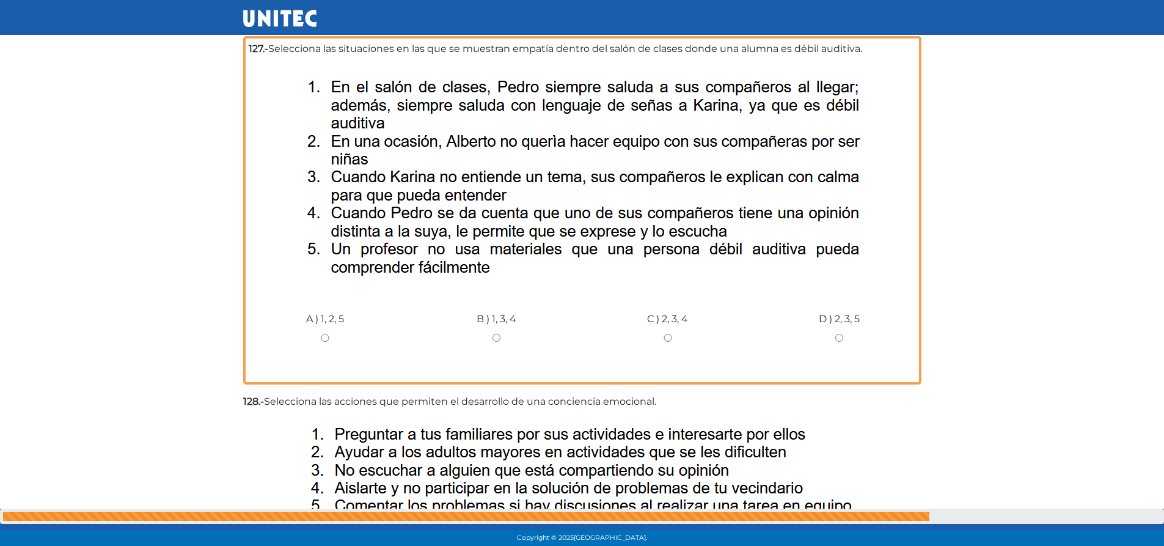
scroll to position [4434, 0]
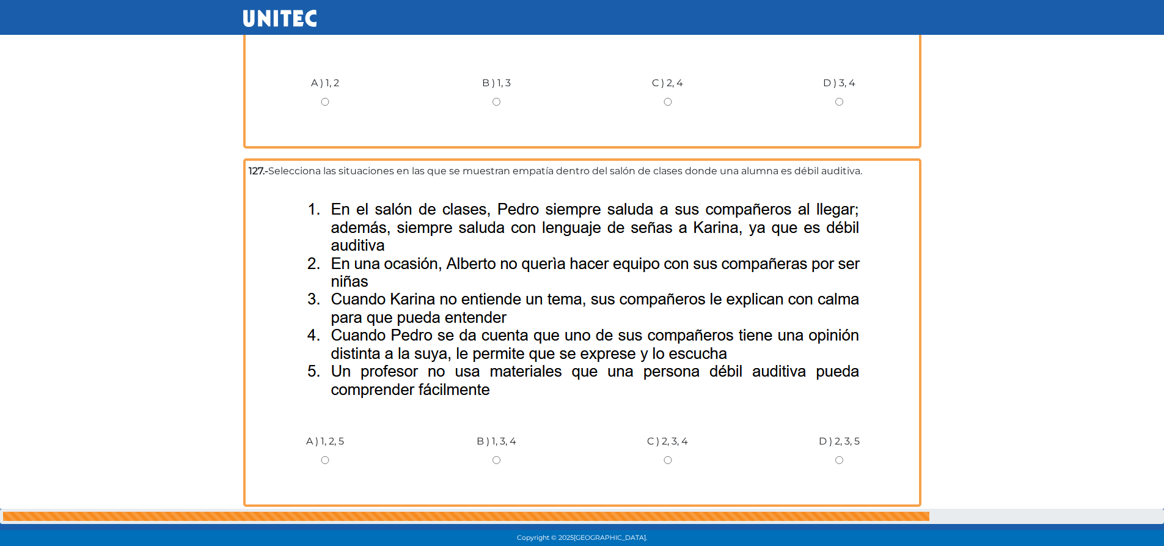
click at [497, 420] on div "B ) 1, 3, 4" at bounding box center [497, 455] width 172 height 92
click at [499, 456] on input "B ) 1, 3, 4" at bounding box center [496, 460] width 153 height 8
radio input "true"
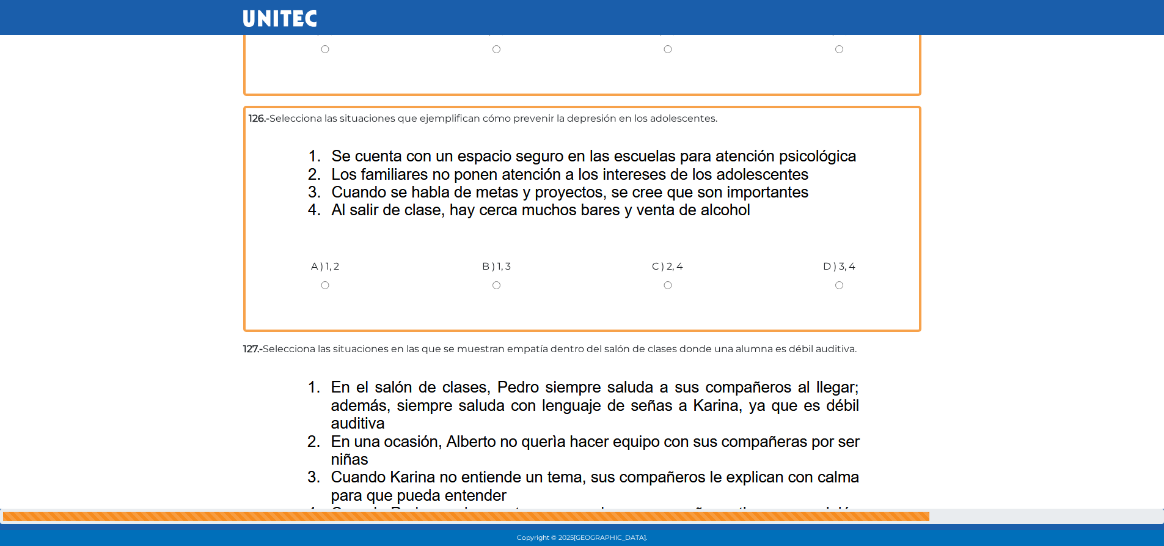
scroll to position [4129, 0]
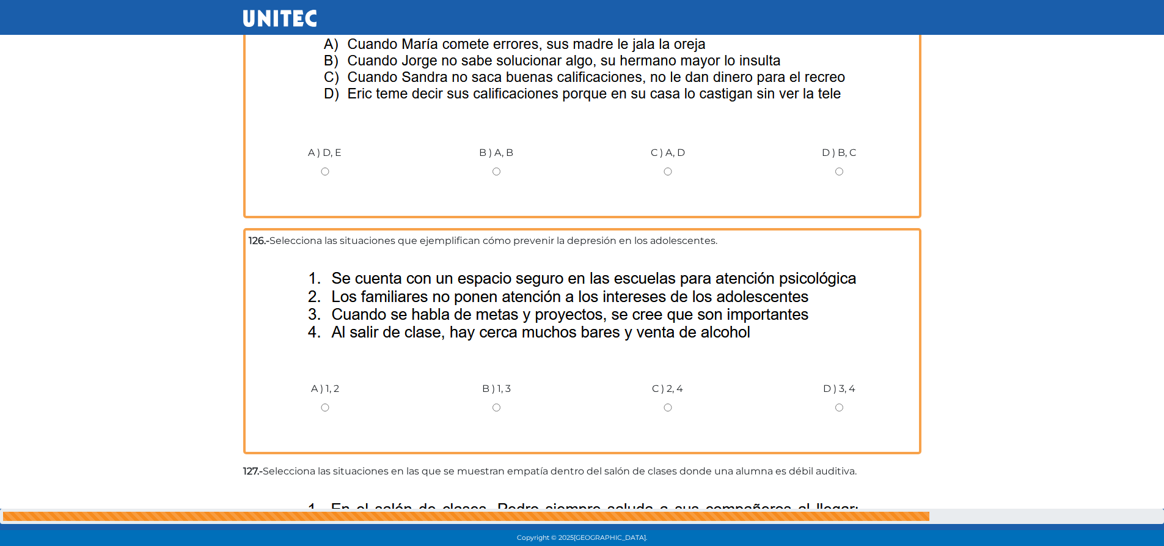
click at [495, 403] on input "B ) 1, 3" at bounding box center [496, 407] width 153 height 8
radio input "true"
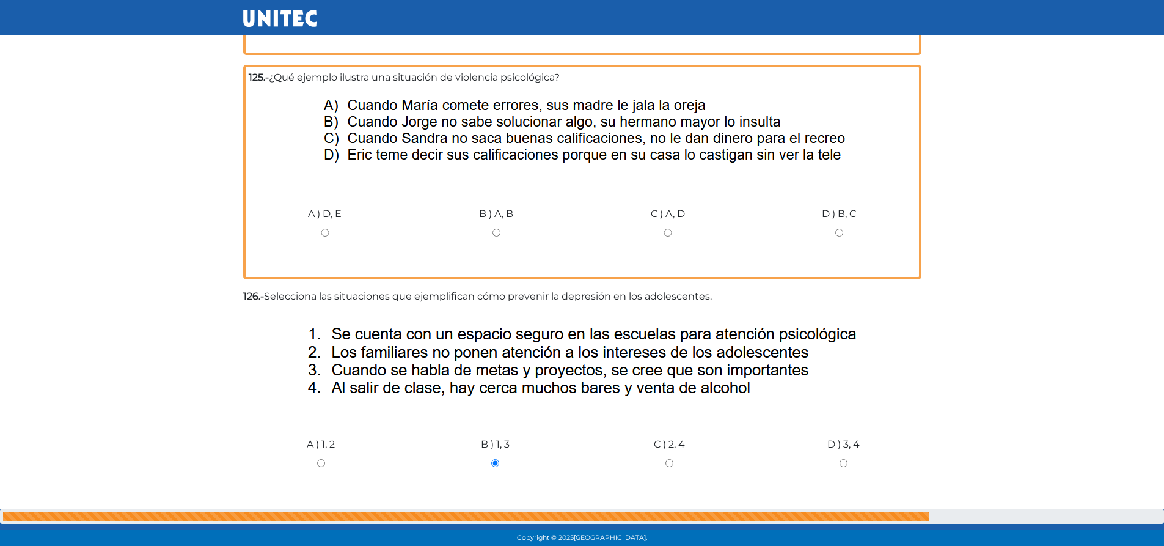
scroll to position [3946, 0]
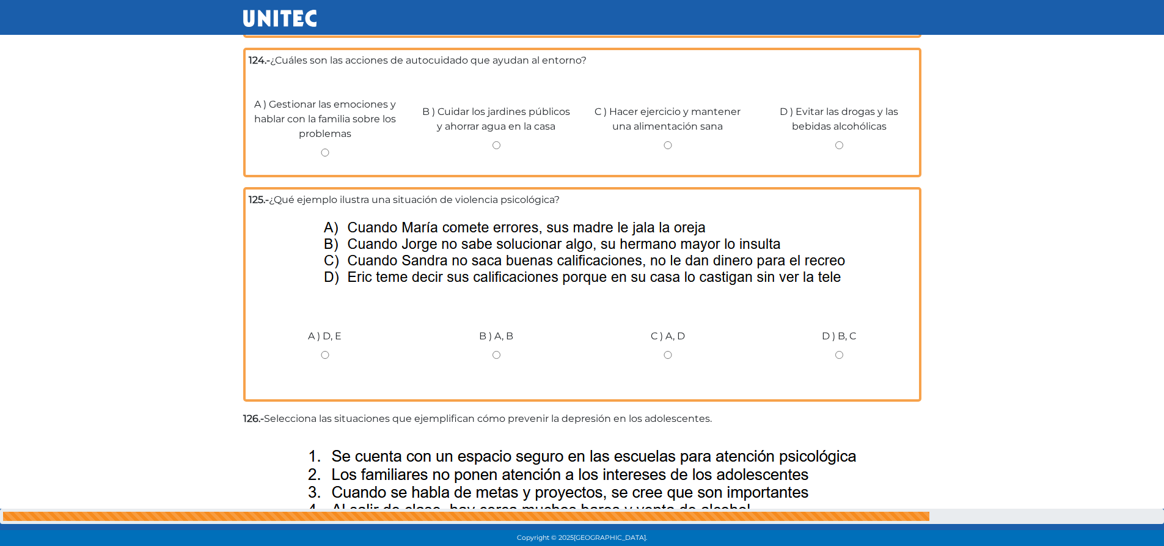
click at [499, 351] on input "B ) A, B" at bounding box center [496, 355] width 153 height 8
radio input "true"
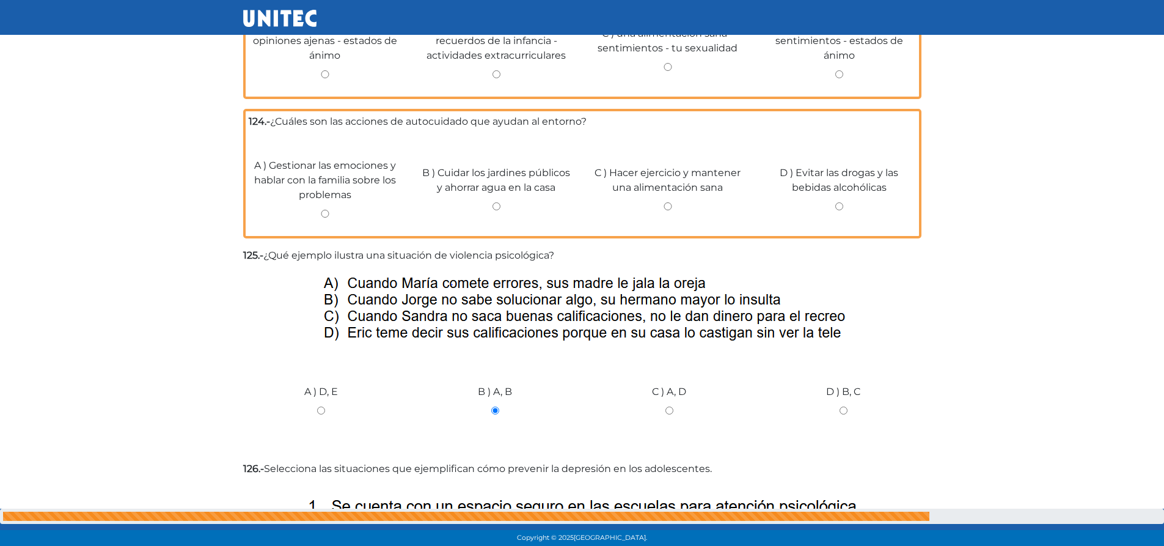
scroll to position [3823, 0]
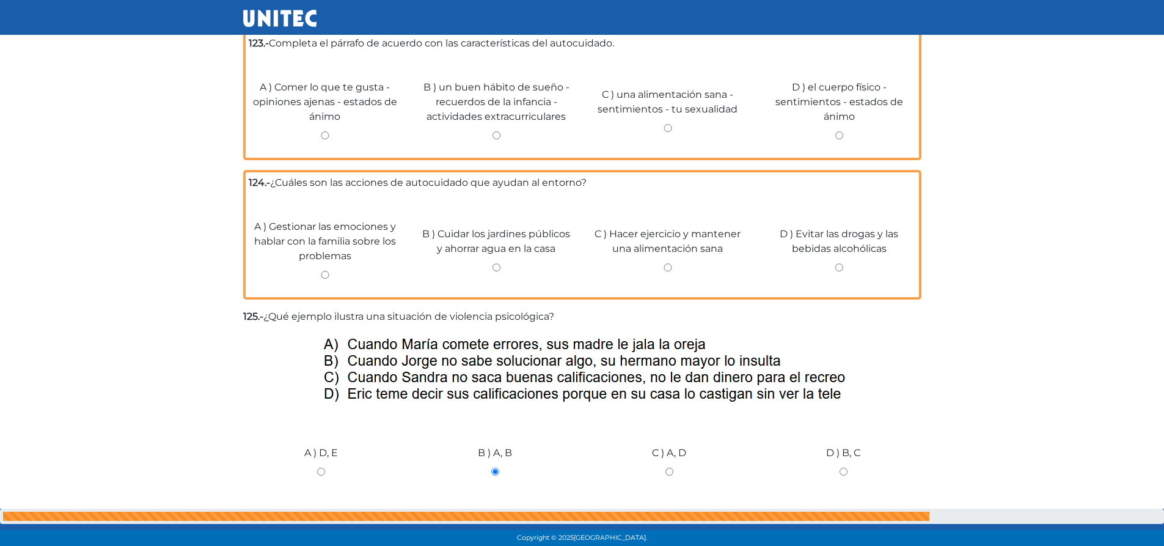
click at [489, 263] on input "B ) Cuidar los jardines públicos y ahorrar agua en la casa" at bounding box center [496, 267] width 153 height 8
radio input "true"
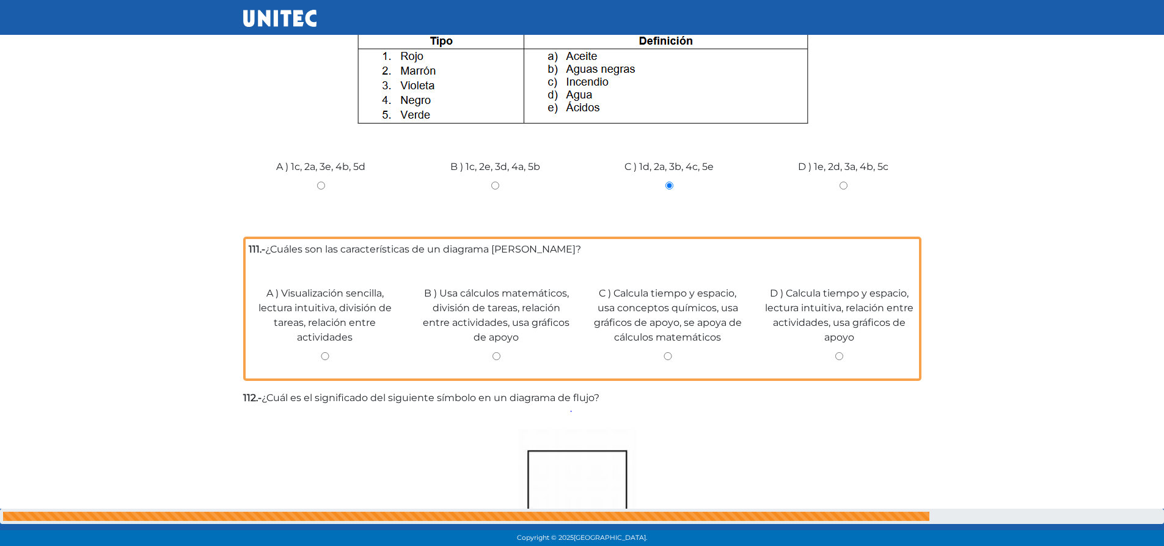
scroll to position [1386, 0]
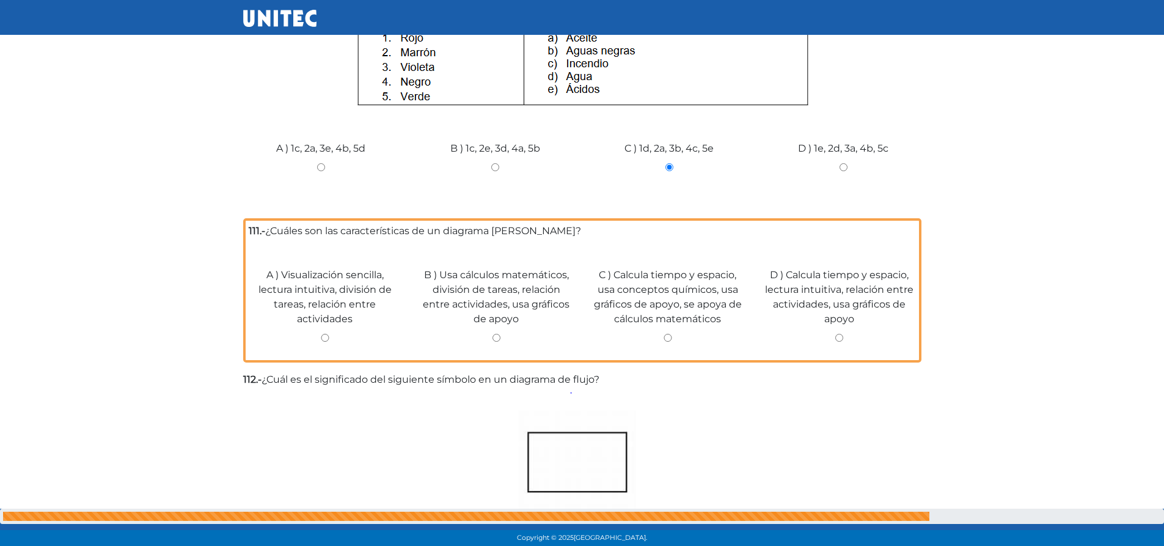
click at [494, 334] on input "B ) Usa cálculos matemáticos, división de tareas, relación entre actividades, u…" at bounding box center [496, 338] width 153 height 8
radio input "true"
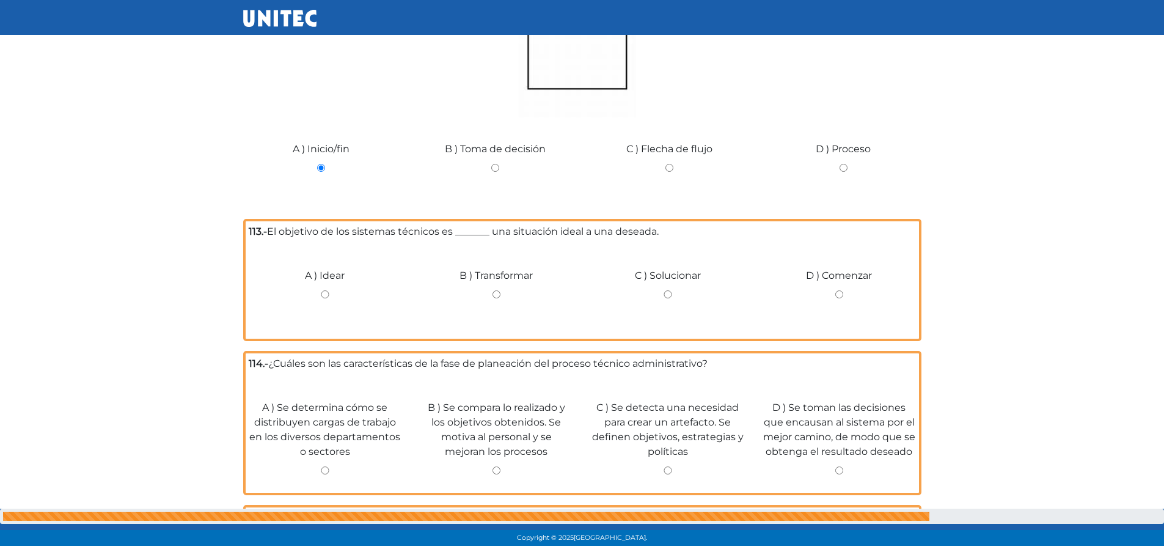
scroll to position [1923, 0]
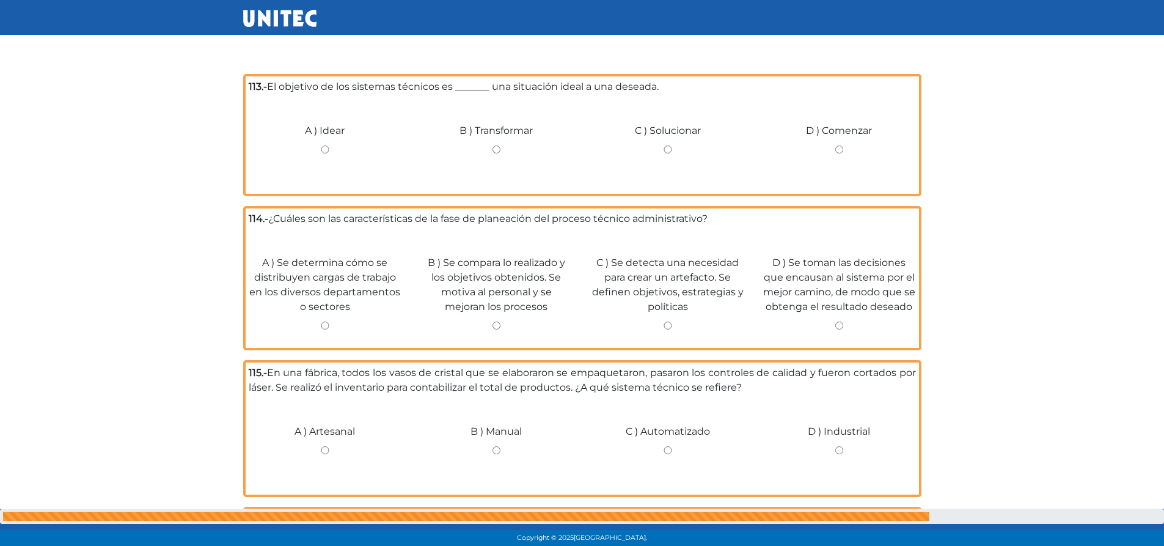
click at [665, 125] on div "C ) Solucionar" at bounding box center [668, 145] width 172 height 92
click at [666, 145] on input "C ) Solucionar" at bounding box center [667, 149] width 153 height 8
radio input "true"
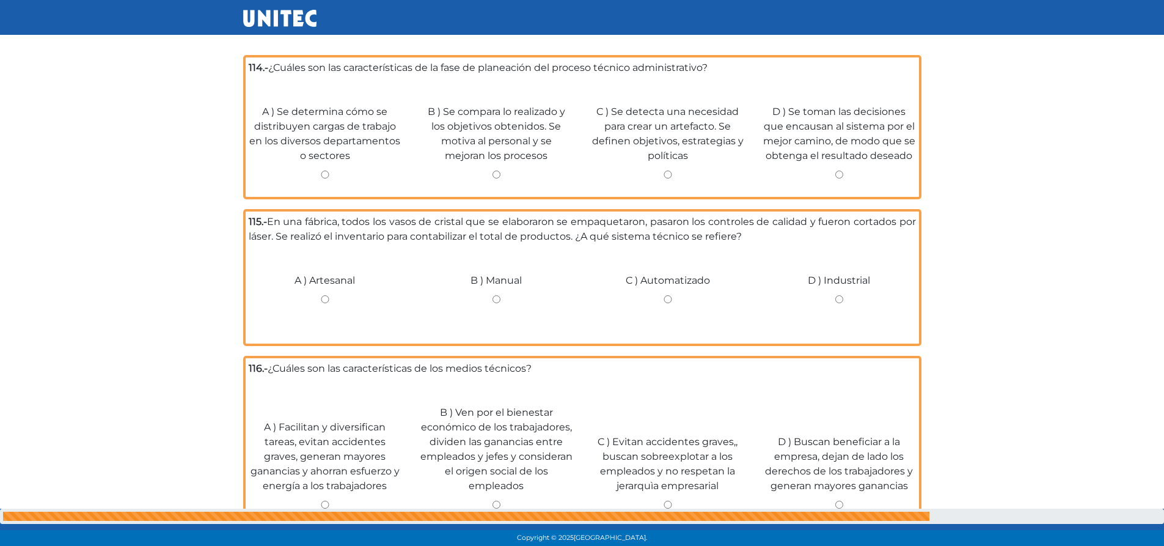
scroll to position [2044, 0]
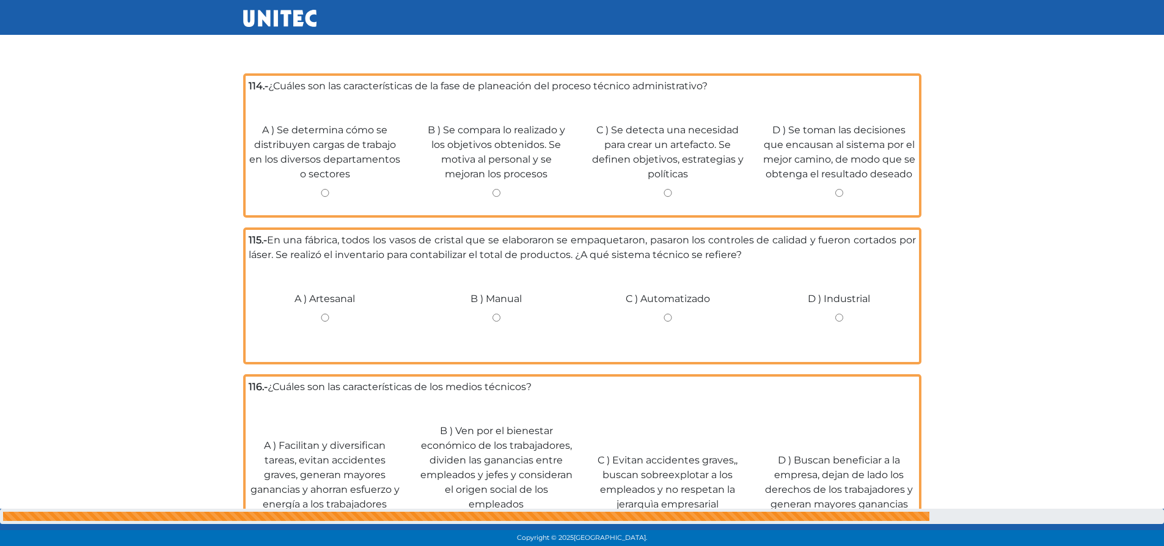
click at [325, 189] on input "A ) Se determina cómo se distribuyen cargas de trabajo en los diversos departam…" at bounding box center [325, 193] width 153 height 8
radio input "true"
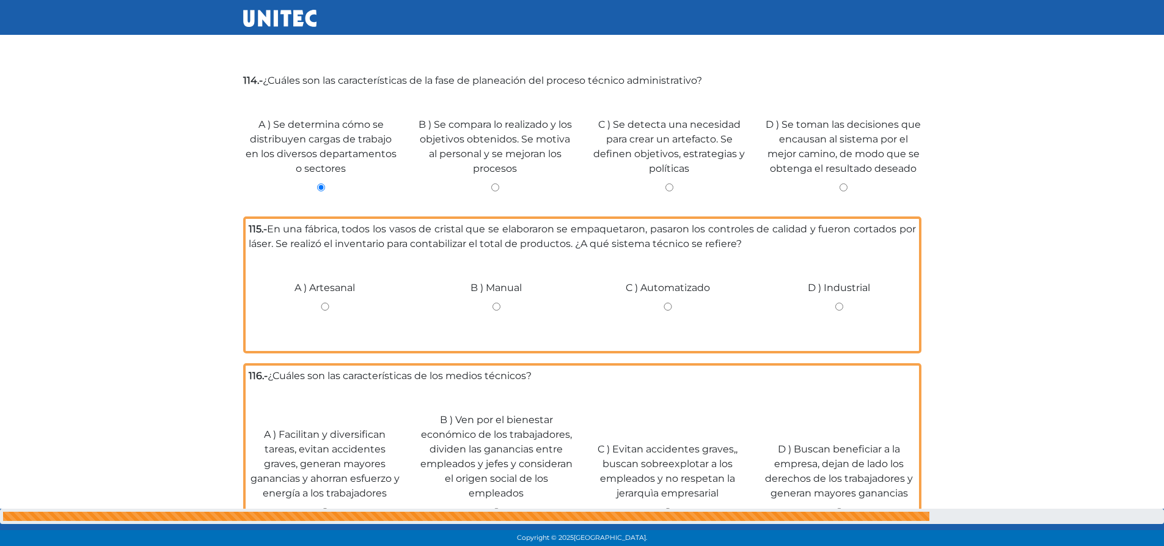
drag, startPoint x: 839, startPoint y: 277, endPoint x: 851, endPoint y: 278, distance: 11.6
click at [839, 302] on input "D ) Industrial" at bounding box center [838, 306] width 153 height 8
radio input "true"
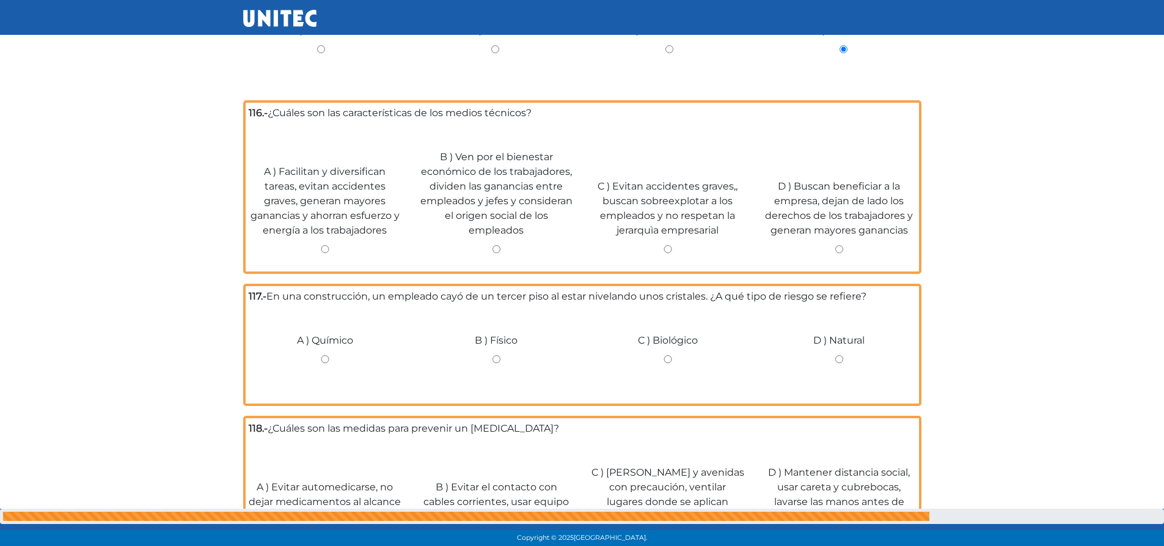
scroll to position [2302, 0]
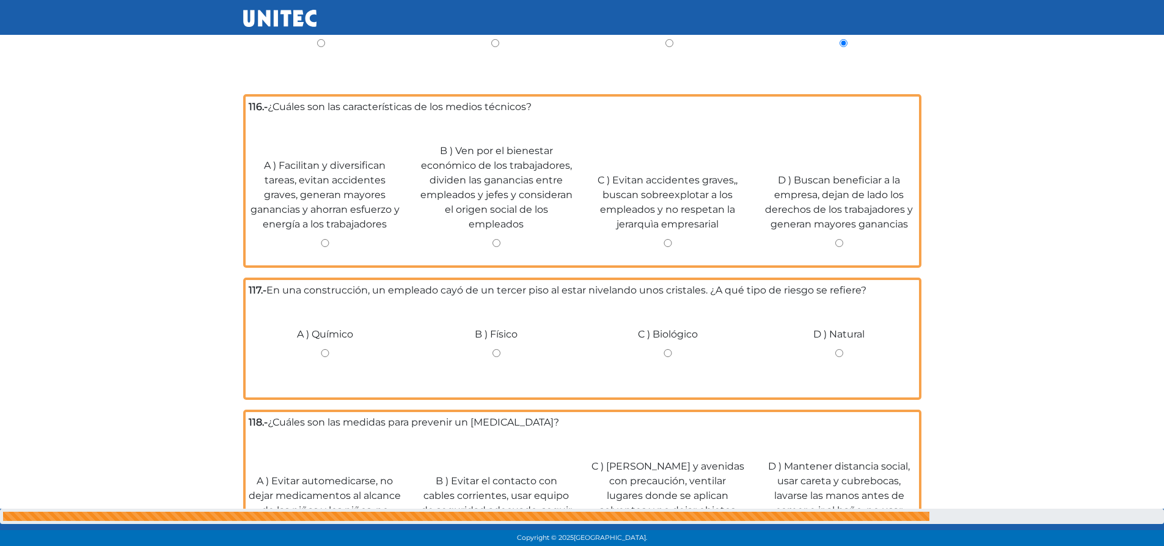
click at [495, 239] on input "B ) Ven por el bienestar económico de los trabajadores, dividen las ganancias e…" at bounding box center [496, 243] width 153 height 8
radio input "true"
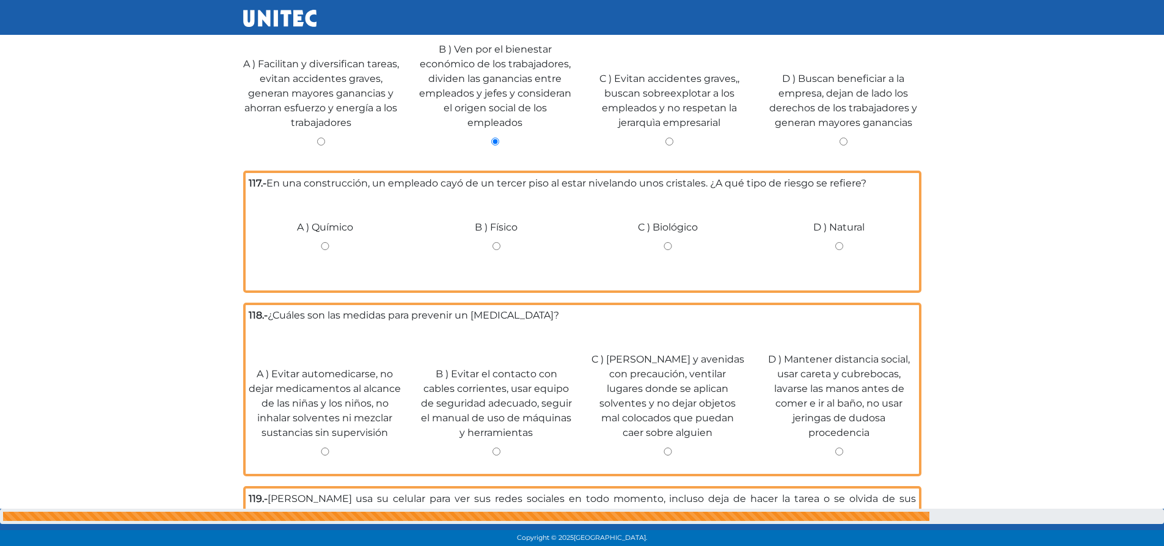
scroll to position [2464, 0]
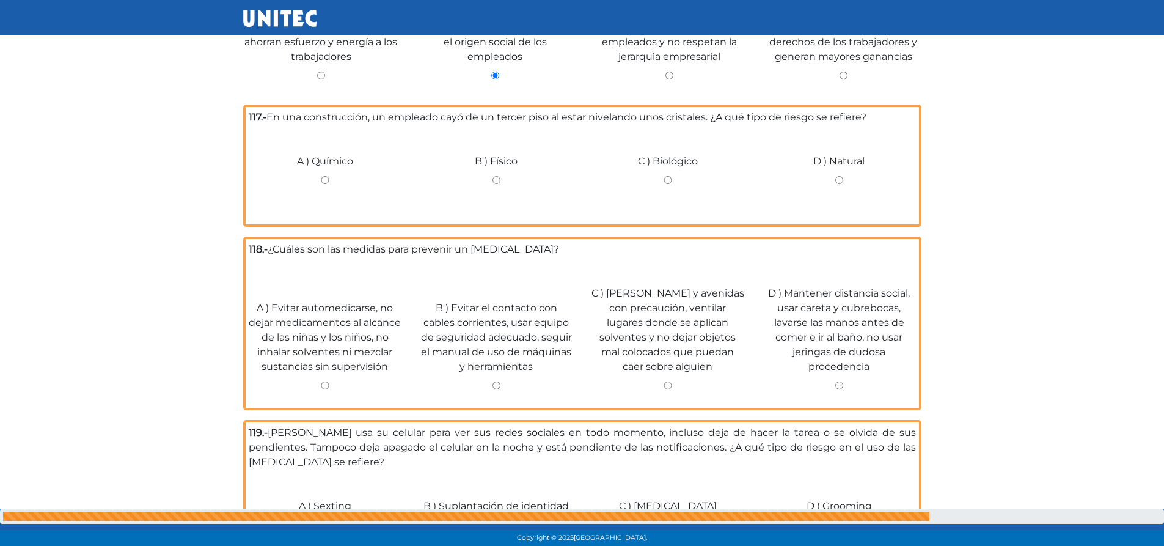
click at [503, 176] on input "B ) Físico" at bounding box center [496, 180] width 153 height 8
radio input "true"
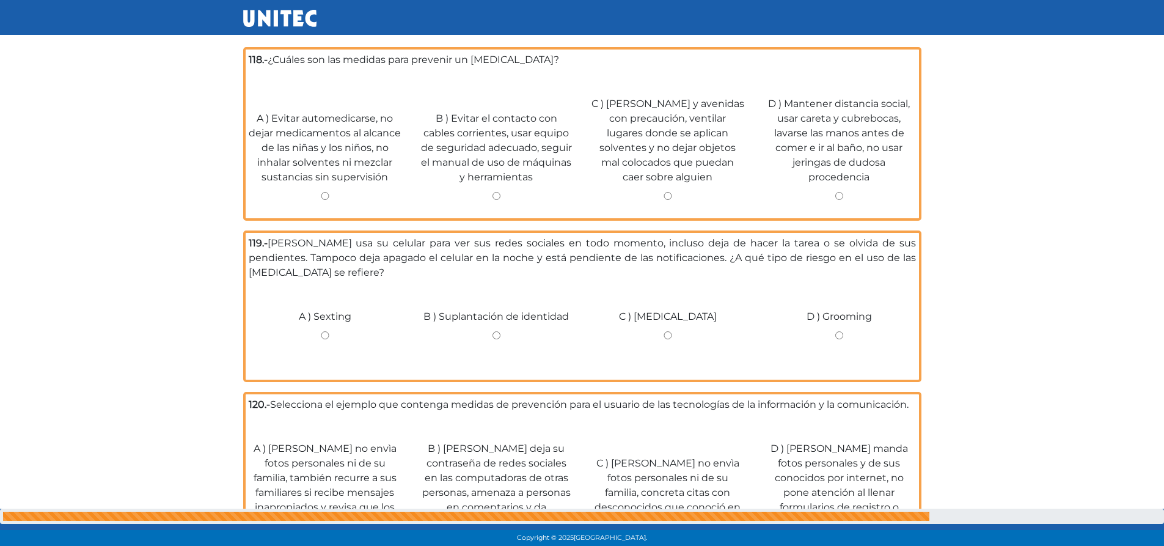
scroll to position [2581, 0]
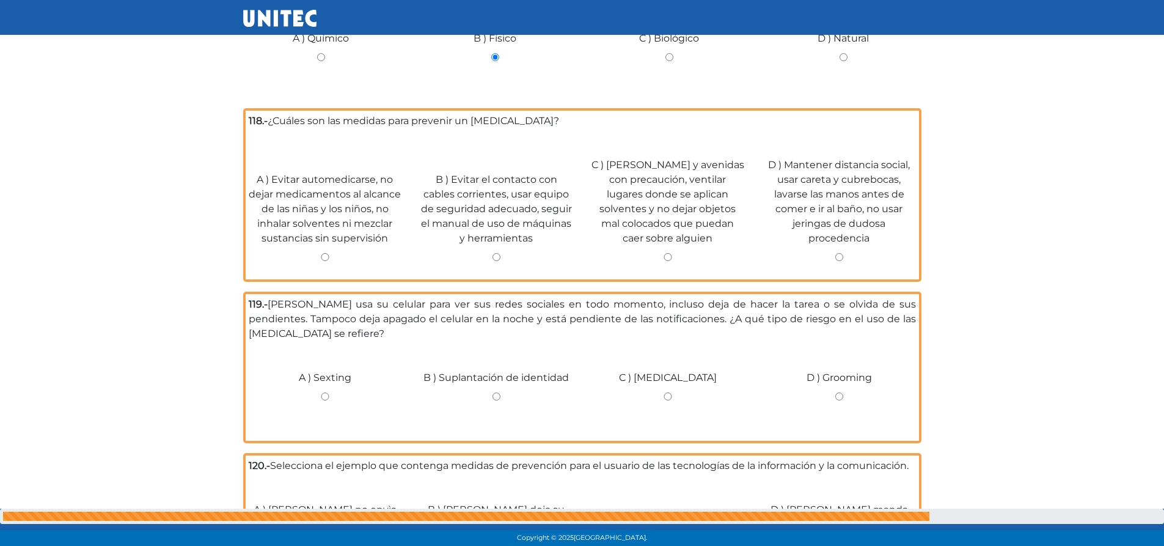
click at [321, 253] on input "A ) Evitar automedicarse, no dejar medicamentos al alcance de las niñas y los n…" at bounding box center [325, 257] width 153 height 8
radio input "true"
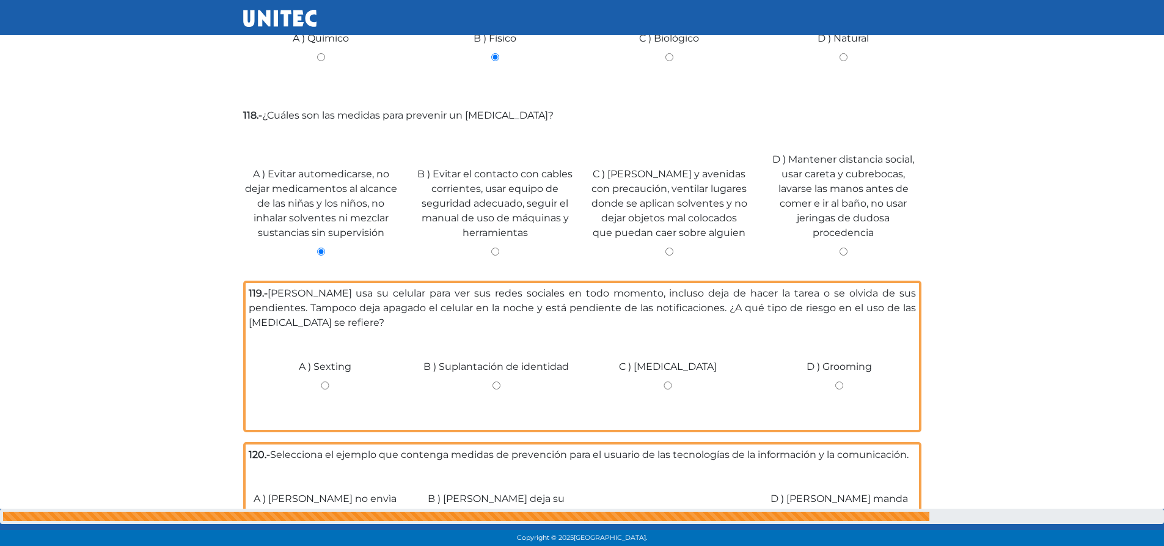
click at [493, 247] on input "B ) Evitar el contacto con cables corrientes, usar equipo de seguridad adecuado…" at bounding box center [495, 251] width 156 height 8
radio input "true"
click at [843, 247] on input "D ) Mantener distancia social, usar careta y cubrebocas, lavarse las manos ante…" at bounding box center [844, 251] width 156 height 8
radio input "true"
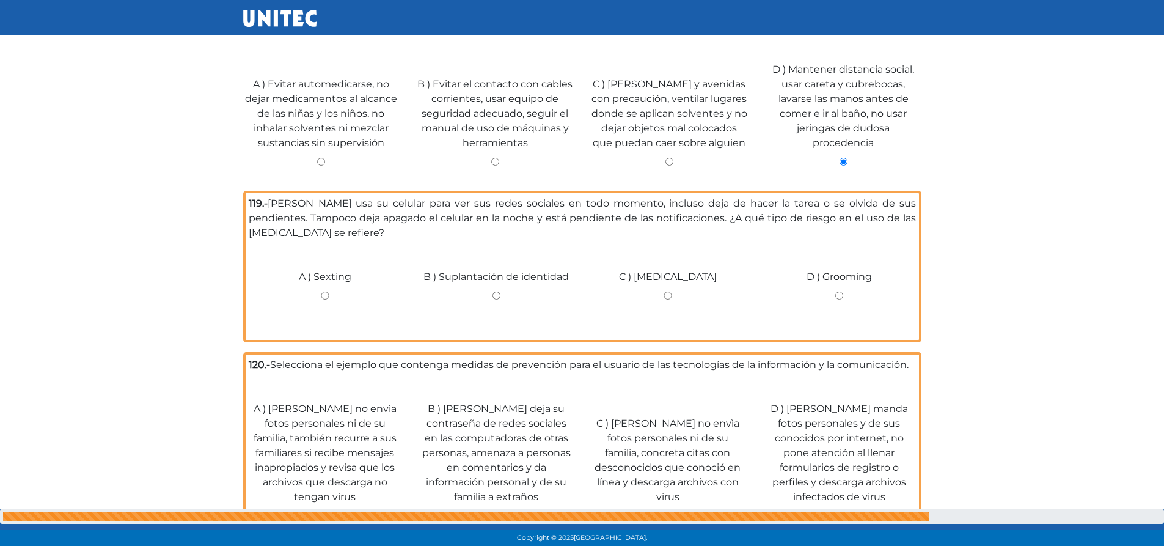
scroll to position [2659, 0]
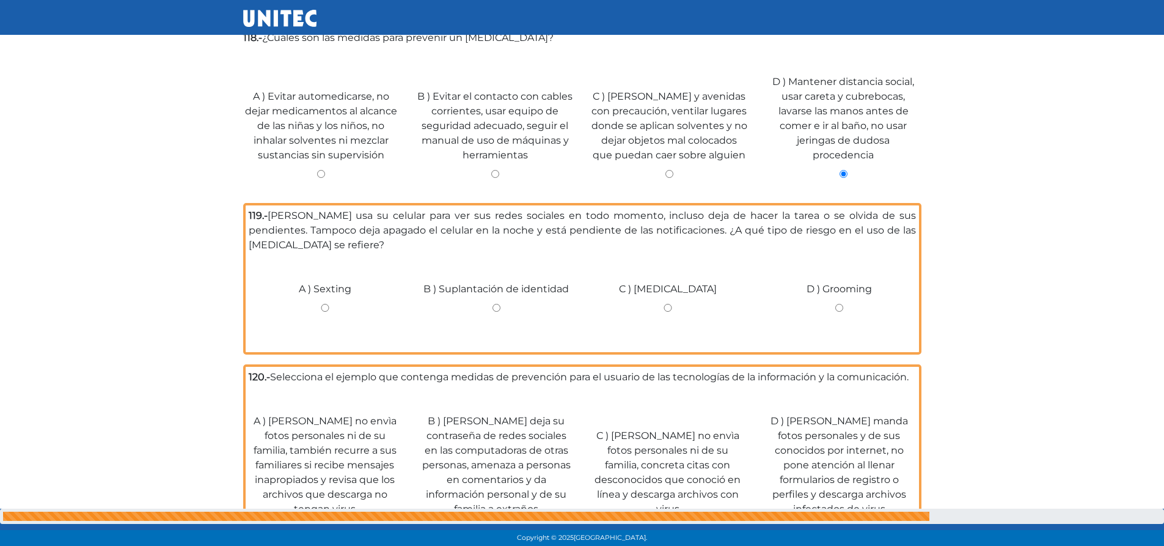
click at [492, 170] on input "B ) Evitar el contacto con cables corrientes, usar equipo de seguridad adecuado…" at bounding box center [495, 174] width 156 height 8
radio input "true"
click at [669, 304] on input "C ) Ciberadicción" at bounding box center [667, 308] width 153 height 8
radio input "true"
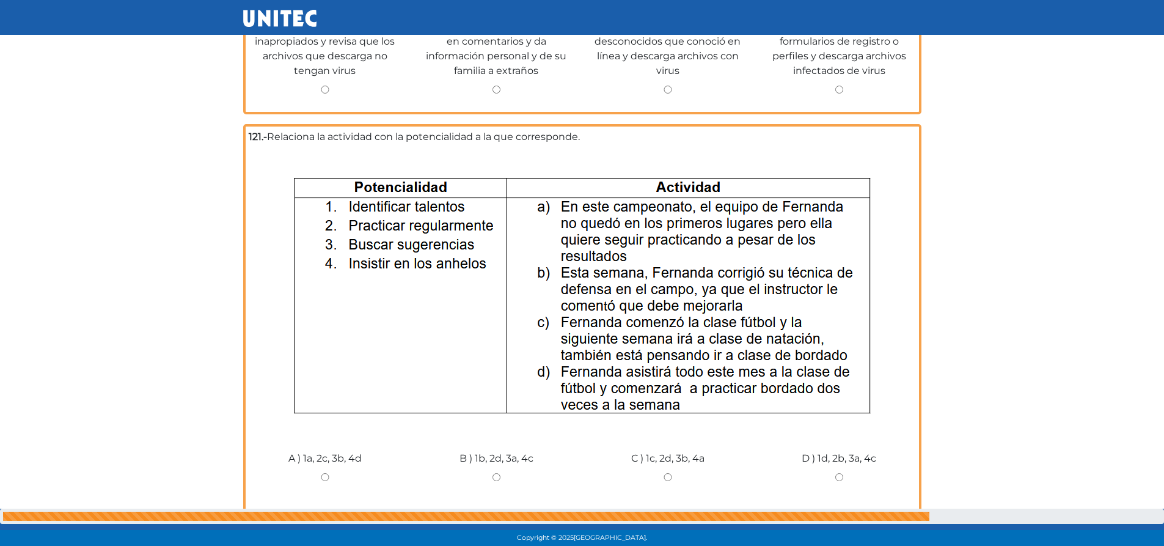
scroll to position [3208, 0]
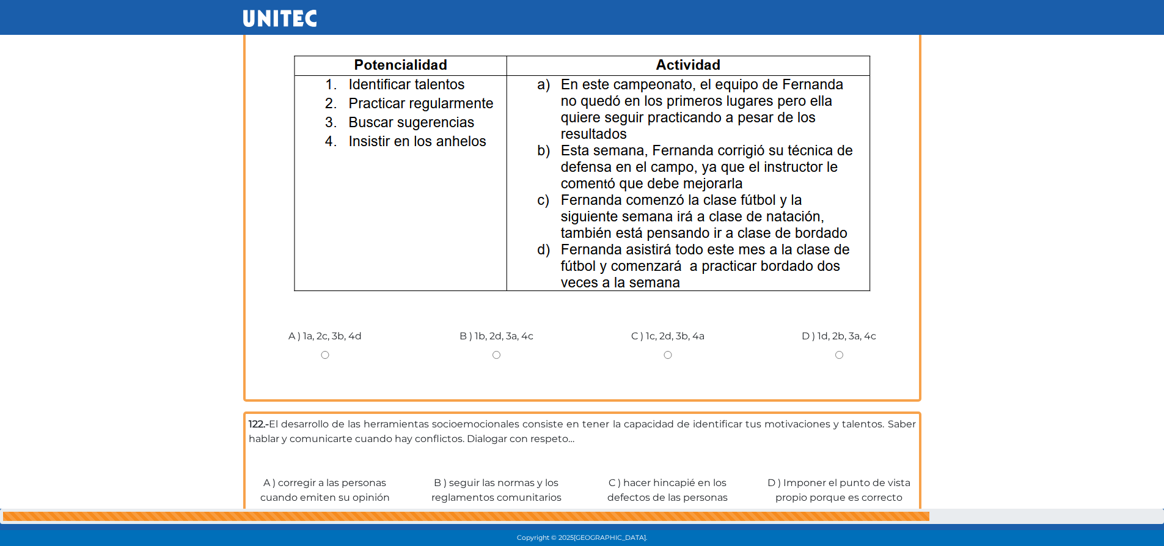
click at [665, 351] on input "C ) 1c, 2d, 3b, 4a" at bounding box center [667, 355] width 153 height 8
radio input "true"
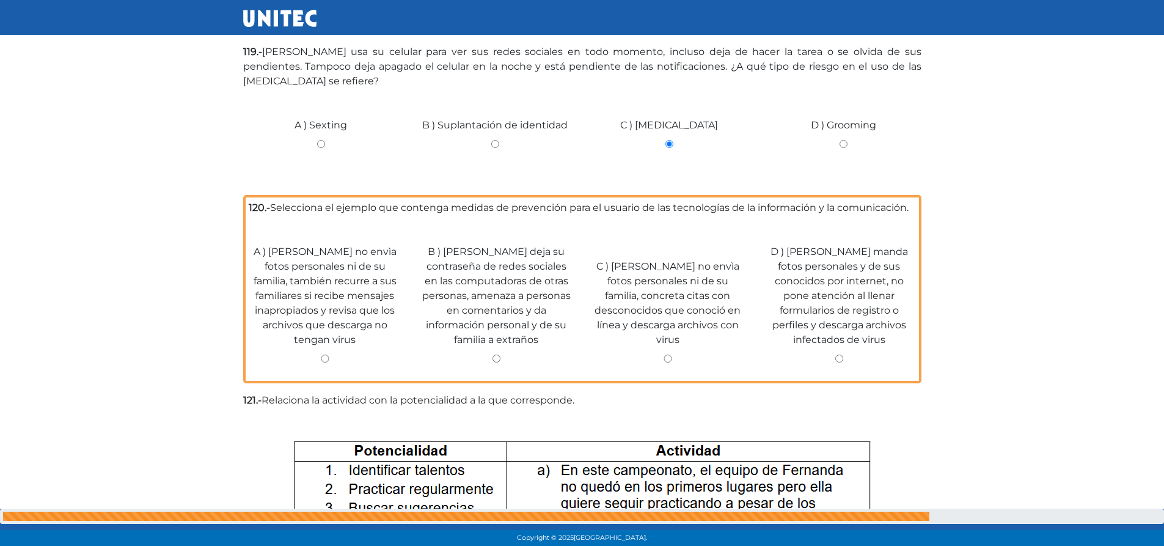
scroll to position [2781, 0]
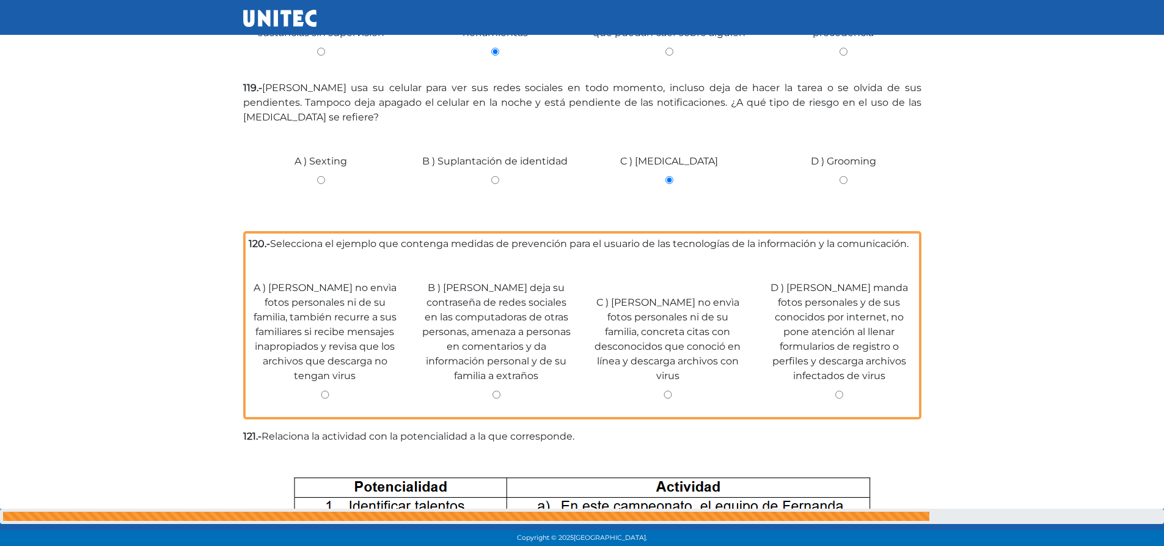
click at [326, 390] on input "A ) Ricardo no envìa fotos personales ni de su familia, también recurre a sus f…" at bounding box center [325, 394] width 153 height 8
radio input "true"
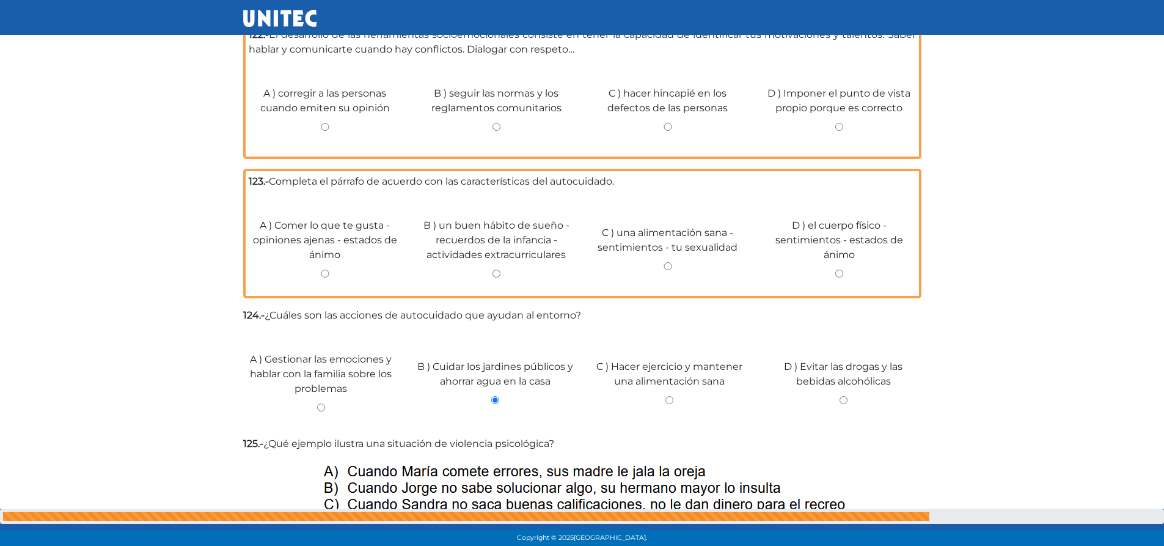
scroll to position [3514, 0]
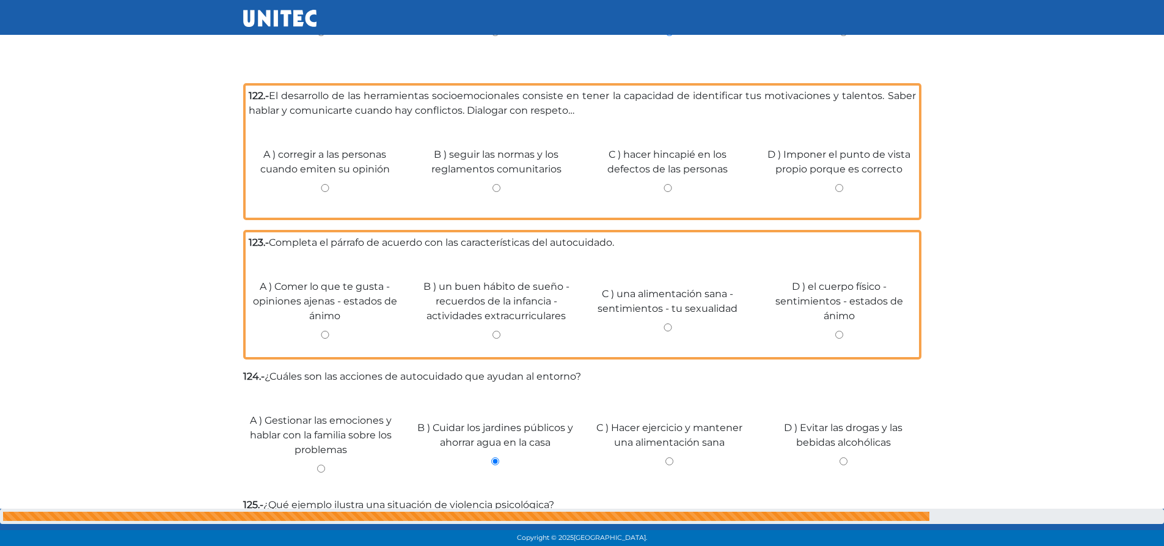
click at [320, 331] on input "A ) Comer lo que te gusta - opiniones ajenas - estados de ánimo" at bounding box center [325, 335] width 153 height 8
radio input "true"
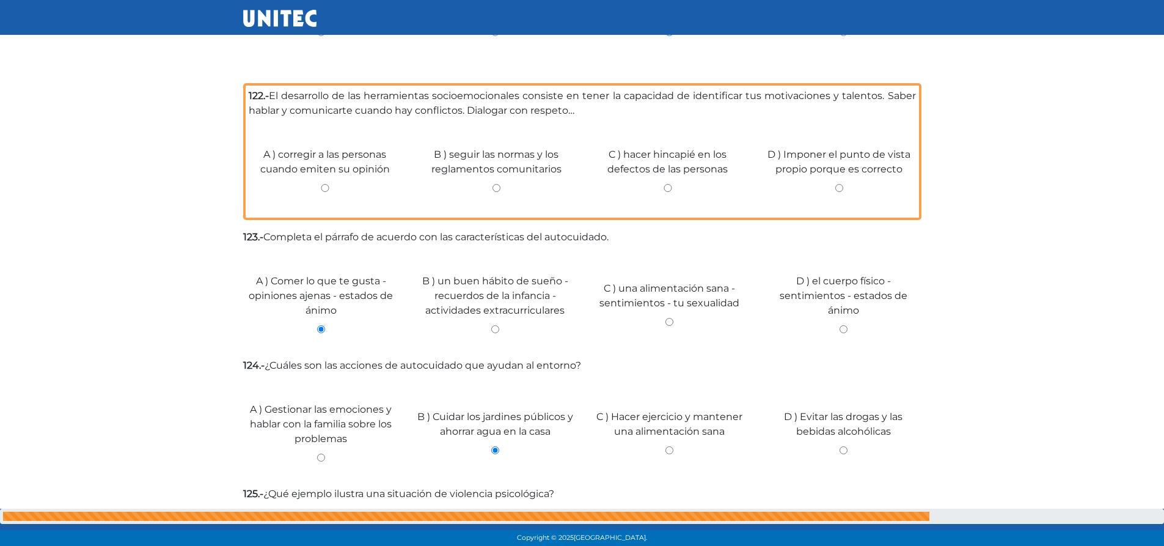
click at [493, 325] on input "B ) un buen hábito de sueño - recuerdos de la infancia - actividades extracurri…" at bounding box center [495, 329] width 156 height 8
radio input "true"
click at [844, 325] on input "D ) el cuerpo físico - sentimientos - estados de ánimo" at bounding box center [844, 329] width 156 height 8
radio input "true"
click at [663, 184] on input "C ) hacer hincapié en los defectos de las personas" at bounding box center [667, 188] width 153 height 8
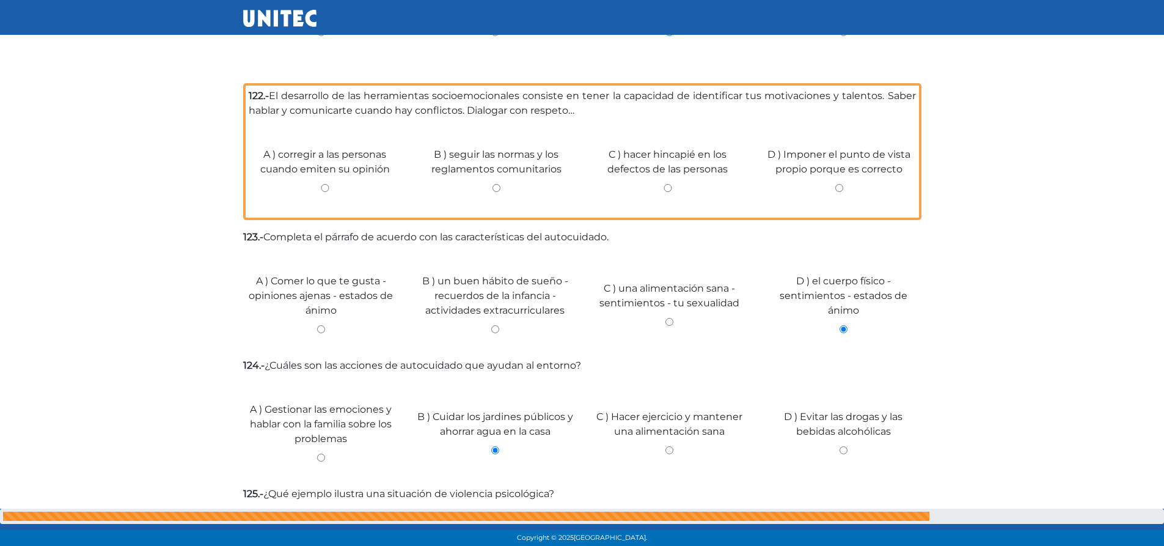
radio input "true"
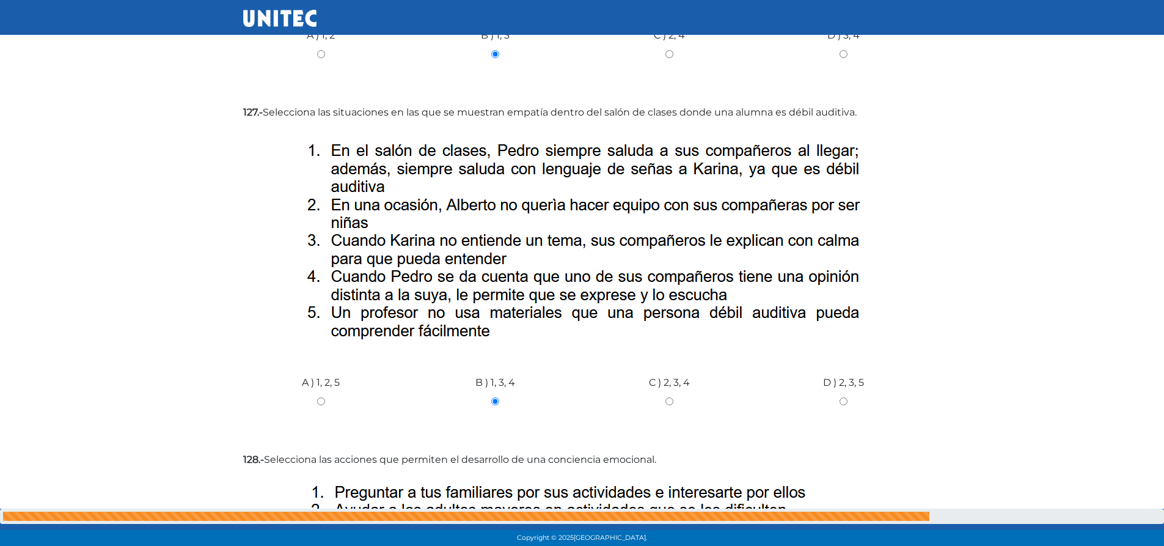
scroll to position [4503, 0]
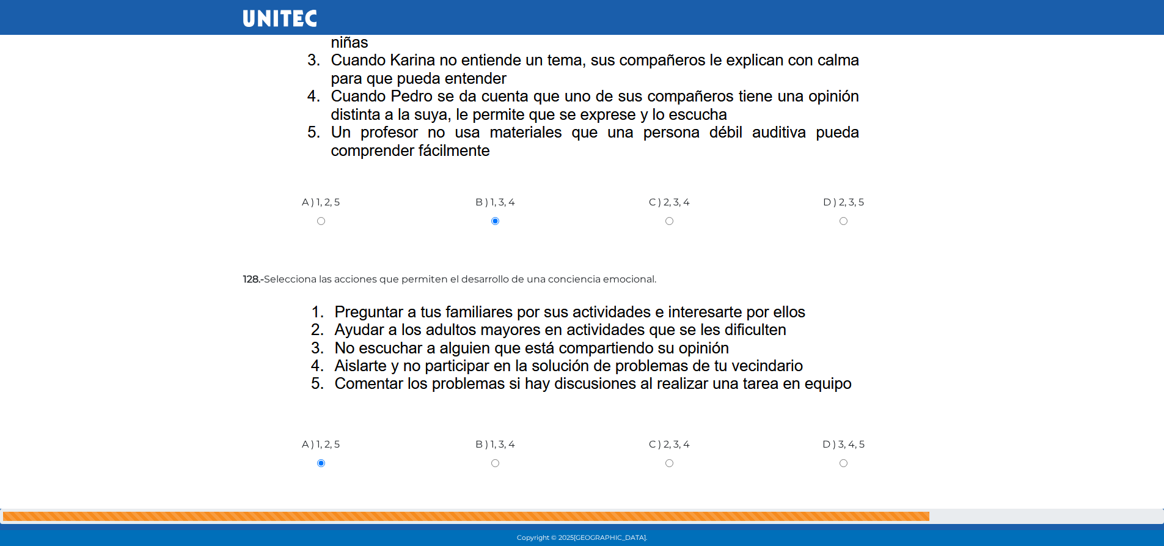
click at [877, 520] on input "Siguiente" at bounding box center [890, 534] width 61 height 28
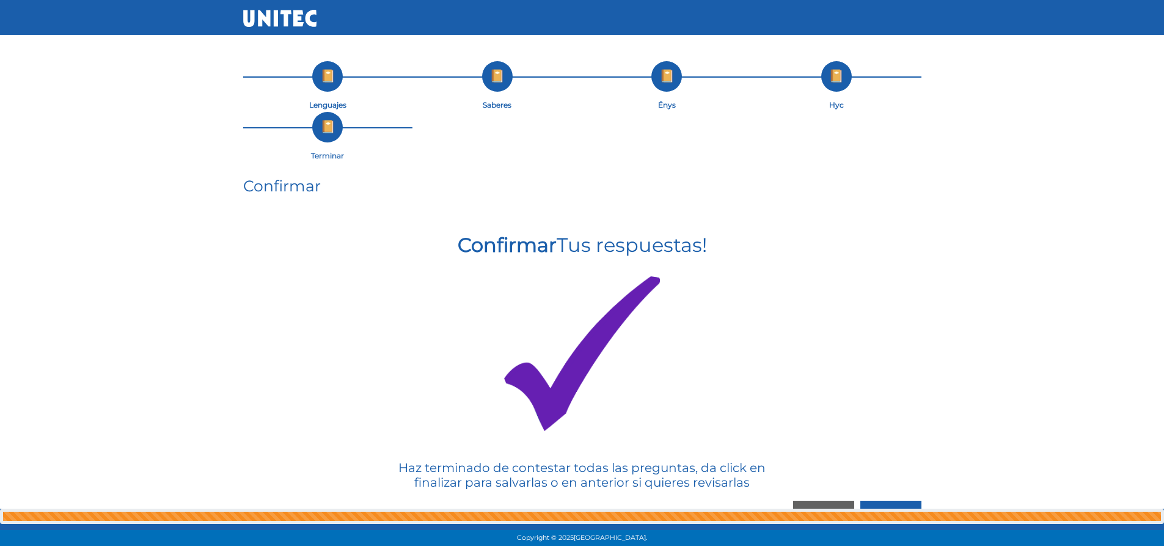
scroll to position [24, 0]
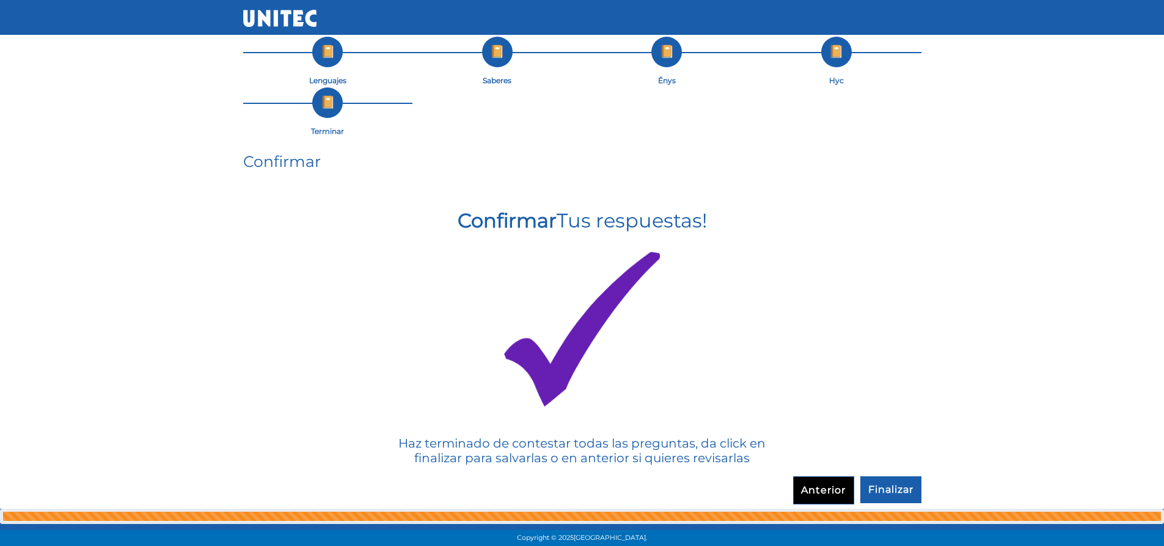
click at [818, 491] on input "Anterior" at bounding box center [823, 490] width 61 height 28
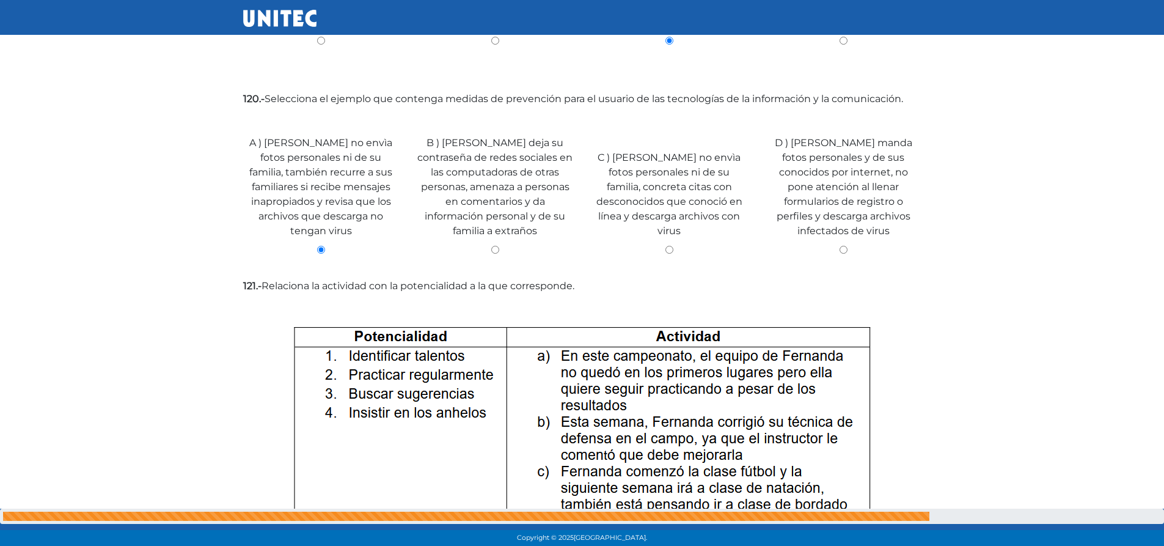
scroll to position [3043, 0]
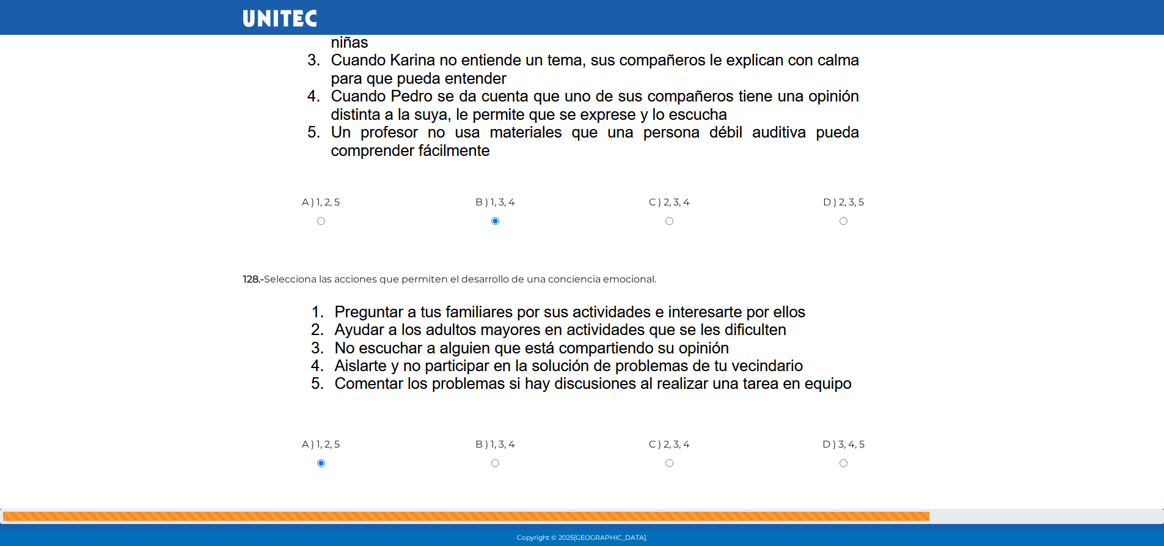
click at [885, 520] on input "Siguiente" at bounding box center [890, 534] width 61 height 28
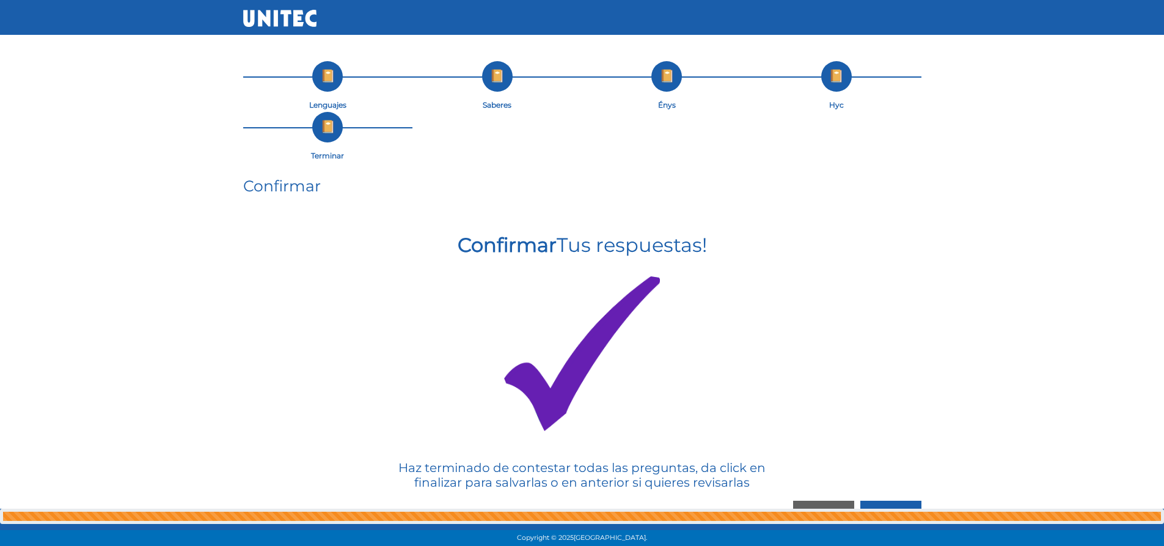
scroll to position [24, 0]
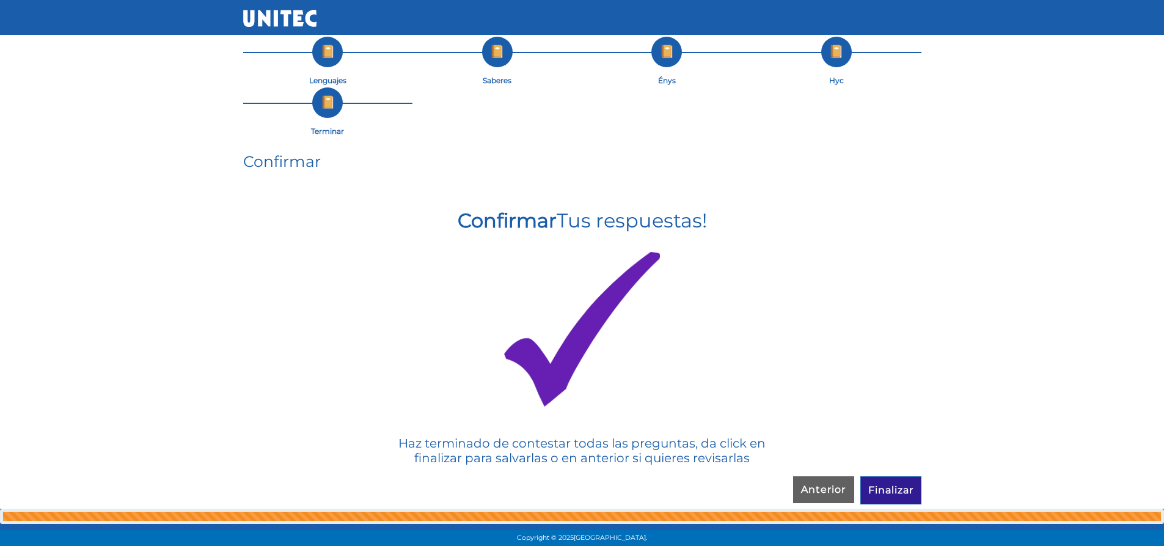
click at [892, 494] on input "Finalizar" at bounding box center [890, 490] width 61 height 28
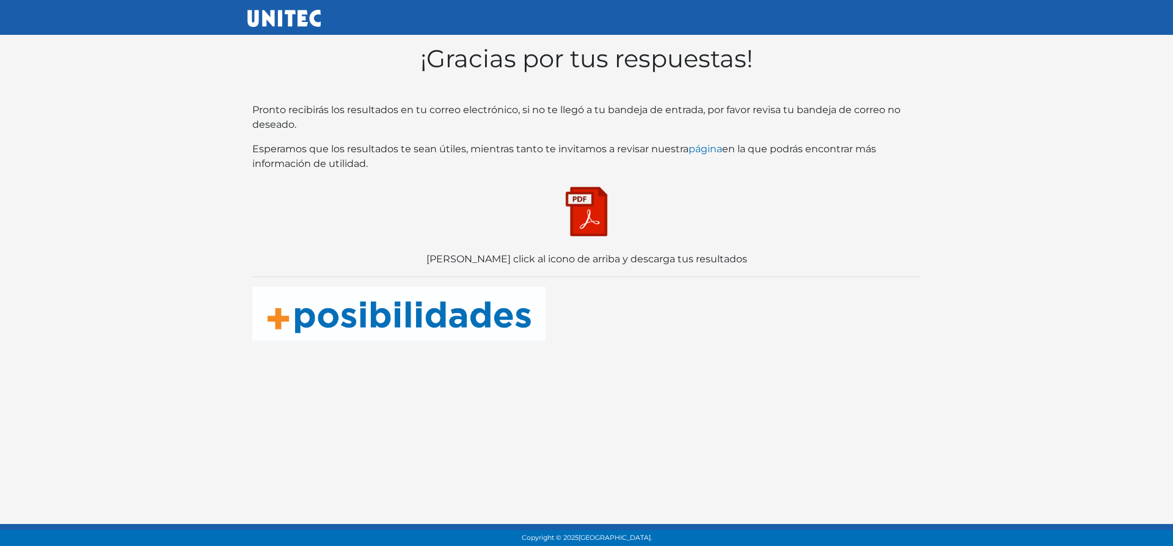
click at [592, 215] on img at bounding box center [586, 211] width 61 height 61
